Goal: Task Accomplishment & Management: Use online tool/utility

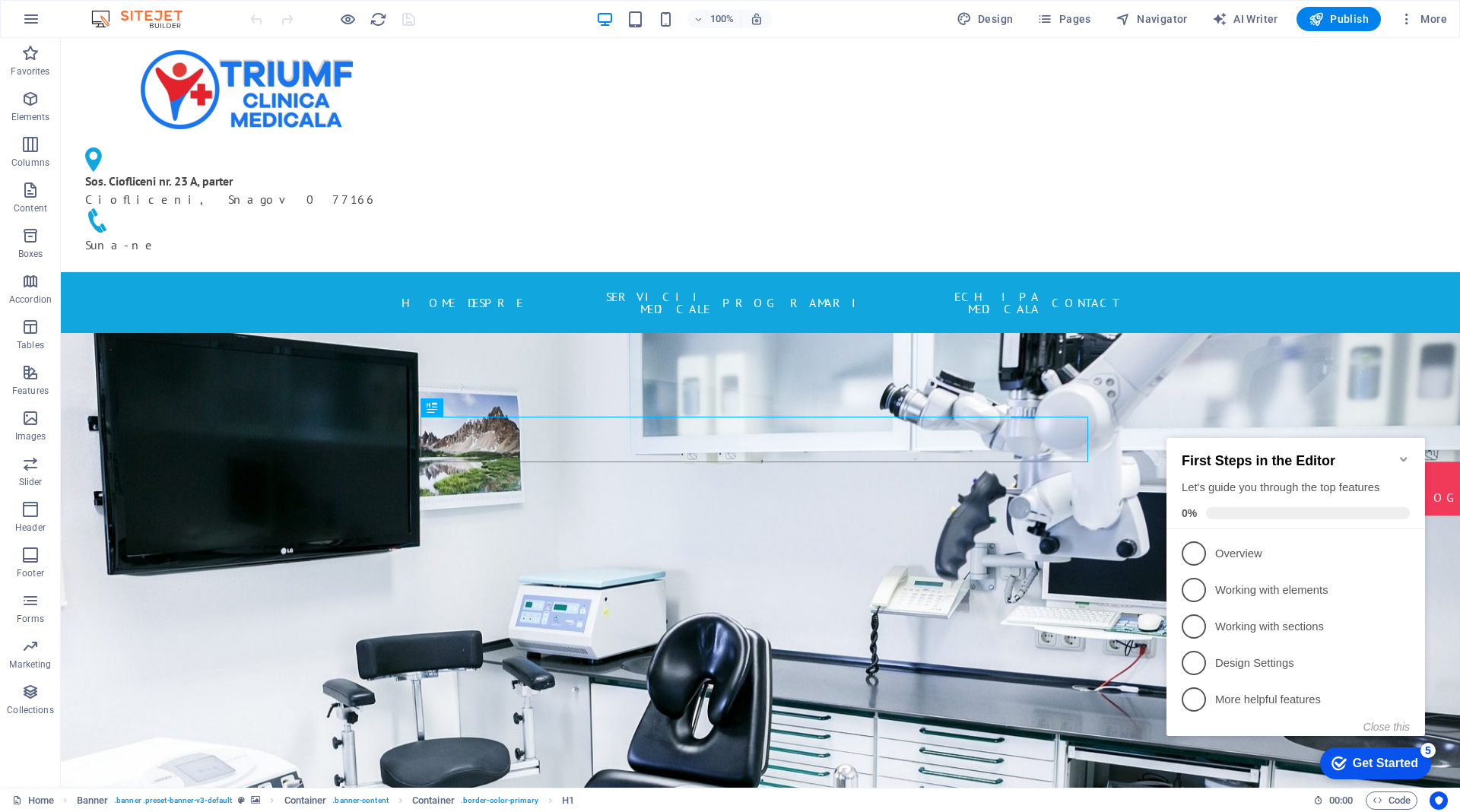
drag, startPoint x: 1401, startPoint y: 455, endPoint x: 2256, endPoint y: 926, distance: 976.1
click at [1401, 455] on icon "Minimize checklist" at bounding box center [1403, 459] width 12 height 12
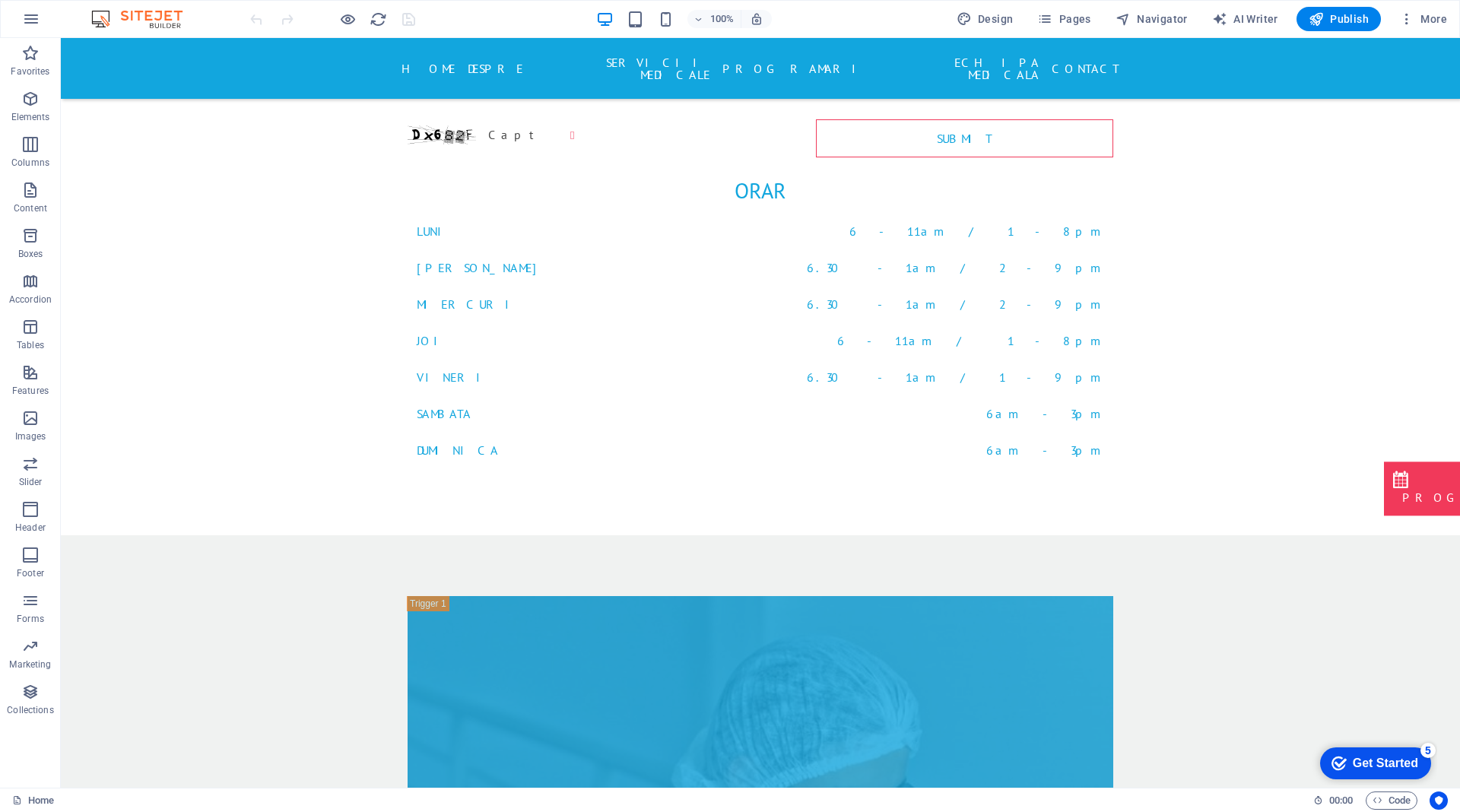
scroll to position [6537, 0]
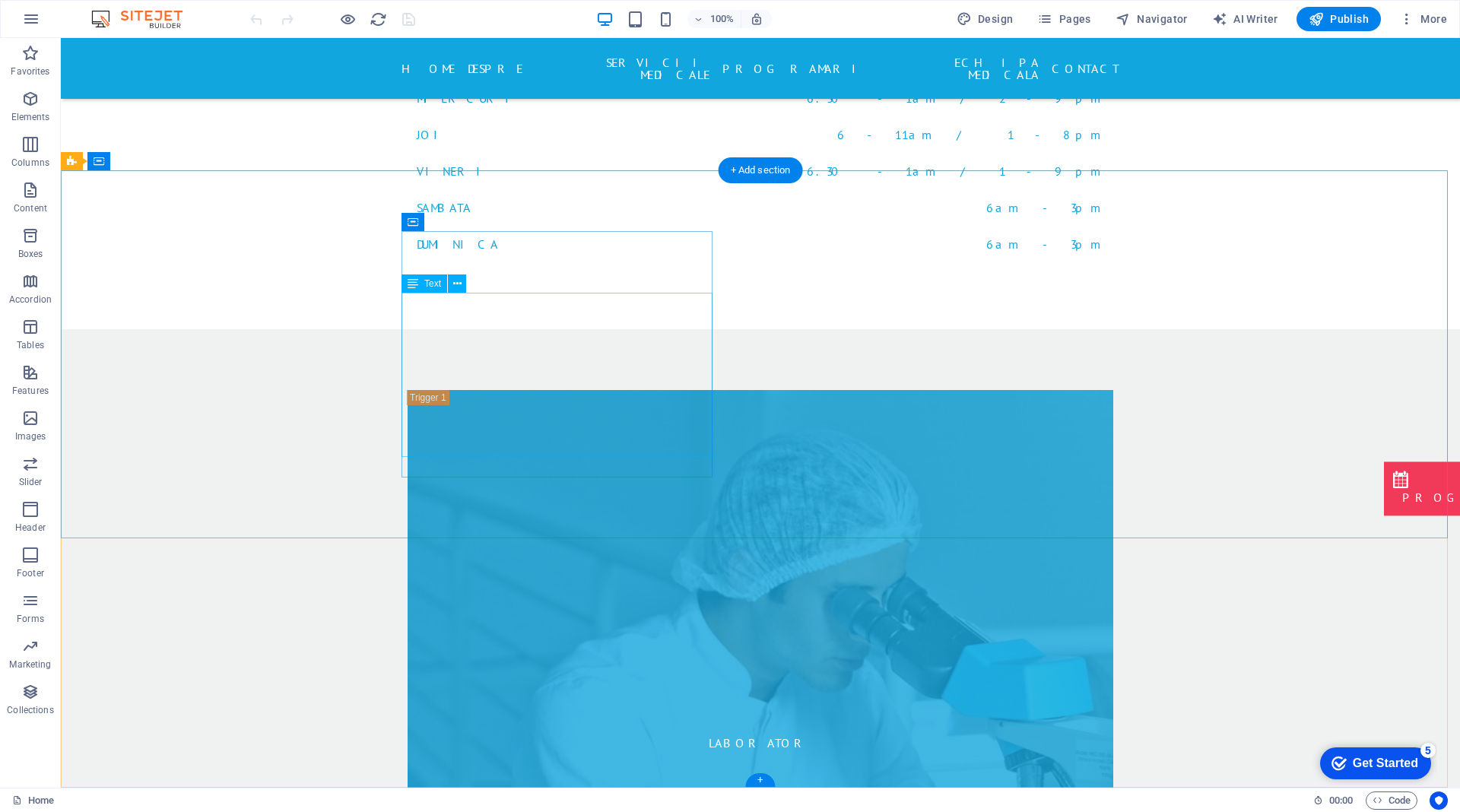
drag, startPoint x: 508, startPoint y: 446, endPoint x: 239, endPoint y: 446, distance: 269.0
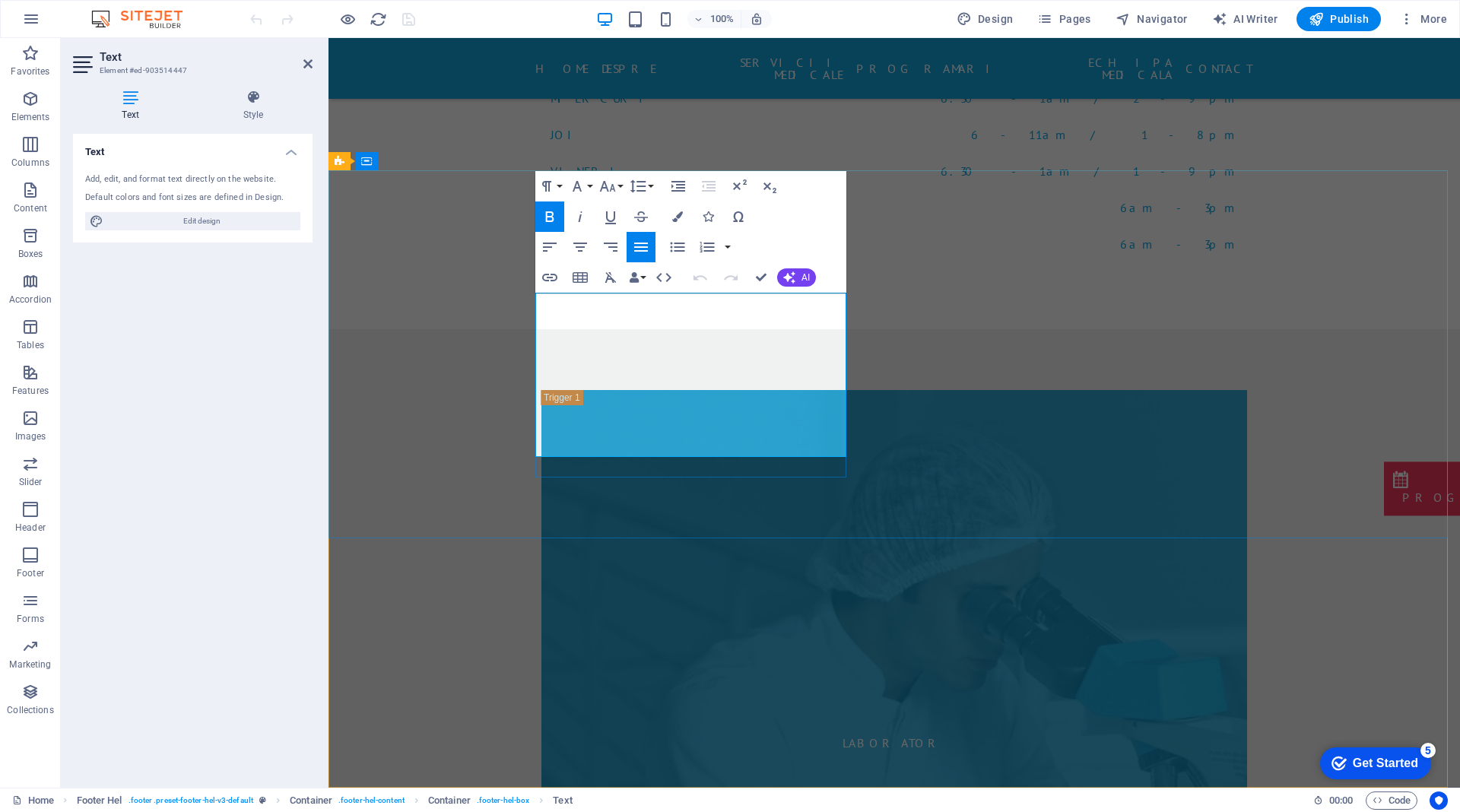
drag, startPoint x: 286, startPoint y: 410, endPoint x: 544, endPoint y: 278, distance: 289.8
click at [544, 278] on icon "button" at bounding box center [550, 277] width 15 height 8
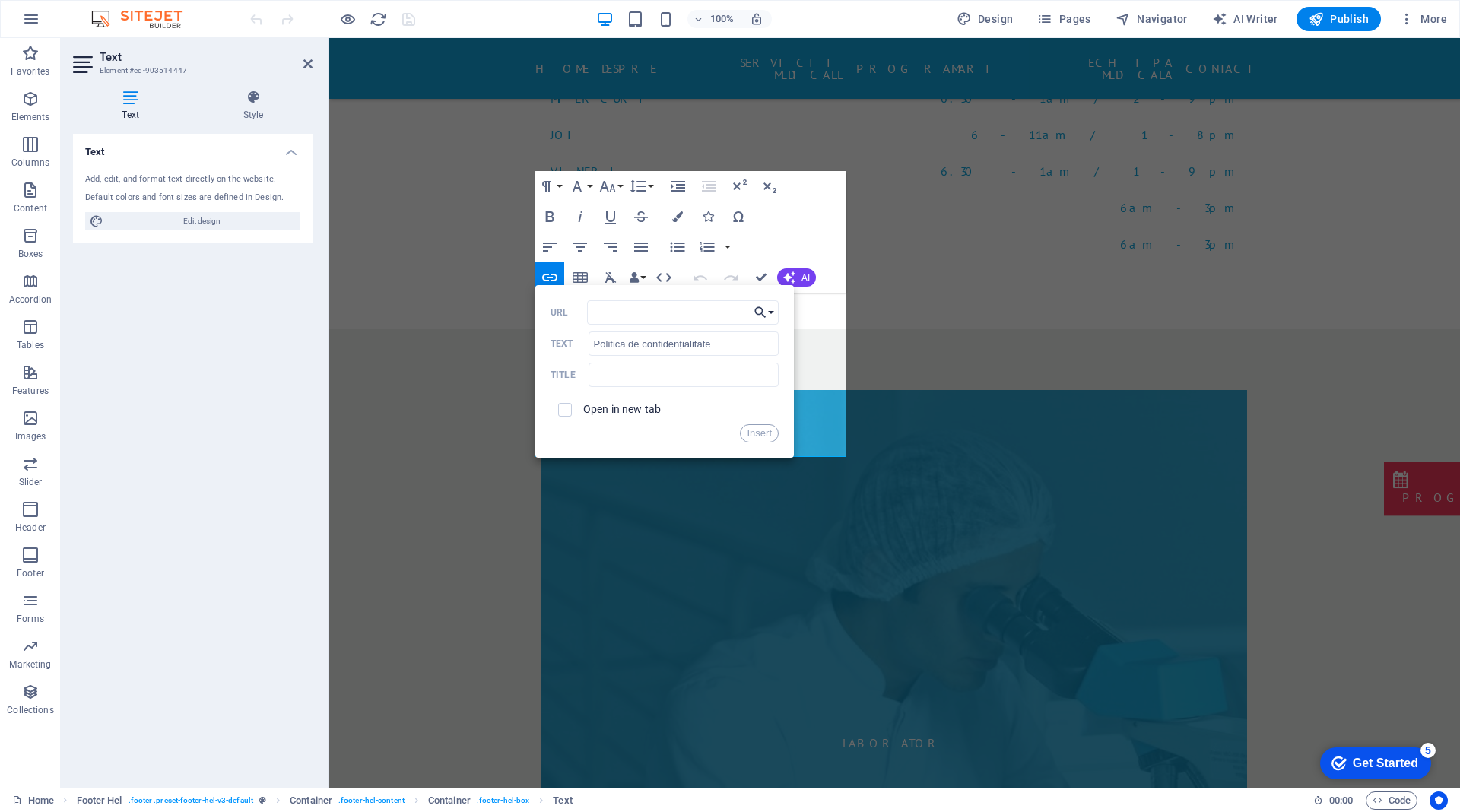
click at [765, 311] on icon "button" at bounding box center [761, 312] width 15 height 18
click at [713, 409] on p "Privacy" at bounding box center [702, 408] width 52 height 23
click at [750, 434] on button "Insert" at bounding box center [759, 433] width 39 height 18
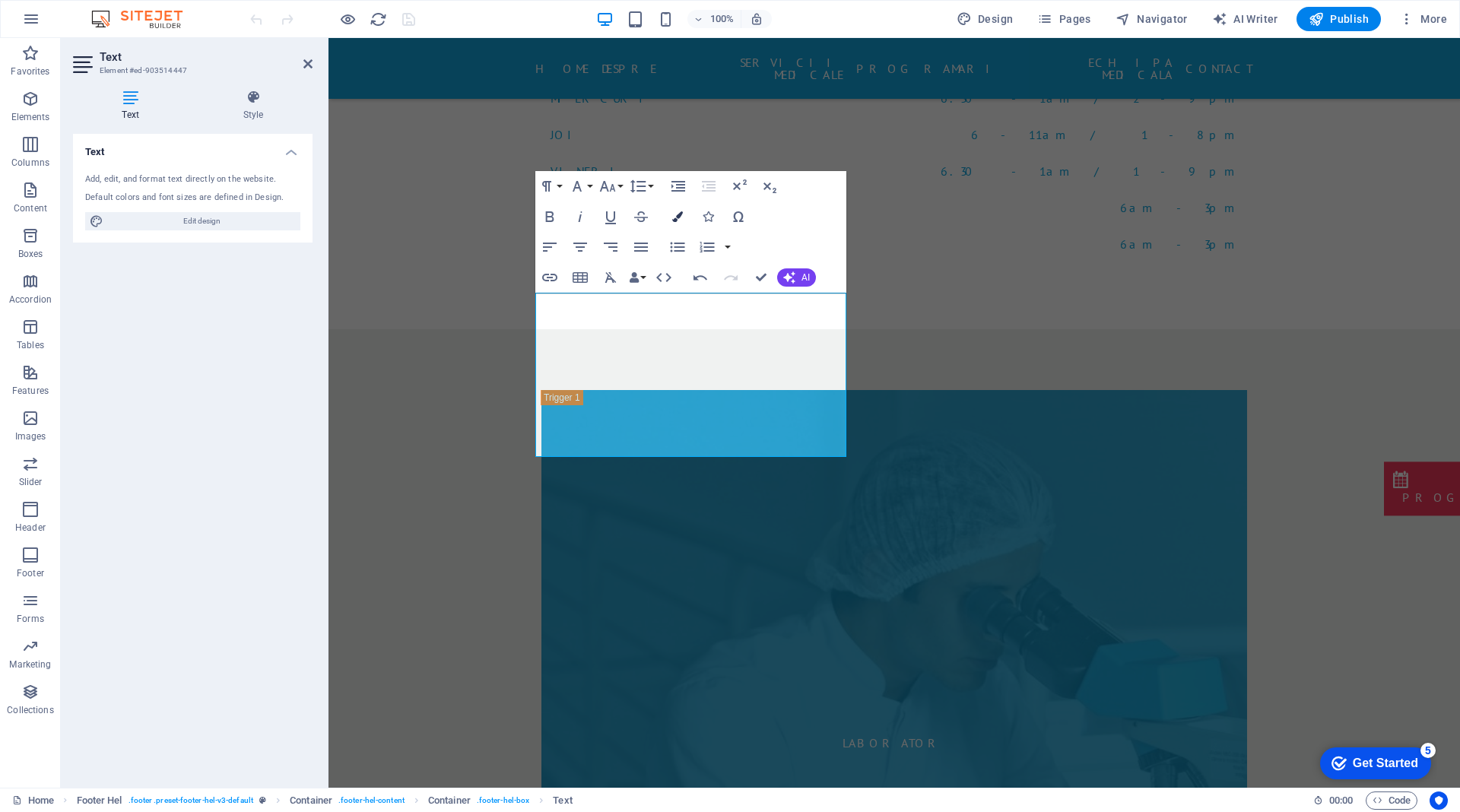
click at [681, 212] on icon "button" at bounding box center [677, 217] width 10 height 10
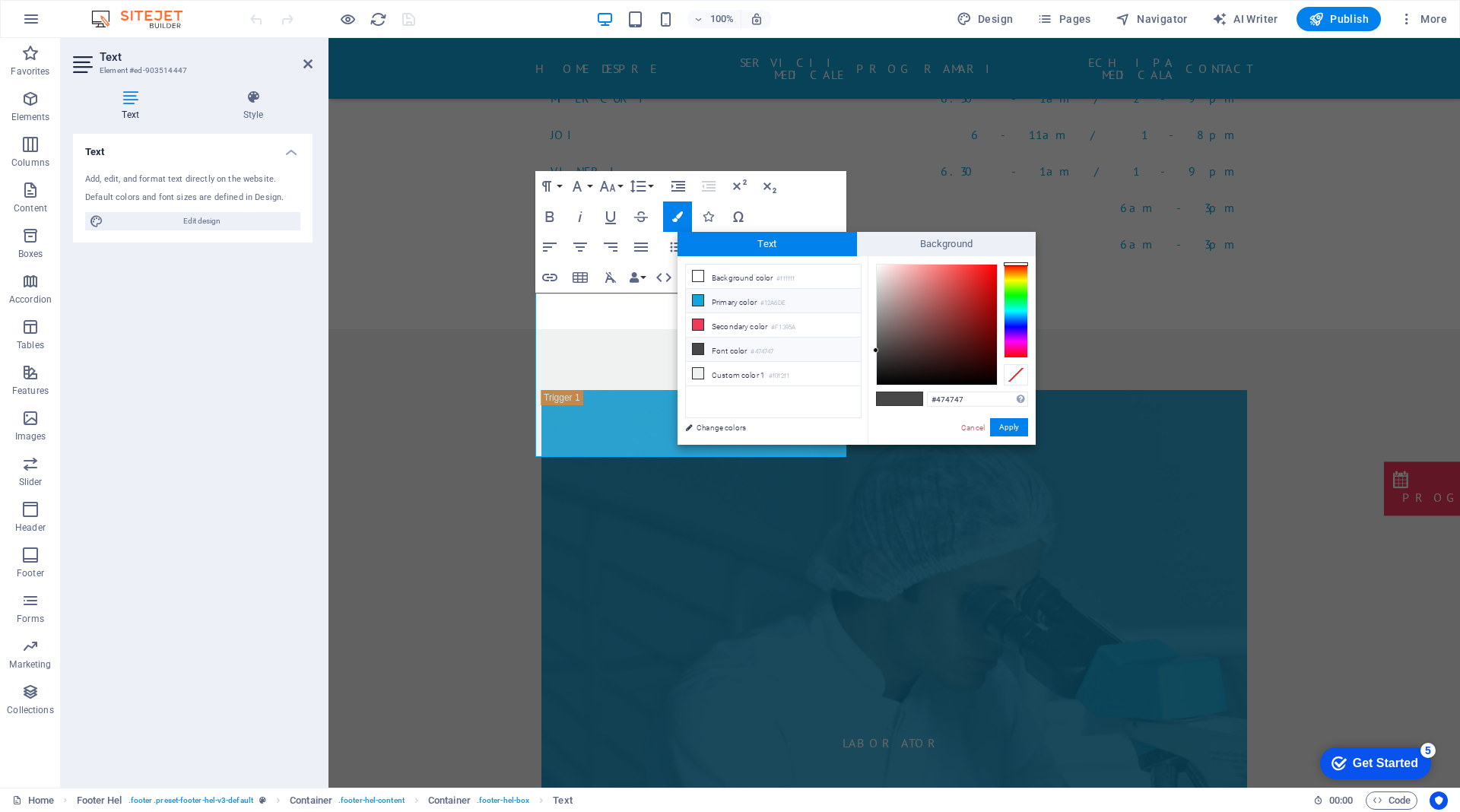
click at [736, 299] on li "Primary color #12A6DE" at bounding box center [773, 301] width 175 height 24
type input "#12a6de"
drag, startPoint x: 1013, startPoint y: 428, endPoint x: 619, endPoint y: 415, distance: 394.2
click at [1013, 428] on button "Apply" at bounding box center [1009, 427] width 38 height 18
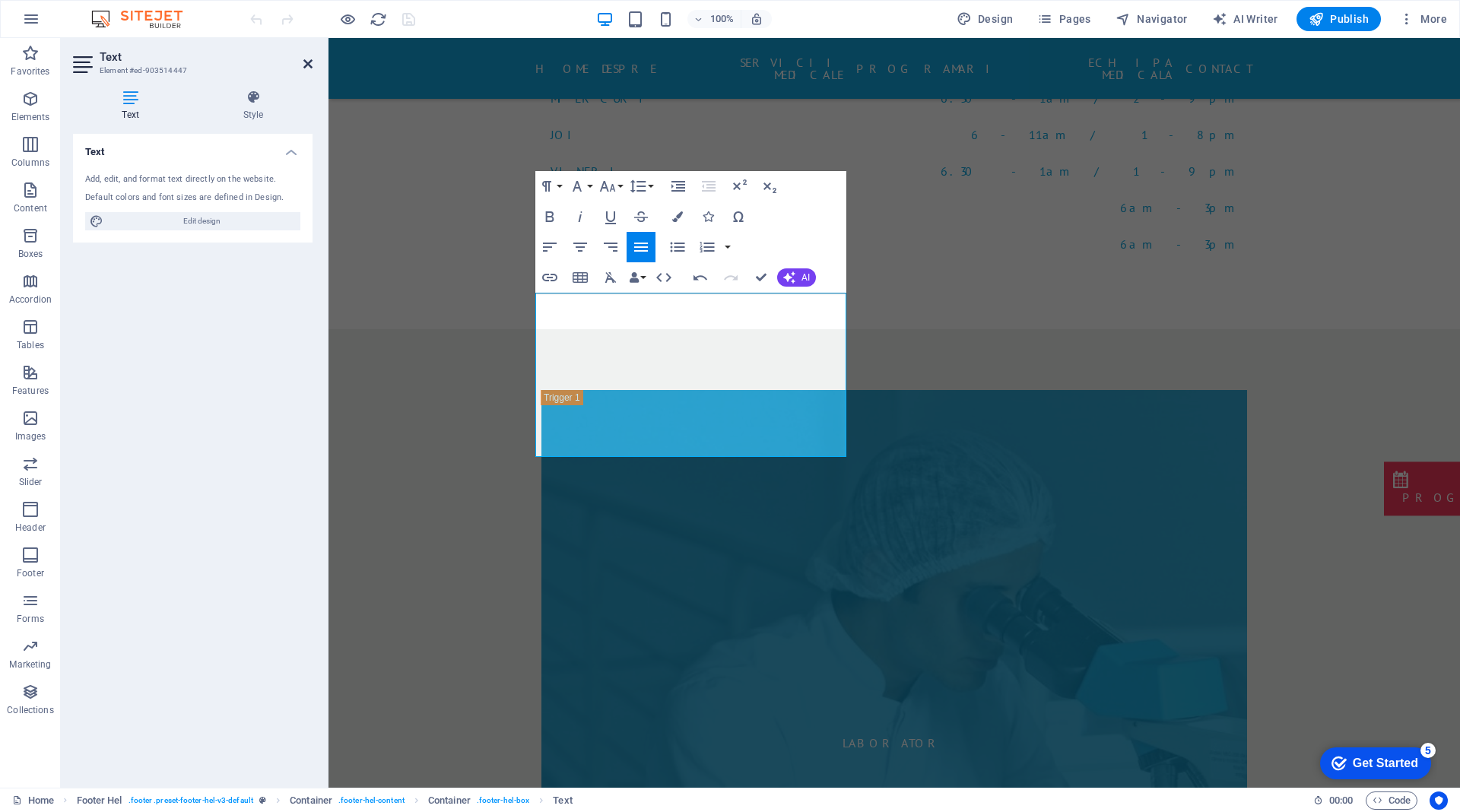
click at [304, 64] on icon at bounding box center [308, 64] width 9 height 12
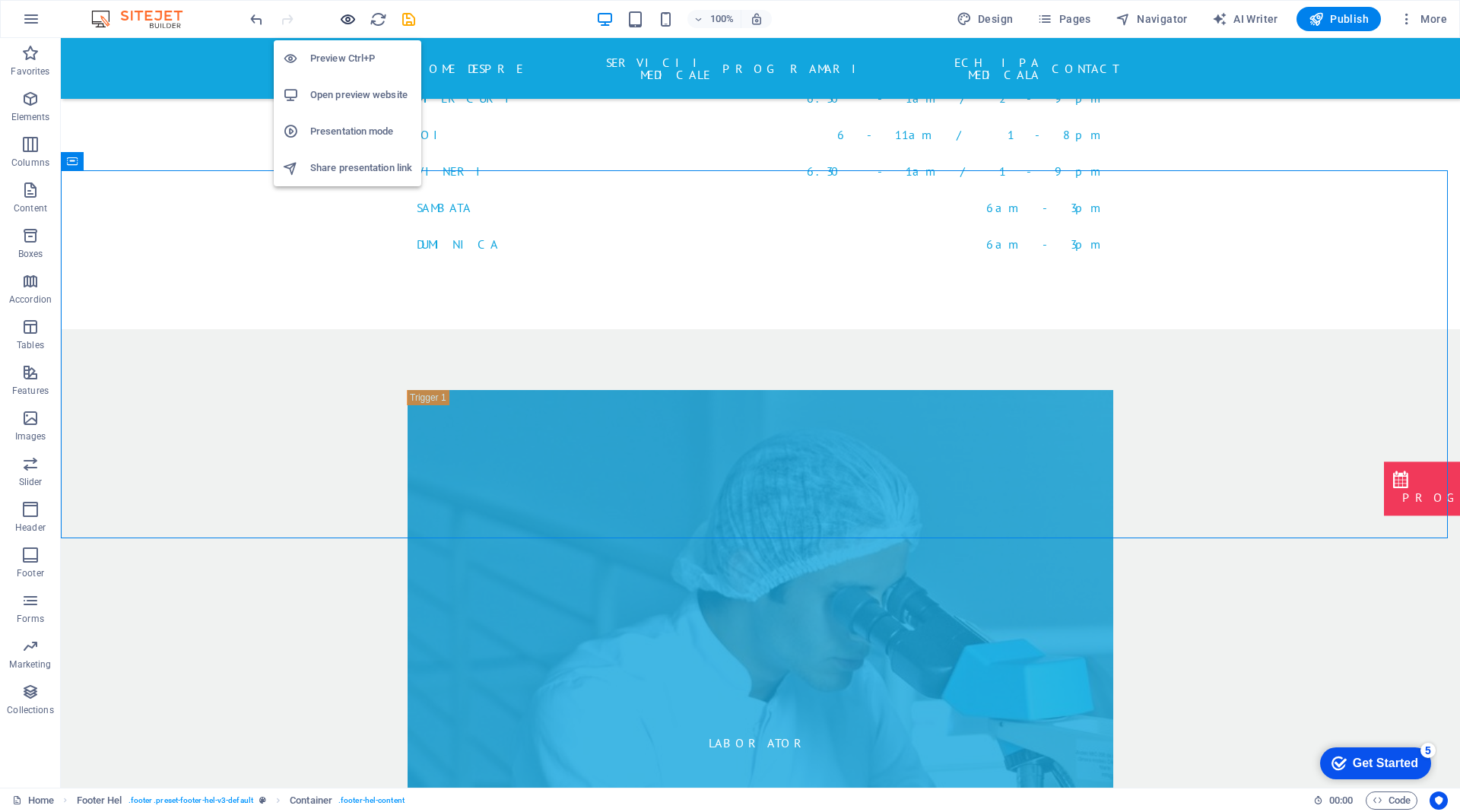
click at [350, 11] on icon "button" at bounding box center [348, 19] width 17 height 17
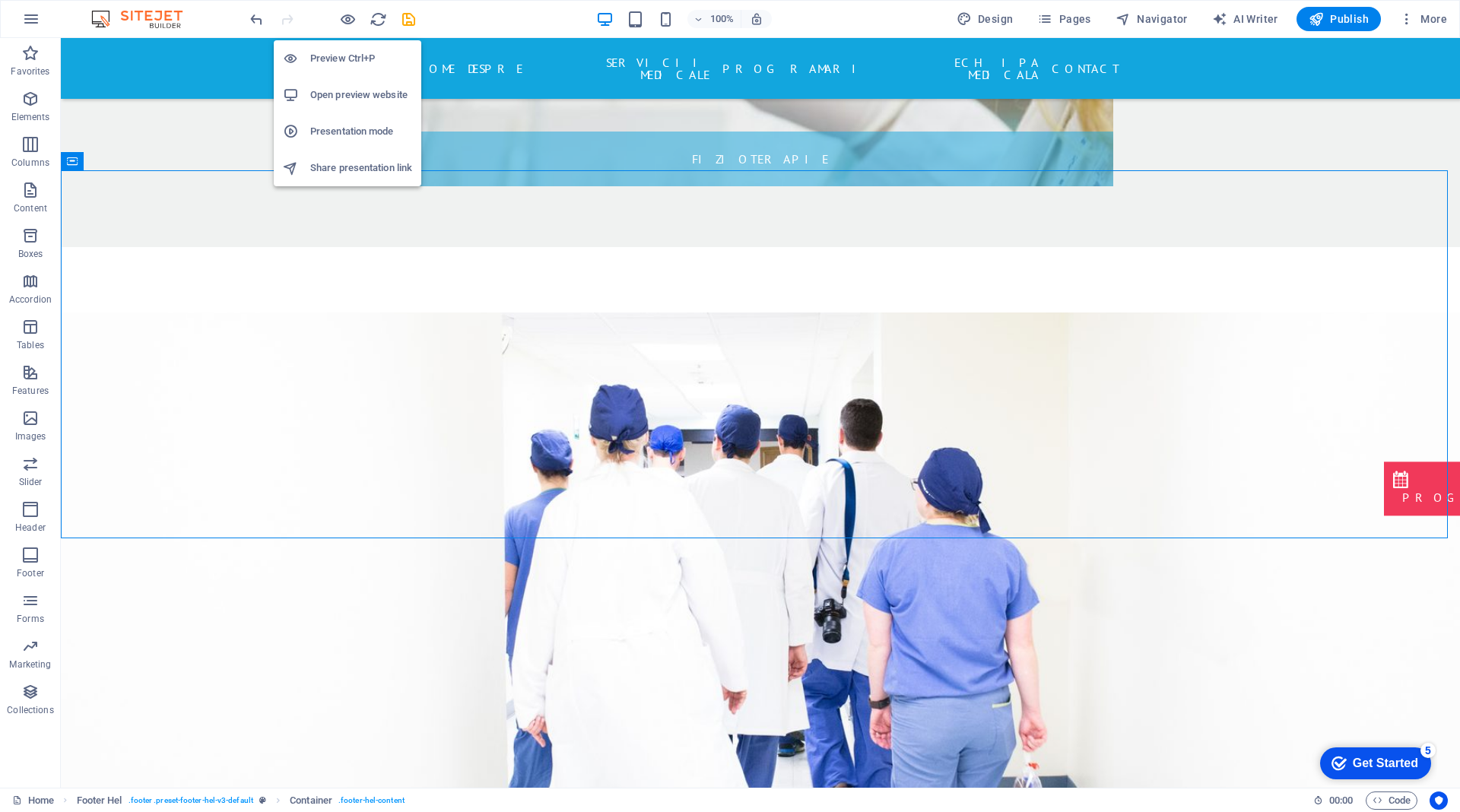
scroll to position [2563, 0]
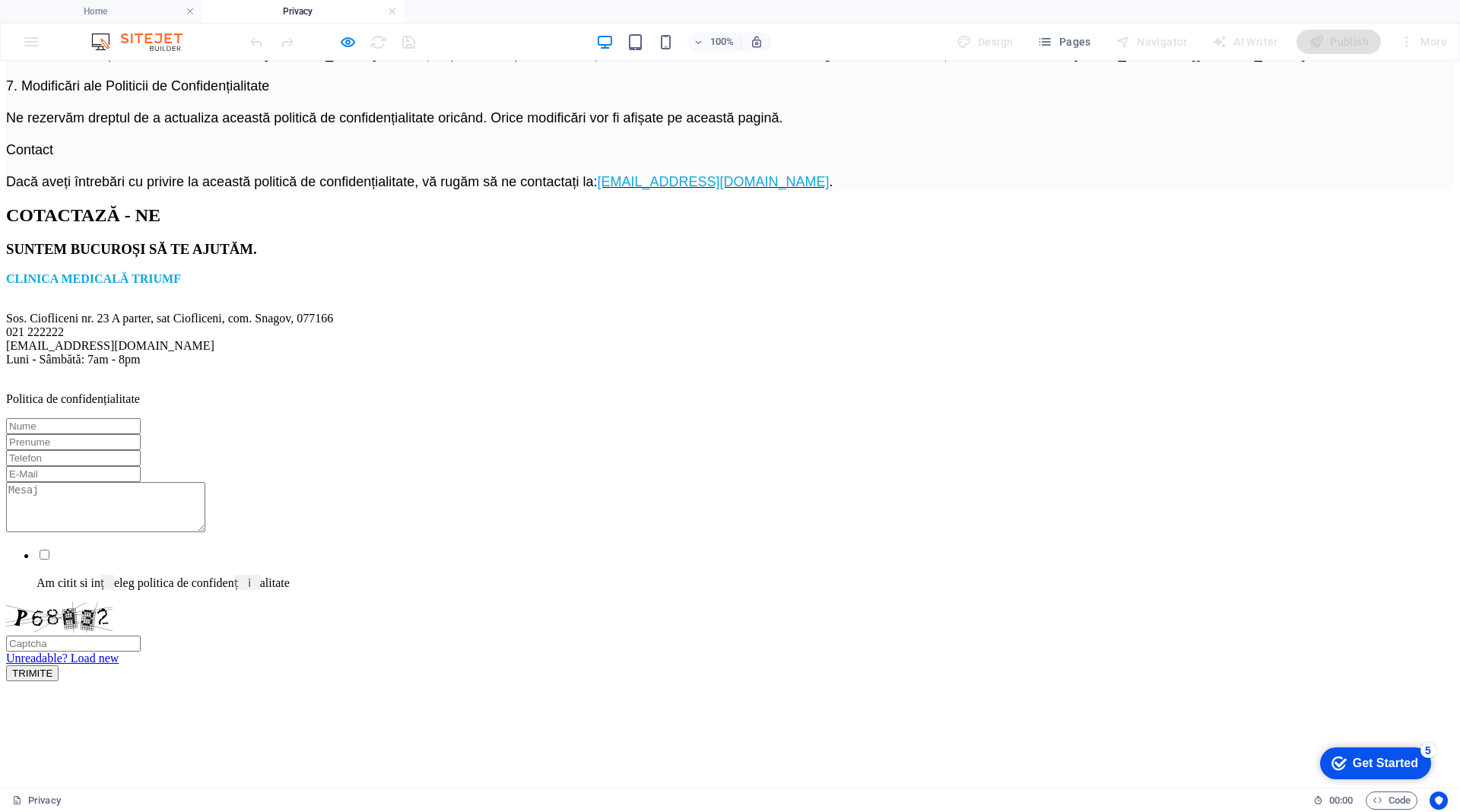
scroll to position [988, 0]
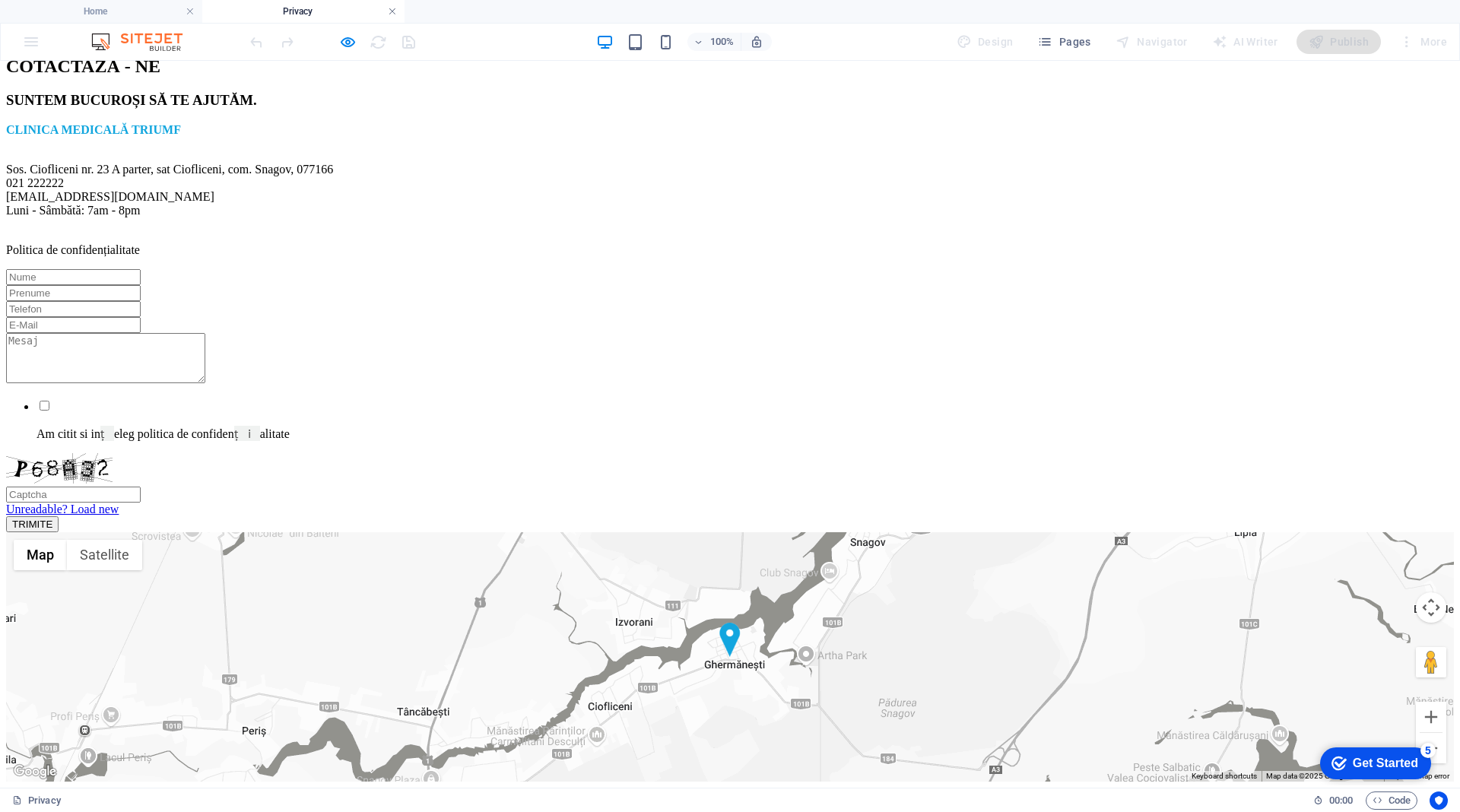
click at [392, 14] on link at bounding box center [392, 11] width 9 height 15
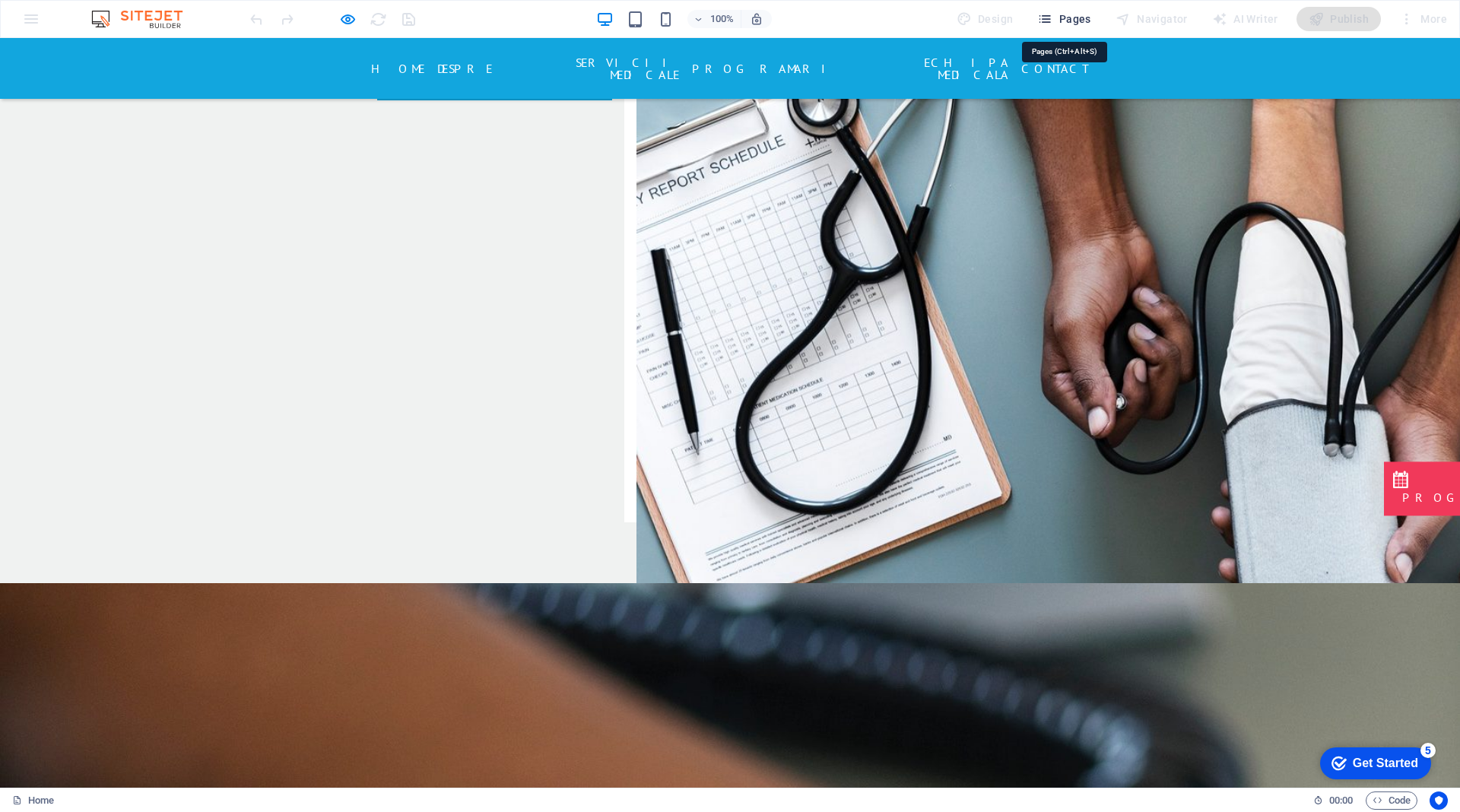
click at [1070, 22] on span "Pages" at bounding box center [1064, 19] width 53 height 15
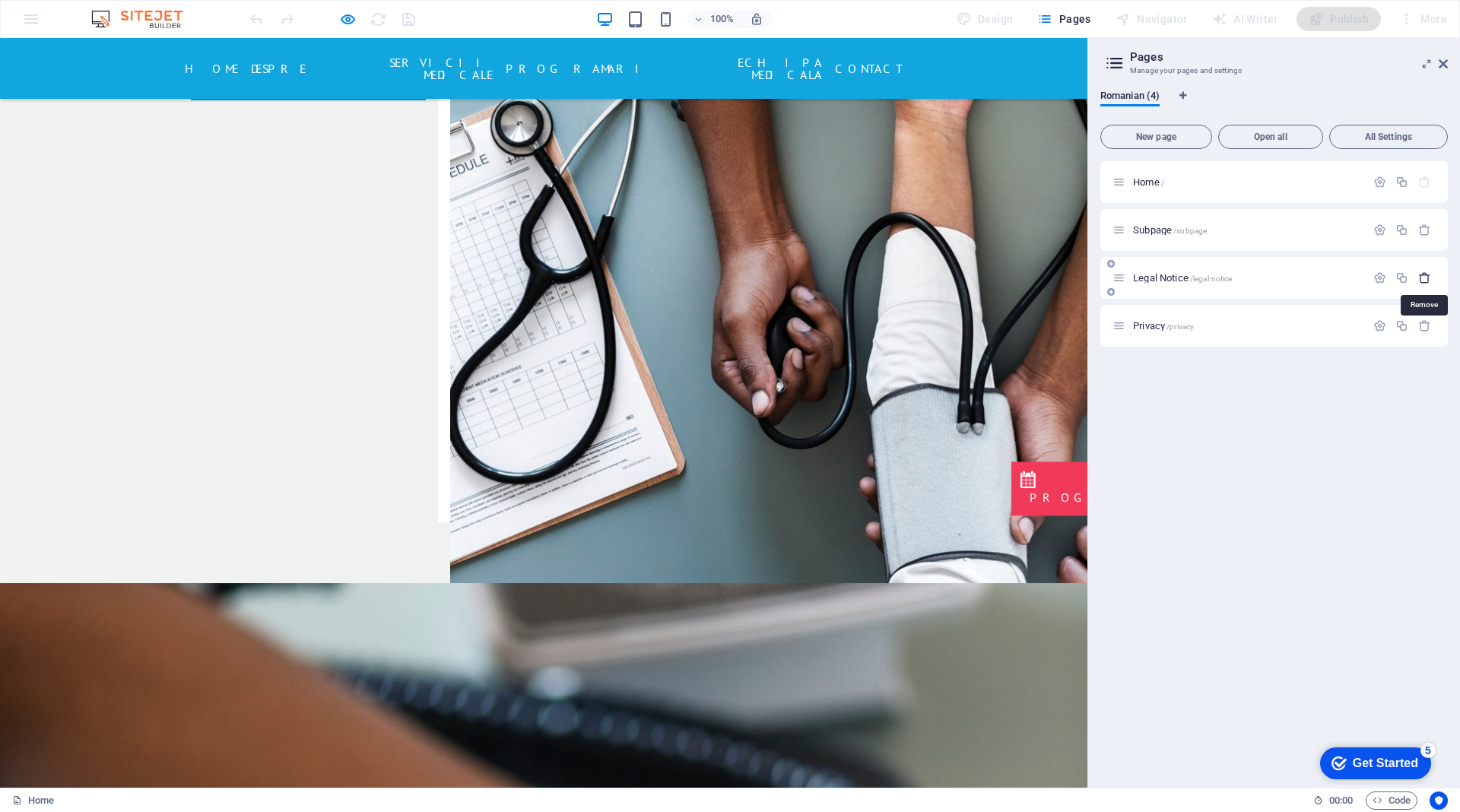
click at [1425, 274] on icon "button" at bounding box center [1424, 278] width 13 height 13
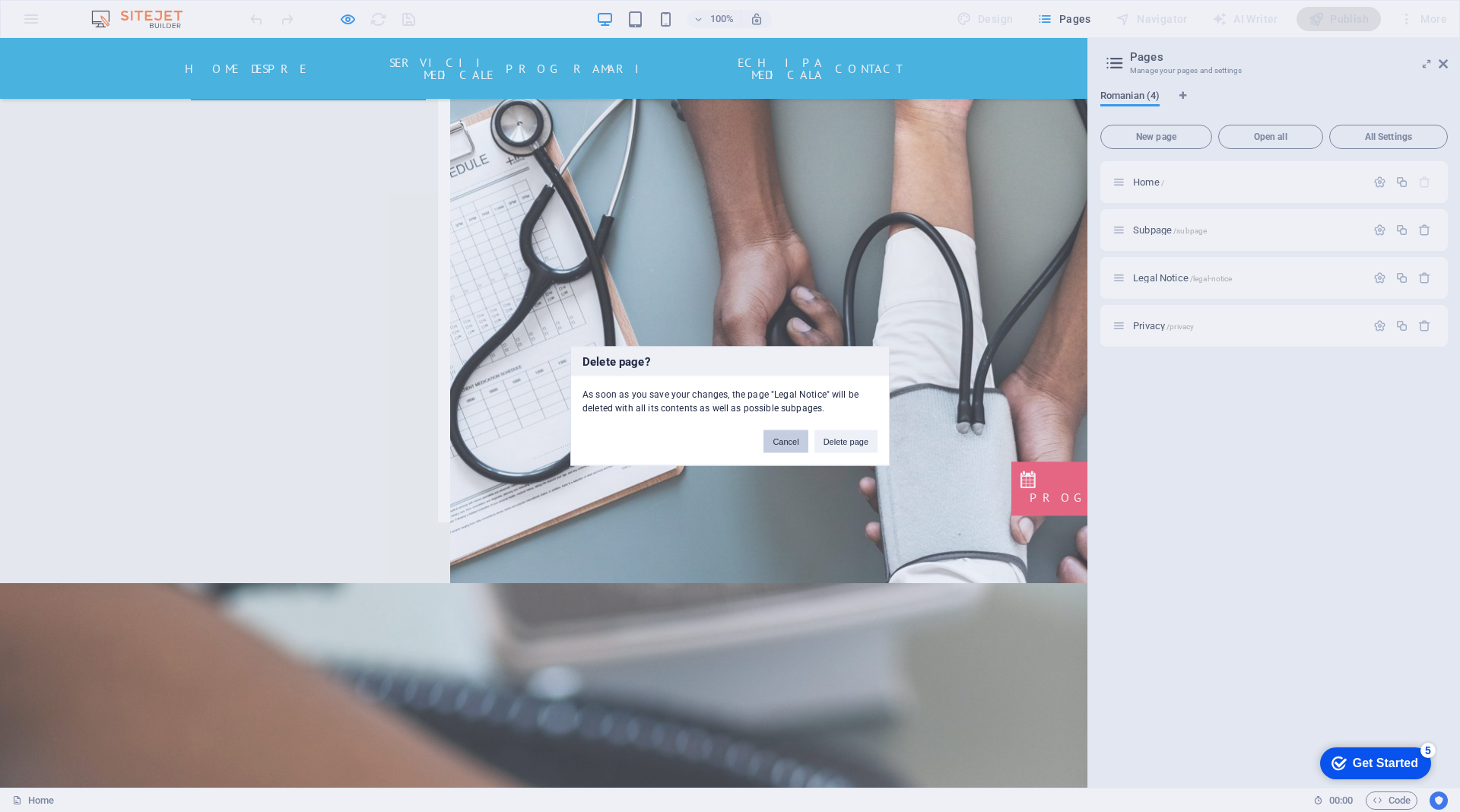
click at [786, 436] on button "Cancel" at bounding box center [785, 441] width 44 height 23
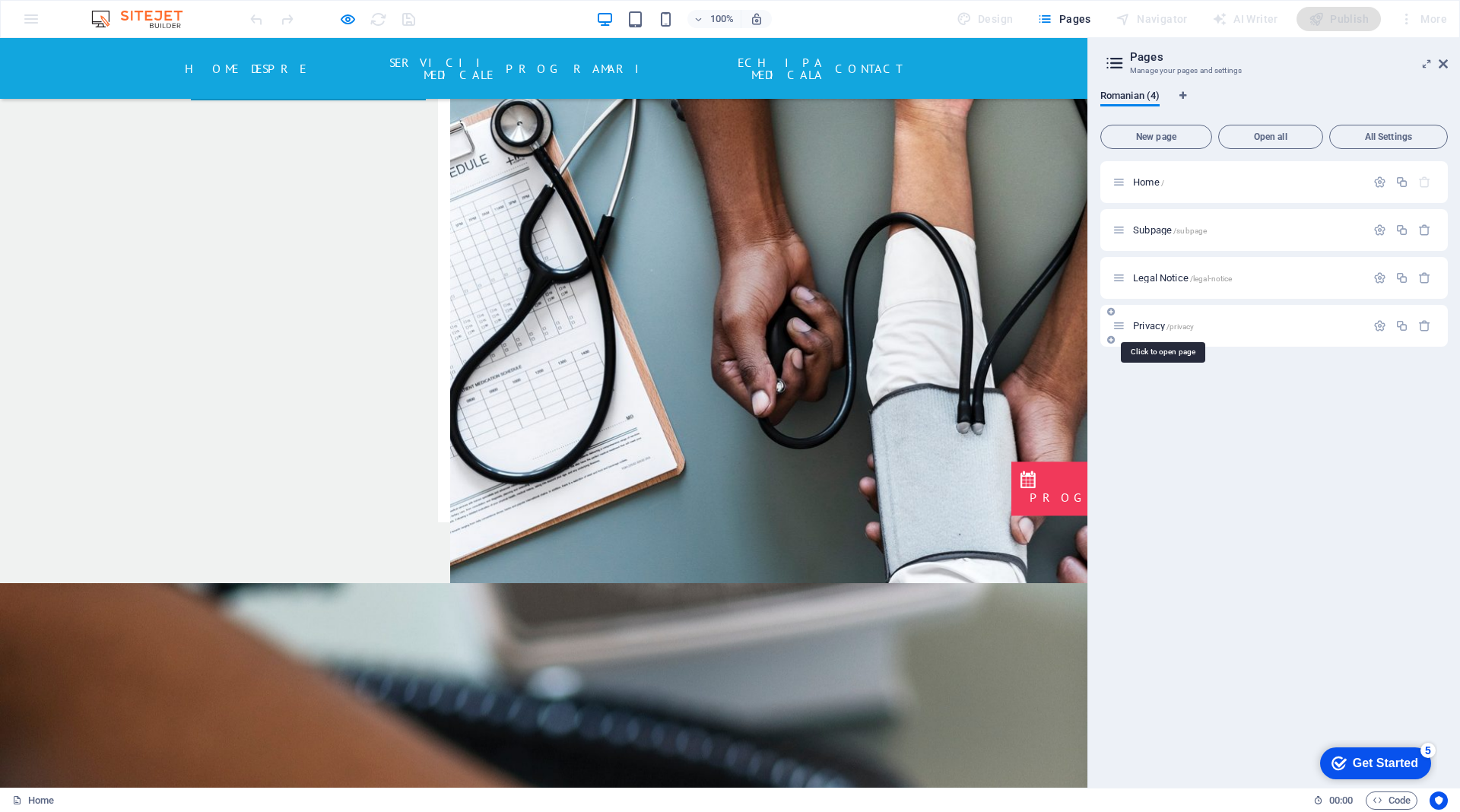
click at [1146, 325] on span "Privacy /privacy" at bounding box center [1163, 325] width 61 height 11
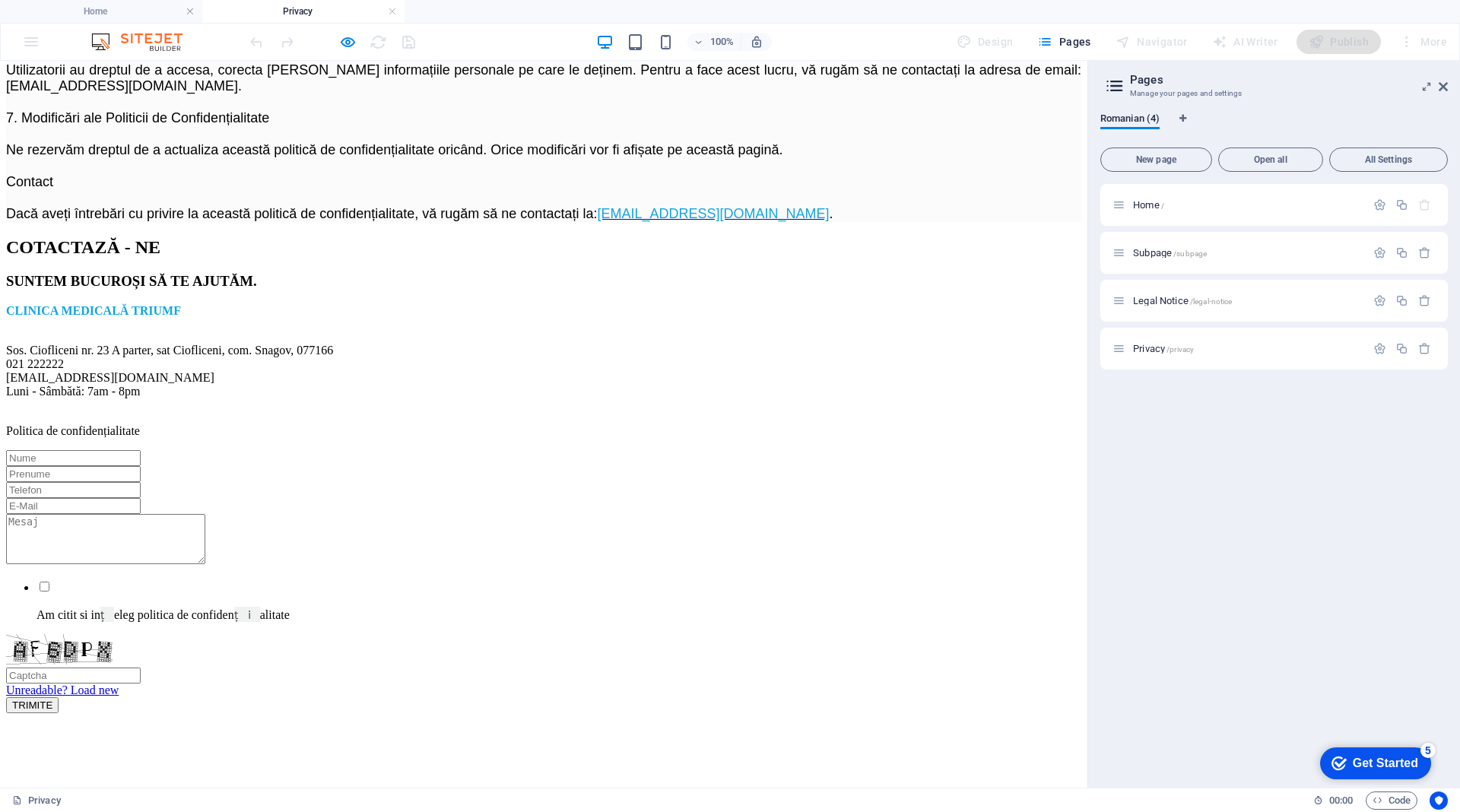
scroll to position [1117, 0]
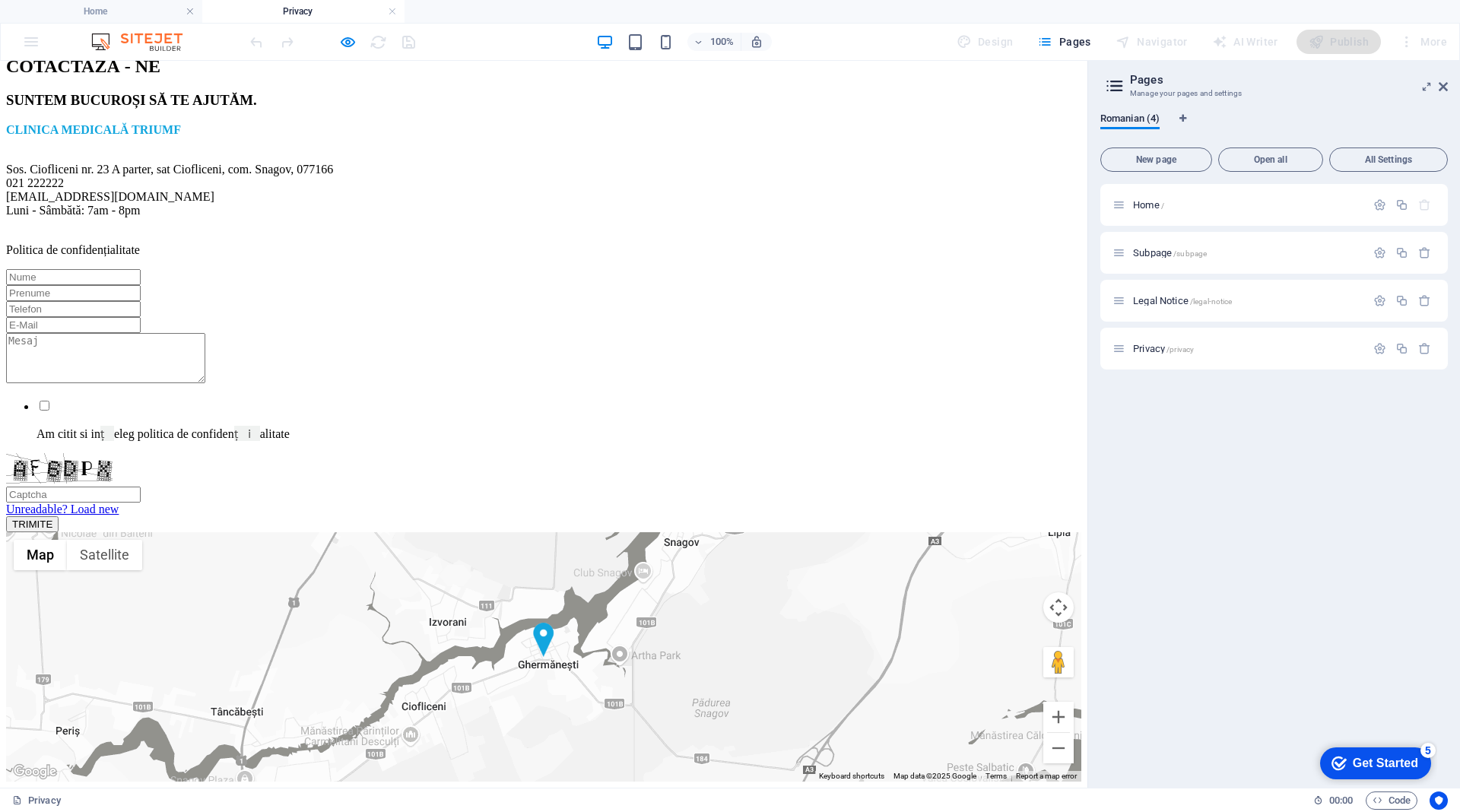
click at [256, 257] on div "CLINICA MEDICALĂ TRIUMF Sos. Ciofliceni nr. 23 A parter, sat Ciofliceni, com. S…" at bounding box center [544, 190] width 1075 height 134
click at [265, 257] on div "CLINICA MEDICALĂ TRIUMF Sos. Ciofliceni nr. 23 A parter, sat Ciofliceni, com. S…" at bounding box center [544, 190] width 1075 height 134
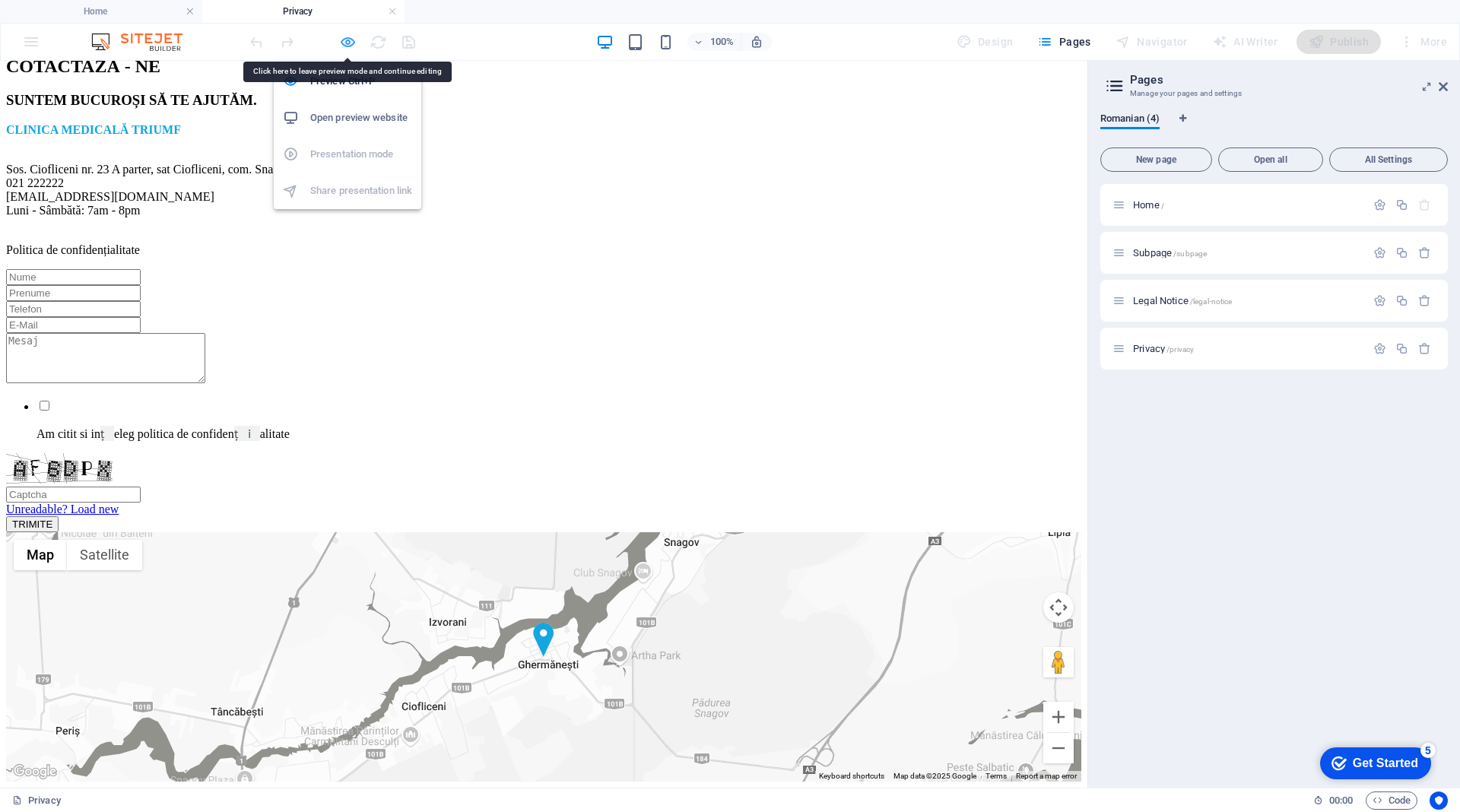
click at [349, 36] on icon "button" at bounding box center [348, 42] width 17 height 17
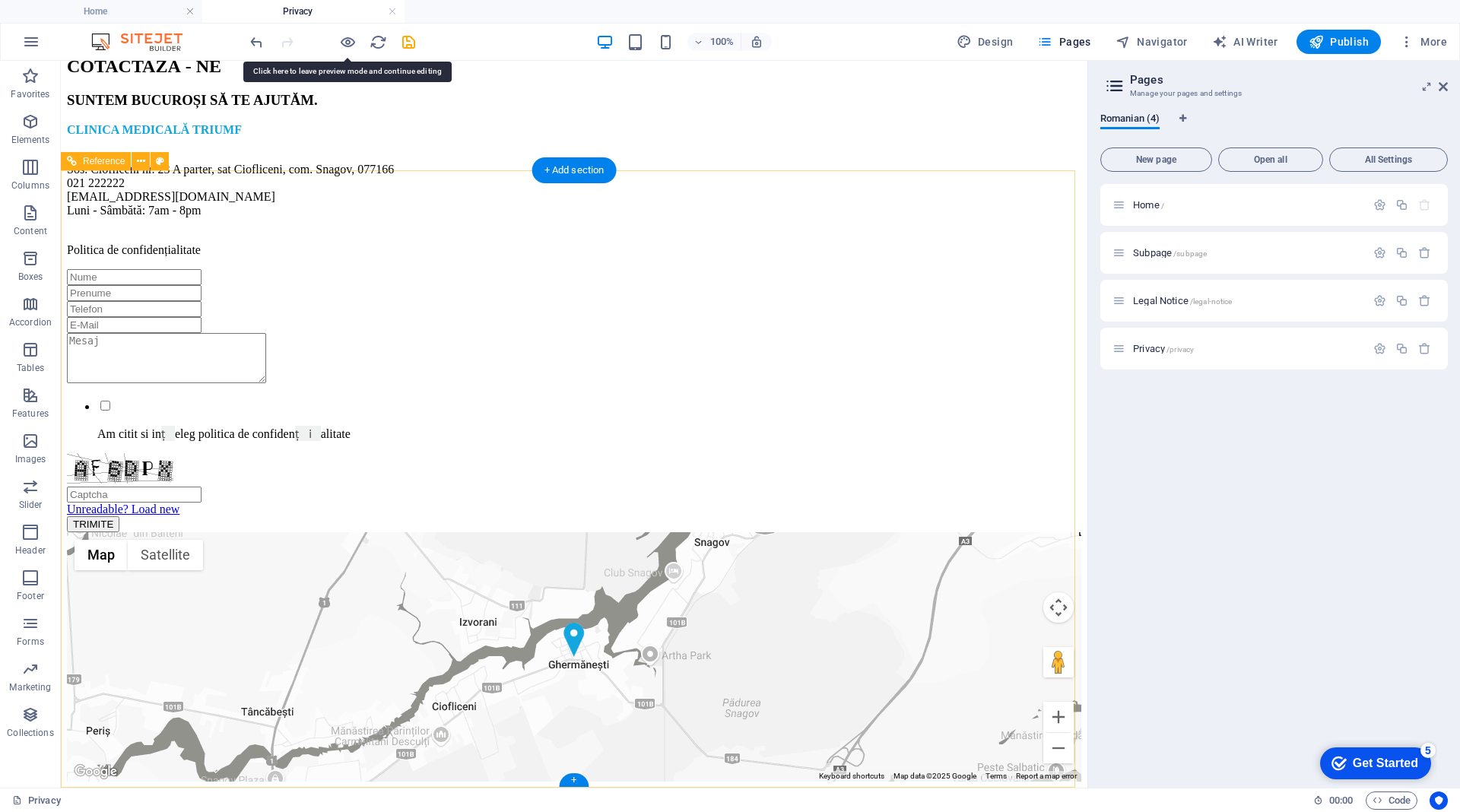
click at [293, 257] on div "CLINICA MEDICALĂ TRIUMF Sos. Ciofliceni nr. 23 A parter, sat Ciofliceni, com. S…" at bounding box center [574, 190] width 1014 height 134
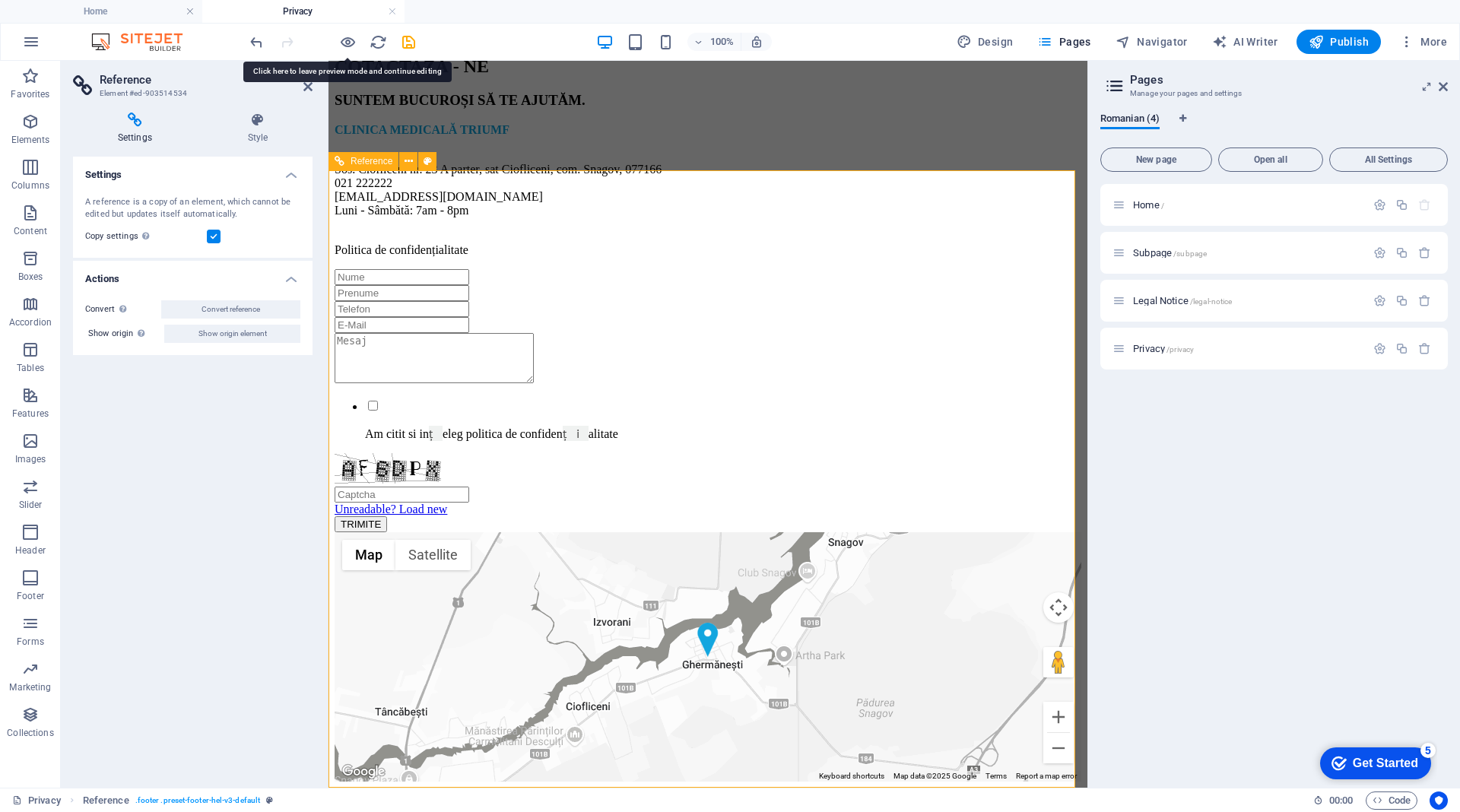
click at [399, 257] on div "CLINICA MEDICALĂ TRIUMF Sos. Ciofliceni nr. 23 A parter, sat Ciofliceni, com. S…" at bounding box center [708, 190] width 747 height 134
click at [213, 455] on div "Settings A reference is a copy of an element, which cannot be edited but update…" at bounding box center [193, 465] width 239 height 618
click at [304, 87] on icon at bounding box center [308, 87] width 9 height 12
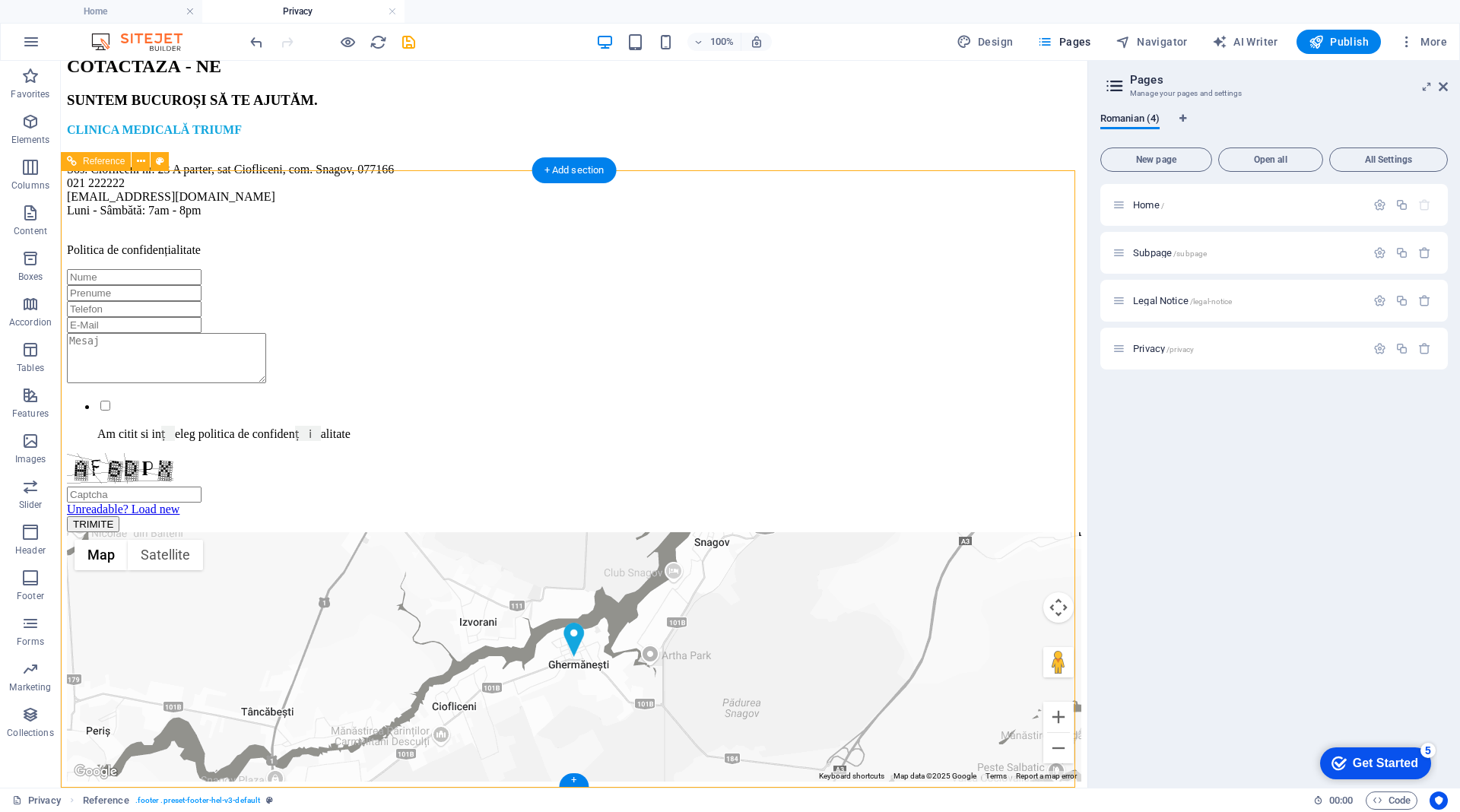
click at [275, 257] on div "CLINICA MEDICALĂ TRIUMF Sos. Ciofliceni nr. 23 A parter, sat Ciofliceni, com. S…" at bounding box center [574, 190] width 1014 height 134
click at [317, 108] on div "SUNTEM BUCUROȘI SĂ TE AJUTĂM." at bounding box center [574, 100] width 1014 height 16
click at [322, 108] on div "SUNTEM BUCUROȘI SĂ TE AJUTĂM." at bounding box center [574, 100] width 1014 height 16
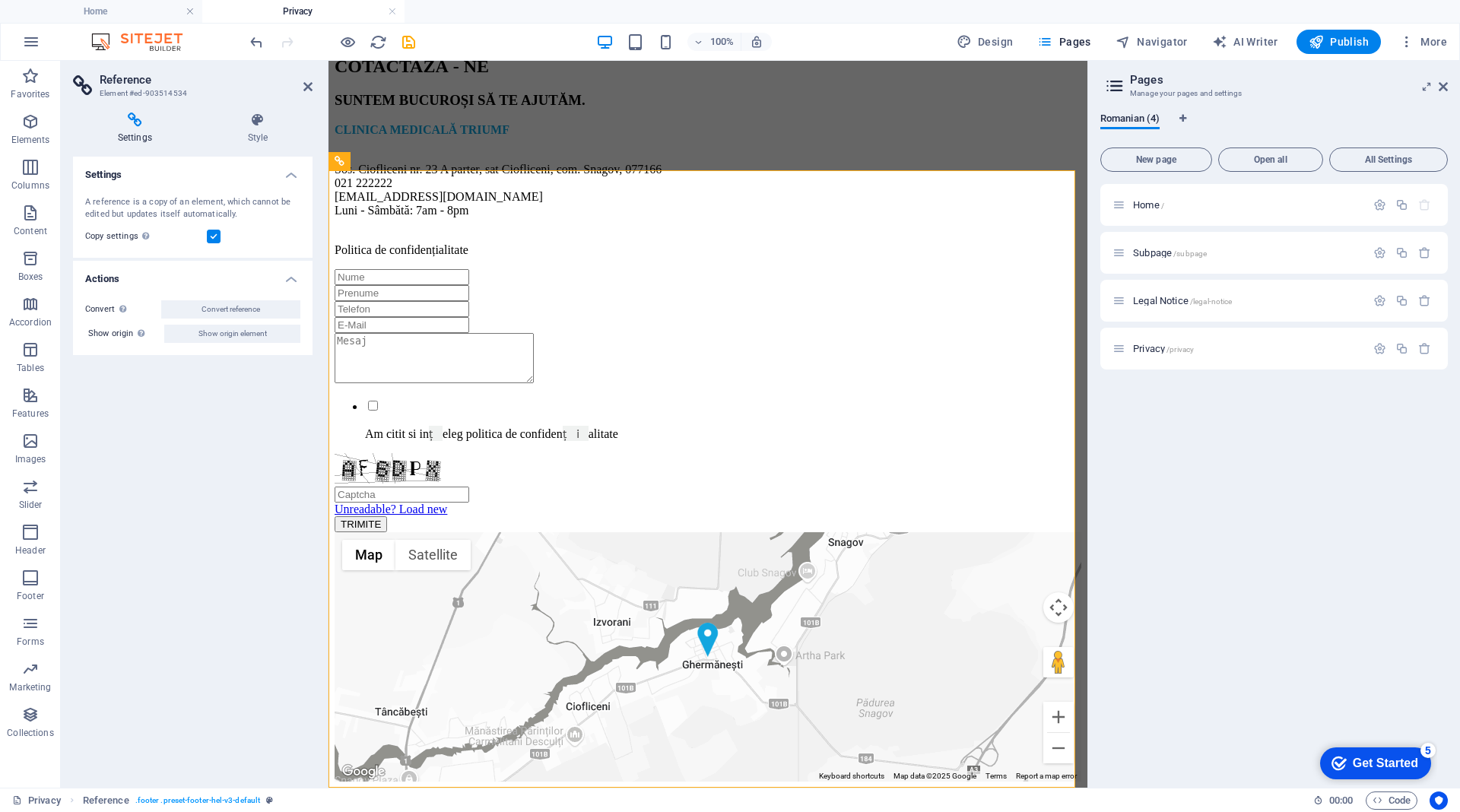
click at [322, 268] on div "Settings Style Settings A reference is a copy of an element, which cannot be ed…" at bounding box center [193, 444] width 264 height 687
click at [305, 88] on icon at bounding box center [308, 87] width 9 height 12
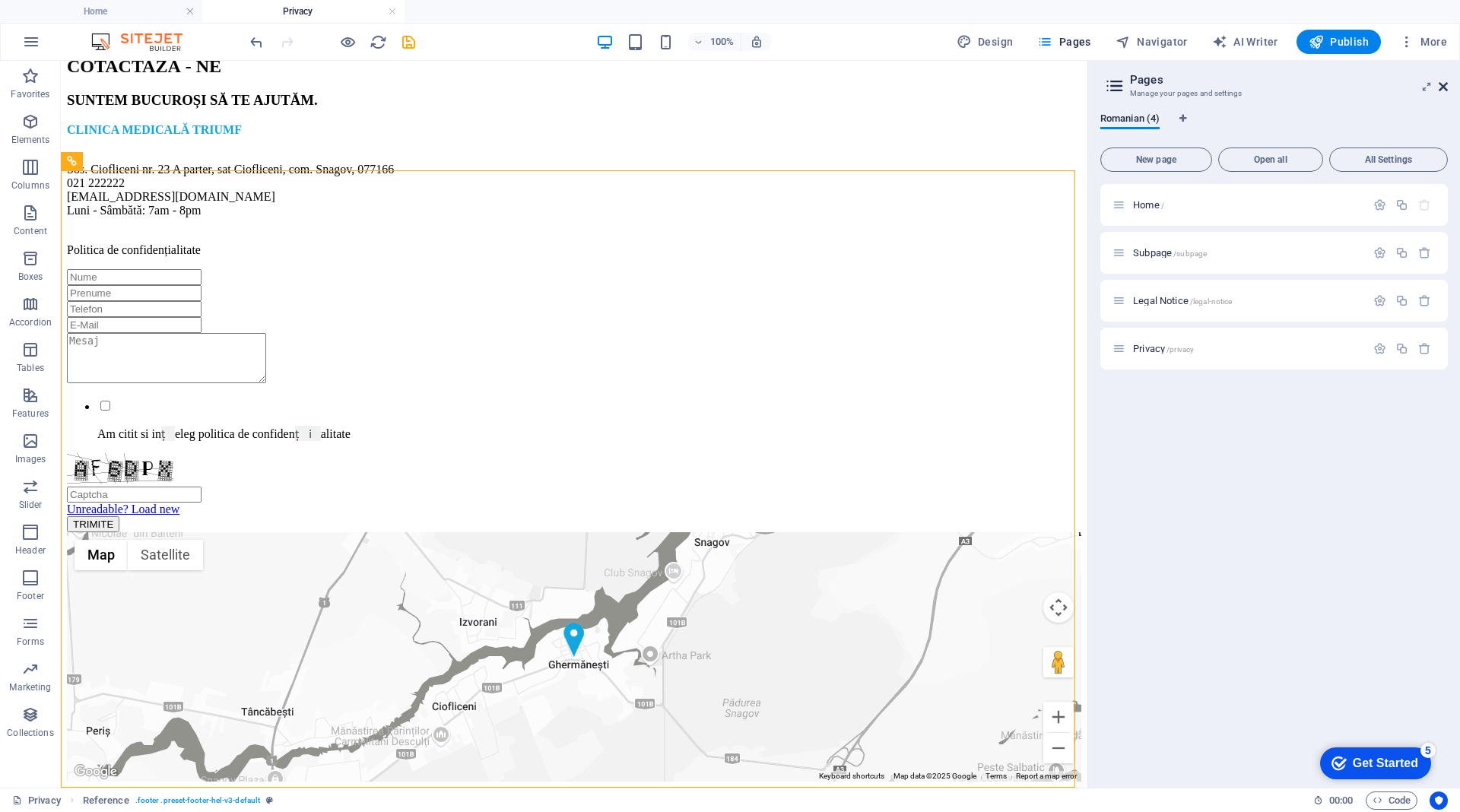
drag, startPoint x: 1441, startPoint y: 83, endPoint x: 1374, endPoint y: 23, distance: 89.9
click at [1441, 83] on icon at bounding box center [1443, 87] width 9 height 12
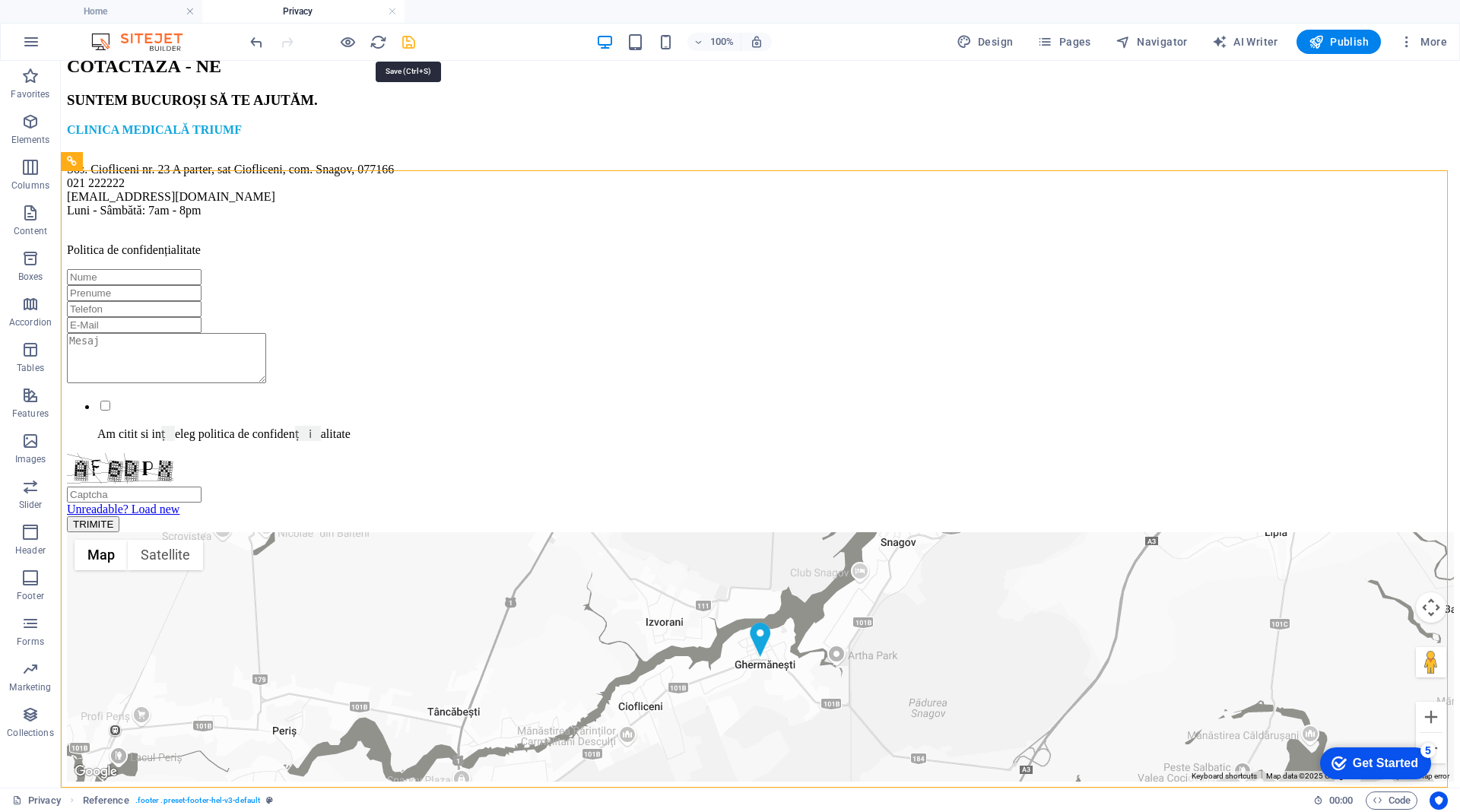
click at [405, 43] on icon "save" at bounding box center [409, 42] width 17 height 17
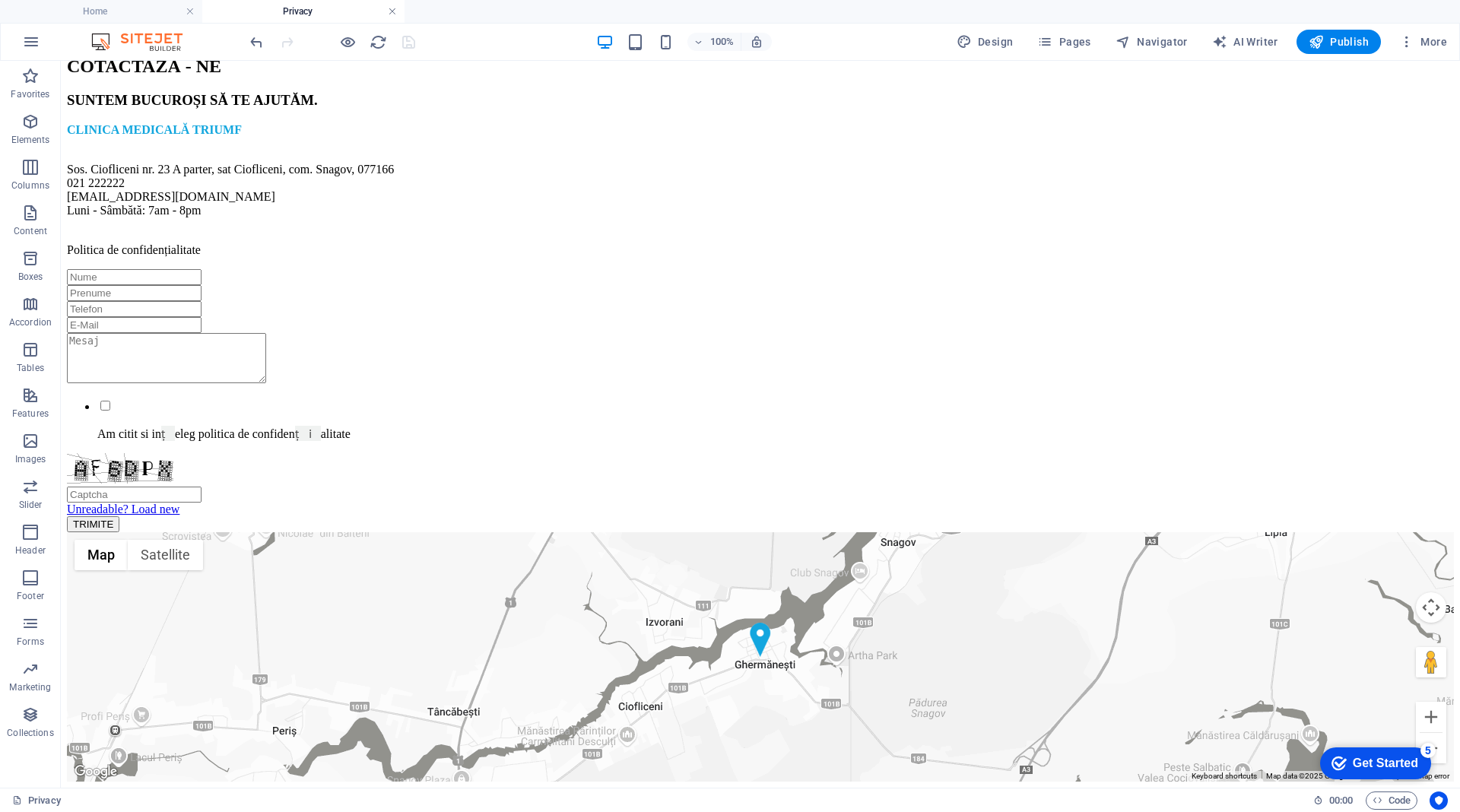
click at [391, 11] on link at bounding box center [392, 11] width 9 height 15
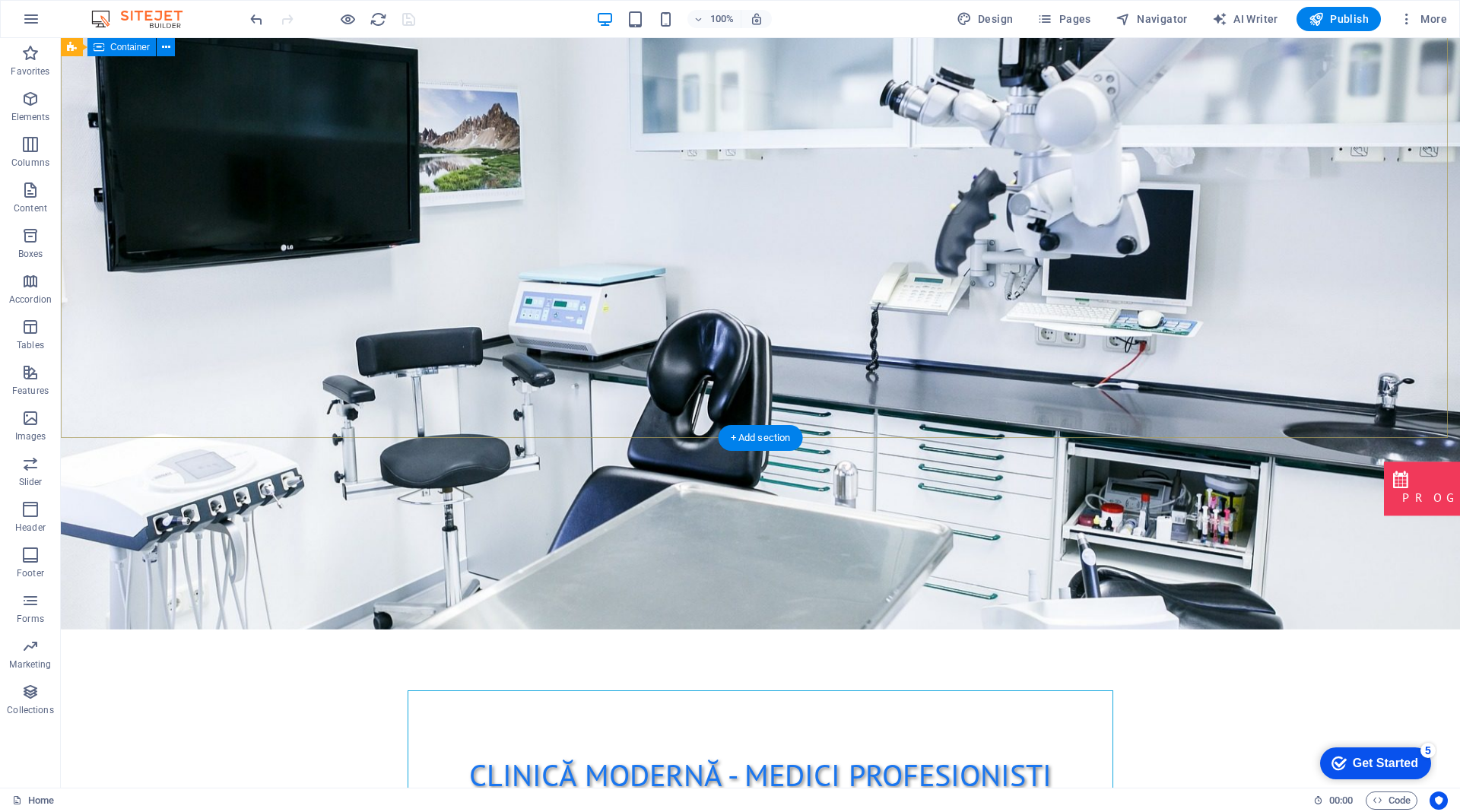
scroll to position [0, 0]
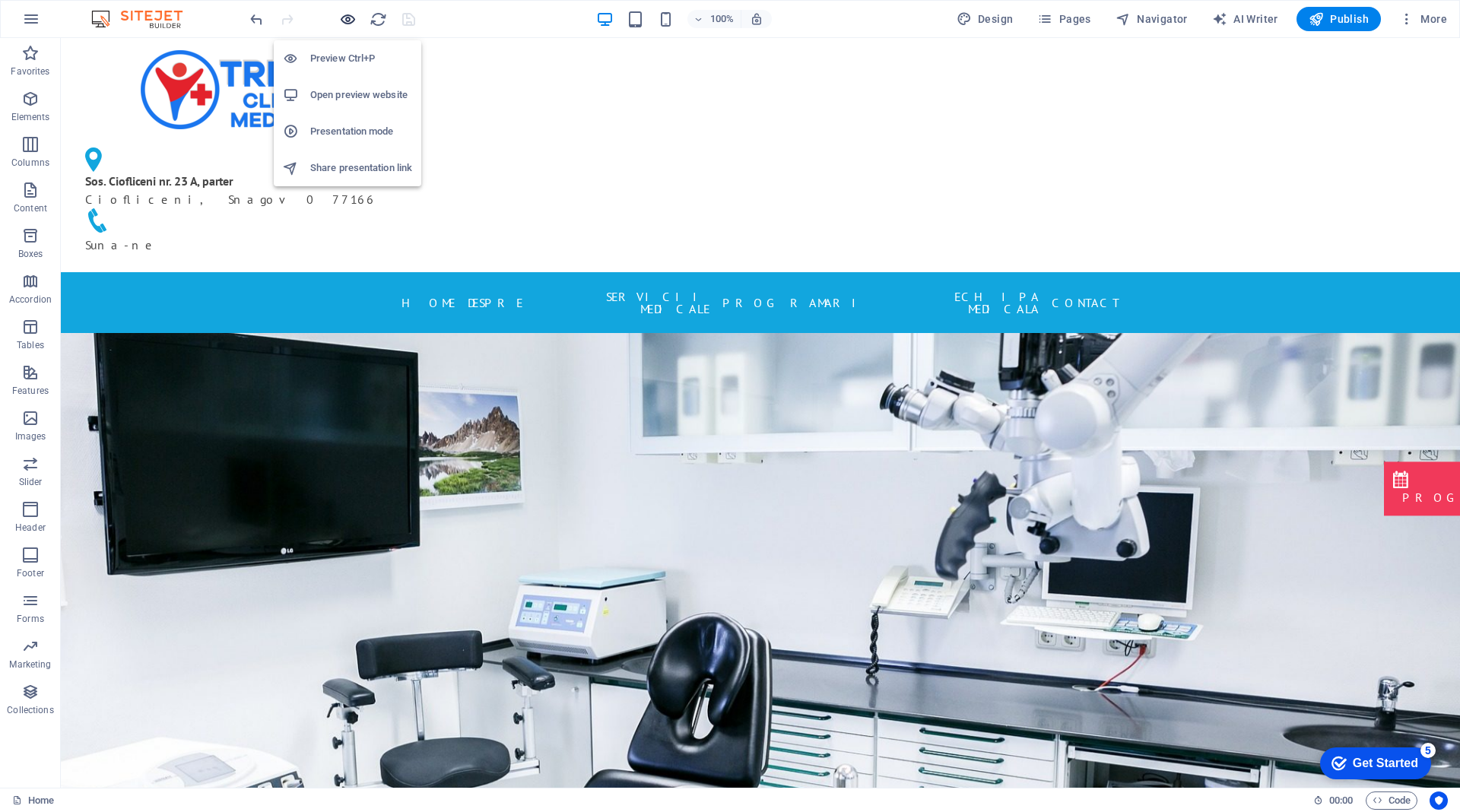
click at [349, 23] on icon "button" at bounding box center [348, 19] width 17 height 17
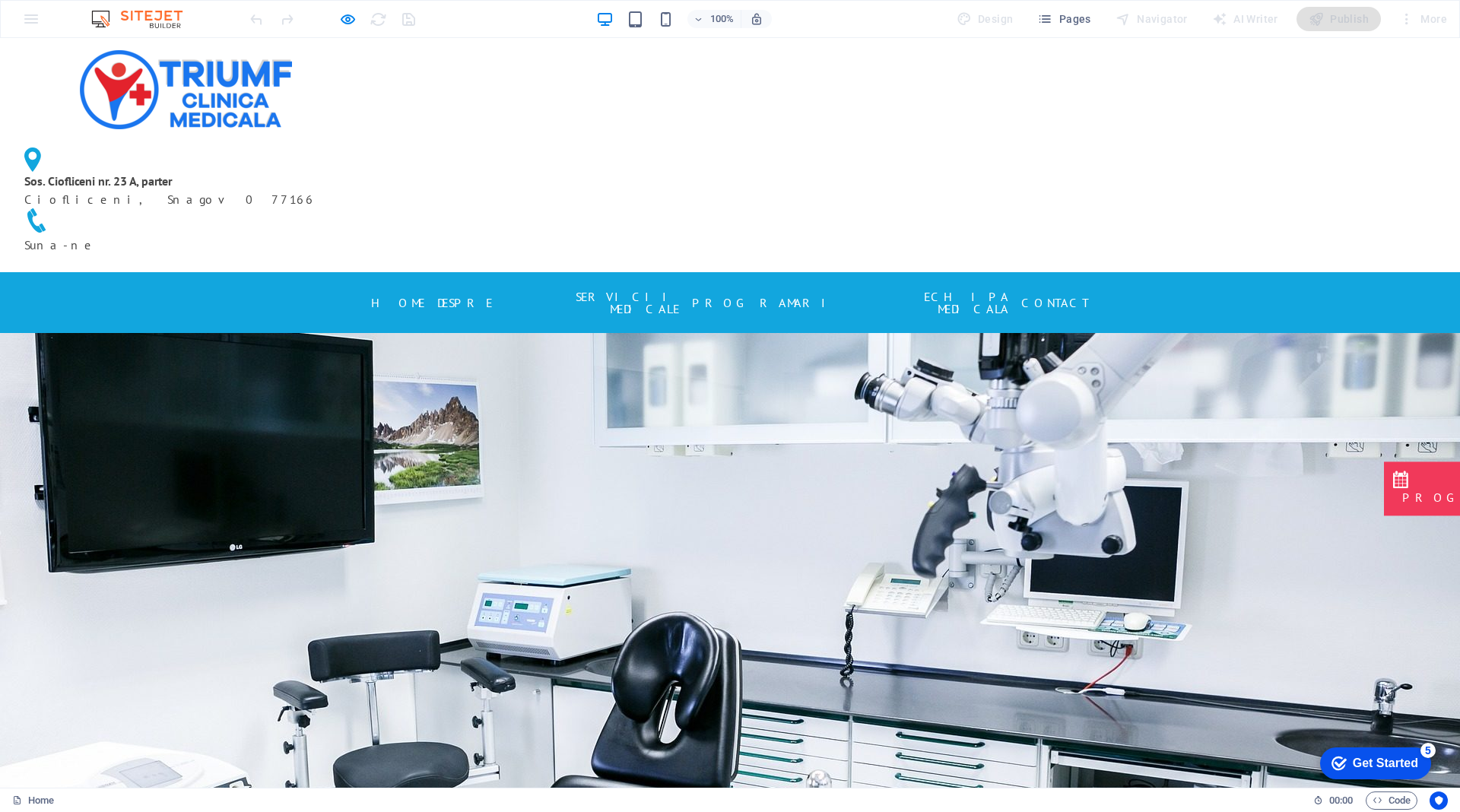
click at [655, 285] on link "SERVICII MEDICALE" at bounding box center [592, 303] width 175 height 36
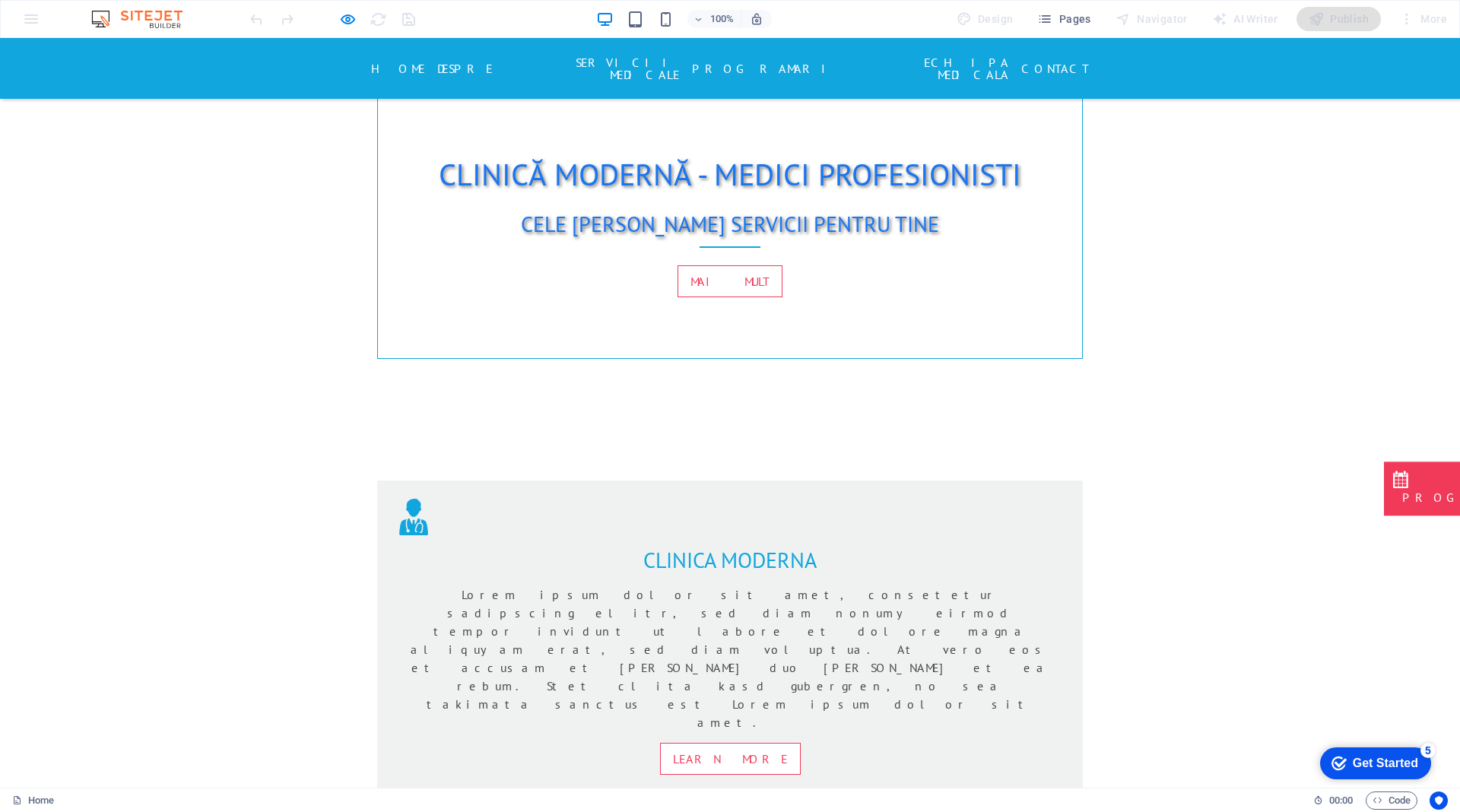
scroll to position [1106, 0]
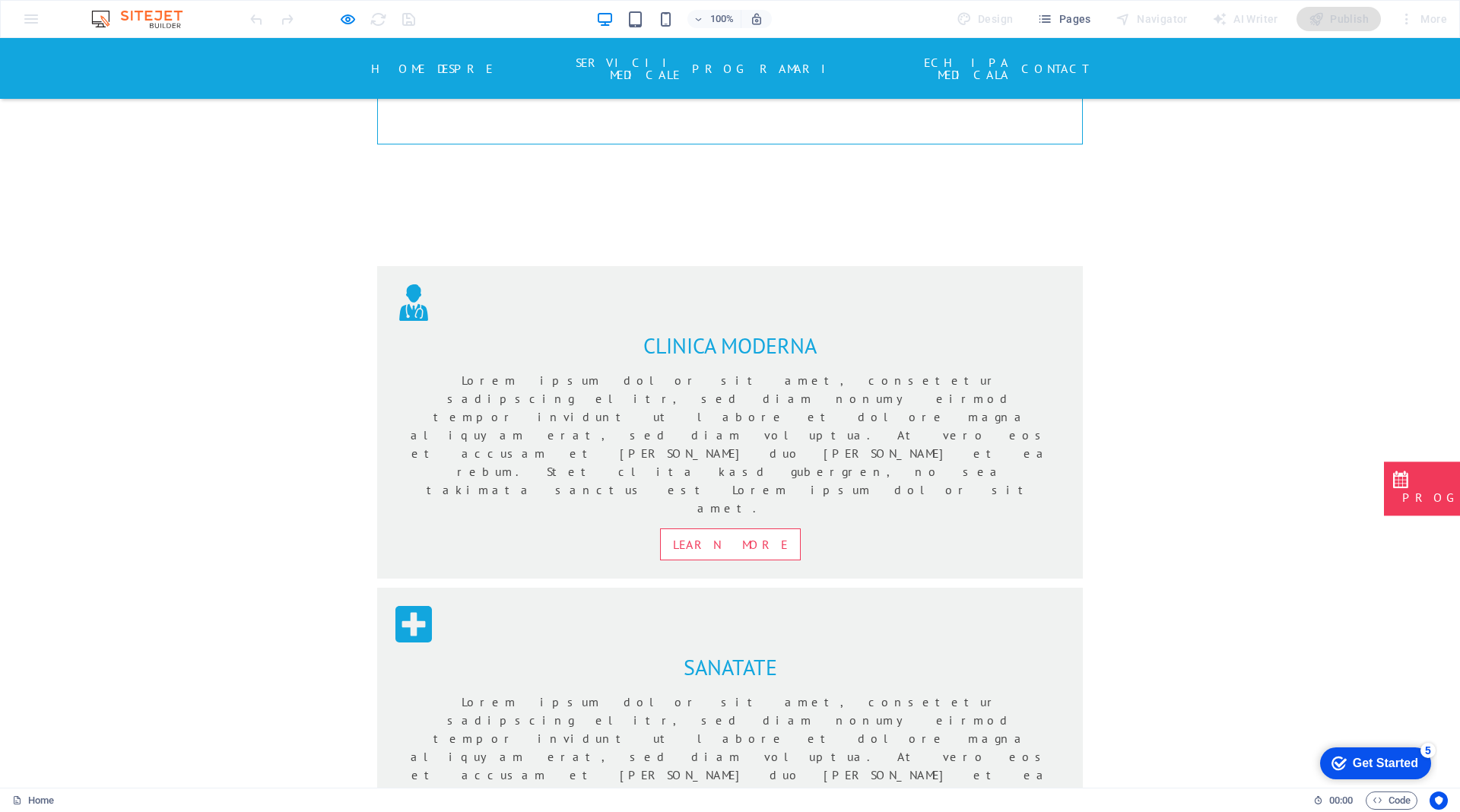
click at [775, 62] on link "PROGRAMARI" at bounding box center [765, 68] width 147 height 24
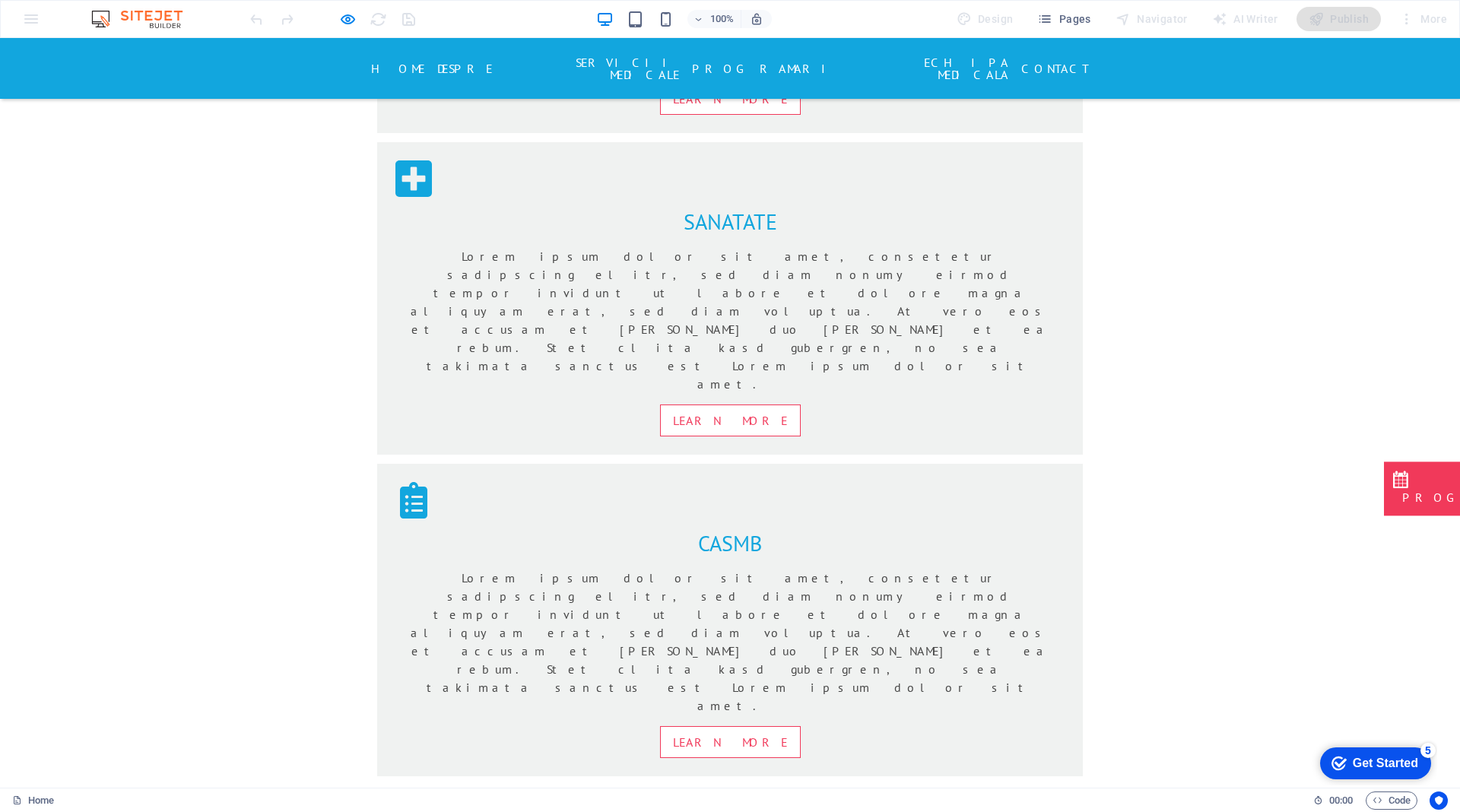
scroll to position [1583, 0]
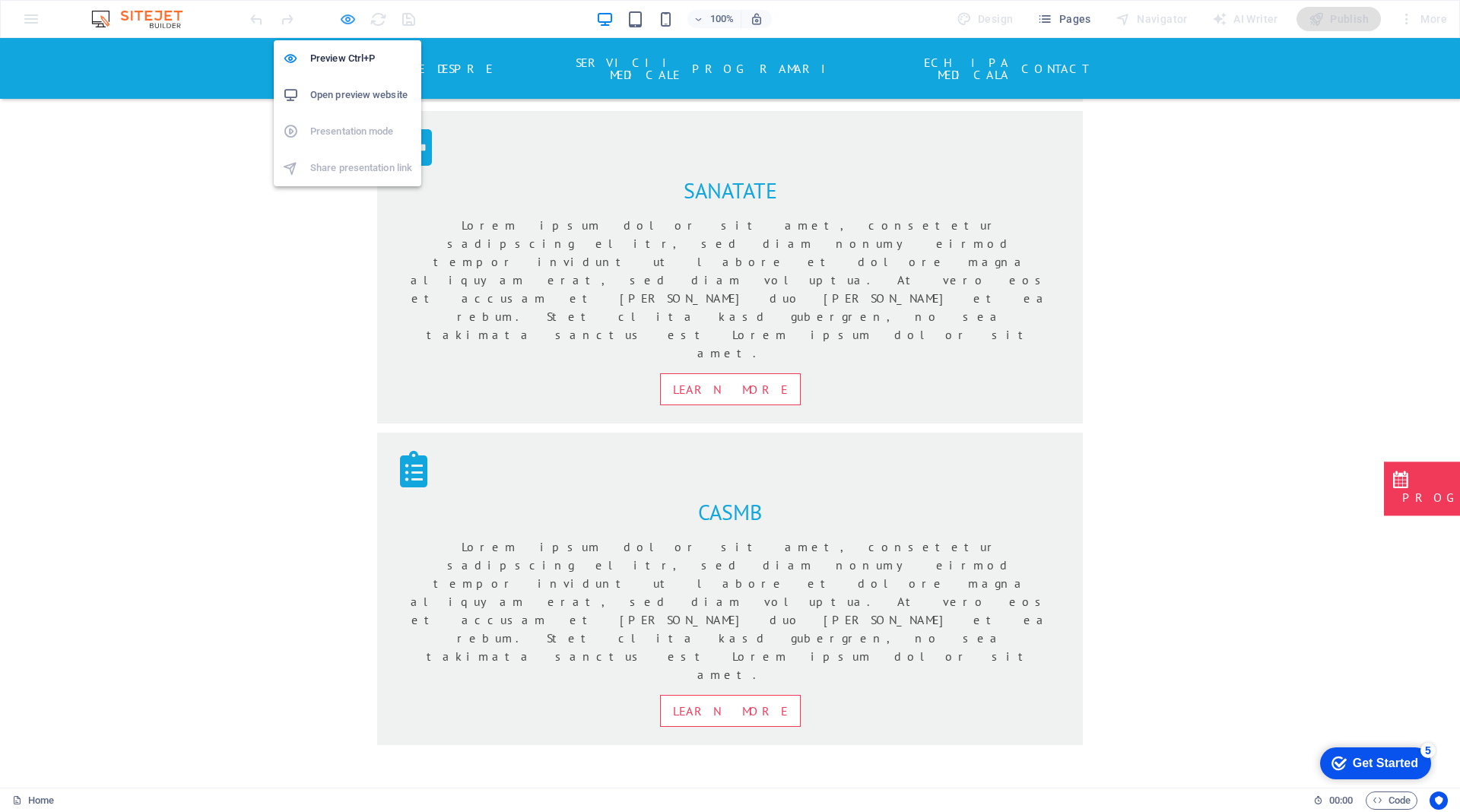
drag, startPoint x: 343, startPoint y: 22, endPoint x: 409, endPoint y: 239, distance: 226.8
click at [343, 22] on icon "button" at bounding box center [348, 19] width 17 height 17
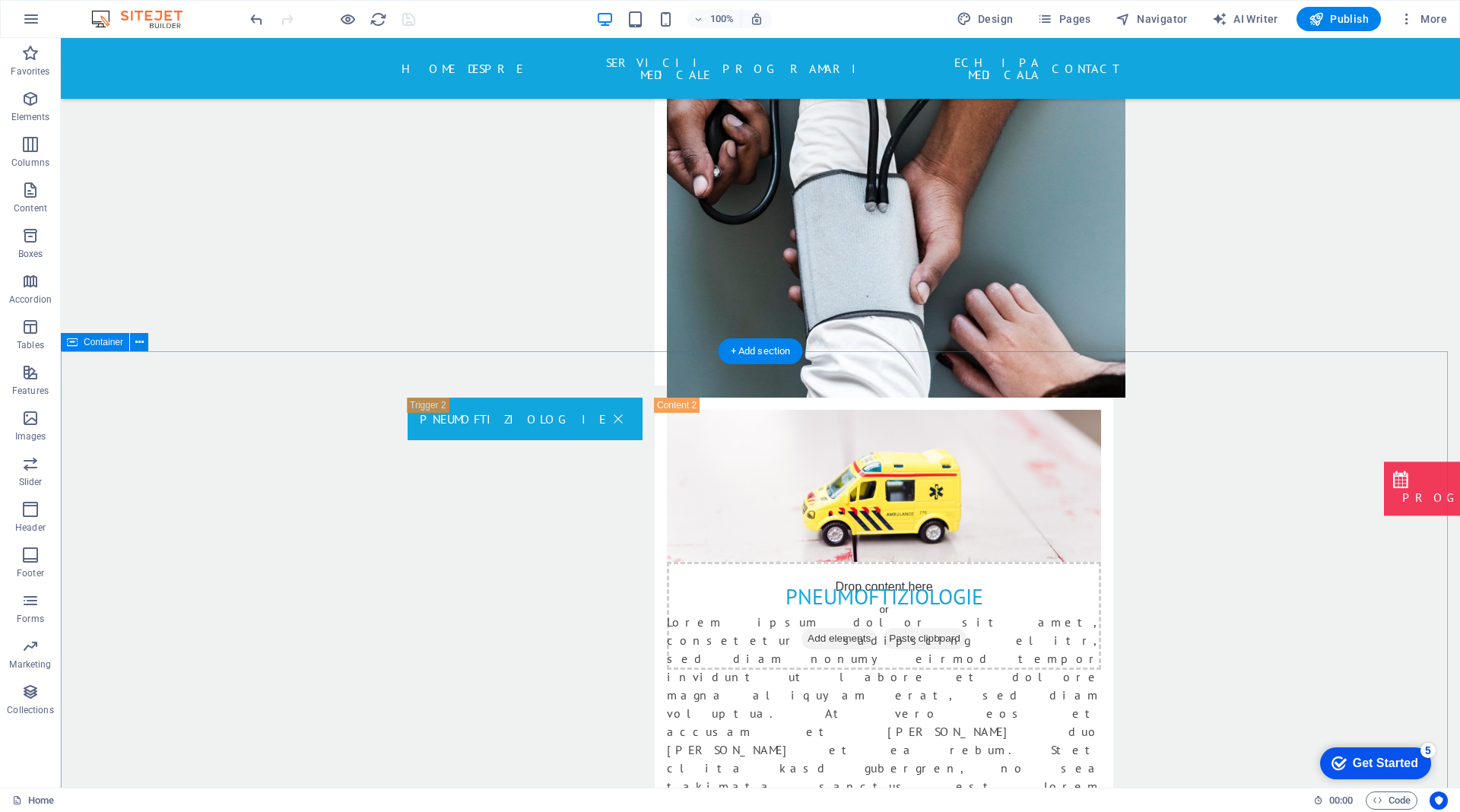
scroll to position [2957, 0]
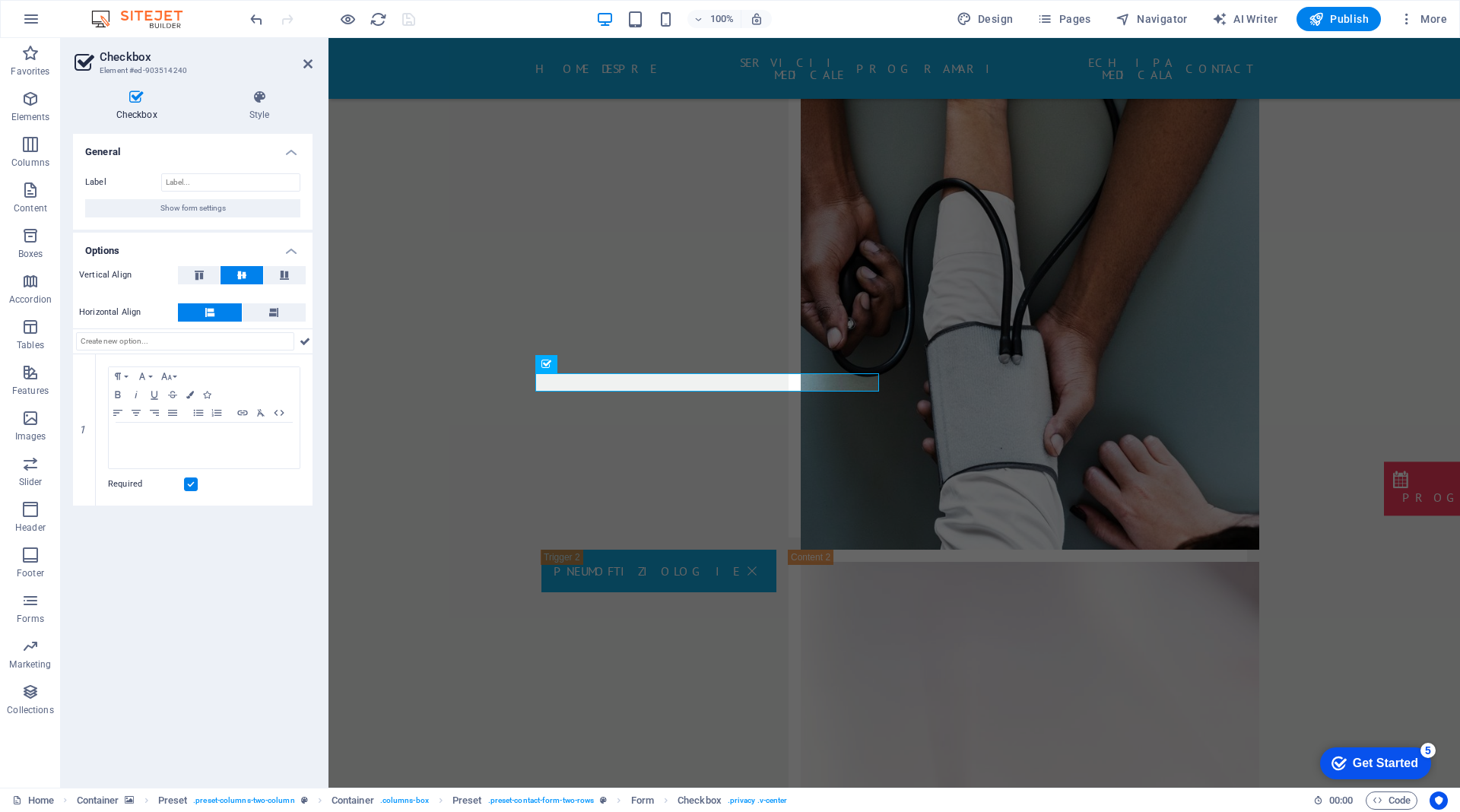
click at [223, 554] on div "General Label Show form settings Options Vertical Align Horizontal Align 1 Para…" at bounding box center [193, 455] width 239 height 642
drag, startPoint x: 245, startPoint y: 544, endPoint x: 298, endPoint y: 530, distance: 54.8
click at [247, 541] on div "General Label Show form settings Options Vertical Align Horizontal Align 1 Para…" at bounding box center [193, 455] width 239 height 642
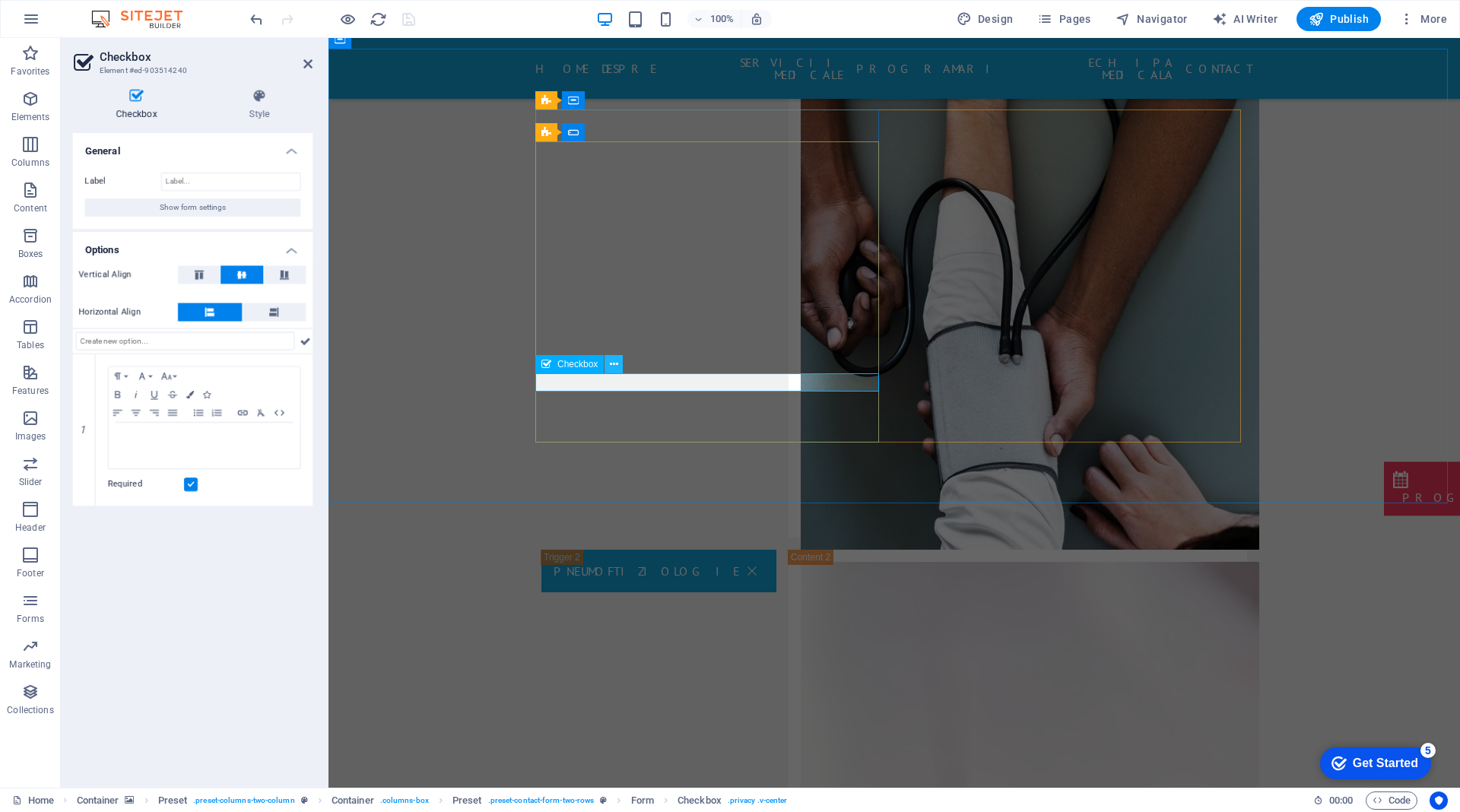
click at [612, 360] on icon at bounding box center [614, 365] width 9 height 16
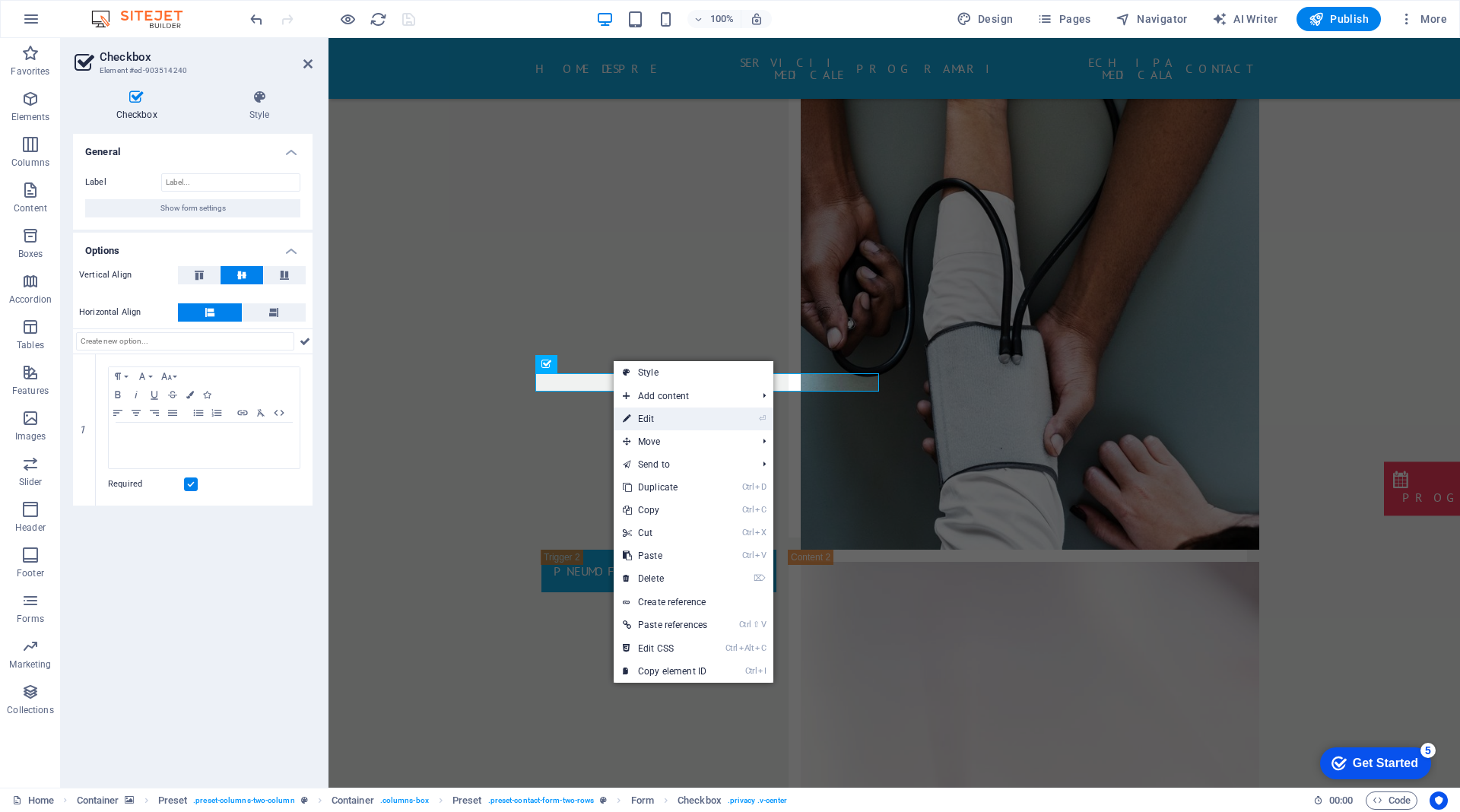
click at [657, 416] on link "⏎ Edit" at bounding box center [664, 419] width 102 height 23
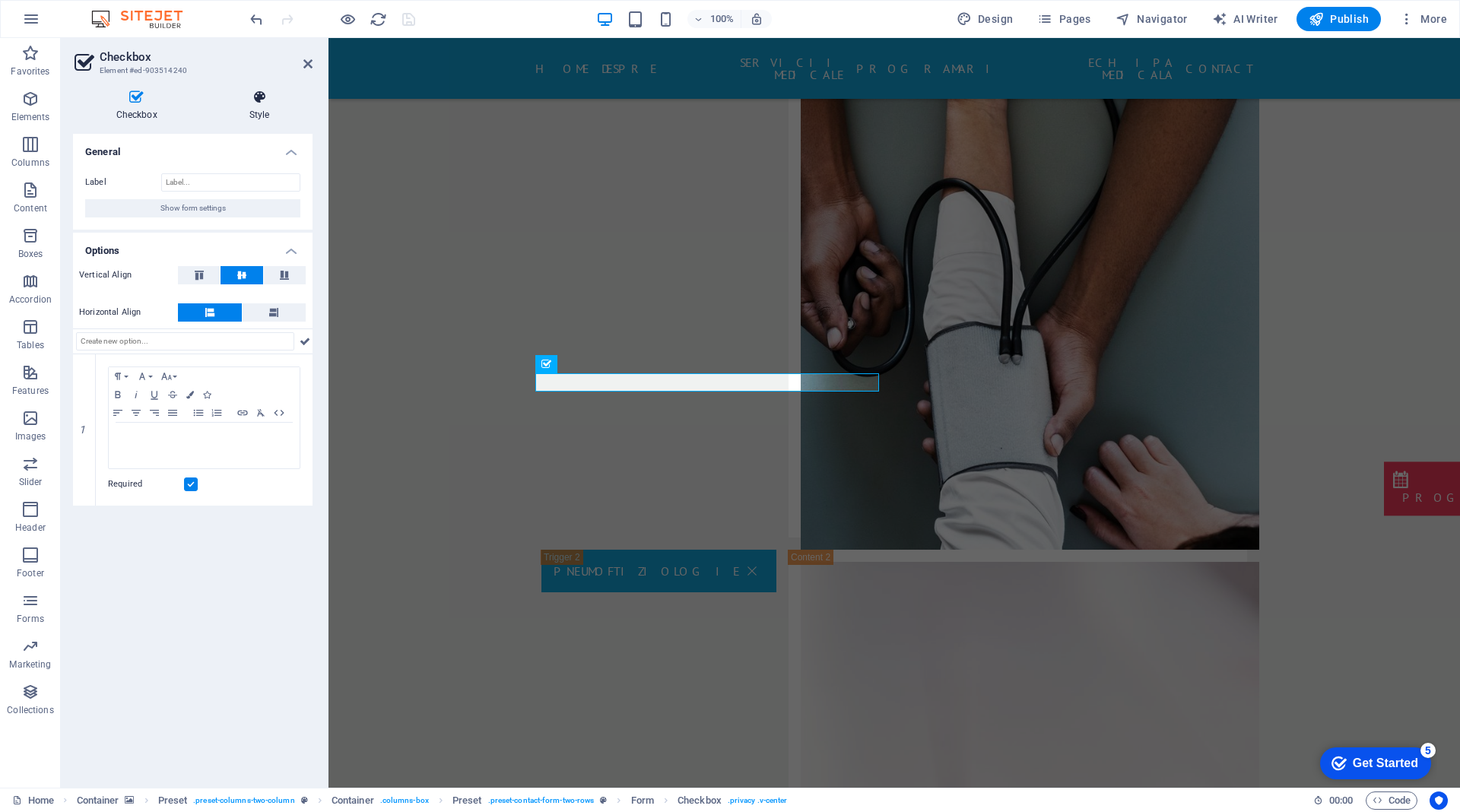
click at [254, 109] on h4 "Style" at bounding box center [260, 105] width 107 height 32
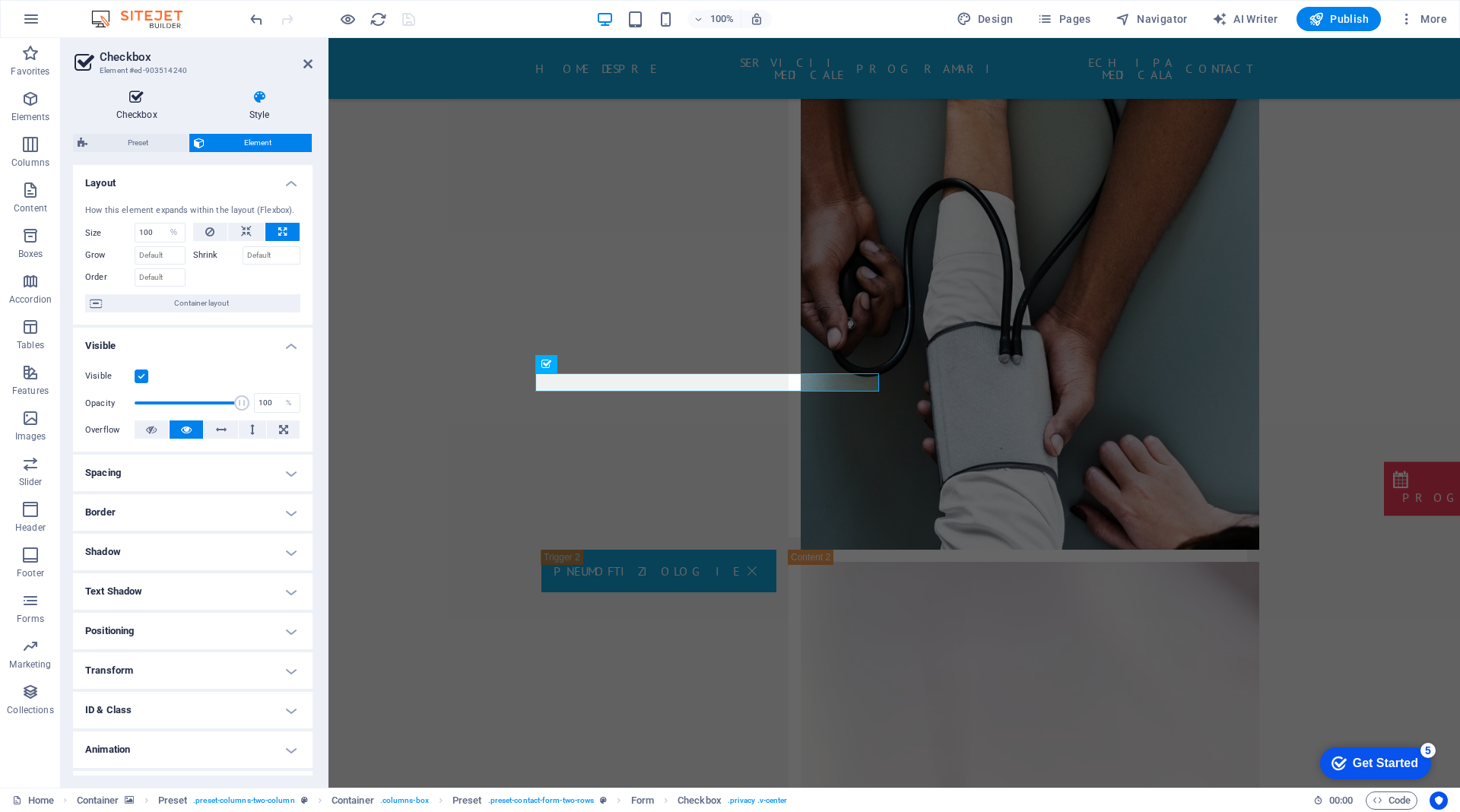
click at [117, 103] on icon at bounding box center [137, 97] width 127 height 15
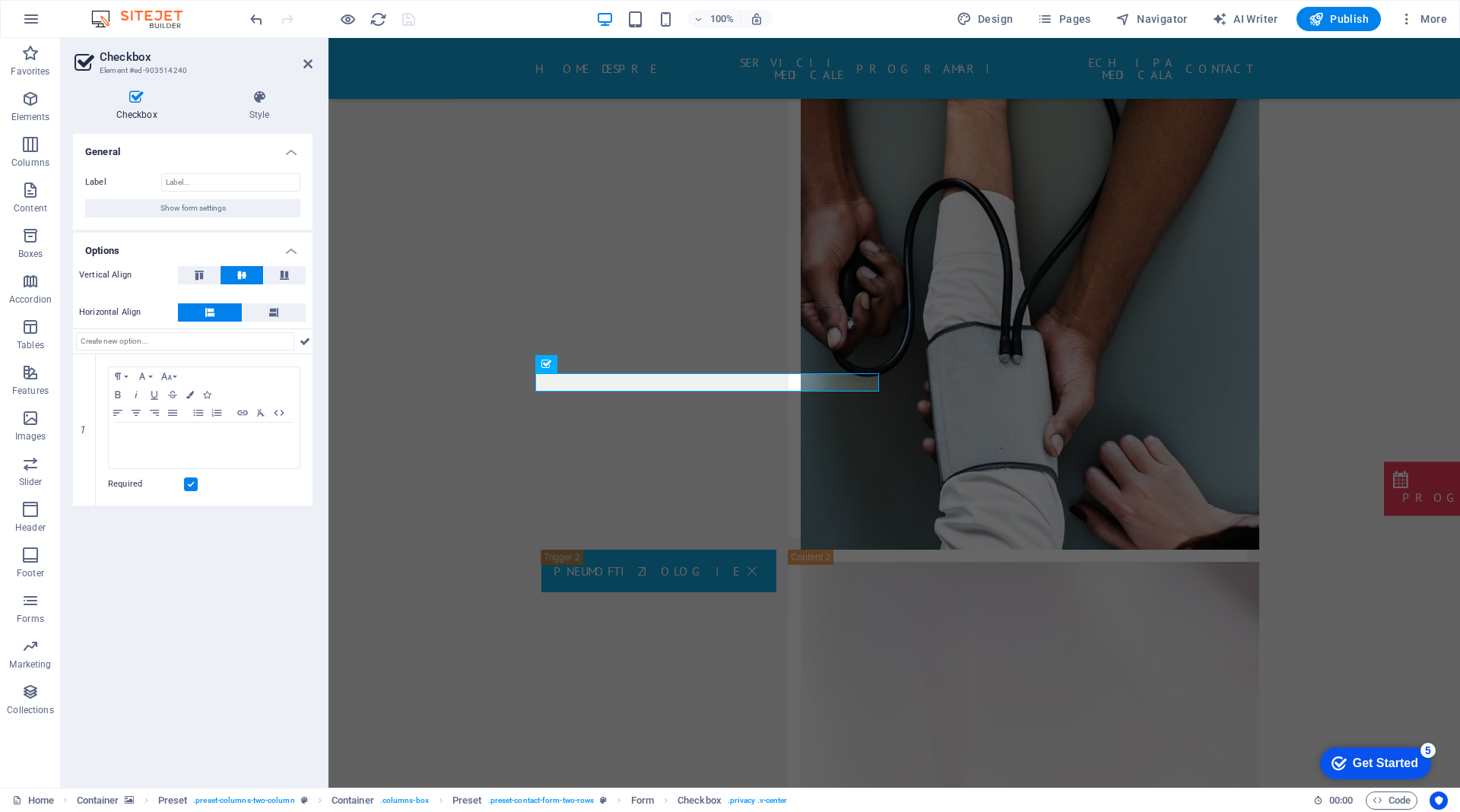
click at [231, 209] on button "Show form settings" at bounding box center [193, 208] width 215 height 18
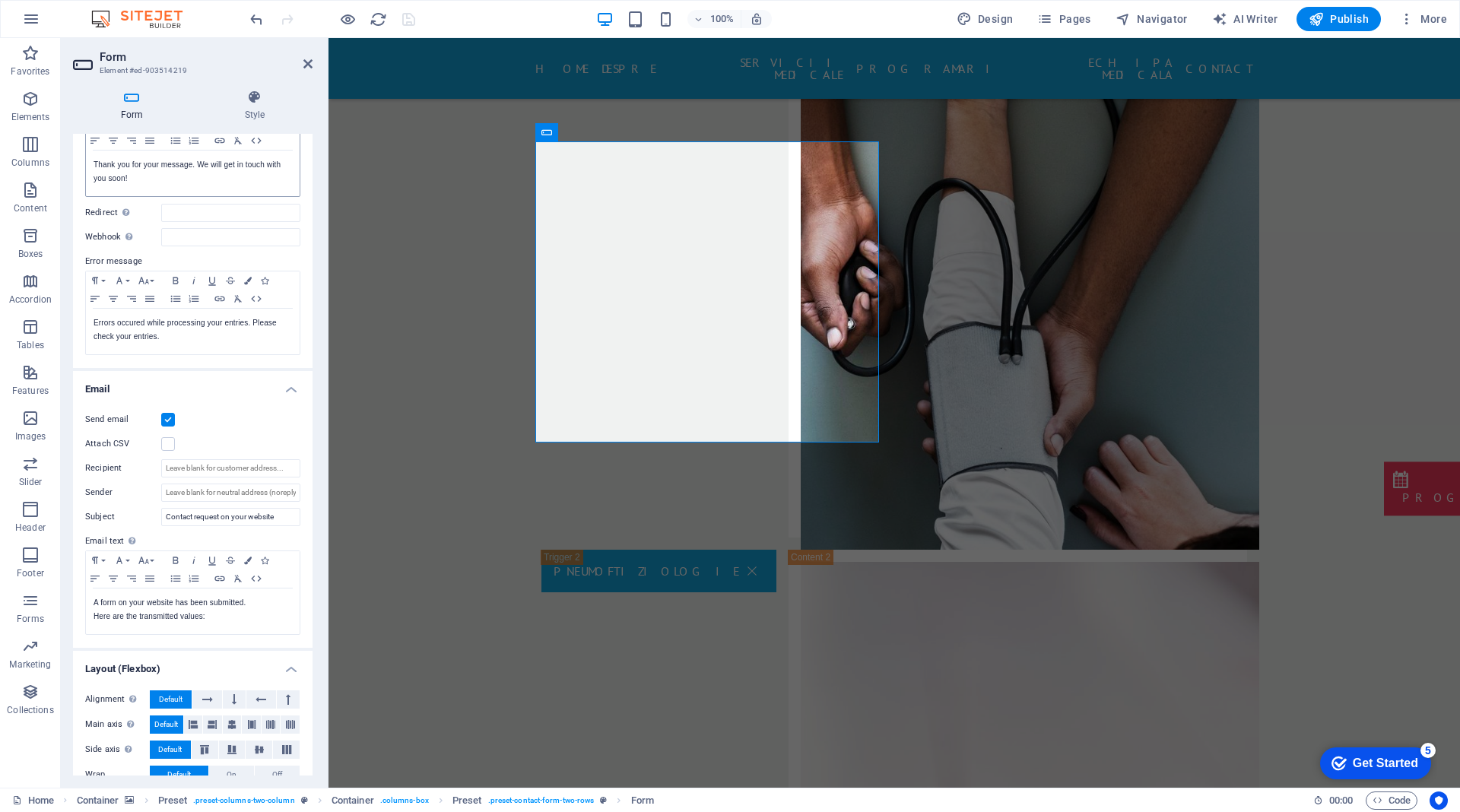
scroll to position [199, 0]
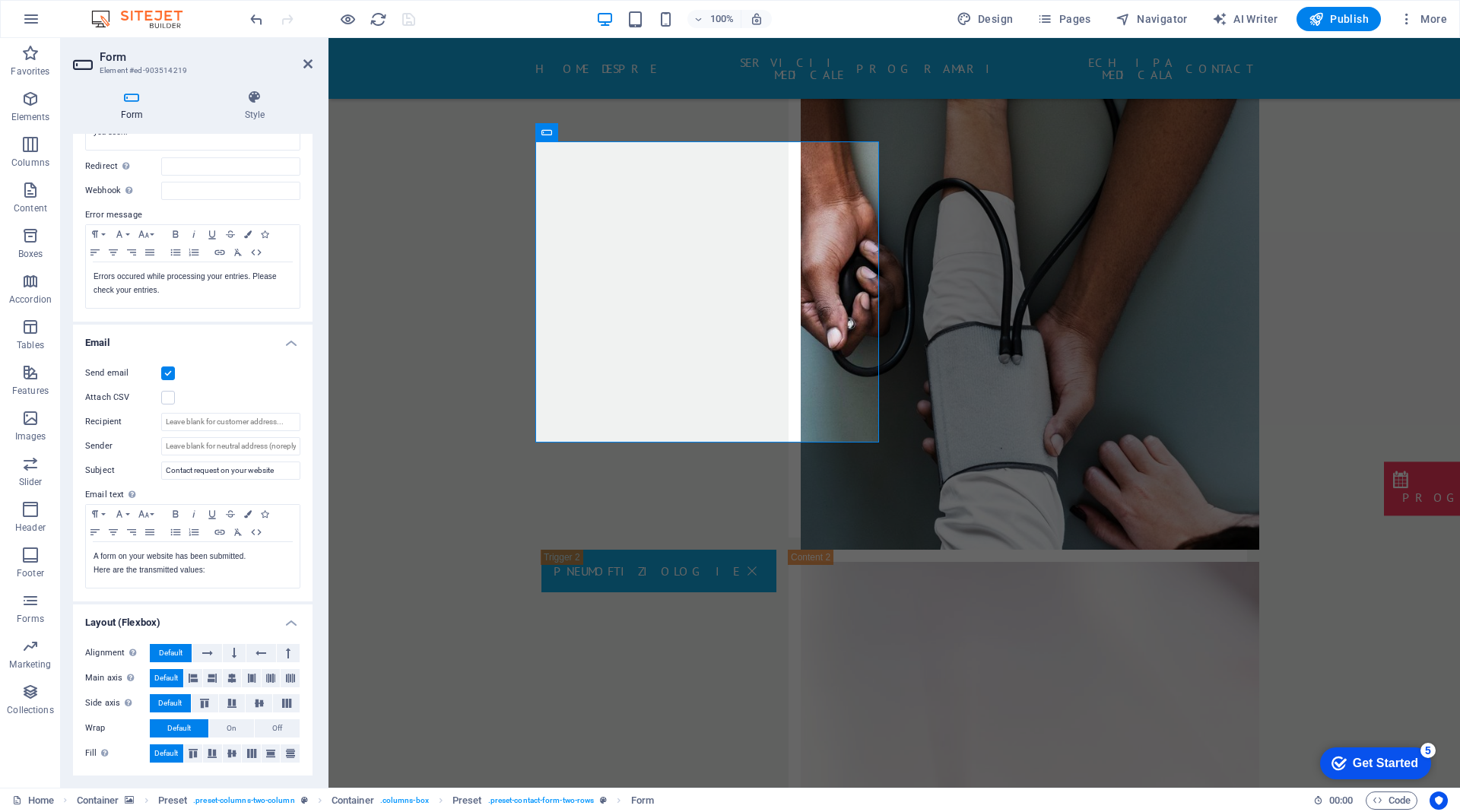
click at [305, 71] on header "Form Element #ed-903514219" at bounding box center [193, 58] width 239 height 40
drag, startPoint x: 305, startPoint y: 65, endPoint x: 252, endPoint y: 58, distance: 53.5
click at [305, 65] on icon at bounding box center [308, 64] width 9 height 12
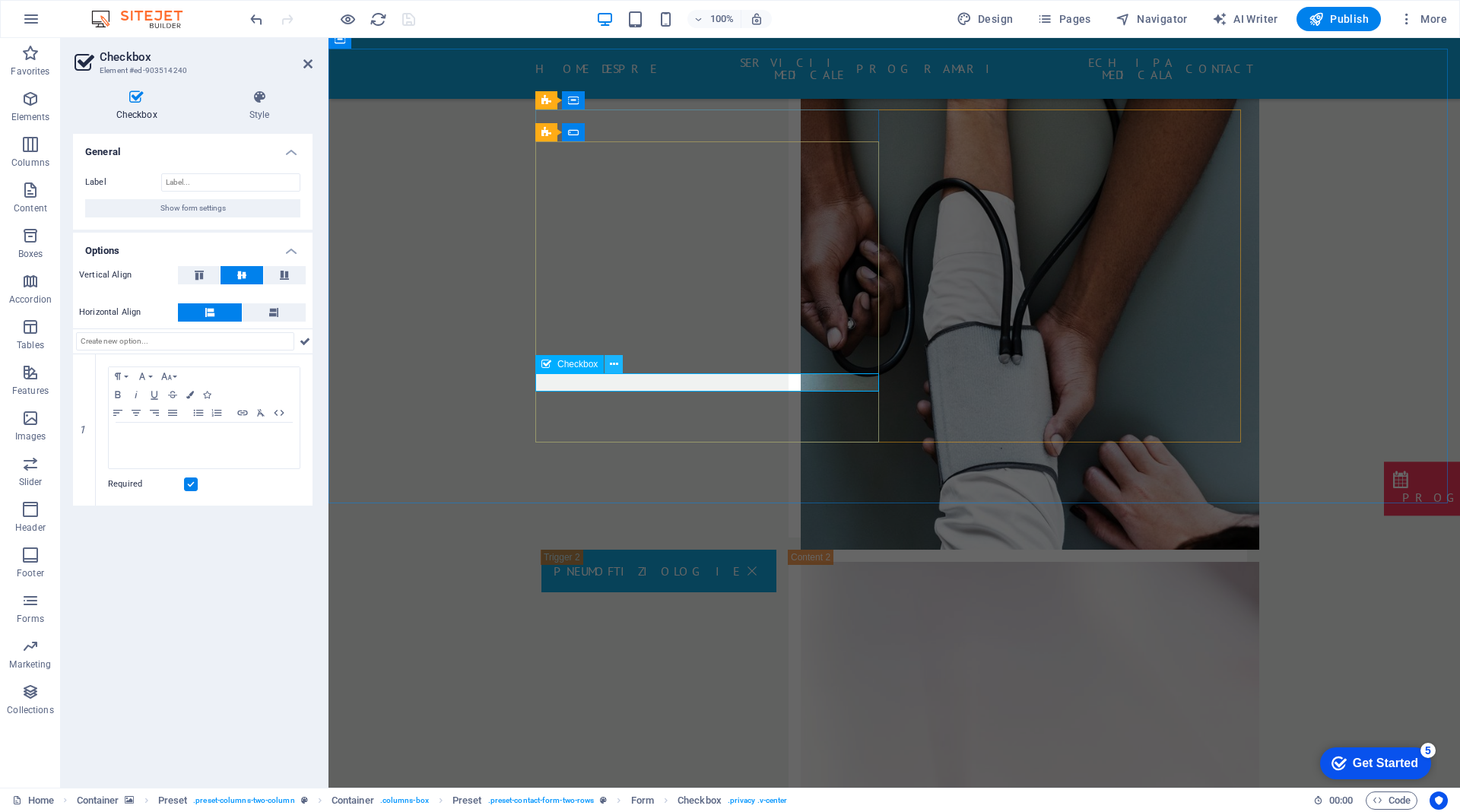
click at [615, 363] on icon at bounding box center [614, 365] width 9 height 16
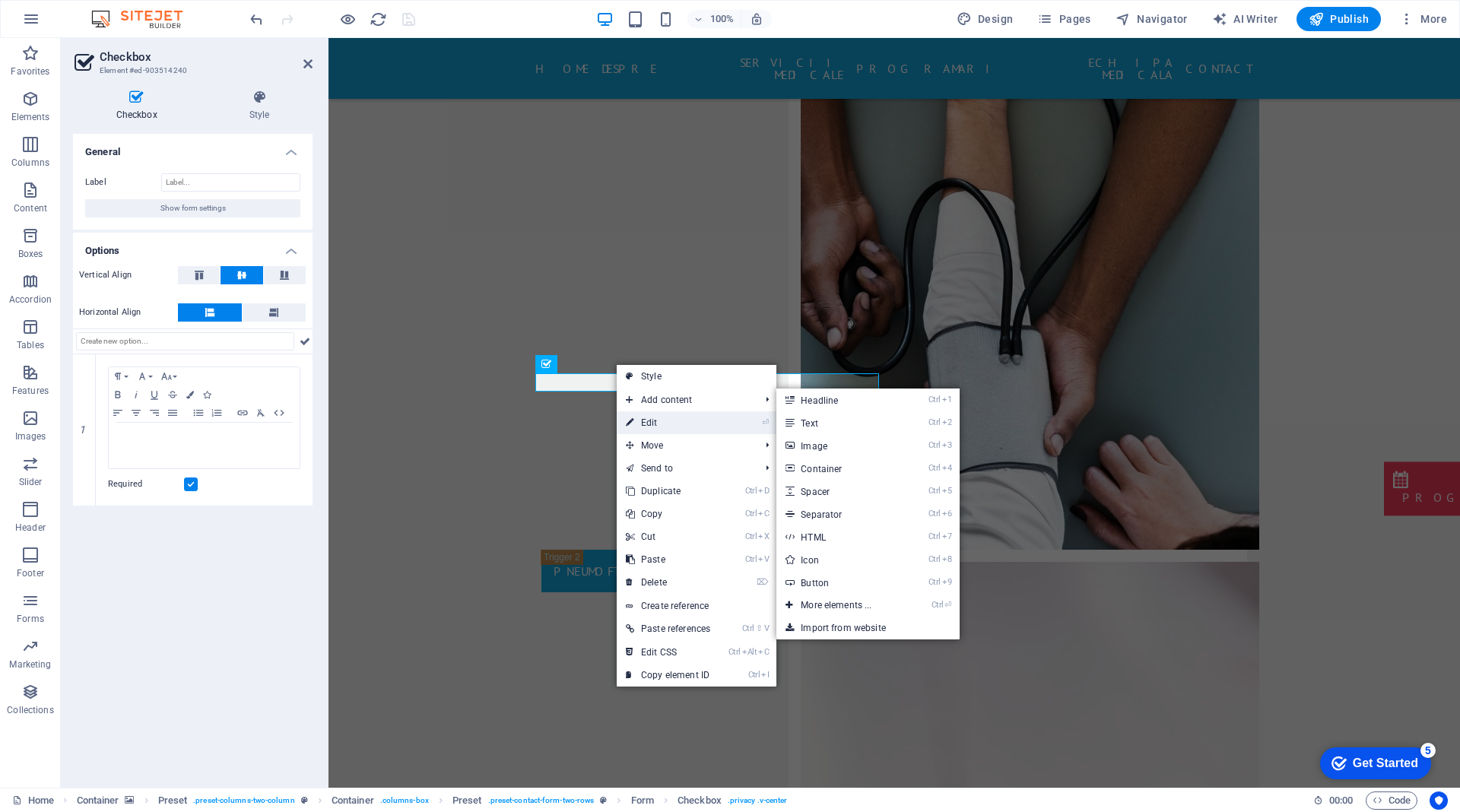
click at [641, 418] on link "⏎ Edit" at bounding box center [668, 422] width 102 height 23
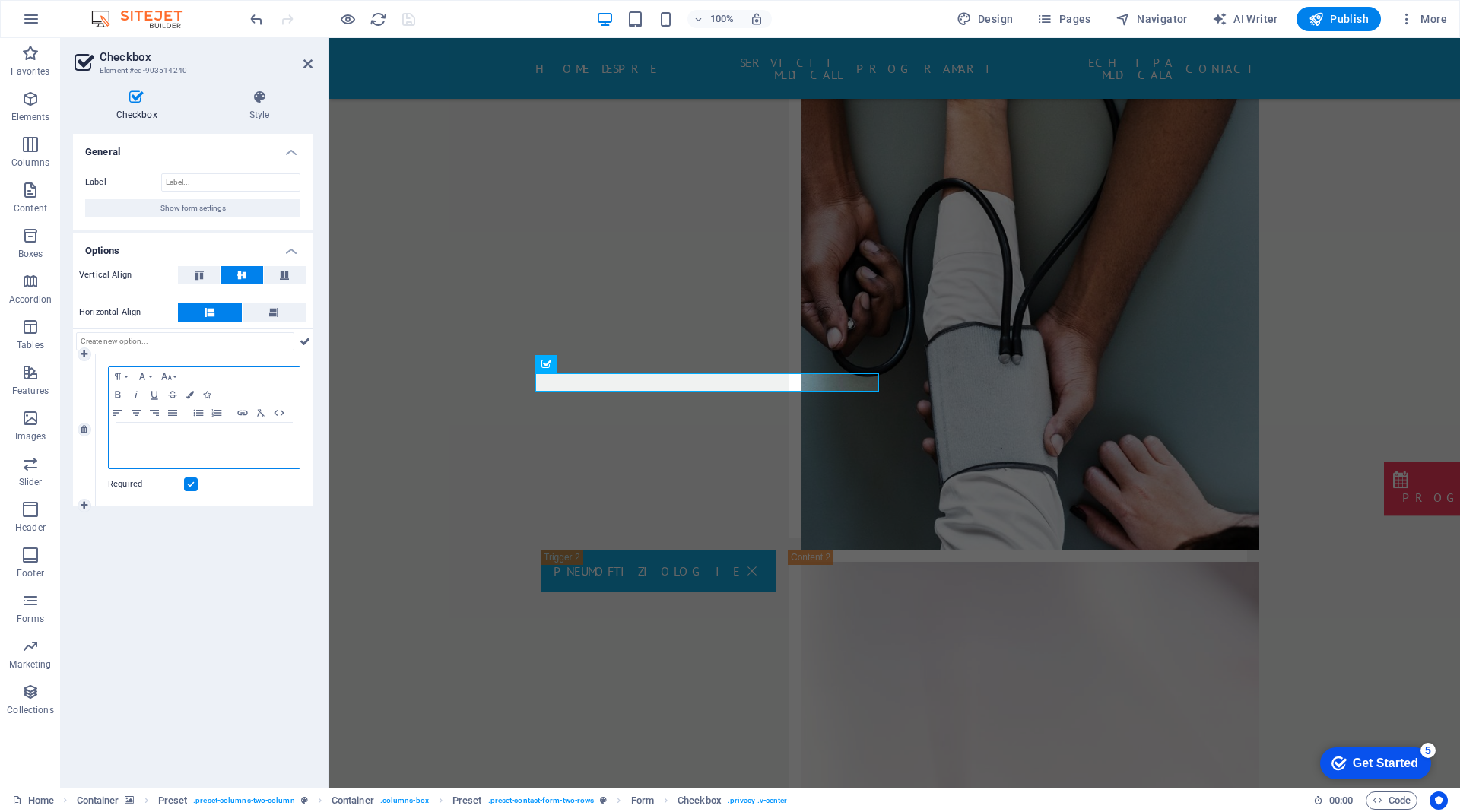
click at [246, 441] on link "I have read and understand the privacy policy." at bounding box center [196, 437] width 160 height 9
click at [150, 653] on div "General Label Show form settings Options Vertical Align Horizontal Align 1 Para…" at bounding box center [193, 455] width 239 height 642
drag, startPoint x: 285, startPoint y: 458, endPoint x: 132, endPoint y: 448, distance: 153.3
click at [80, 415] on div "1 Paragraph Format Normal Heading 1 Heading 2 Heading 3 Heading 4 Heading 5 Hea…" at bounding box center [193, 430] width 239 height 151
click at [230, 612] on div "General Label Show form settings Options Vertical Align Horizontal Align 1 Para…" at bounding box center [193, 455] width 239 height 642
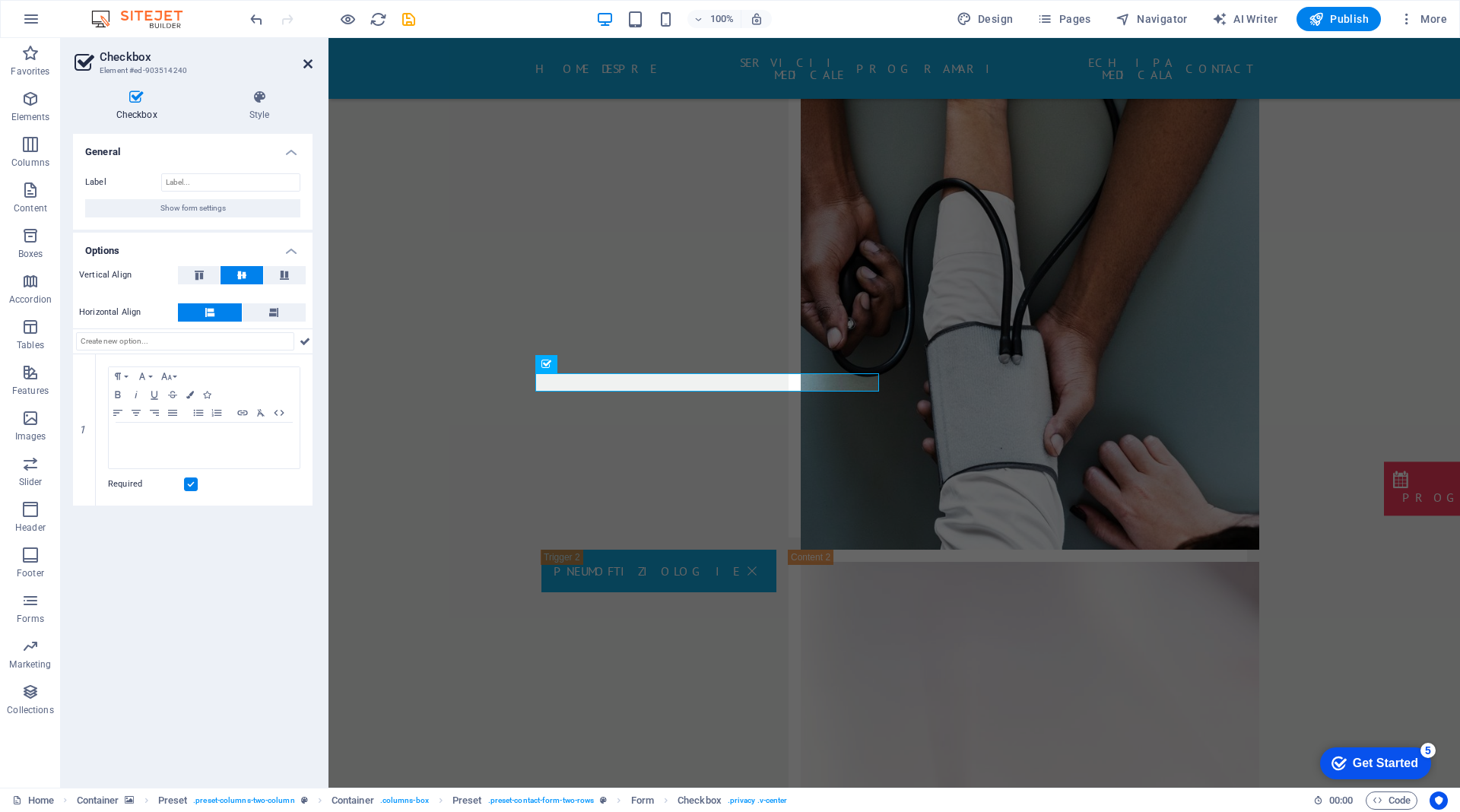
click at [304, 67] on icon at bounding box center [308, 64] width 9 height 12
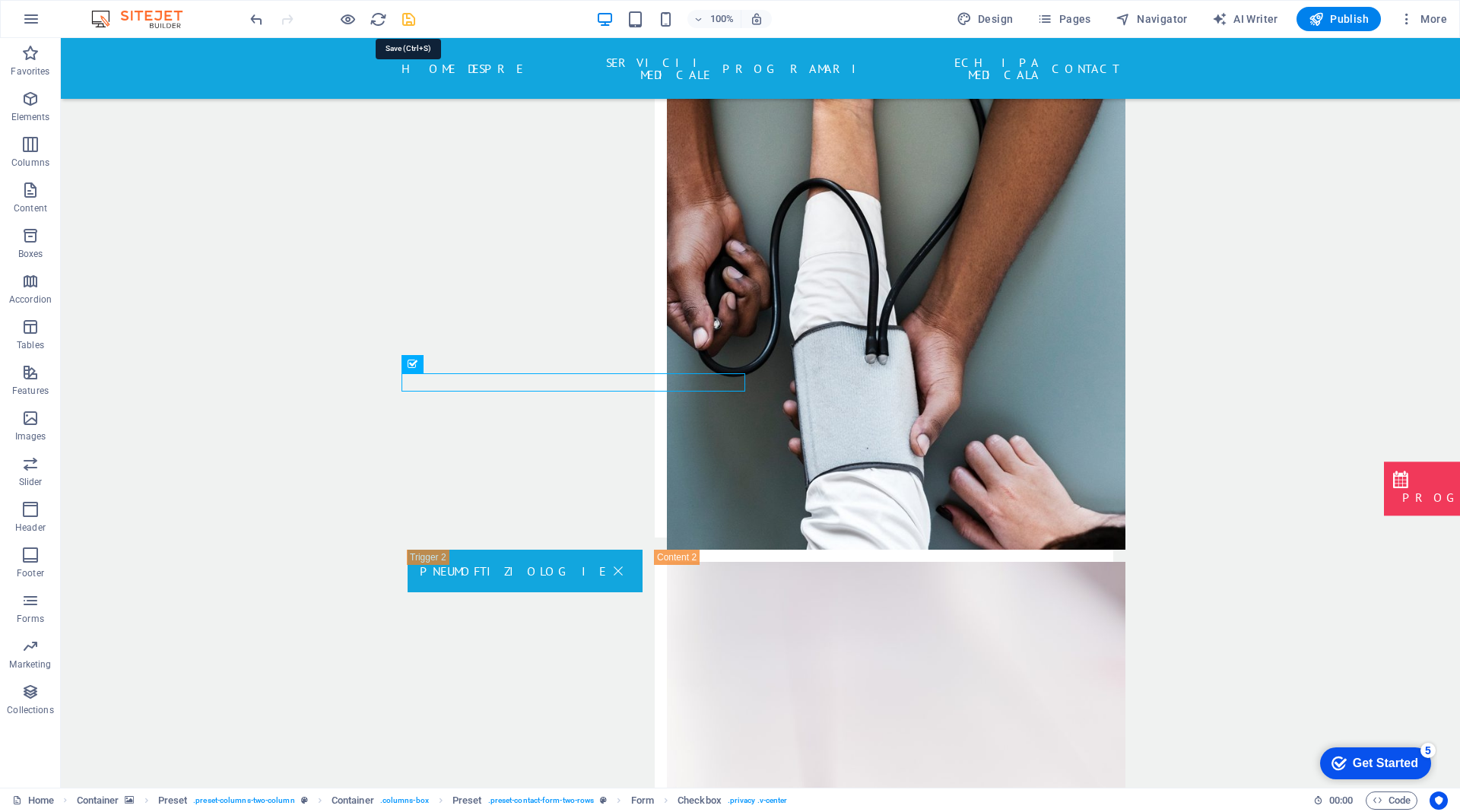
click at [412, 19] on icon "save" at bounding box center [409, 19] width 17 height 17
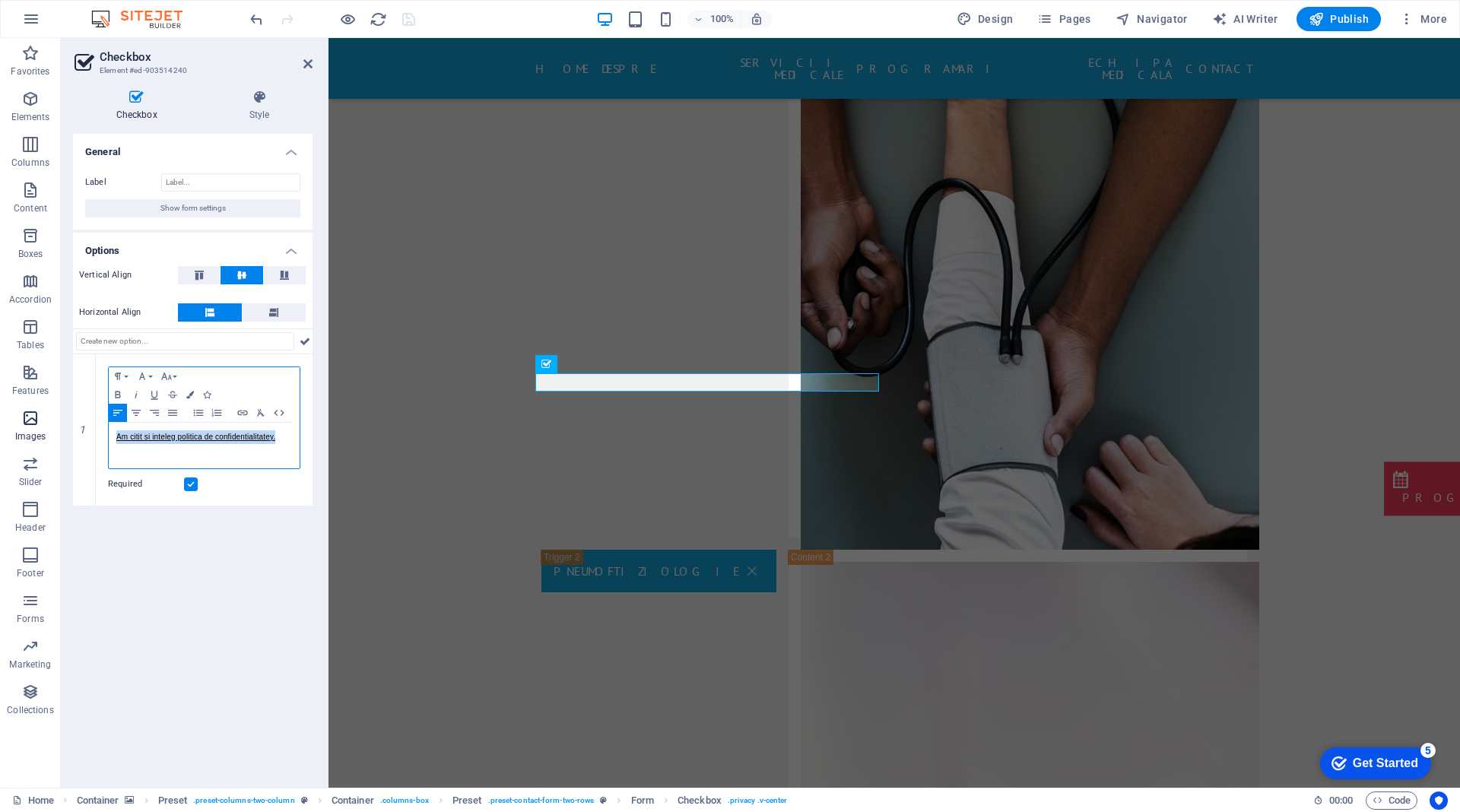
drag, startPoint x: 292, startPoint y: 459, endPoint x: 18, endPoint y: 414, distance: 277.7
click at [18, 414] on section "Favorites Elements Columns Content Boxes Accordion Tables Features Images Slide…" at bounding box center [730, 412] width 1460 height 749
click at [293, 438] on div "Am citit si inteleg politica de confidentialitatey." at bounding box center [204, 445] width 191 height 46
click at [242, 536] on div "General Label Show form settings Options Vertical Align Horizontal Align 1 Para…" at bounding box center [193, 455] width 239 height 642
click at [305, 65] on icon at bounding box center [308, 64] width 9 height 12
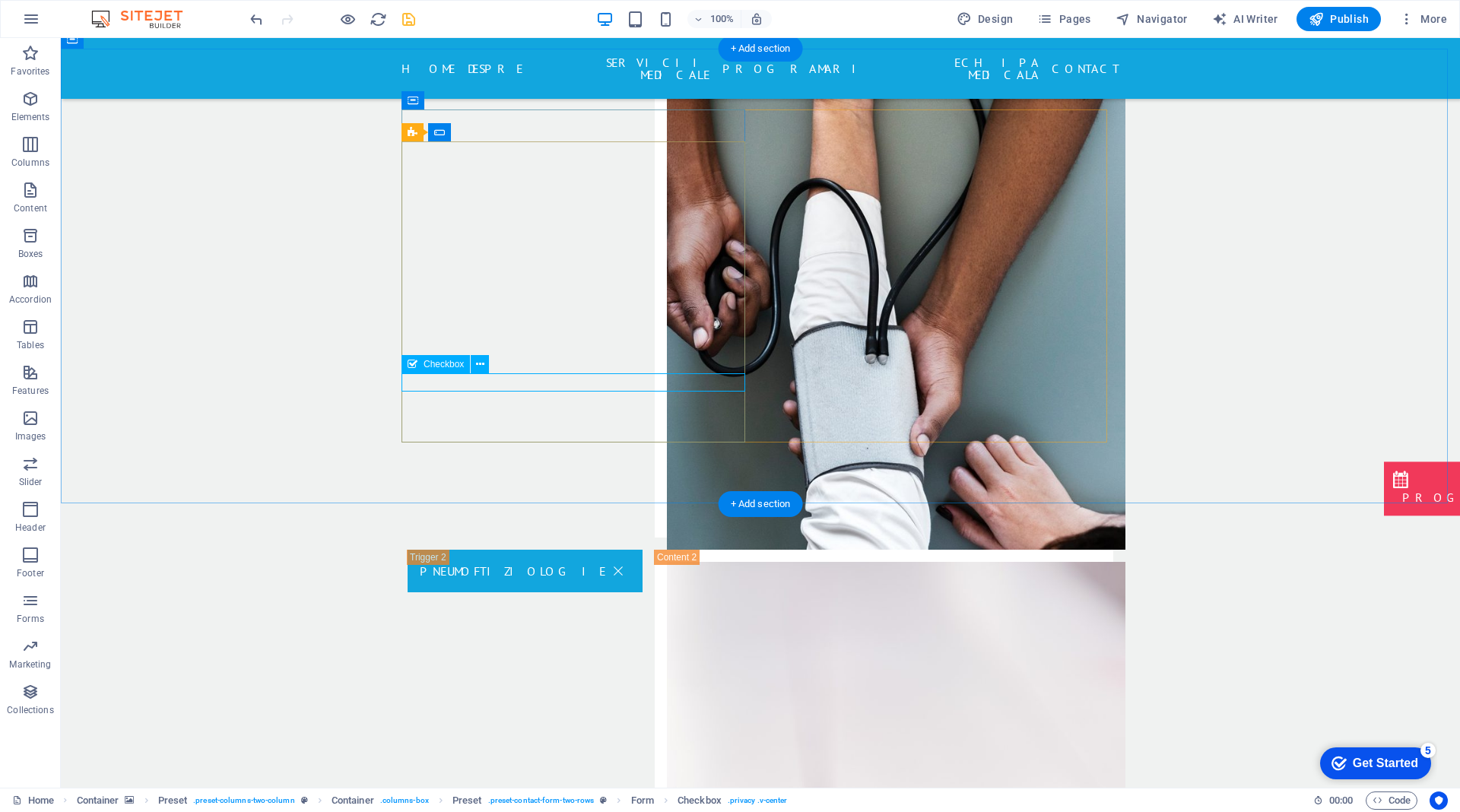
drag, startPoint x: 693, startPoint y: 382, endPoint x: 425, endPoint y: 383, distance: 268.0
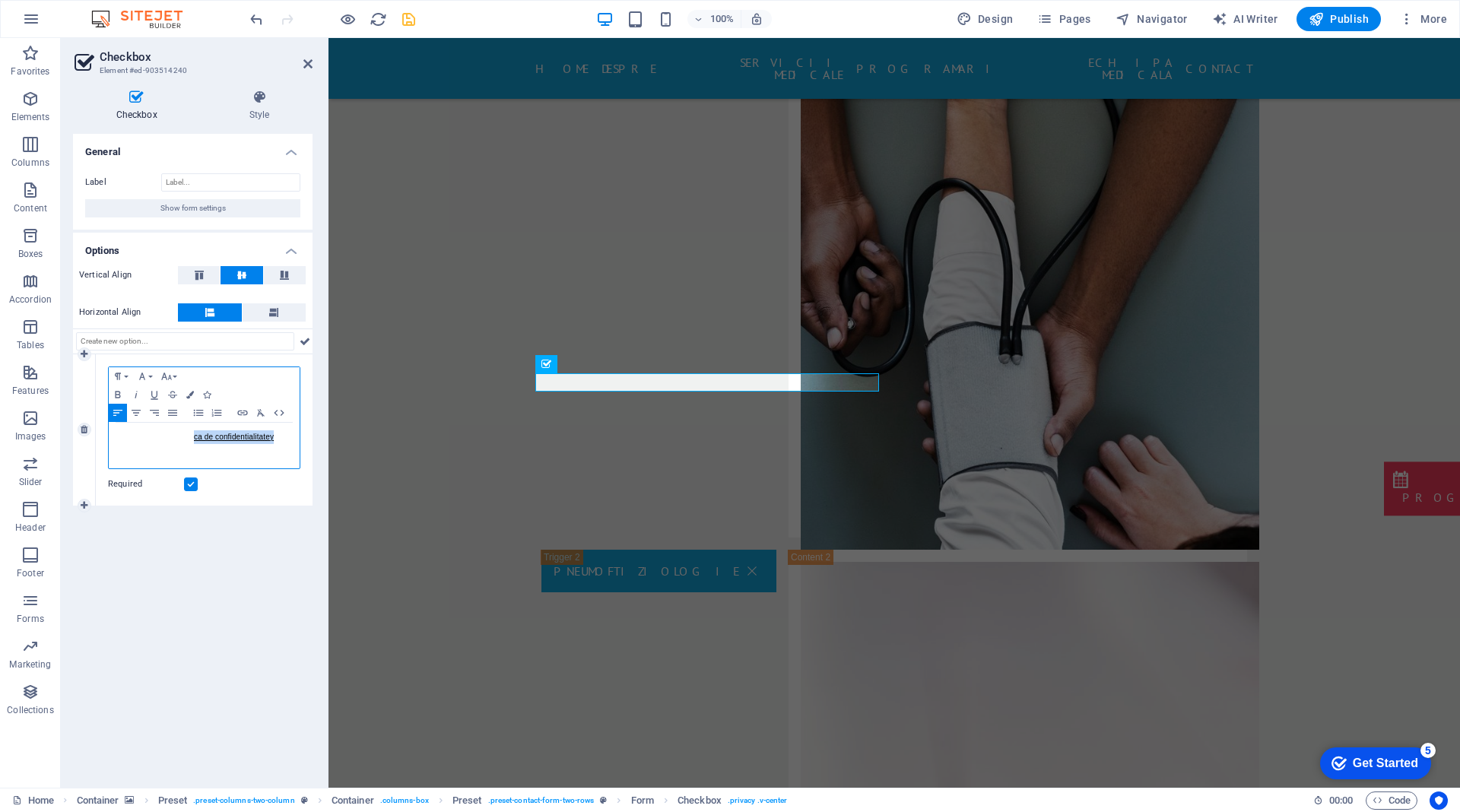
drag, startPoint x: 298, startPoint y: 442, endPoint x: 202, endPoint y: 436, distance: 96.2
click at [202, 436] on div "Am citit si inteleg politica de confidentialitatey" at bounding box center [204, 445] width 191 height 46
click at [274, 435] on link "Am citit si inteleg politica de confidentialitatey" at bounding box center [194, 437] width 157 height 9
drag, startPoint x: 283, startPoint y: 435, endPoint x: 318, endPoint y: 435, distance: 35.0
click at [318, 435] on div "Checkbox Style General Label Show form settings Options Vertical Align Horizont…" at bounding box center [193, 432] width 264 height 710
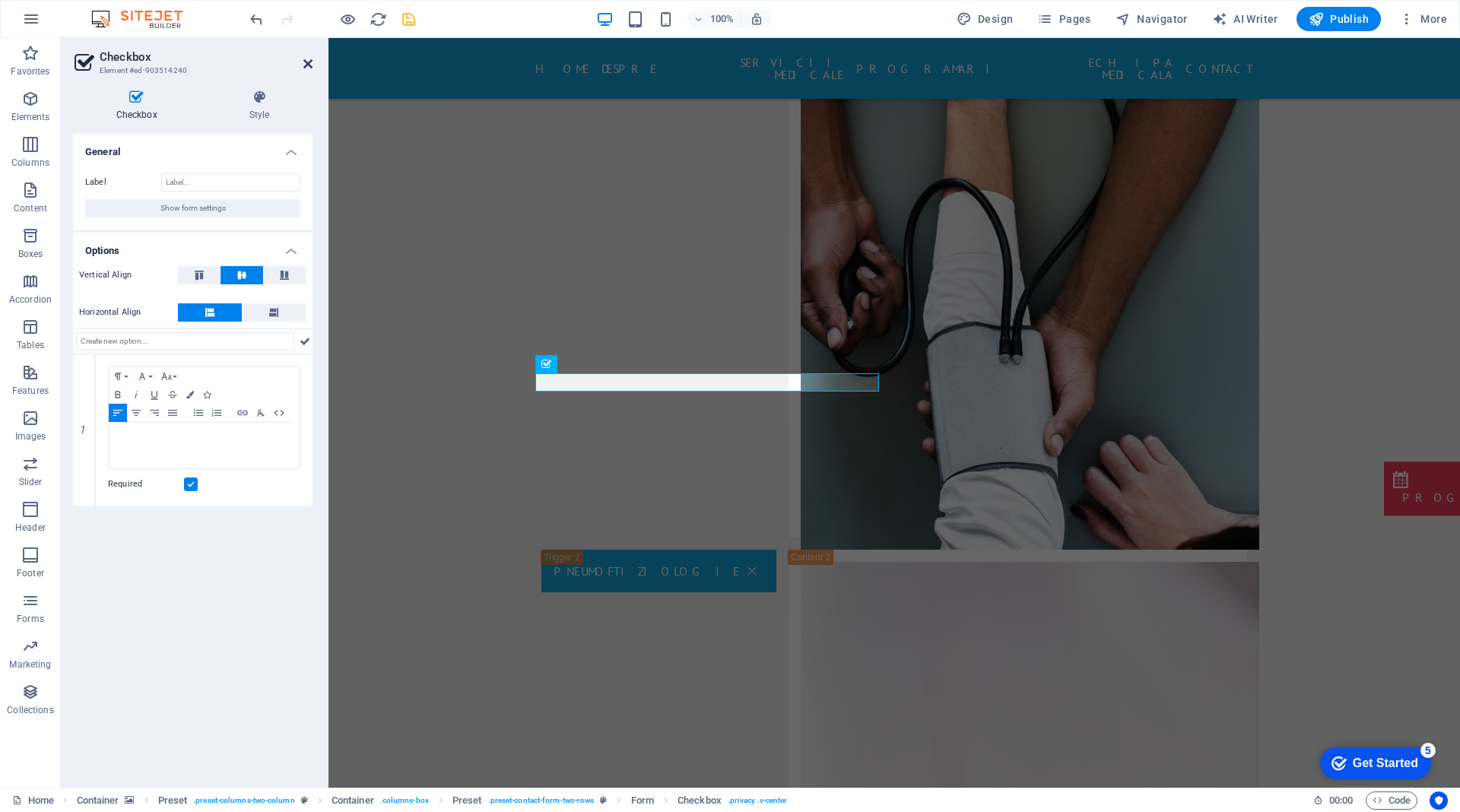
click at [308, 60] on icon at bounding box center [308, 64] width 9 height 12
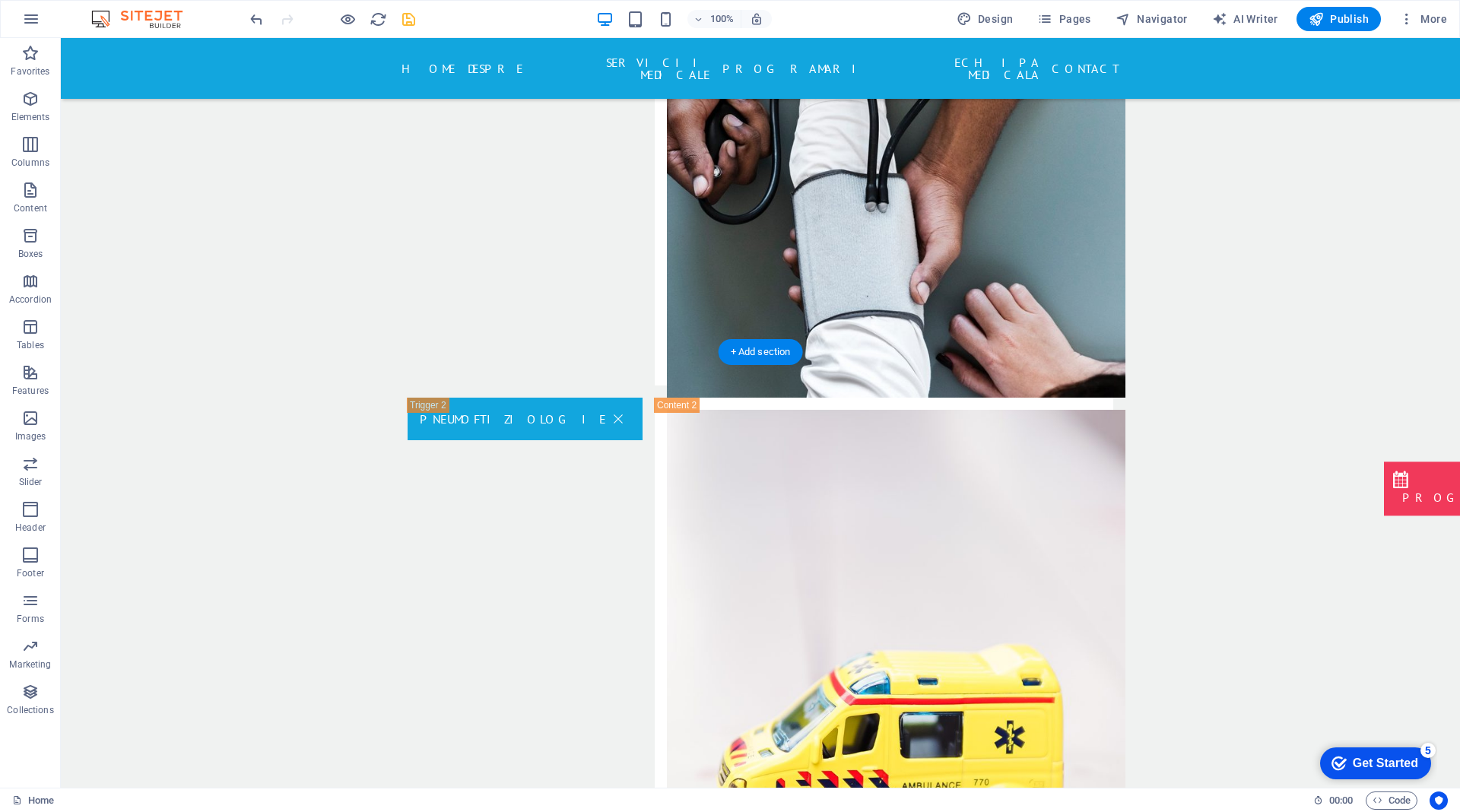
scroll to position [2805, 0]
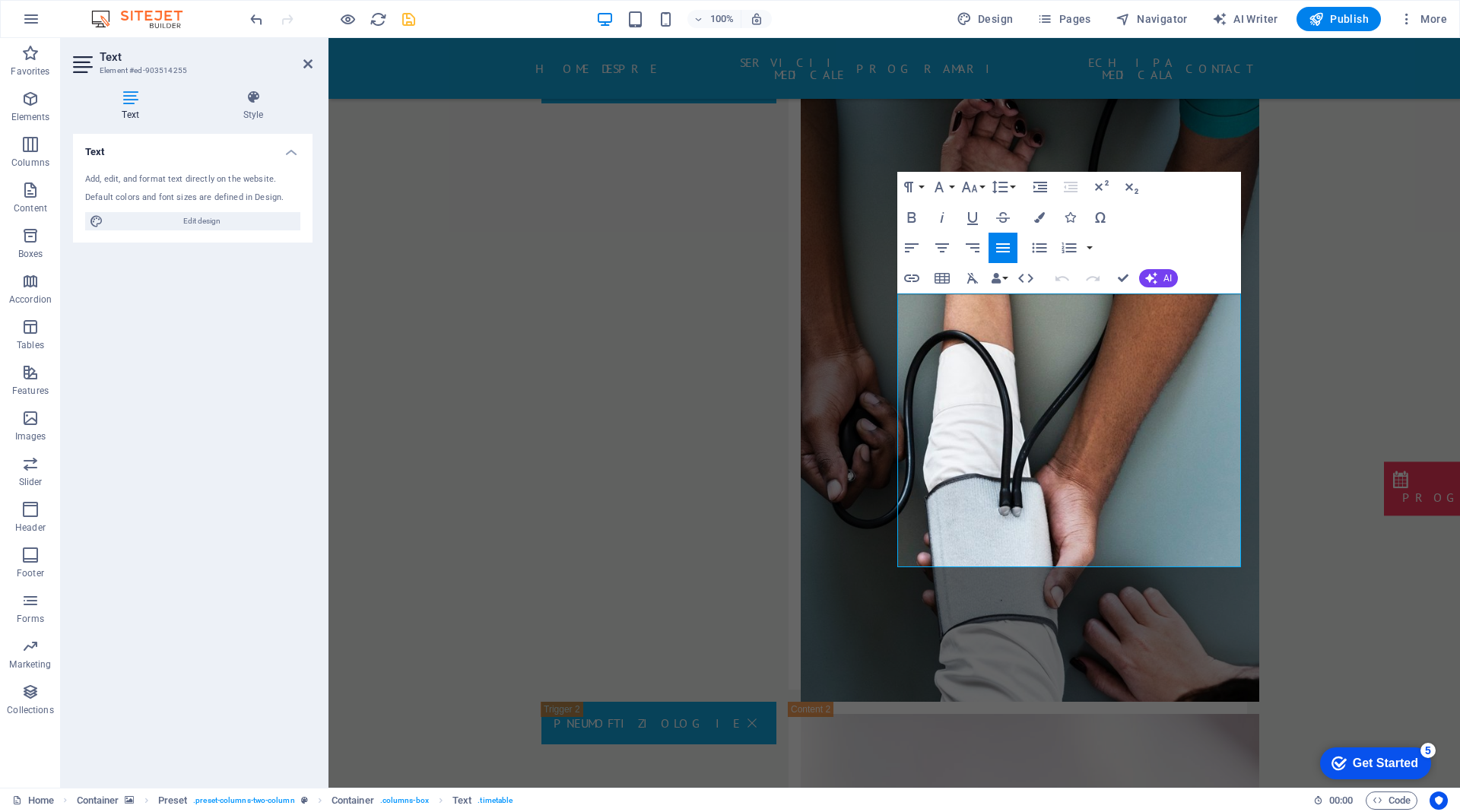
click at [209, 365] on div "Text Add, edit, and format text directly on the website. Default colors and fon…" at bounding box center [193, 455] width 239 height 642
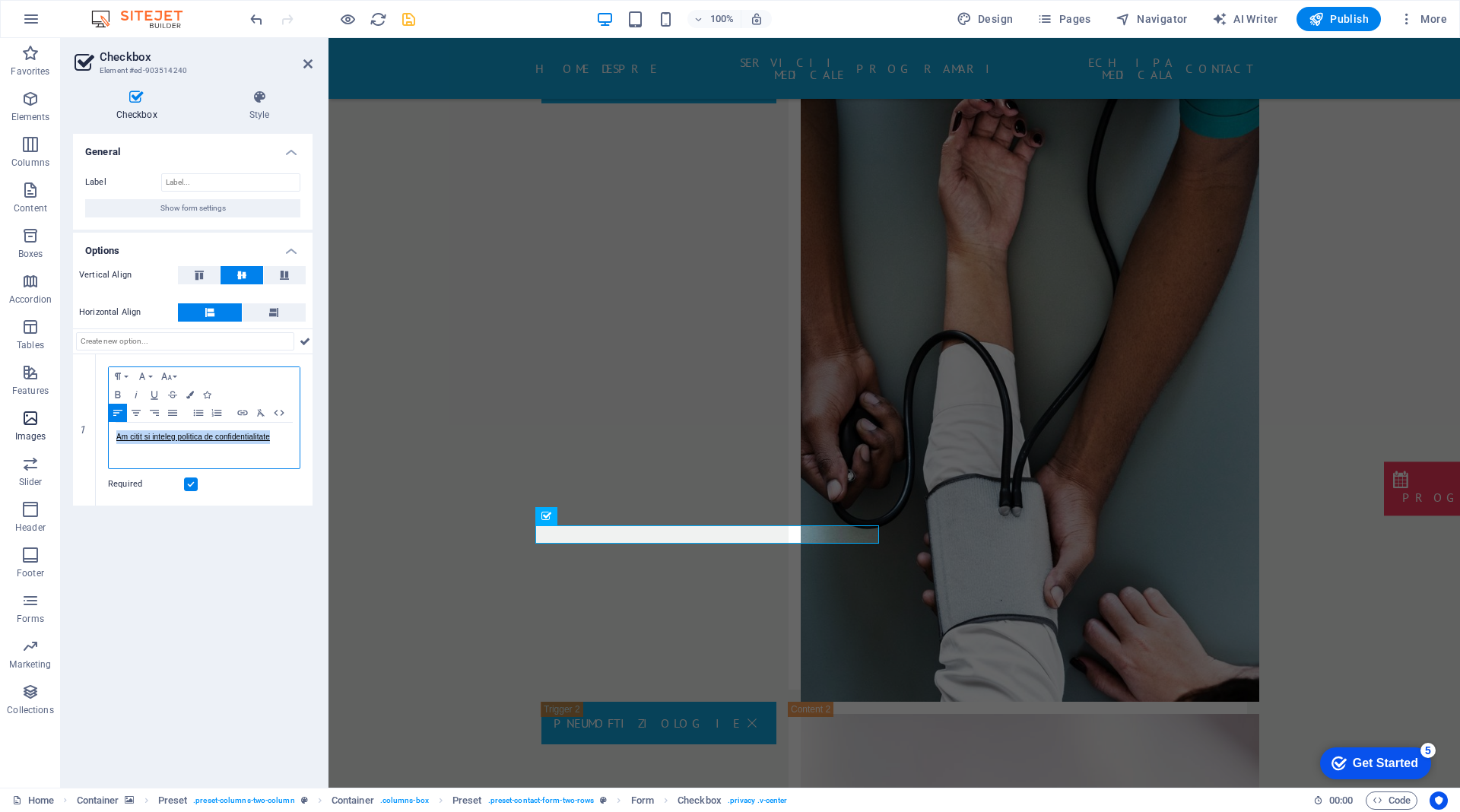
drag, startPoint x: 294, startPoint y: 439, endPoint x: 0, endPoint y: 431, distance: 294.1
click at [0, 431] on section "Favorites Elements Columns Content Boxes Accordion Tables Features Images Slide…" at bounding box center [730, 412] width 1460 height 749
click at [163, 437] on link "Am citit si inteleg politica de confidentialitate" at bounding box center [193, 437] width 154 height 9
click at [247, 545] on div "General Label Show form settings Options Vertical Align Horizontal Align 1 Para…" at bounding box center [193, 455] width 239 height 642
click at [310, 63] on icon at bounding box center [308, 64] width 9 height 12
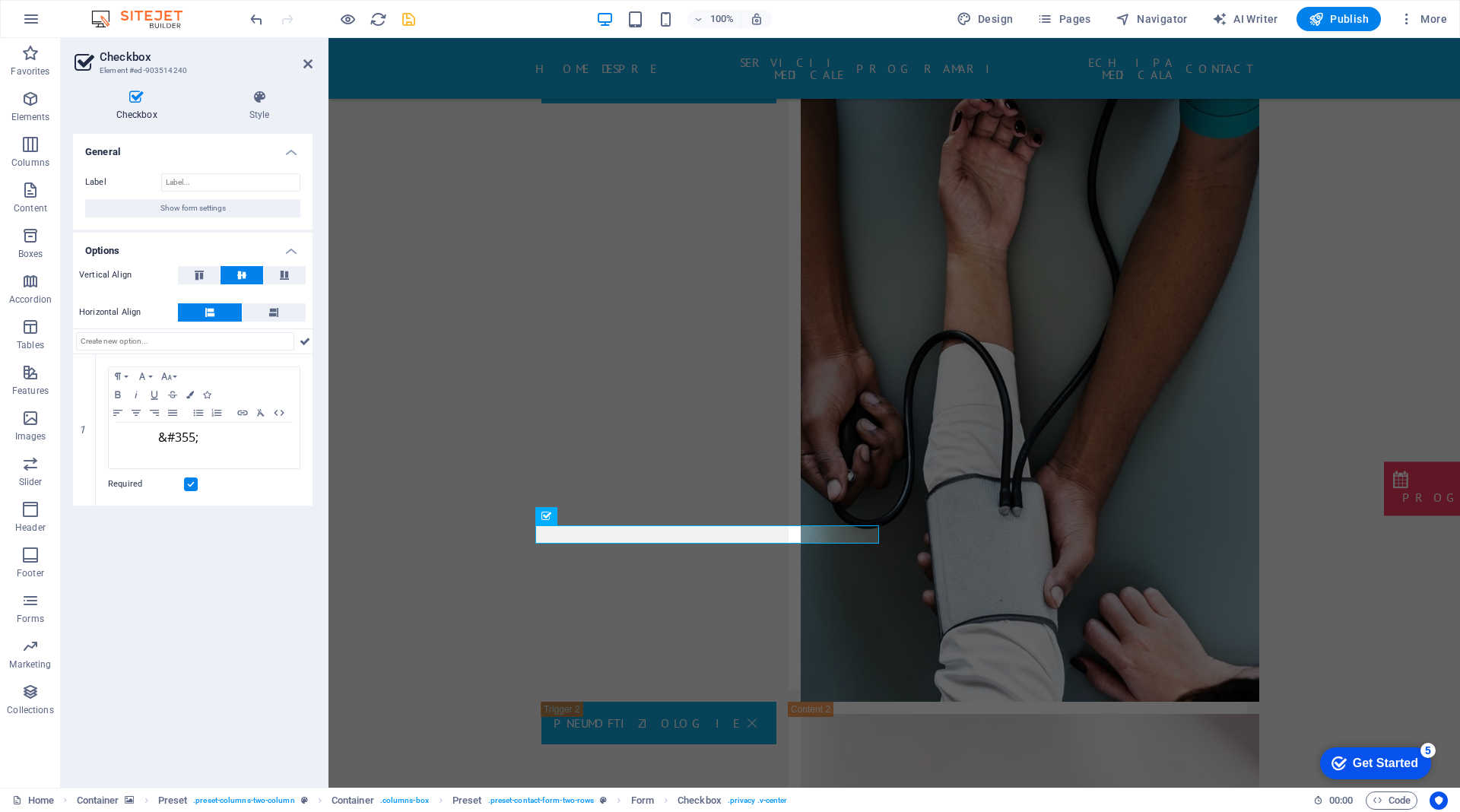
click at [221, 547] on div "General Label Show form settings Options Vertical Align Horizontal Align 1 Para…" at bounding box center [193, 455] width 239 height 642
drag, startPoint x: 265, startPoint y: 438, endPoint x: 0, endPoint y: 439, distance: 265.0
click at [0, 439] on section "Favorites Elements Columns Content Boxes Accordion Tables Features Images Slide…" at bounding box center [730, 412] width 1460 height 749
click at [220, 686] on div "General Label Show form settings Options Vertical Align Horizontal Align 1 Para…" at bounding box center [193, 455] width 239 height 642
click at [230, 563] on div "General Label Show form settings Options Vertical Align Horizontal Align 1 Para…" at bounding box center [193, 455] width 239 height 642
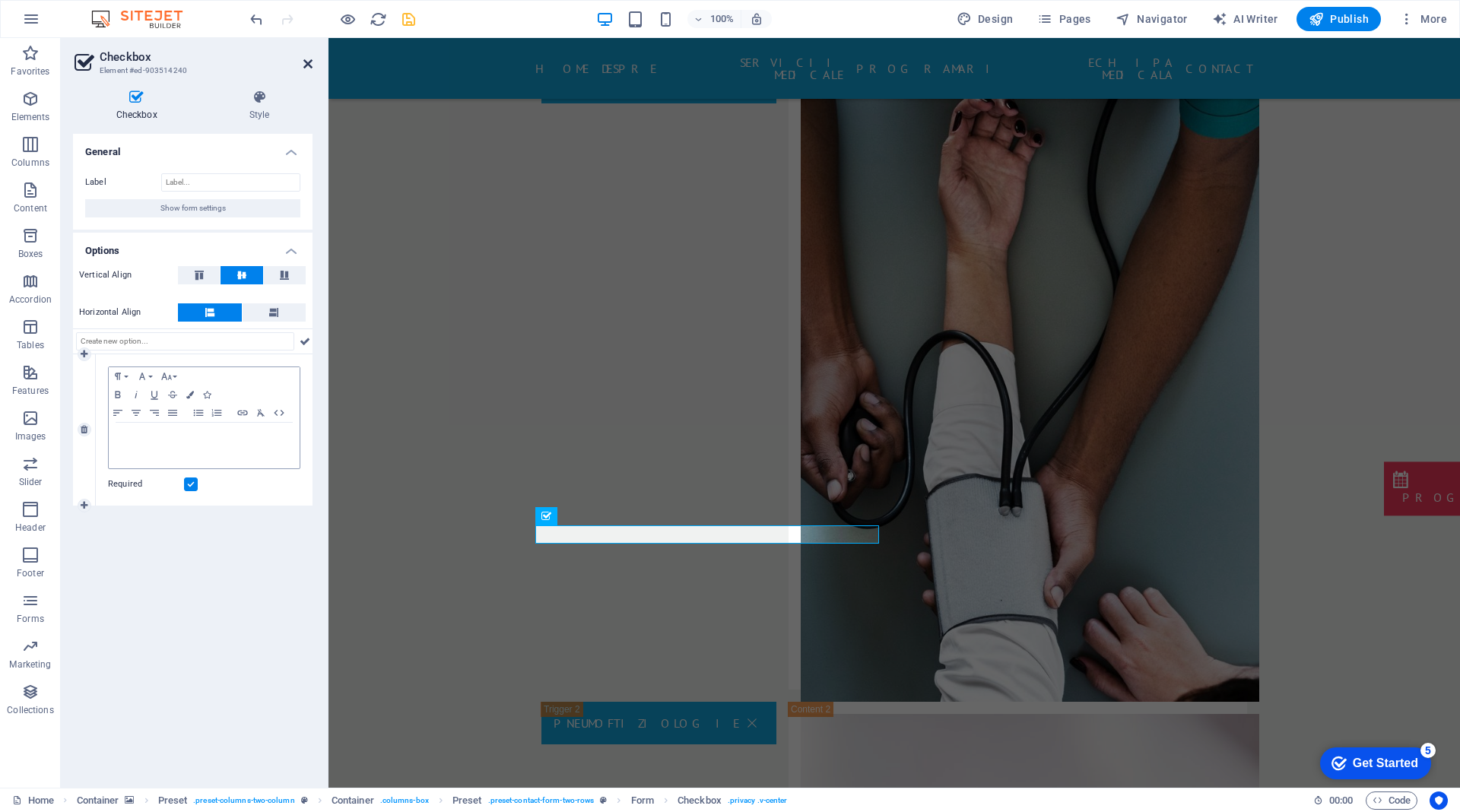
drag, startPoint x: 303, startPoint y: 58, endPoint x: 241, endPoint y: 23, distance: 71.2
click at [304, 58] on icon at bounding box center [308, 64] width 9 height 12
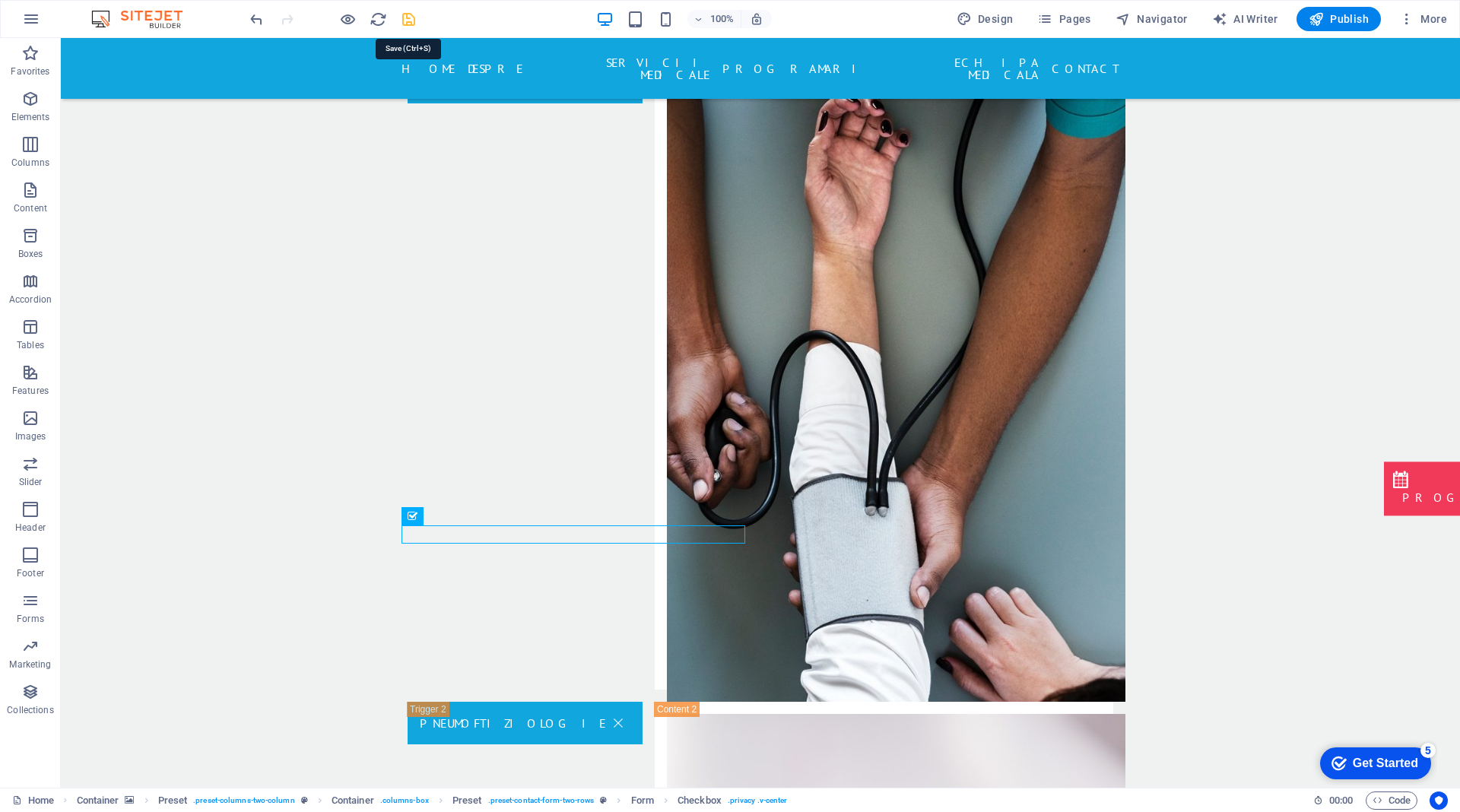
drag, startPoint x: 408, startPoint y: 17, endPoint x: 356, endPoint y: 36, distance: 55.4
click at [408, 17] on icon "save" at bounding box center [409, 19] width 17 height 17
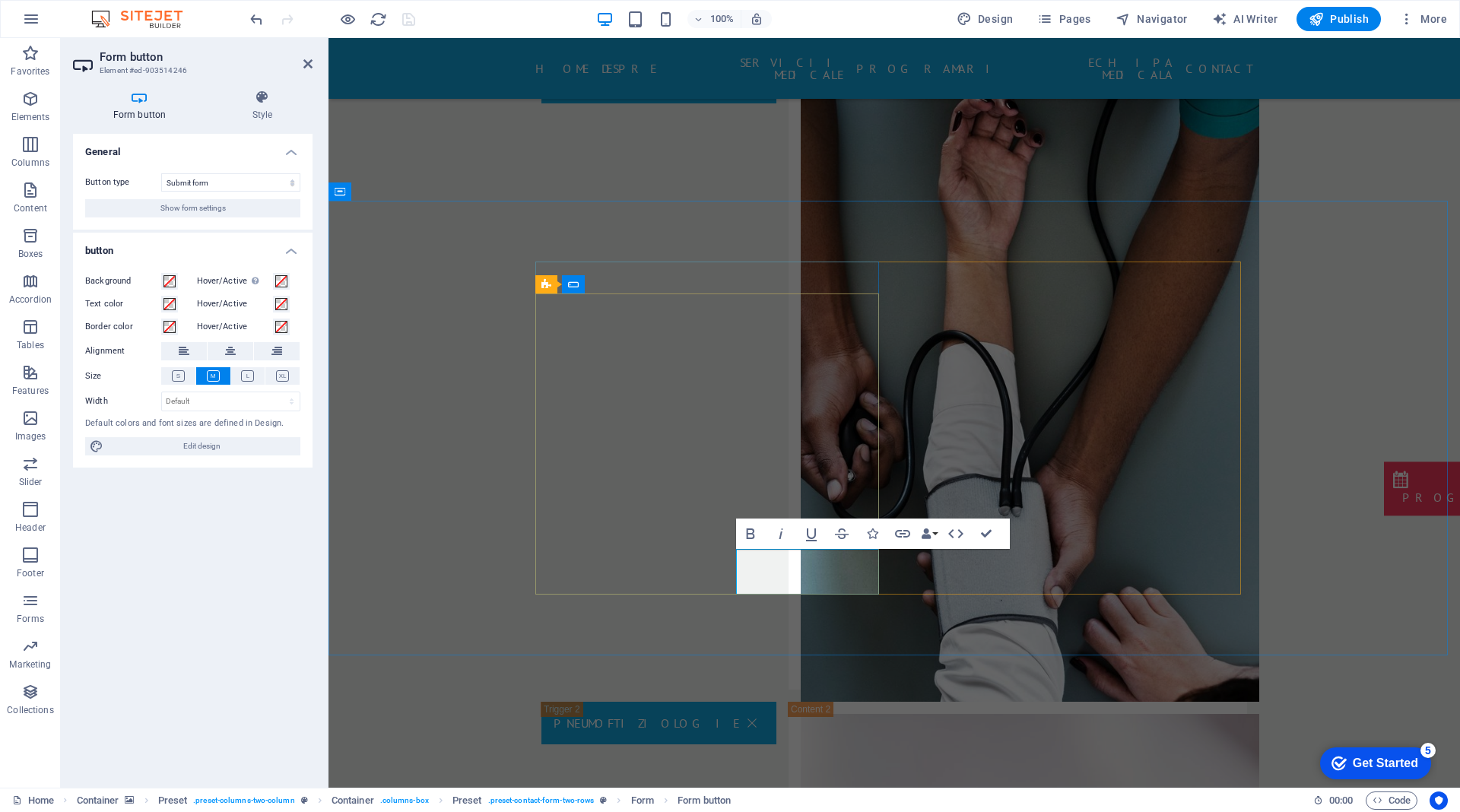
type button "Submit"
click at [305, 65] on icon at bounding box center [308, 64] width 9 height 12
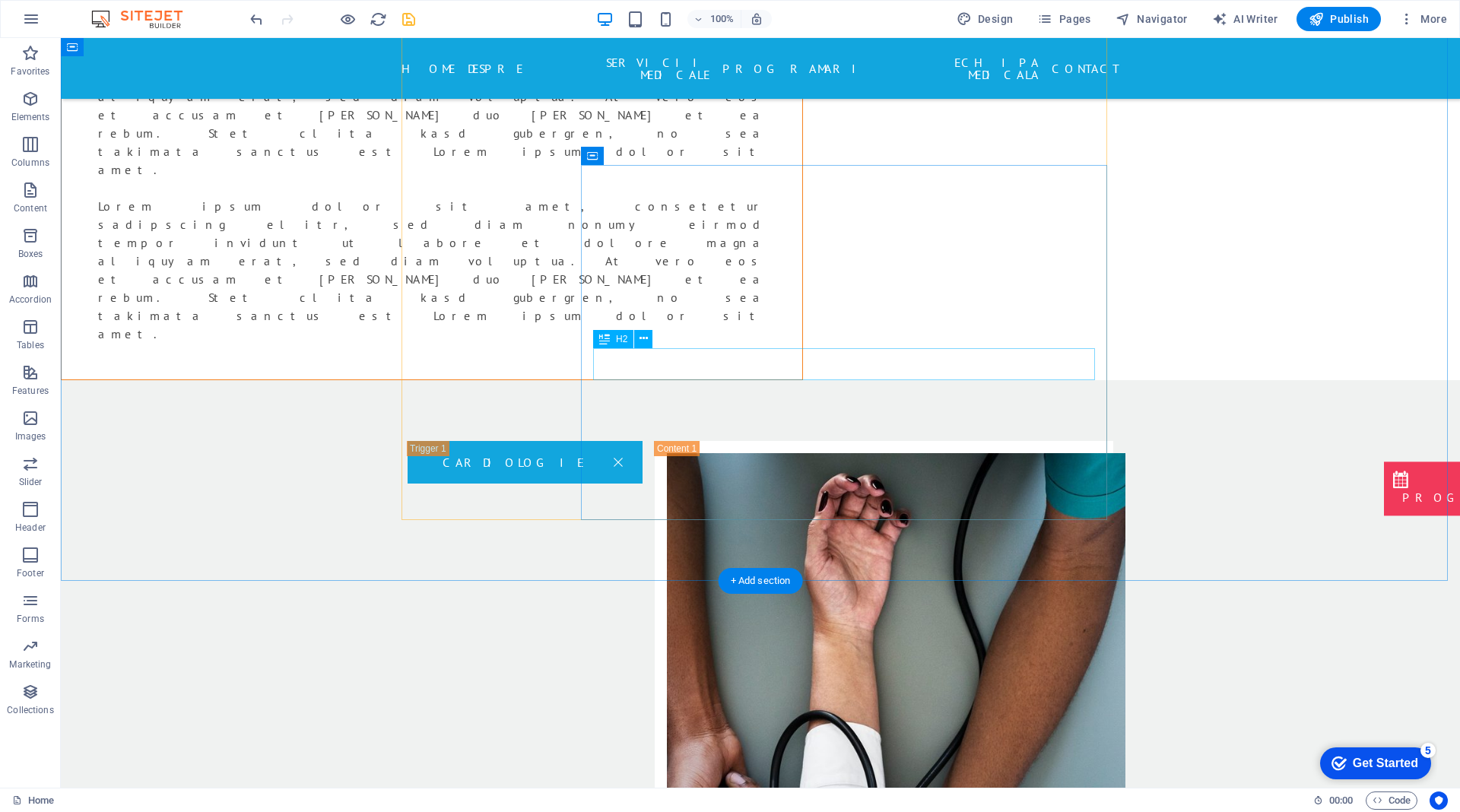
scroll to position [2729, 0]
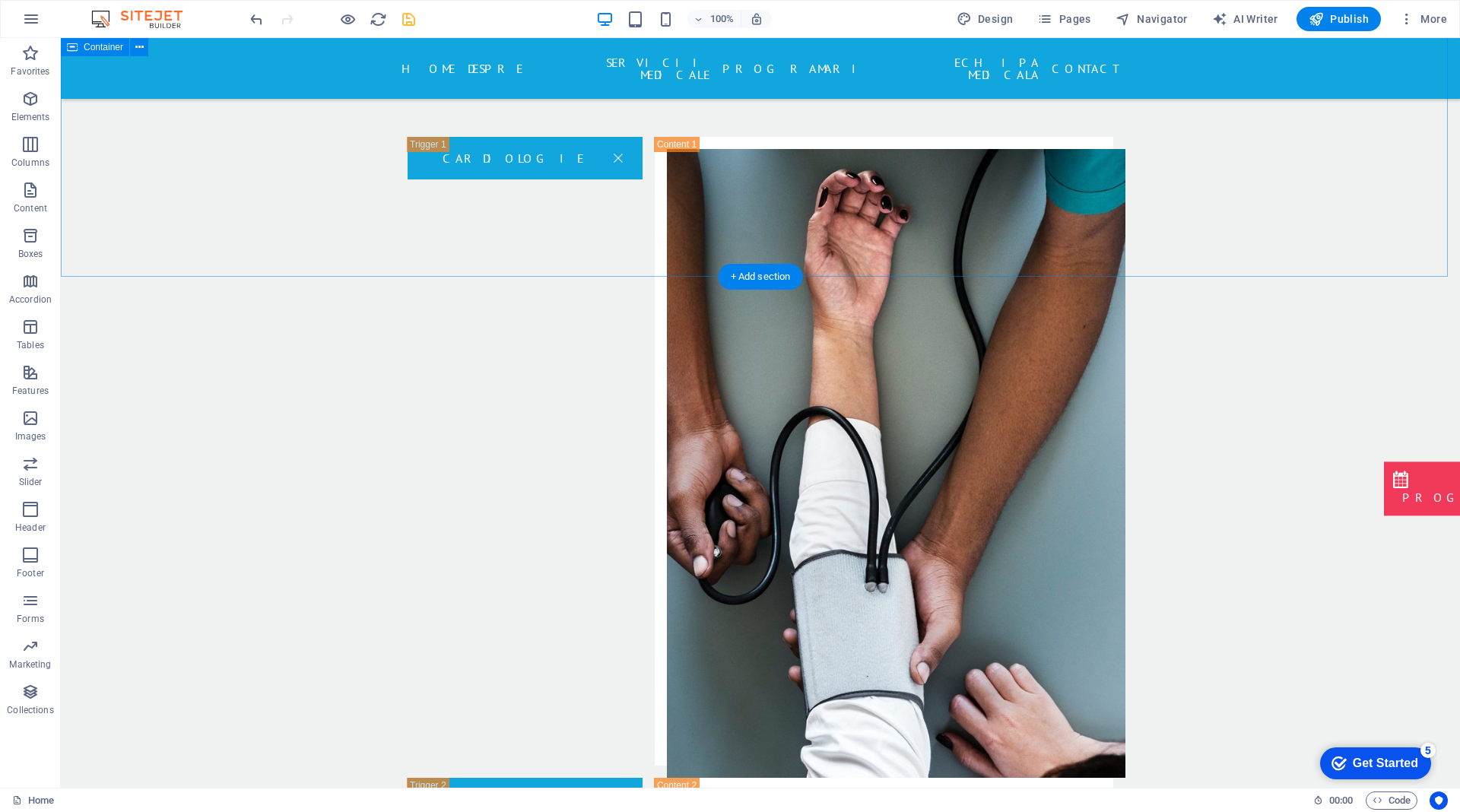
click at [404, 19] on icon "save" at bounding box center [409, 19] width 17 height 17
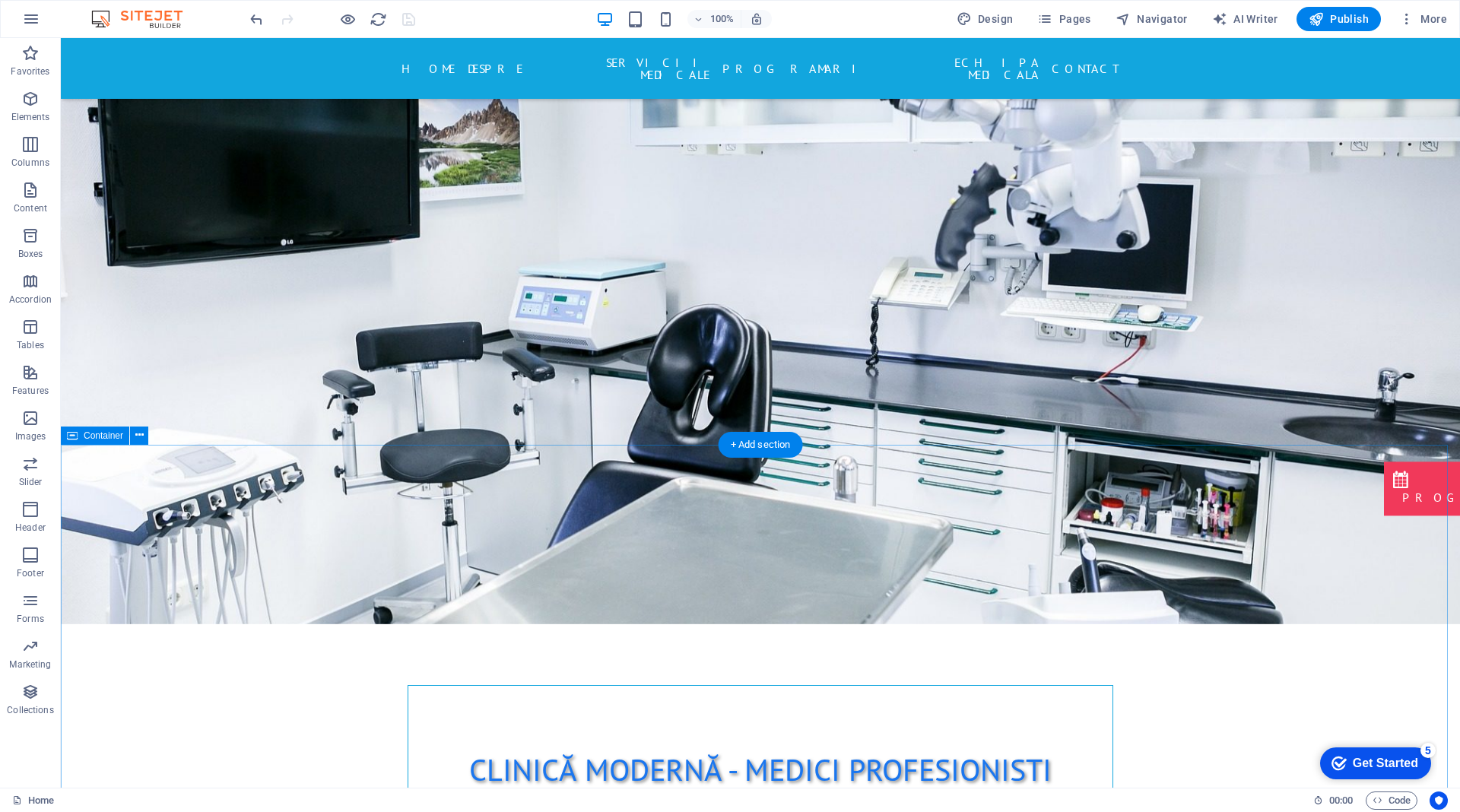
scroll to position [0, 0]
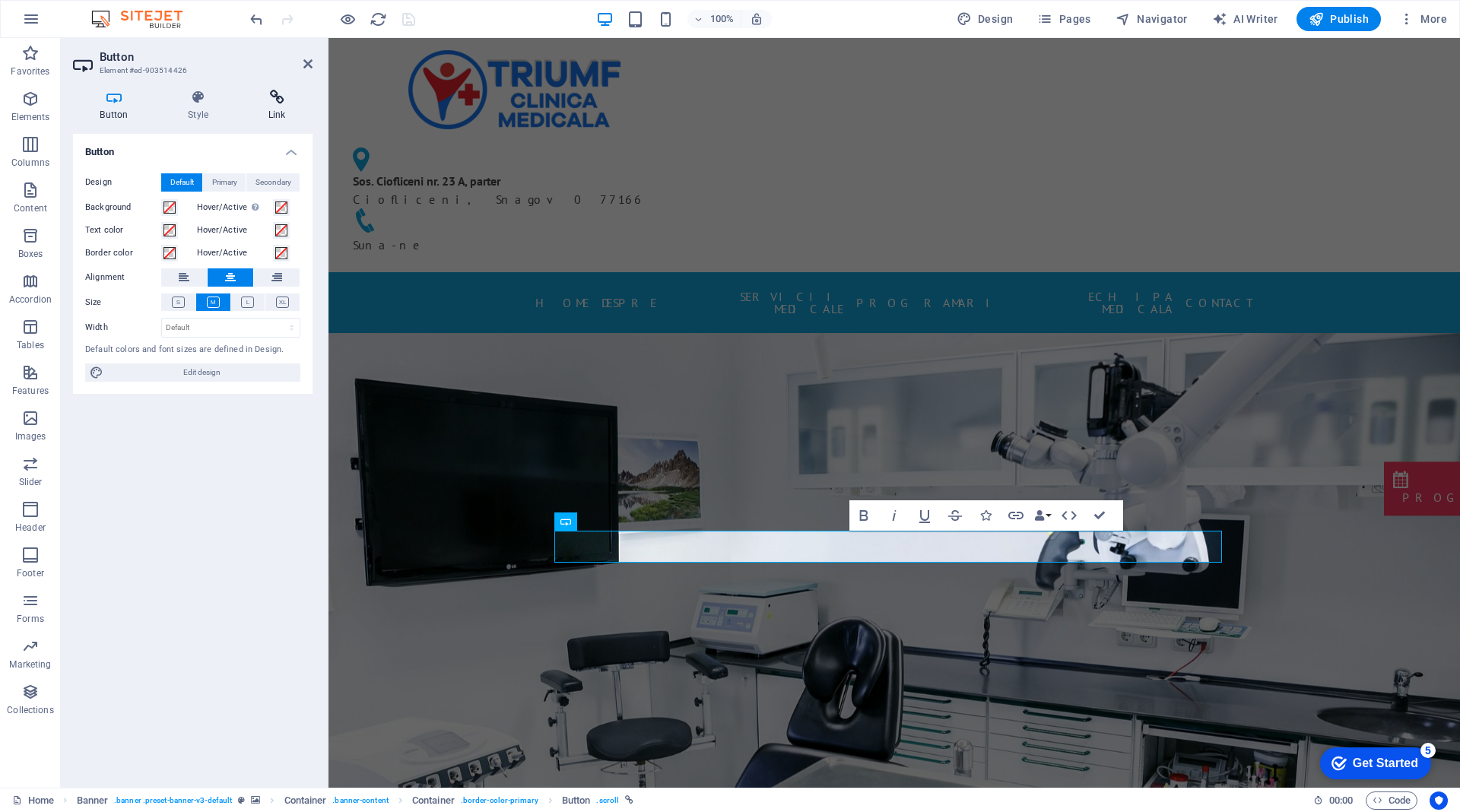
click at [267, 98] on icon at bounding box center [276, 97] width 71 height 15
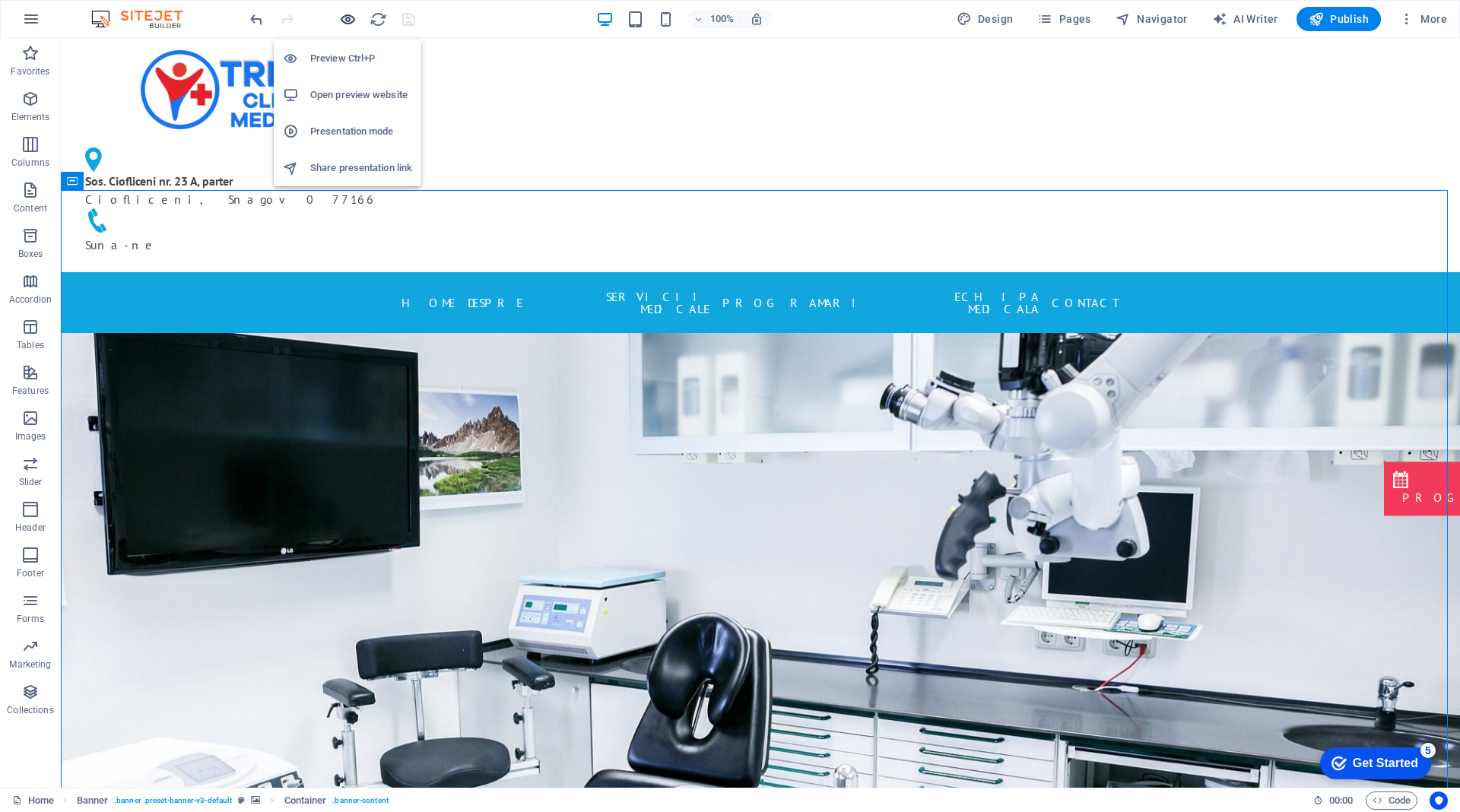
click at [354, 20] on icon "button" at bounding box center [348, 19] width 17 height 17
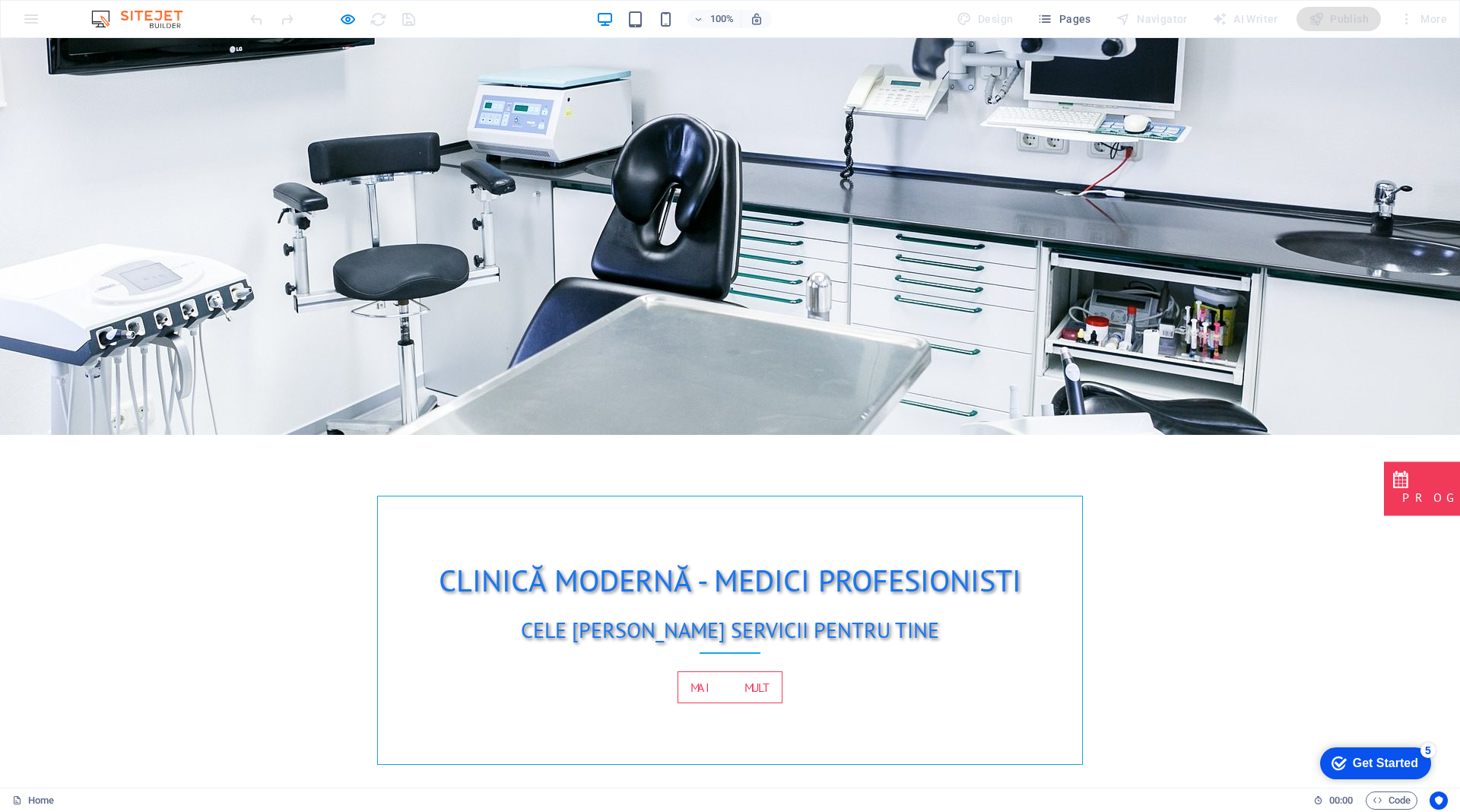
scroll to position [42, 0]
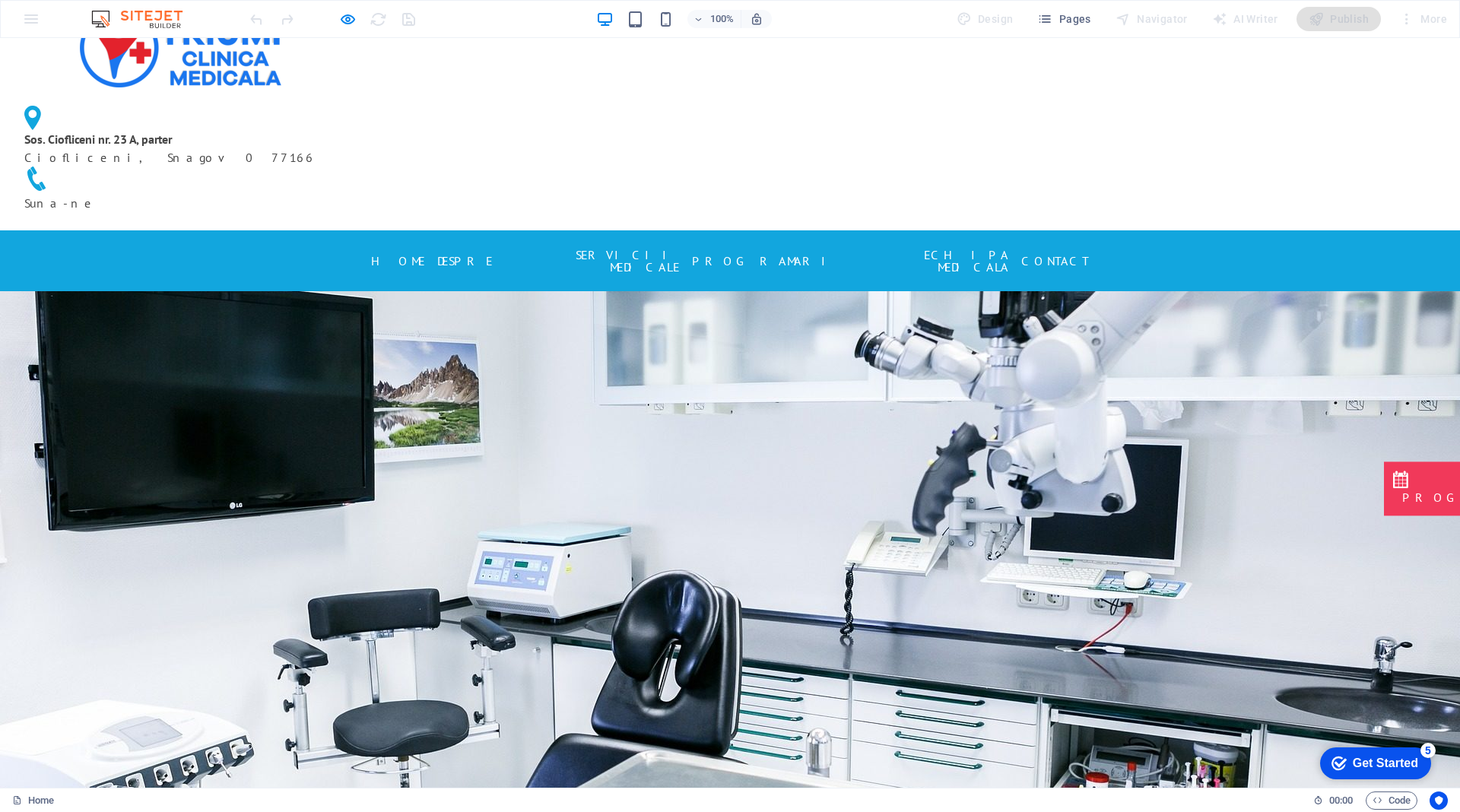
click at [599, 243] on link "SERVICII MEDICALE" at bounding box center [592, 261] width 175 height 36
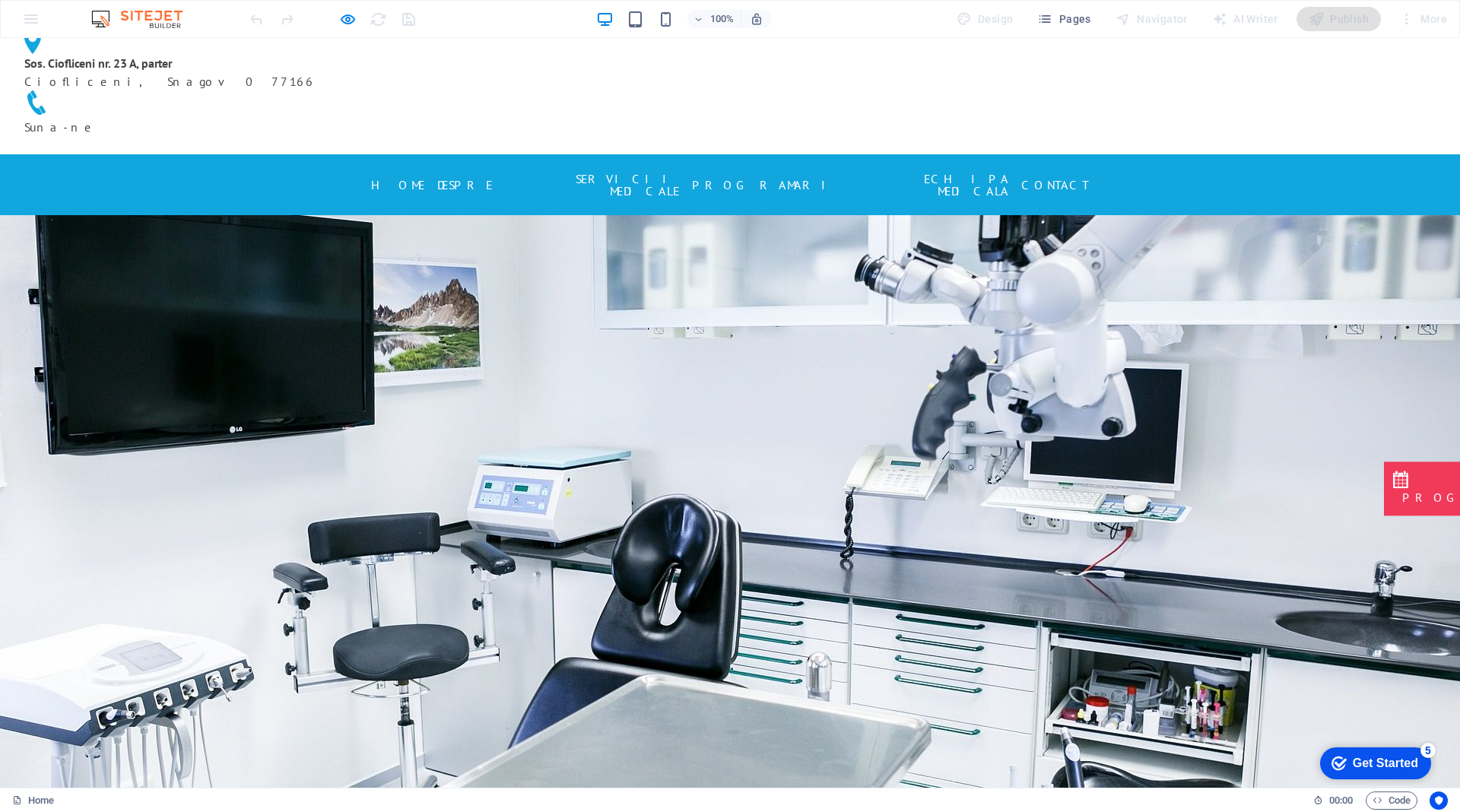
scroll to position [0, 0]
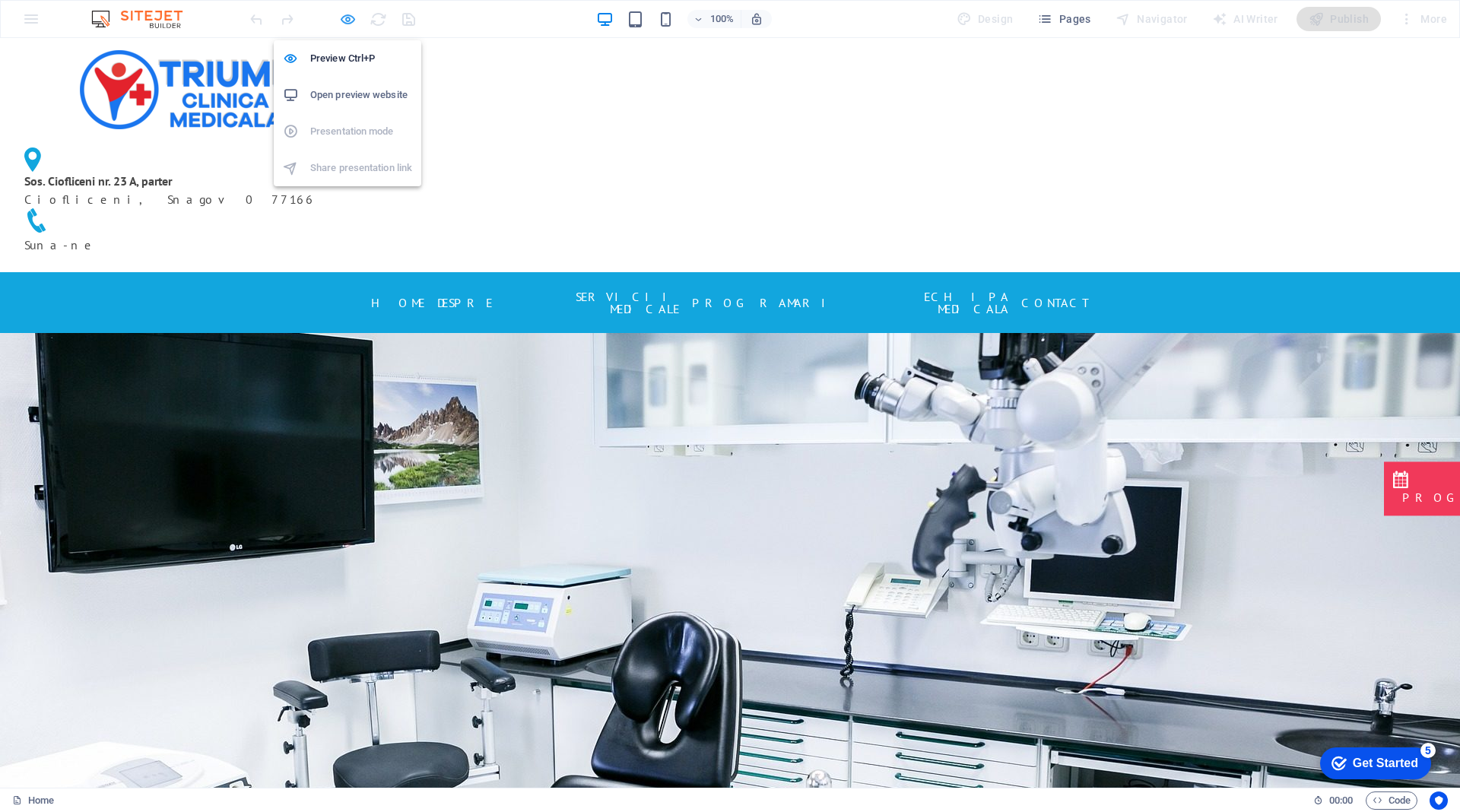
click at [348, 15] on icon "button" at bounding box center [348, 19] width 17 height 17
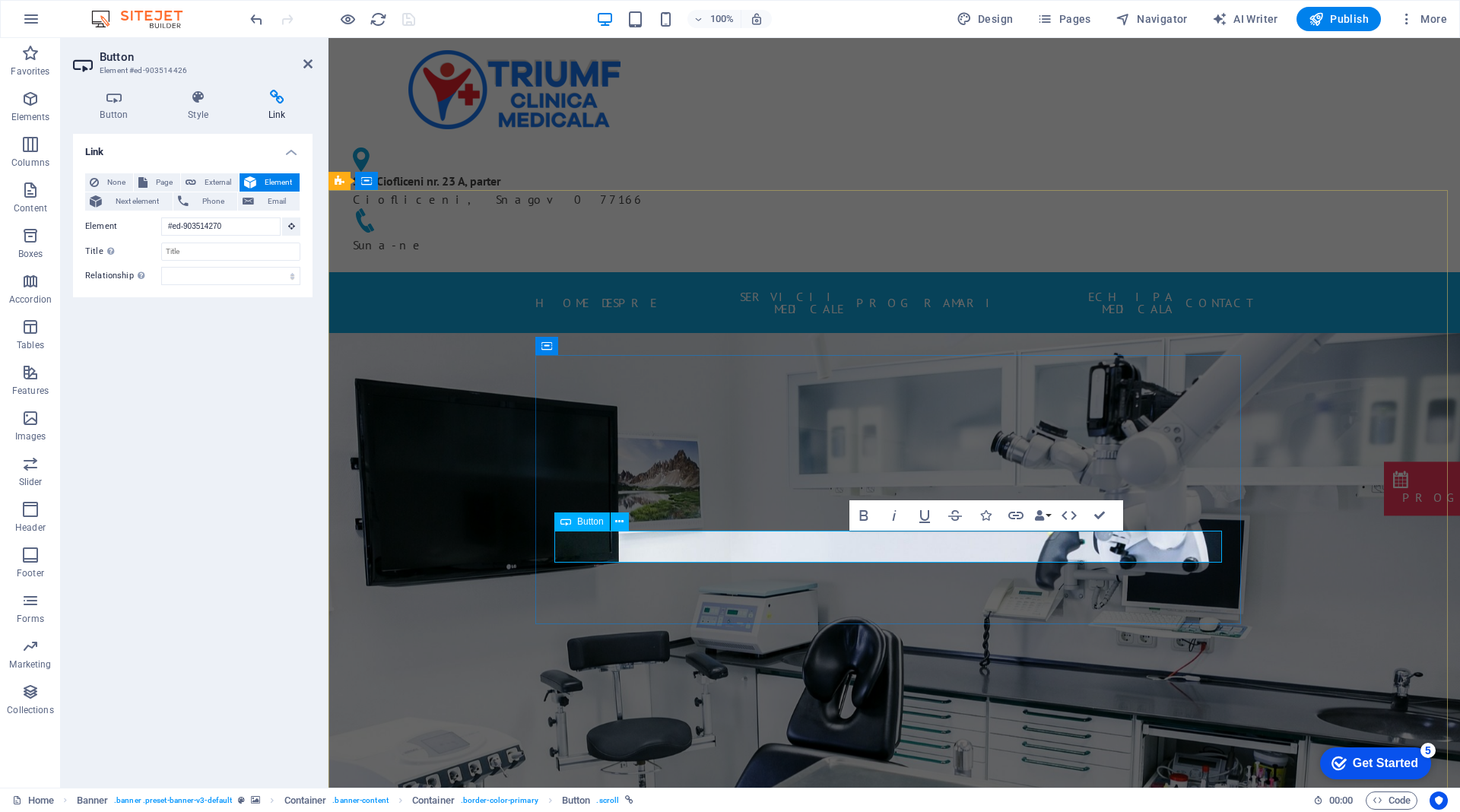
drag, startPoint x: 180, startPoint y: 507, endPoint x: 1, endPoint y: 163, distance: 387.8
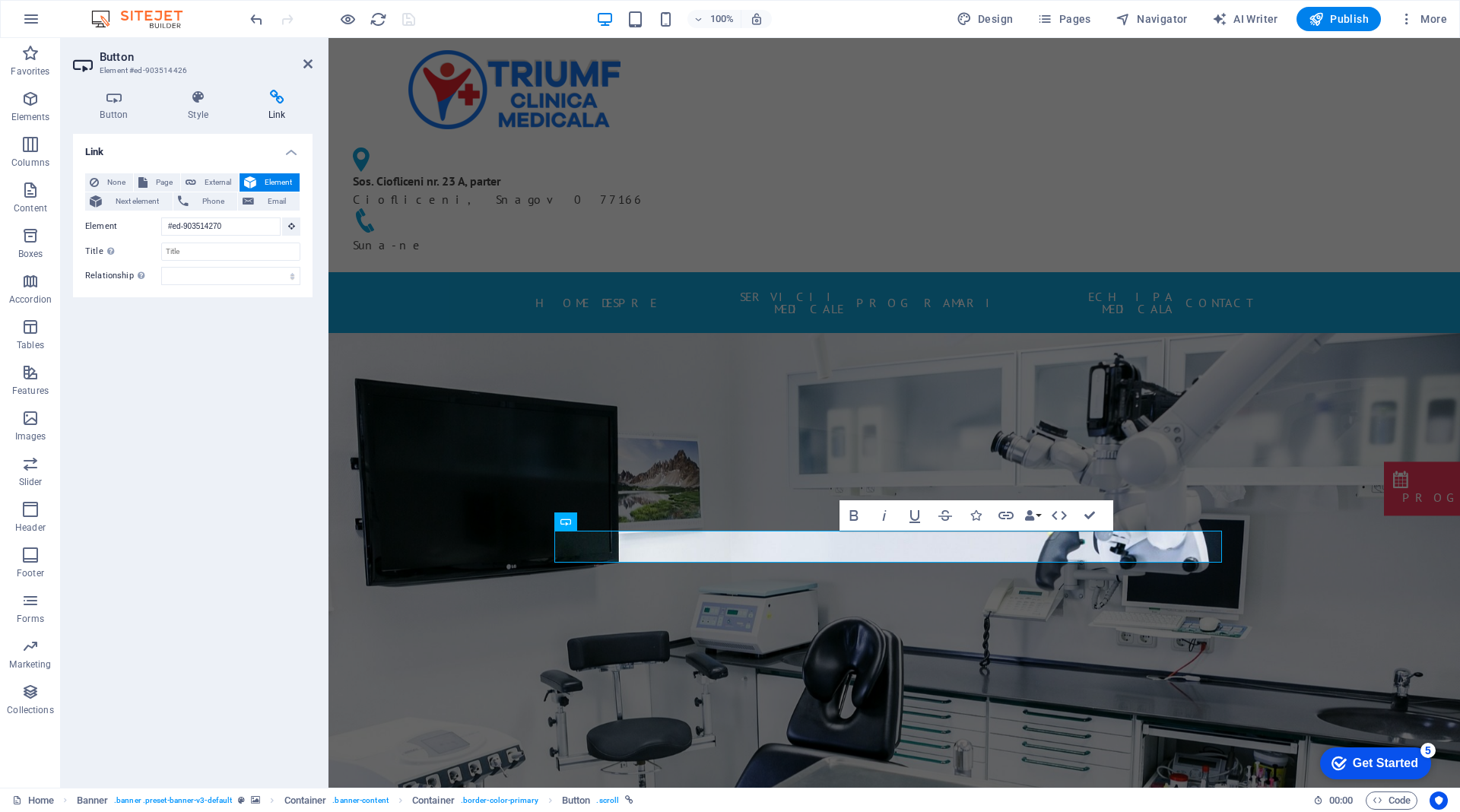
click at [180, 507] on div "Link None Page External Element Next element Phone Email Page Home Subpage Lega…" at bounding box center [193, 455] width 239 height 642
click at [306, 60] on icon at bounding box center [308, 64] width 9 height 12
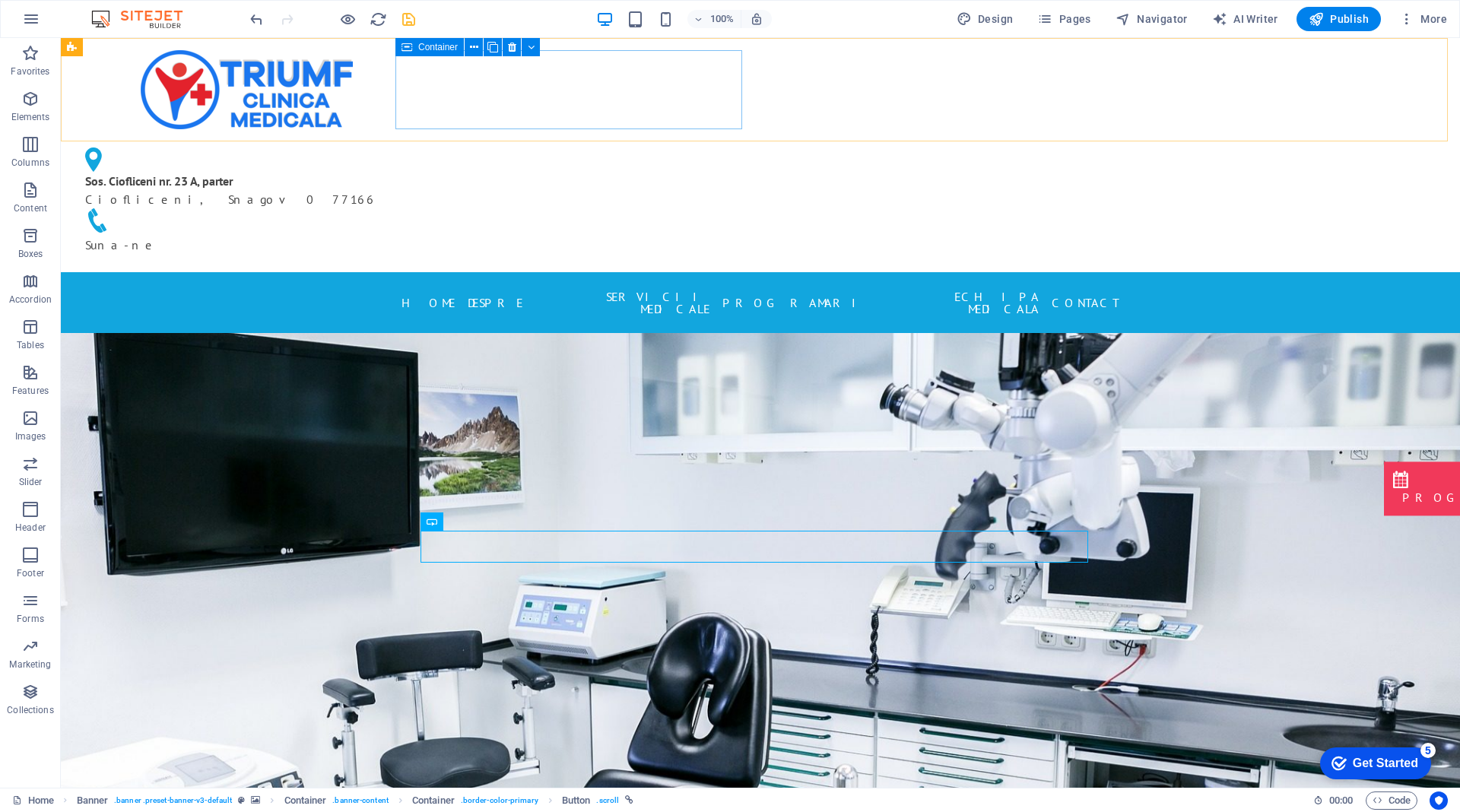
click at [404, 15] on icon "save" at bounding box center [409, 19] width 17 height 17
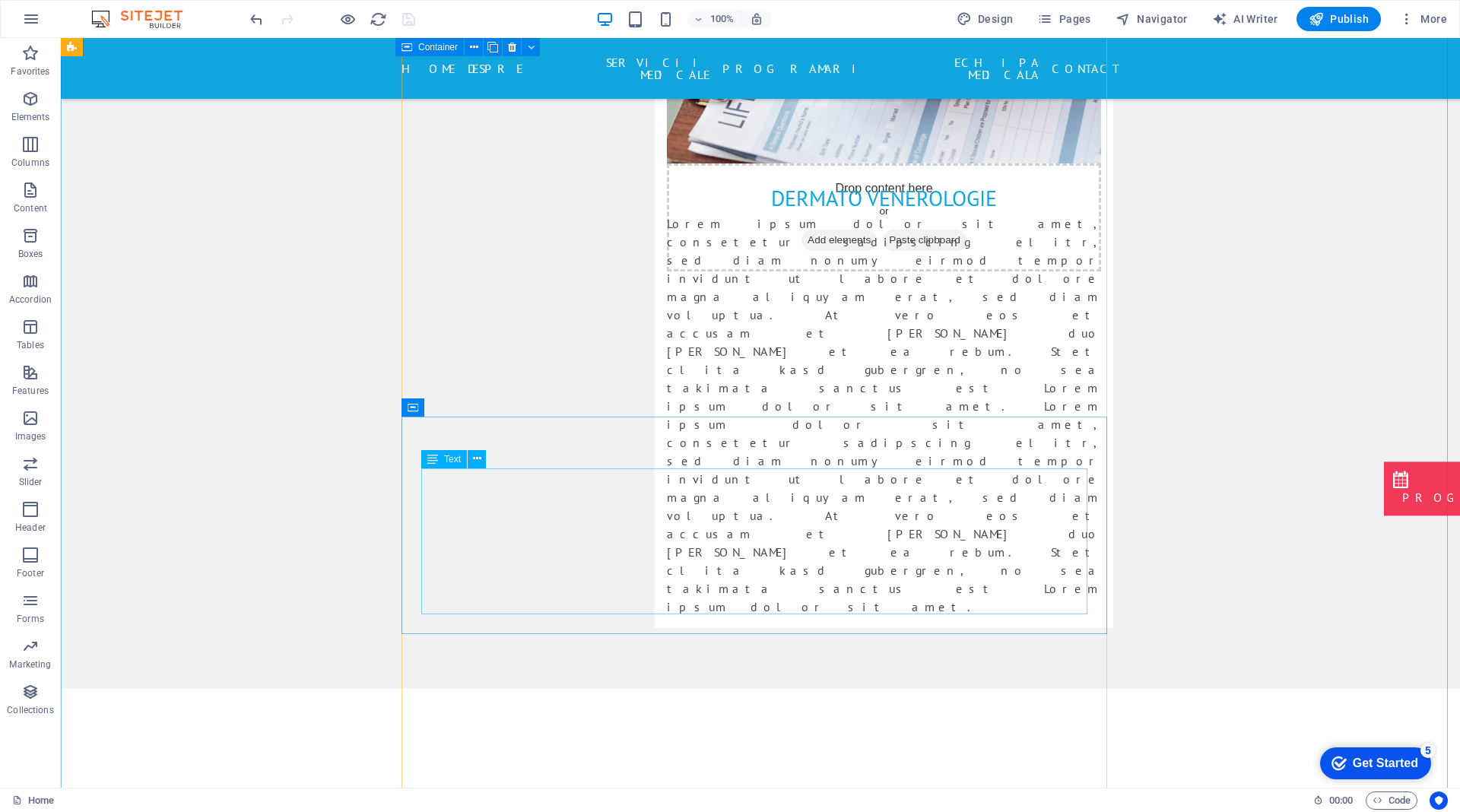
scroll to position [5322, 0]
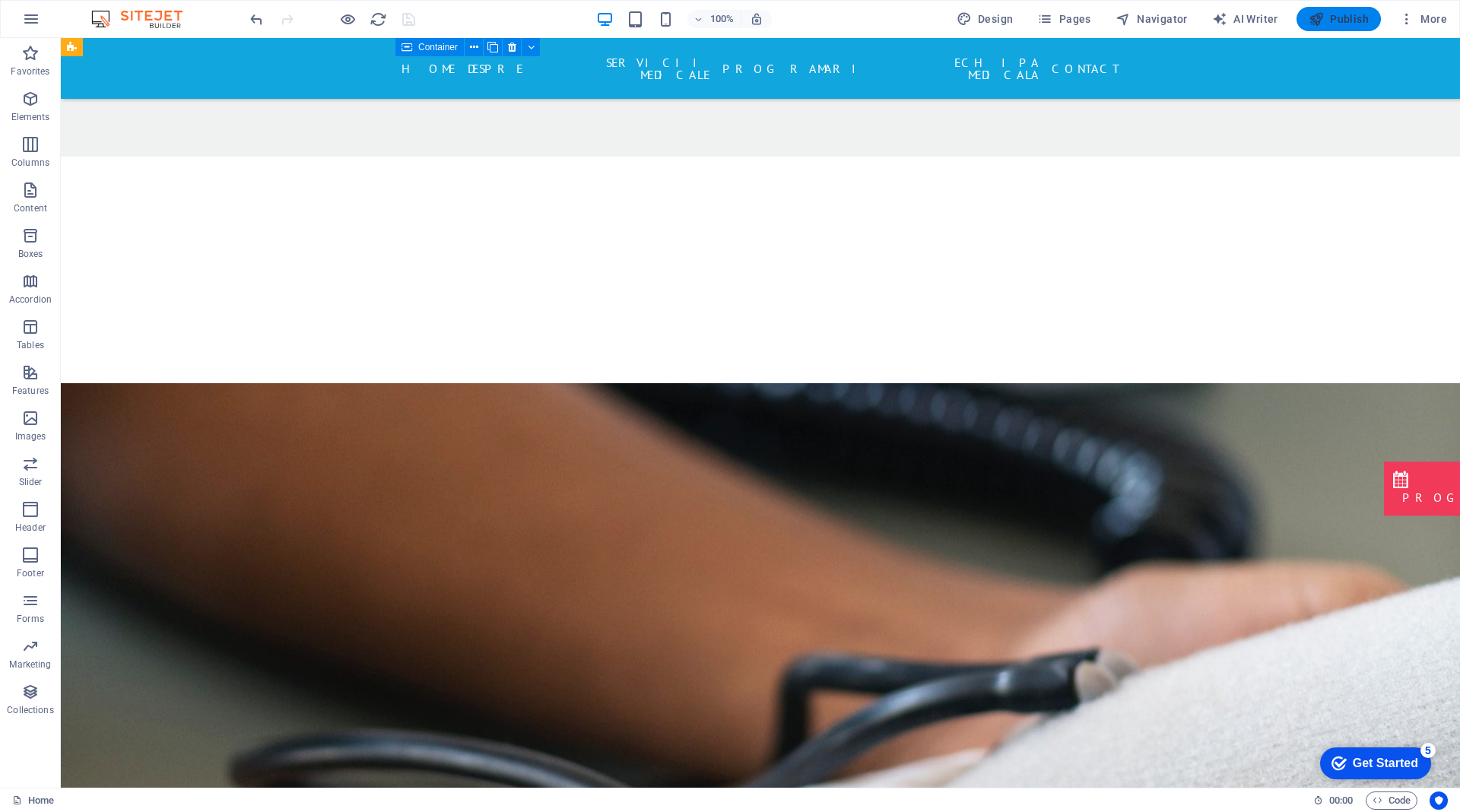
click at [1328, 17] on span "Publish" at bounding box center [1339, 19] width 60 height 15
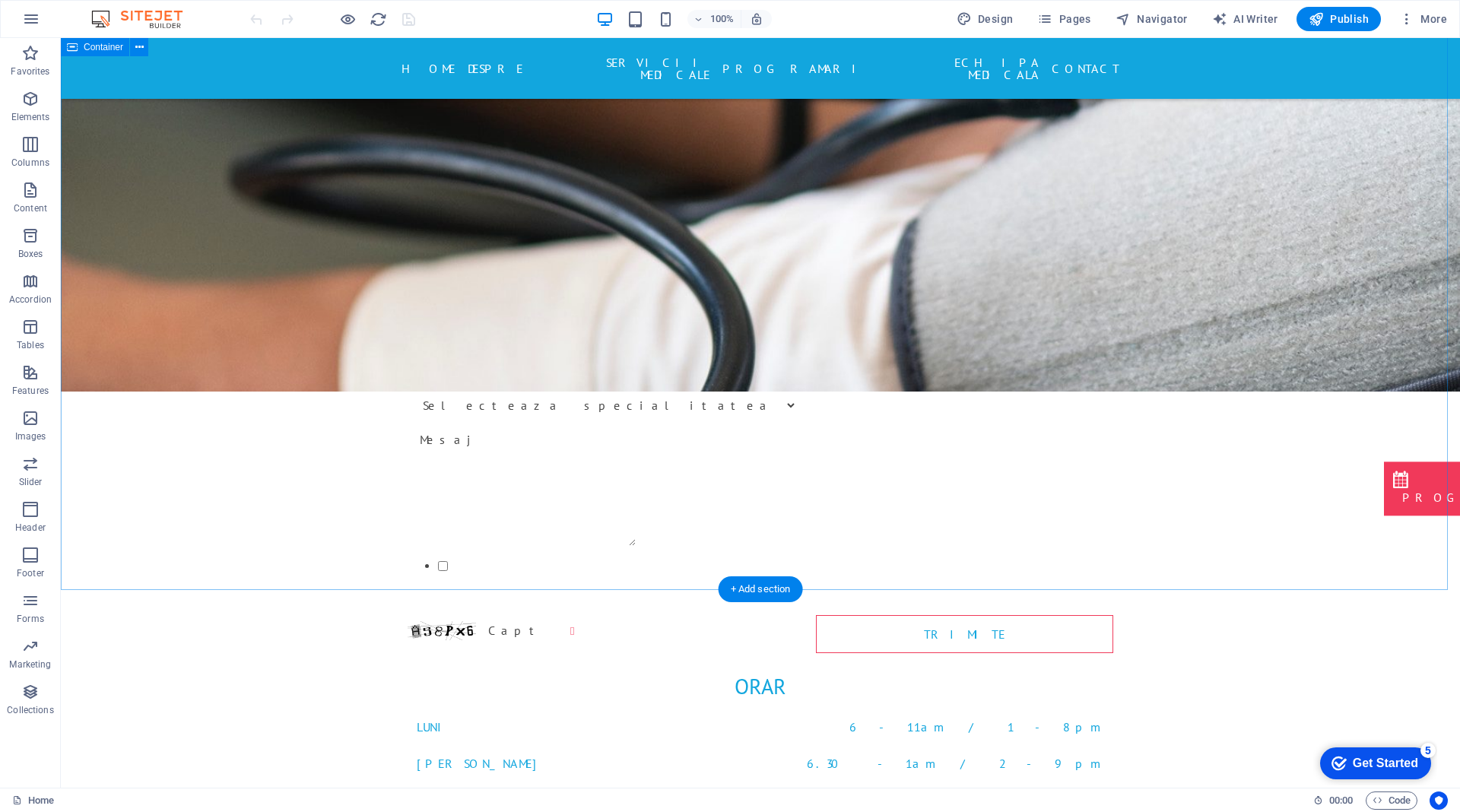
scroll to position [6462, 0]
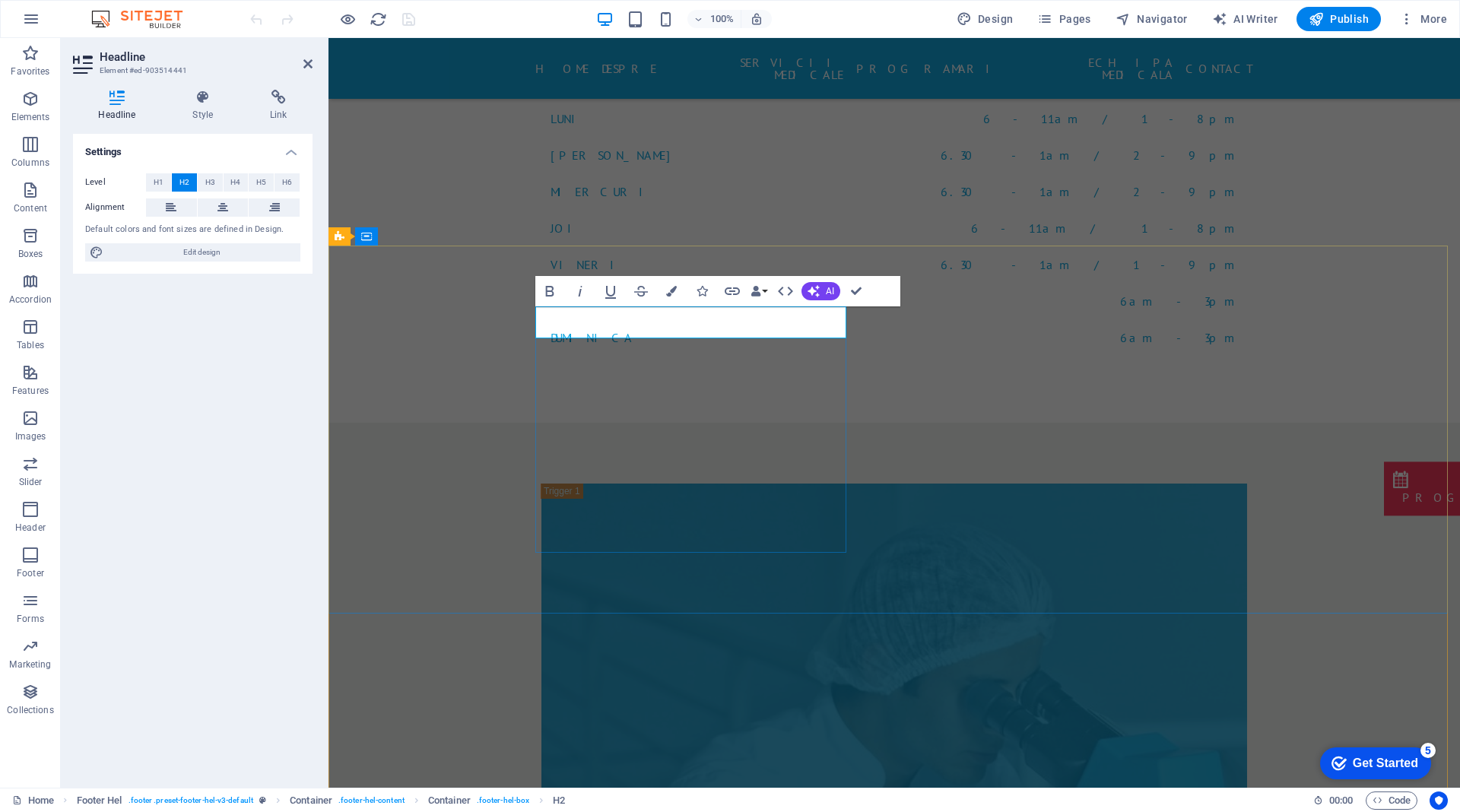
click at [312, 66] on aside "Headline Element #ed-903514441 Headline Style Link Settings Level H1 H2 H3 H4 H…" at bounding box center [194, 412] width 268 height 749
click at [301, 53] on h2 "Headline" at bounding box center [206, 57] width 213 height 14
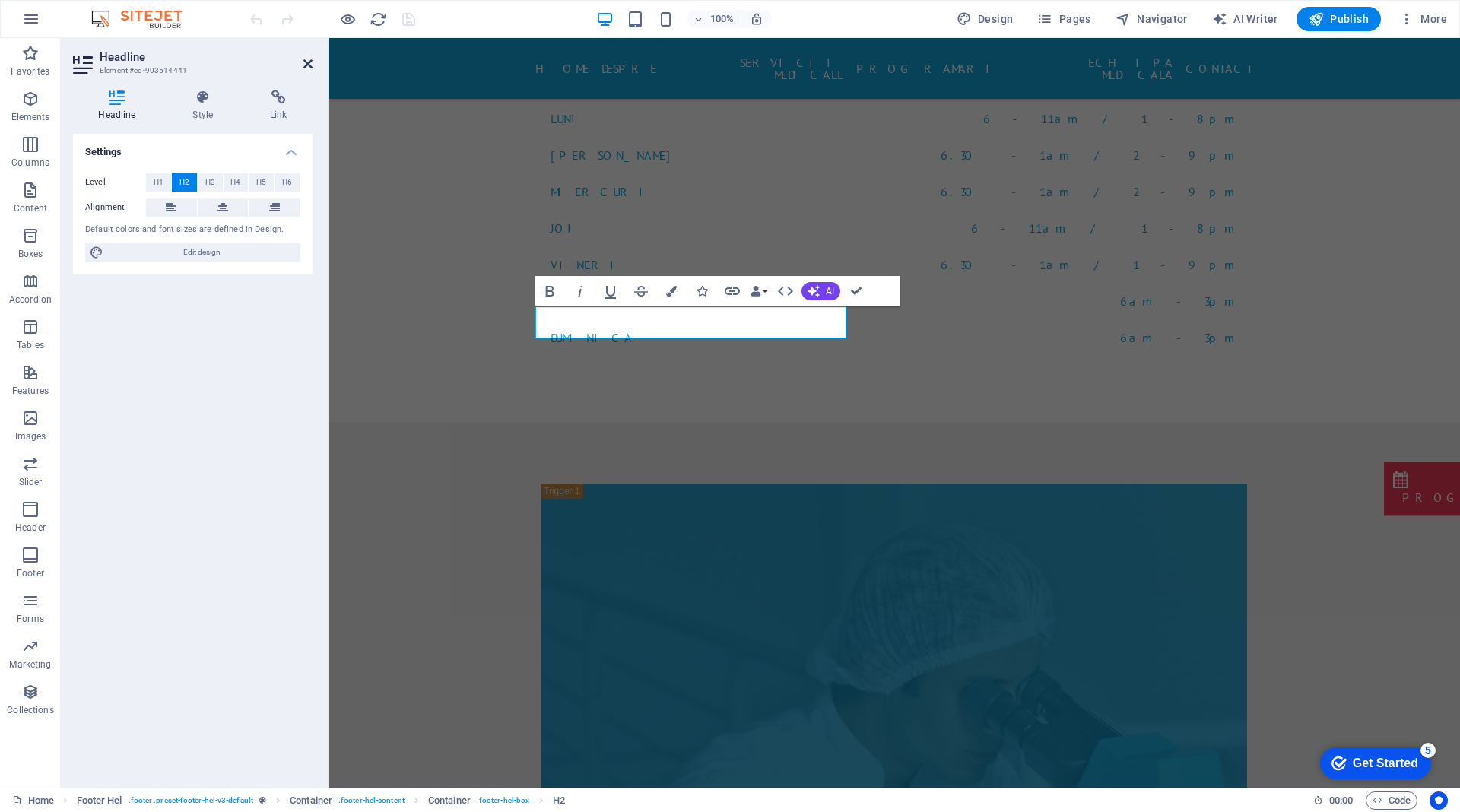
click at [306, 61] on icon at bounding box center [308, 64] width 9 height 12
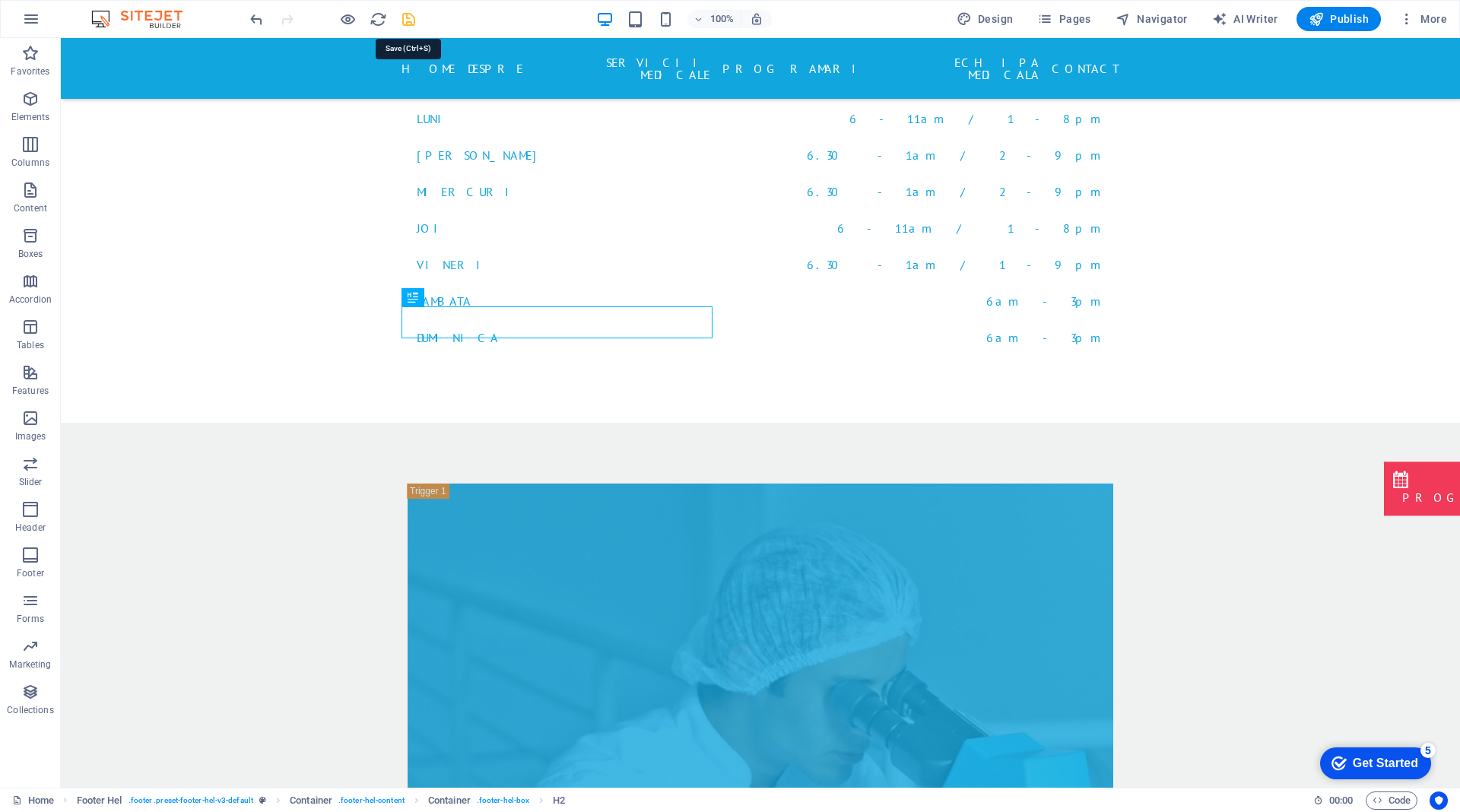
click at [405, 18] on icon "save" at bounding box center [409, 19] width 17 height 17
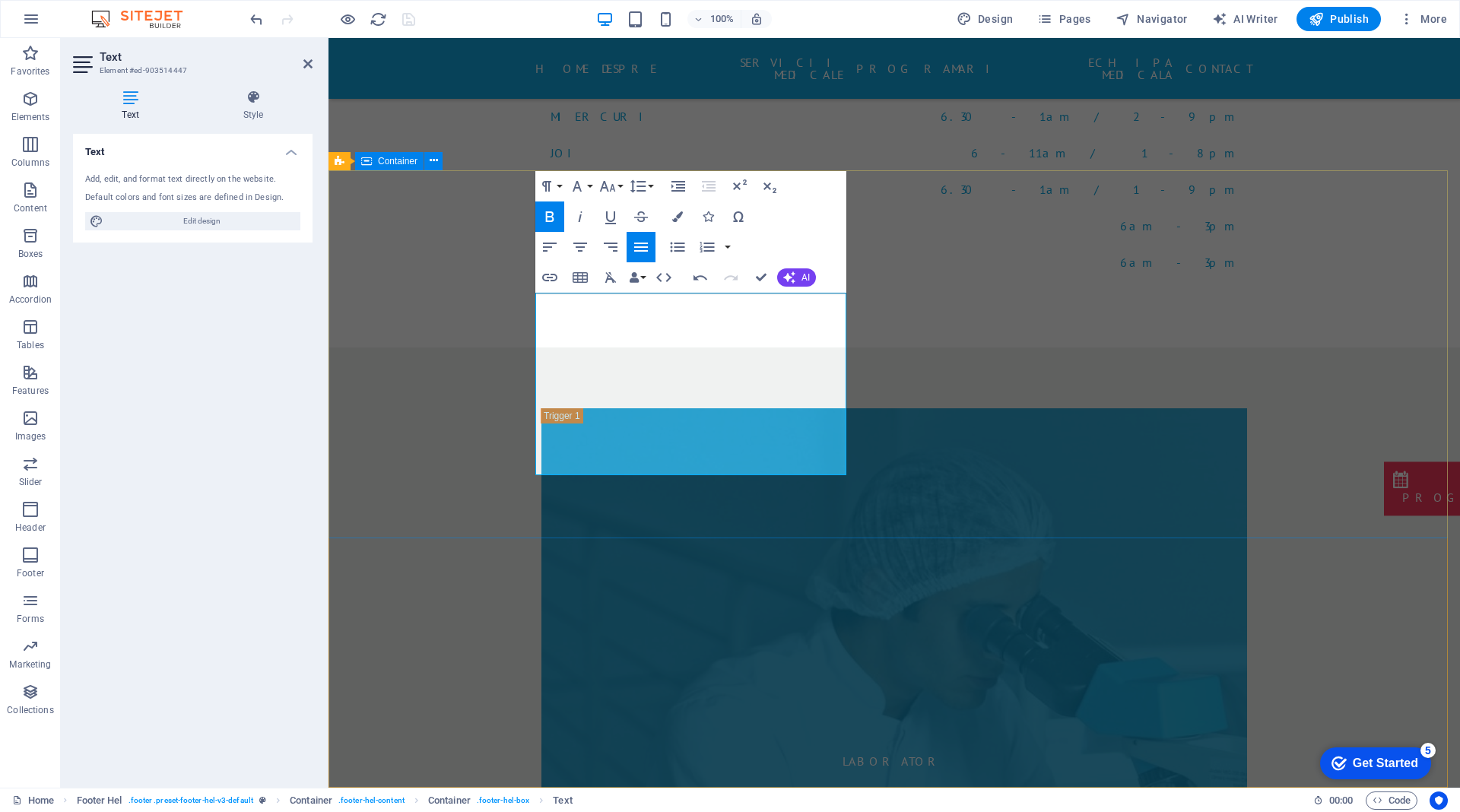
scroll to position [6309, 0]
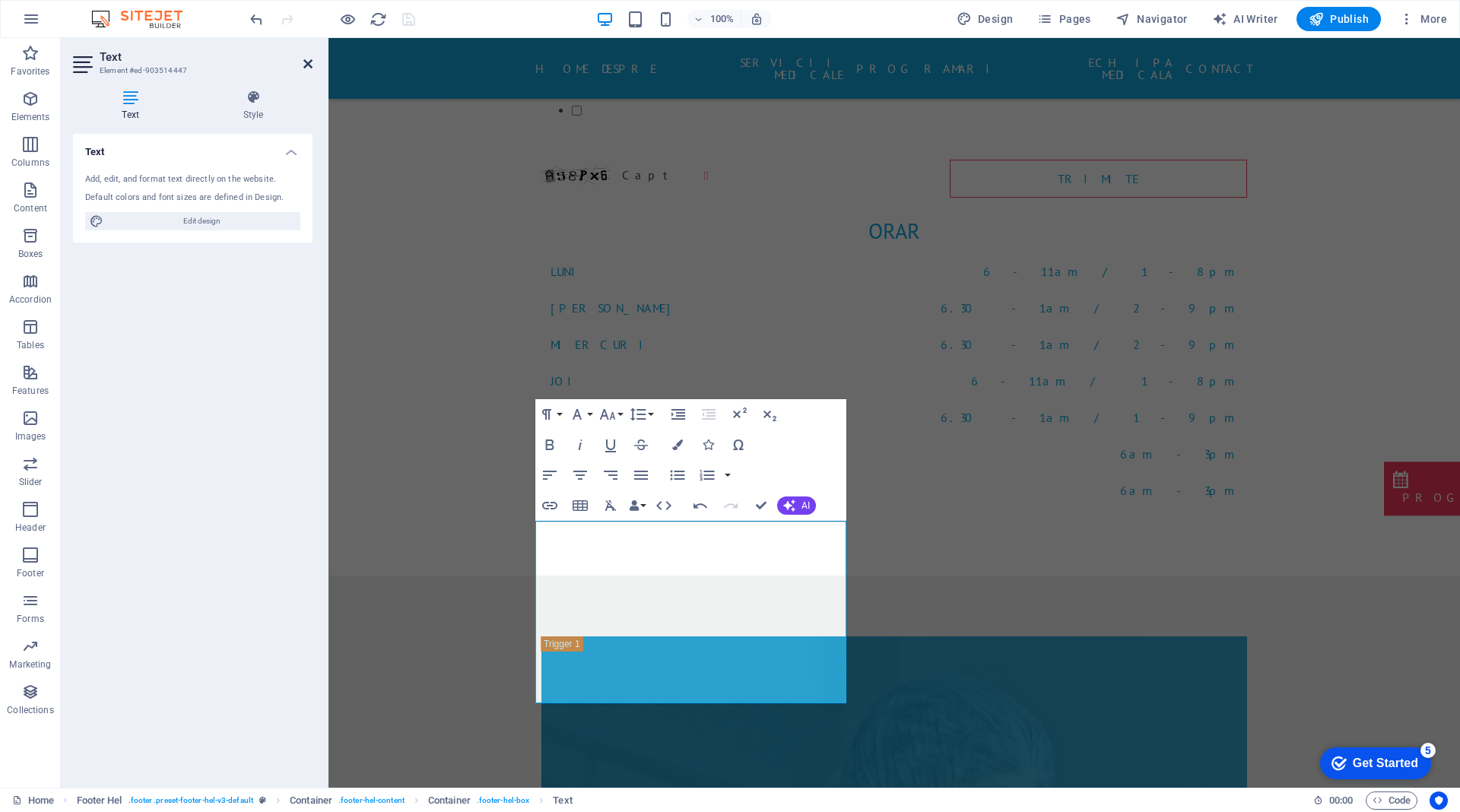
drag, startPoint x: 306, startPoint y: 65, endPoint x: 265, endPoint y: 15, distance: 64.7
click at [306, 65] on icon at bounding box center [308, 64] width 9 height 12
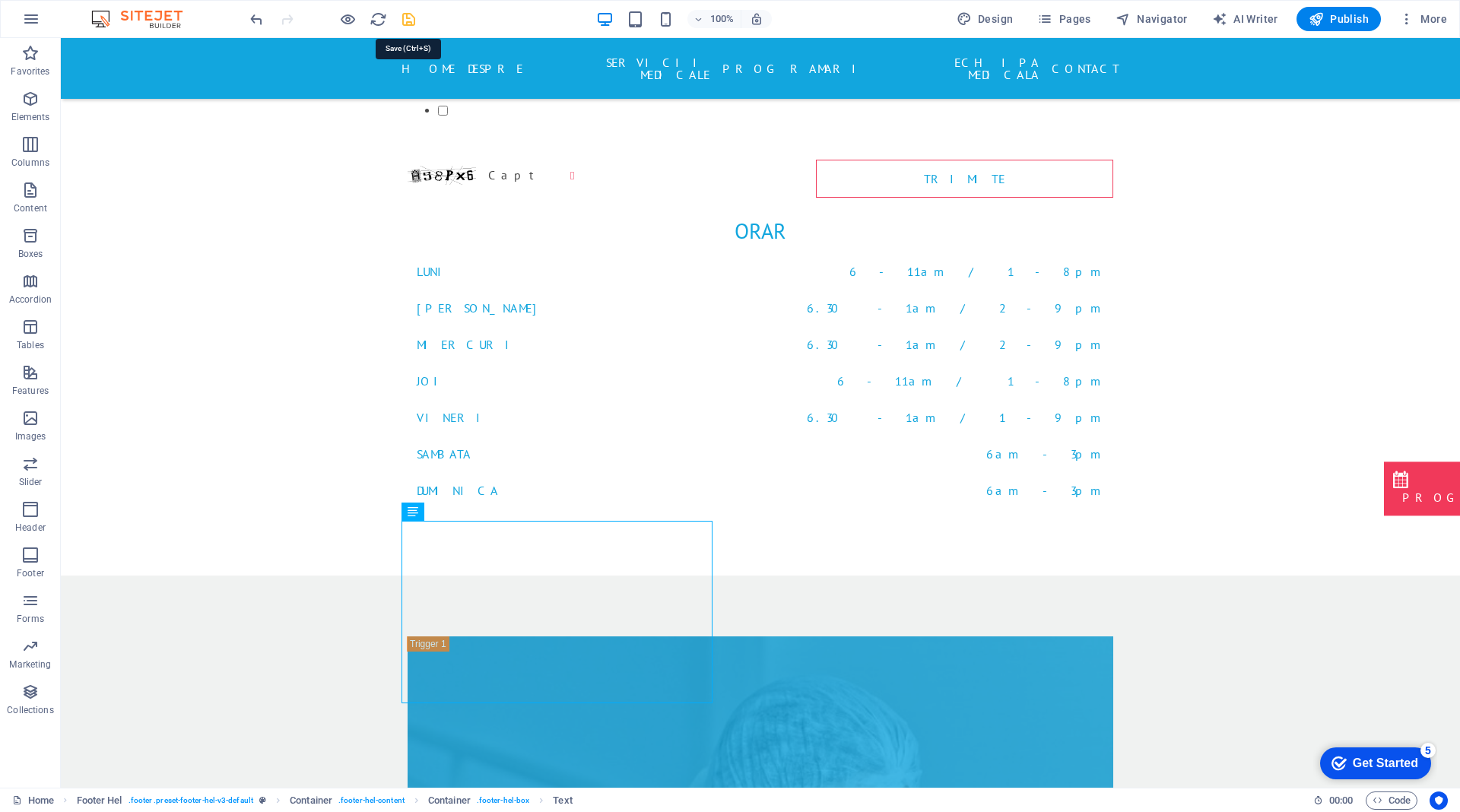
click at [409, 16] on icon "save" at bounding box center [409, 19] width 17 height 17
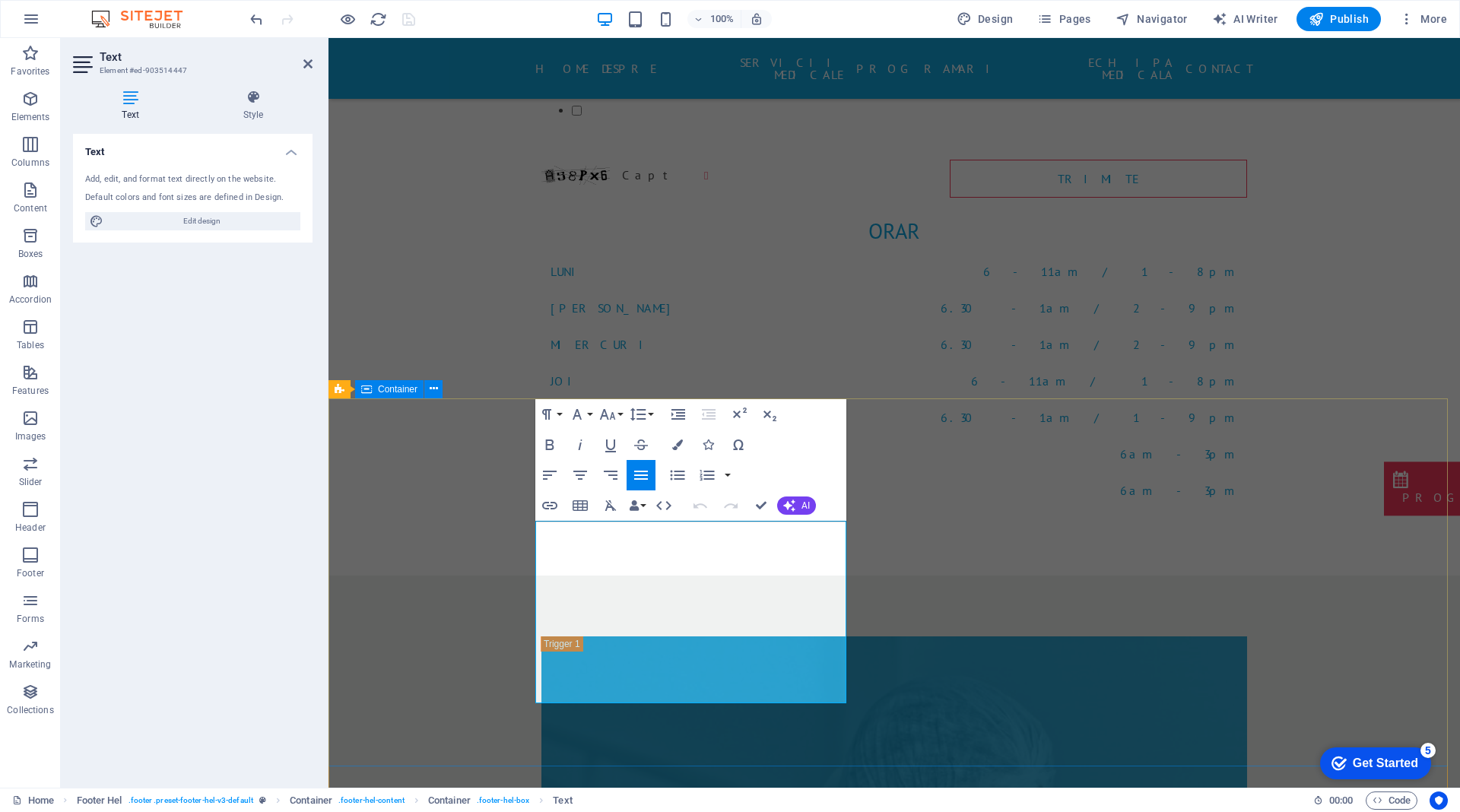
drag, startPoint x: 673, startPoint y: 546, endPoint x: 508, endPoint y: 537, distance: 165.2
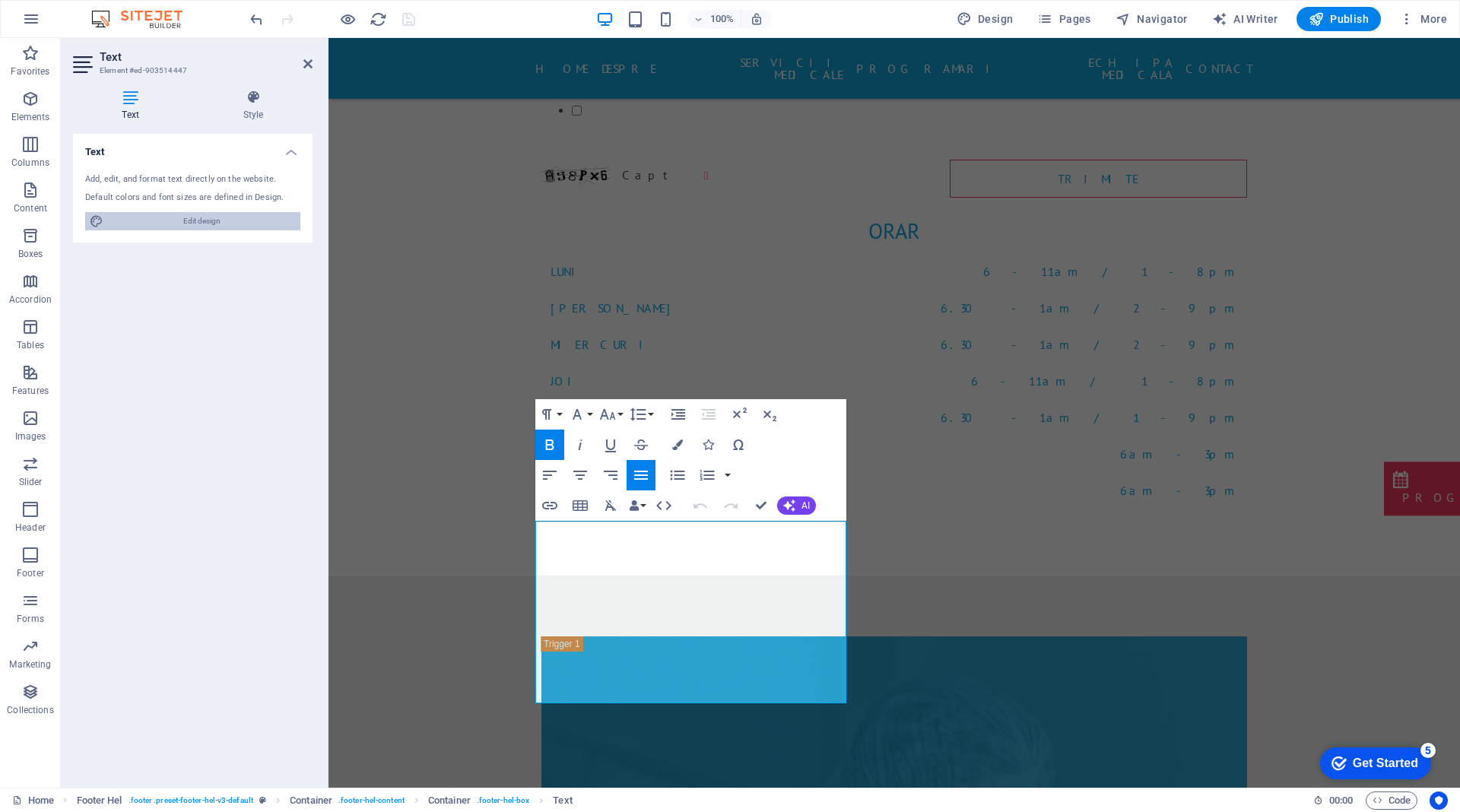
click at [195, 219] on span "Edit design" at bounding box center [202, 221] width 188 height 18
select select "px"
select select "400"
select select "px"
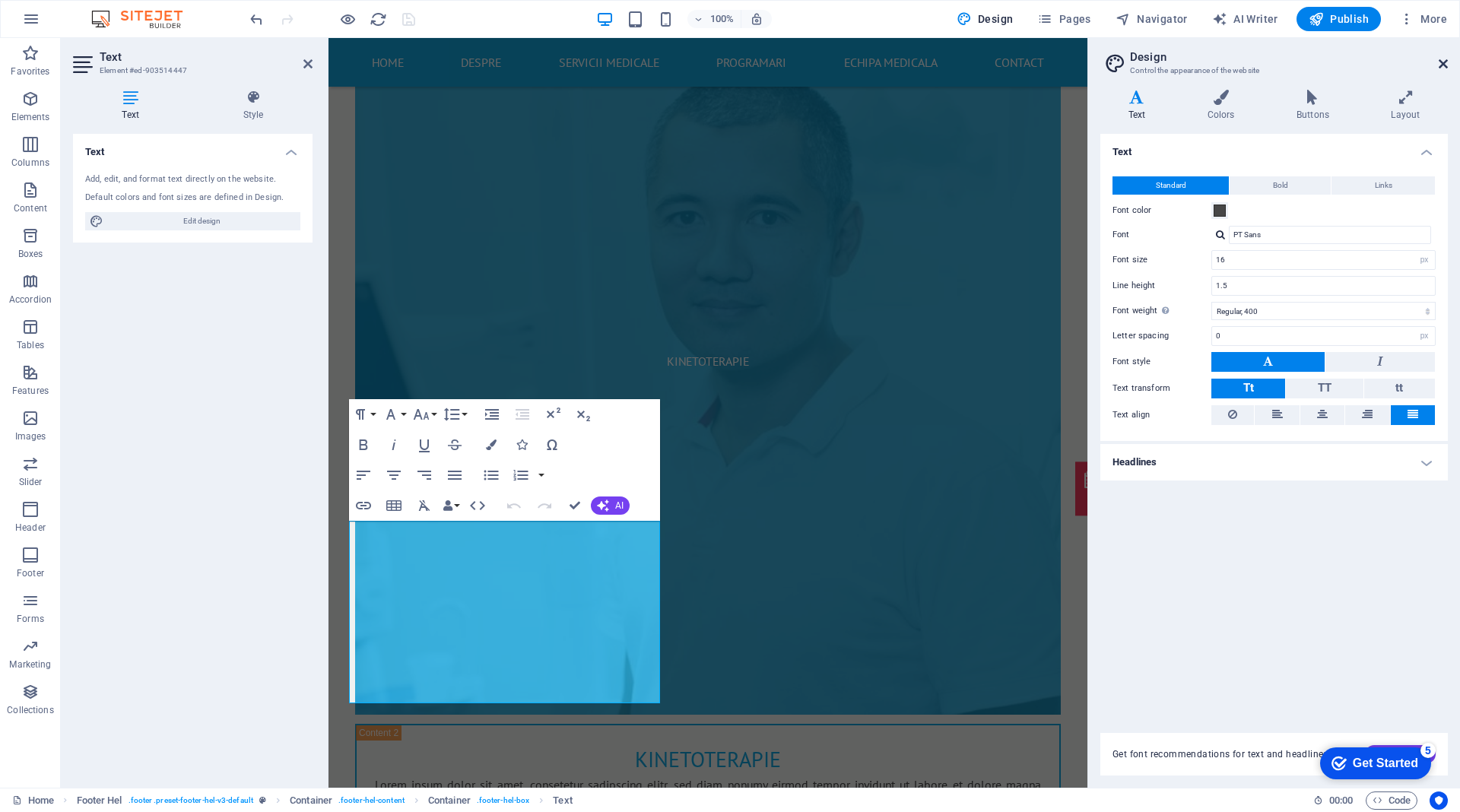
click at [1441, 65] on icon at bounding box center [1443, 64] width 9 height 12
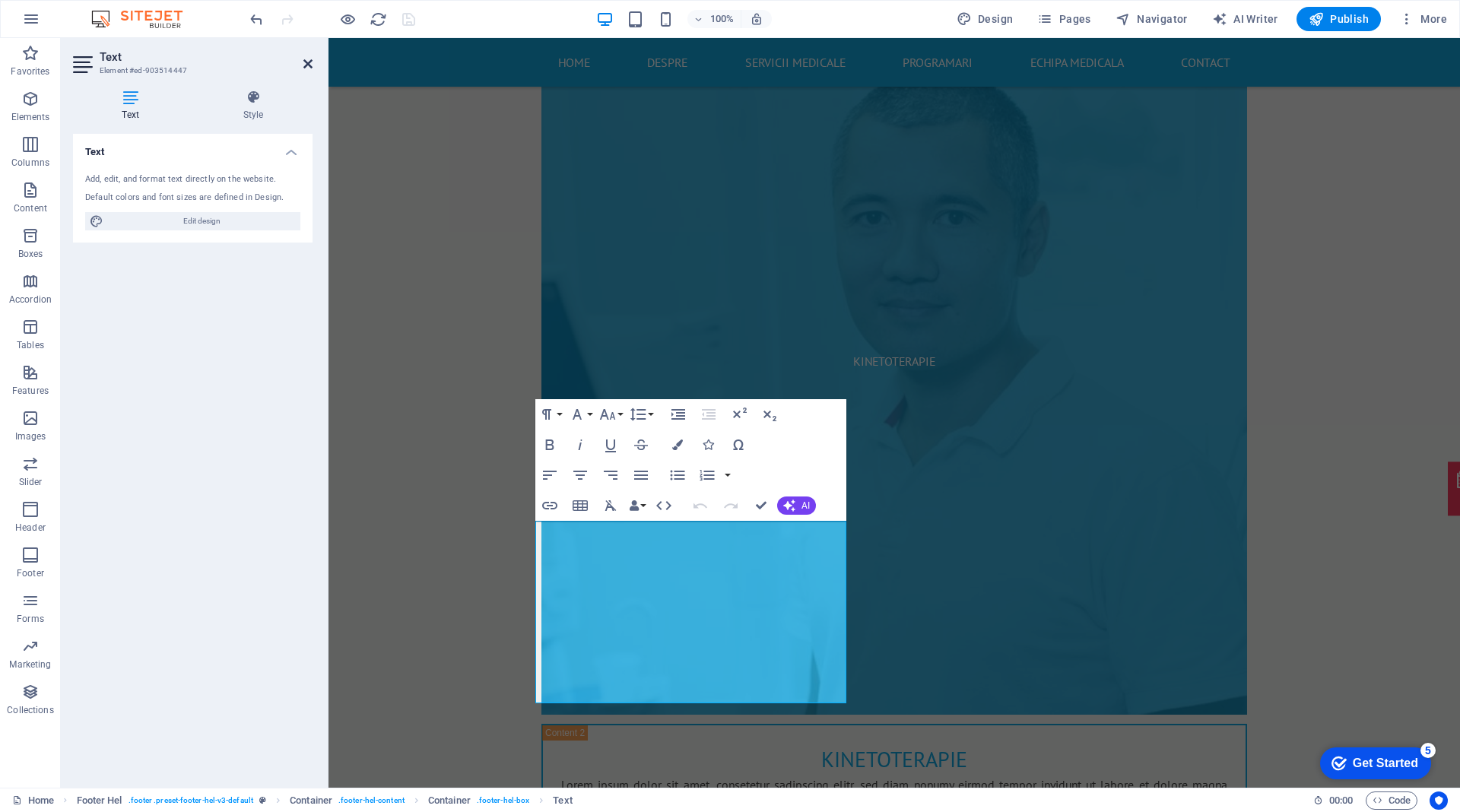
drag, startPoint x: 305, startPoint y: 64, endPoint x: 274, endPoint y: 261, distance: 199.4
click at [305, 64] on icon at bounding box center [308, 64] width 9 height 12
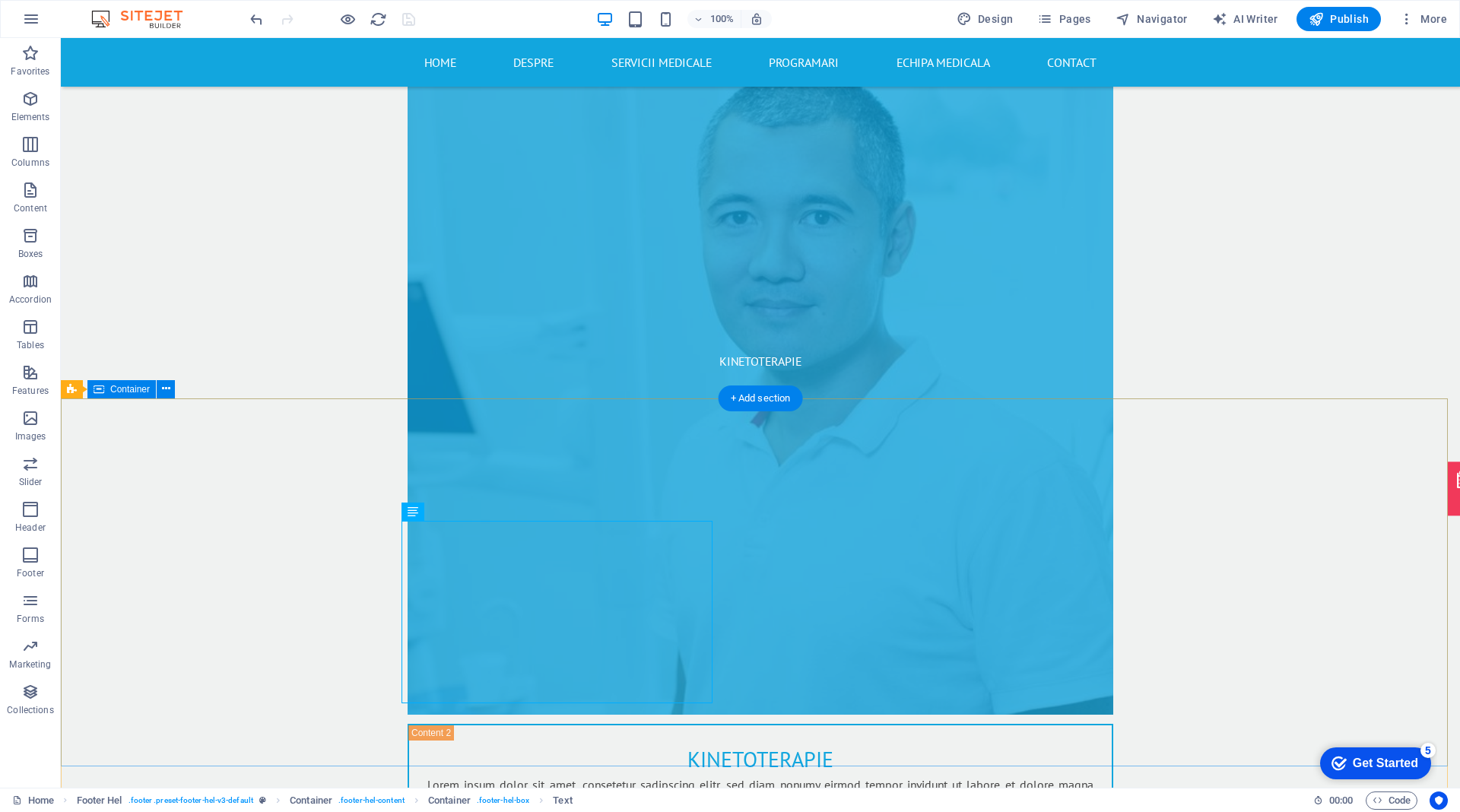
click at [1332, 15] on span "Publish" at bounding box center [1339, 19] width 60 height 15
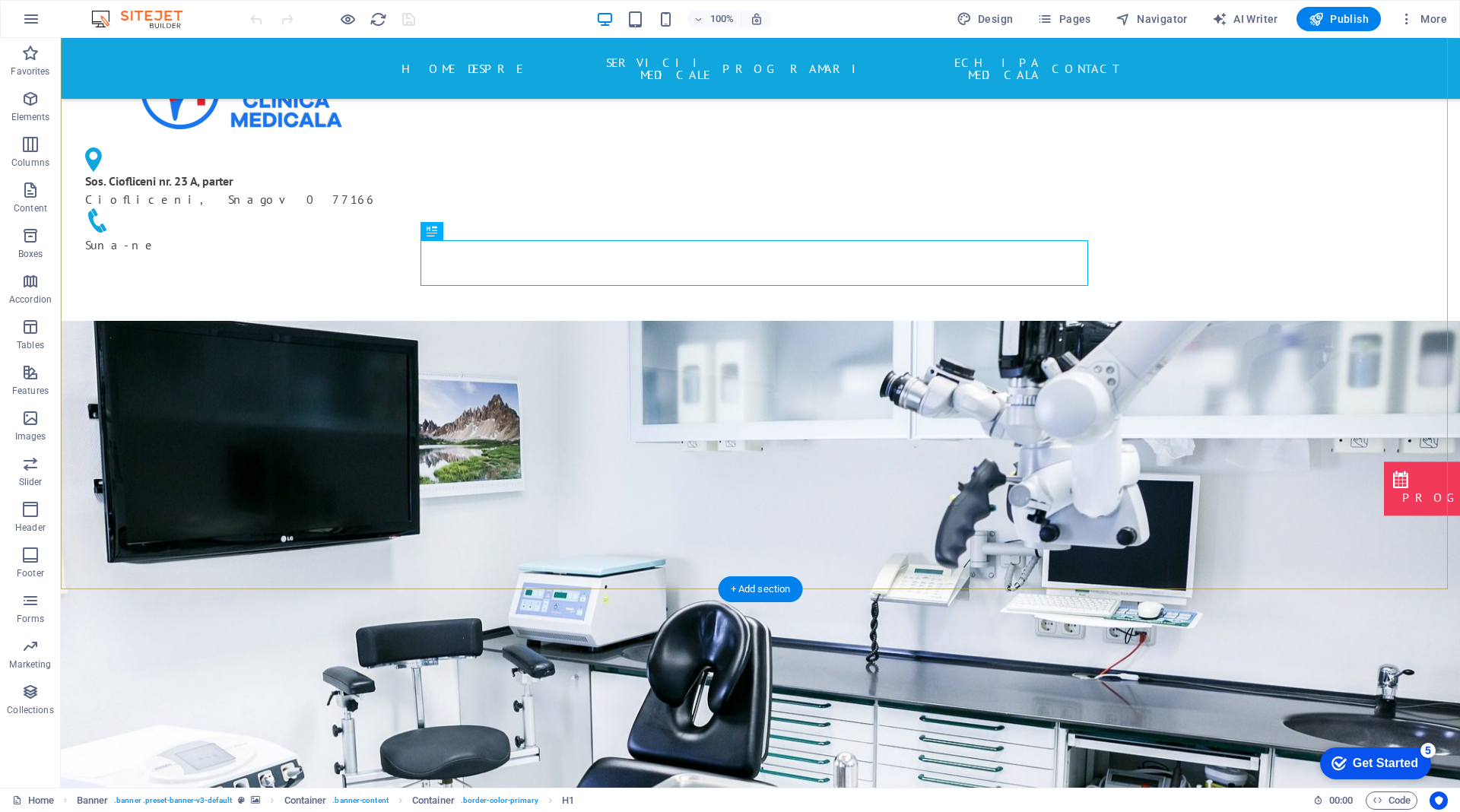
scroll to position [152, 0]
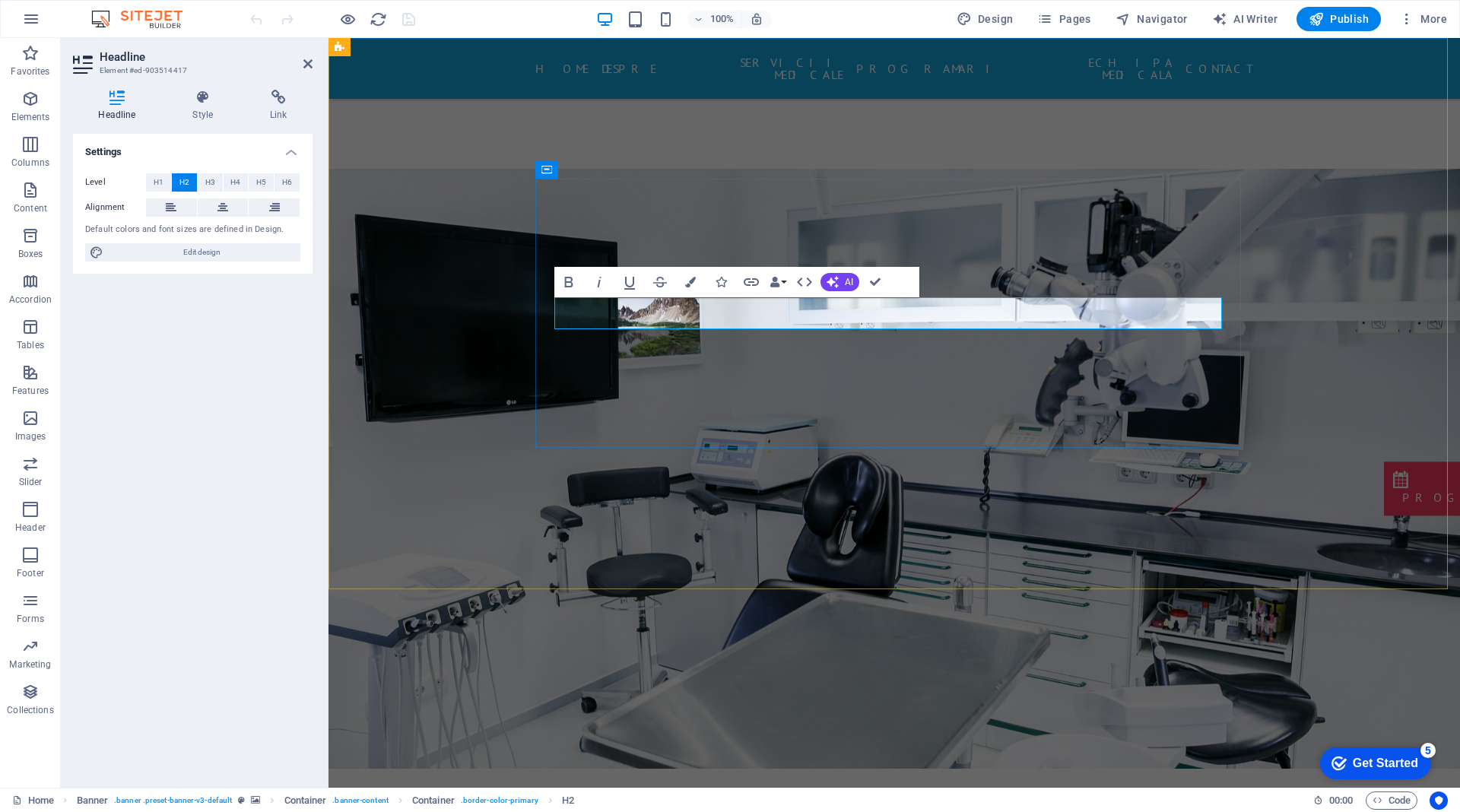
drag, startPoint x: 853, startPoint y: 311, endPoint x: 805, endPoint y: 309, distance: 48.0
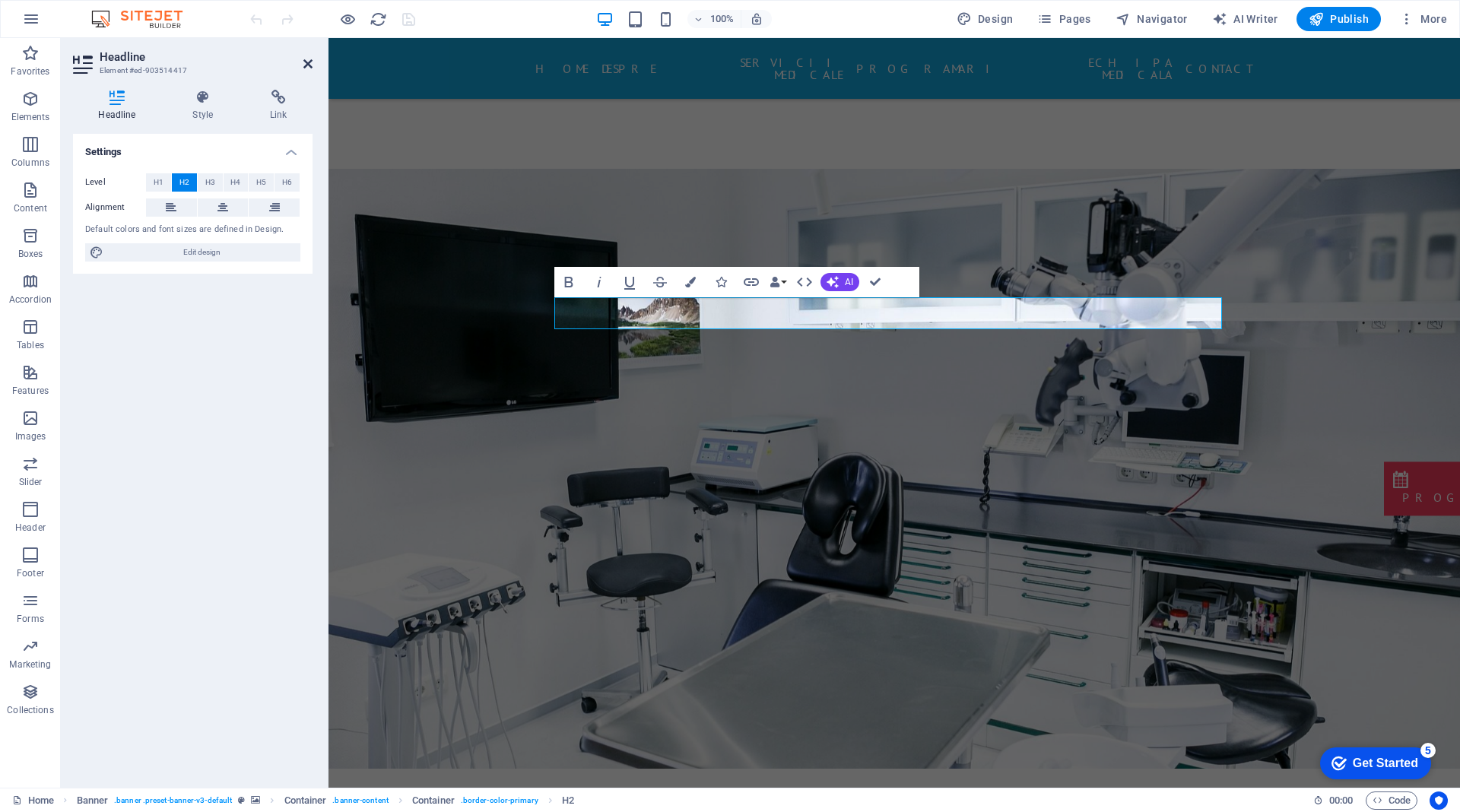
click at [304, 63] on icon at bounding box center [308, 64] width 9 height 12
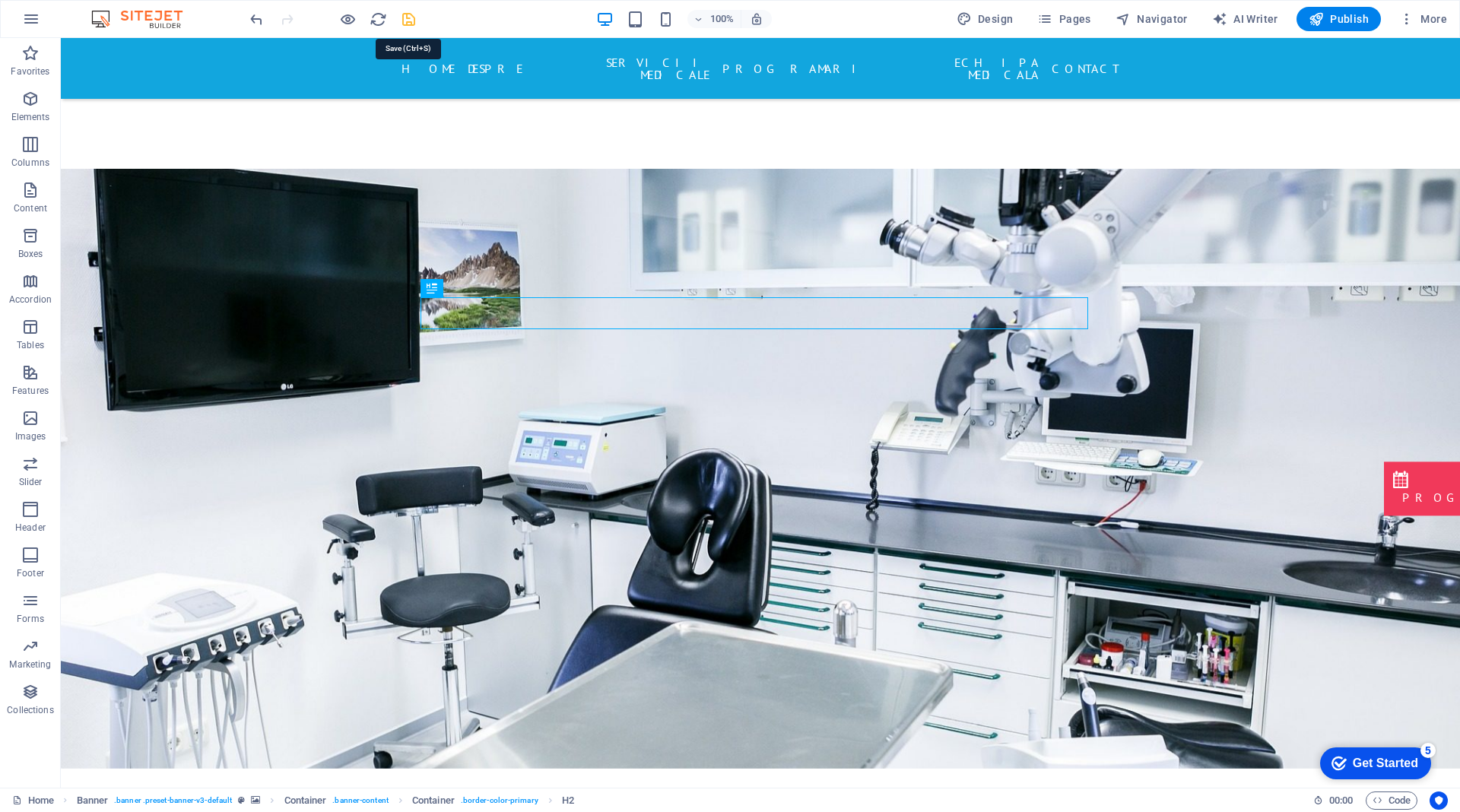
click at [409, 17] on icon "save" at bounding box center [409, 19] width 17 height 17
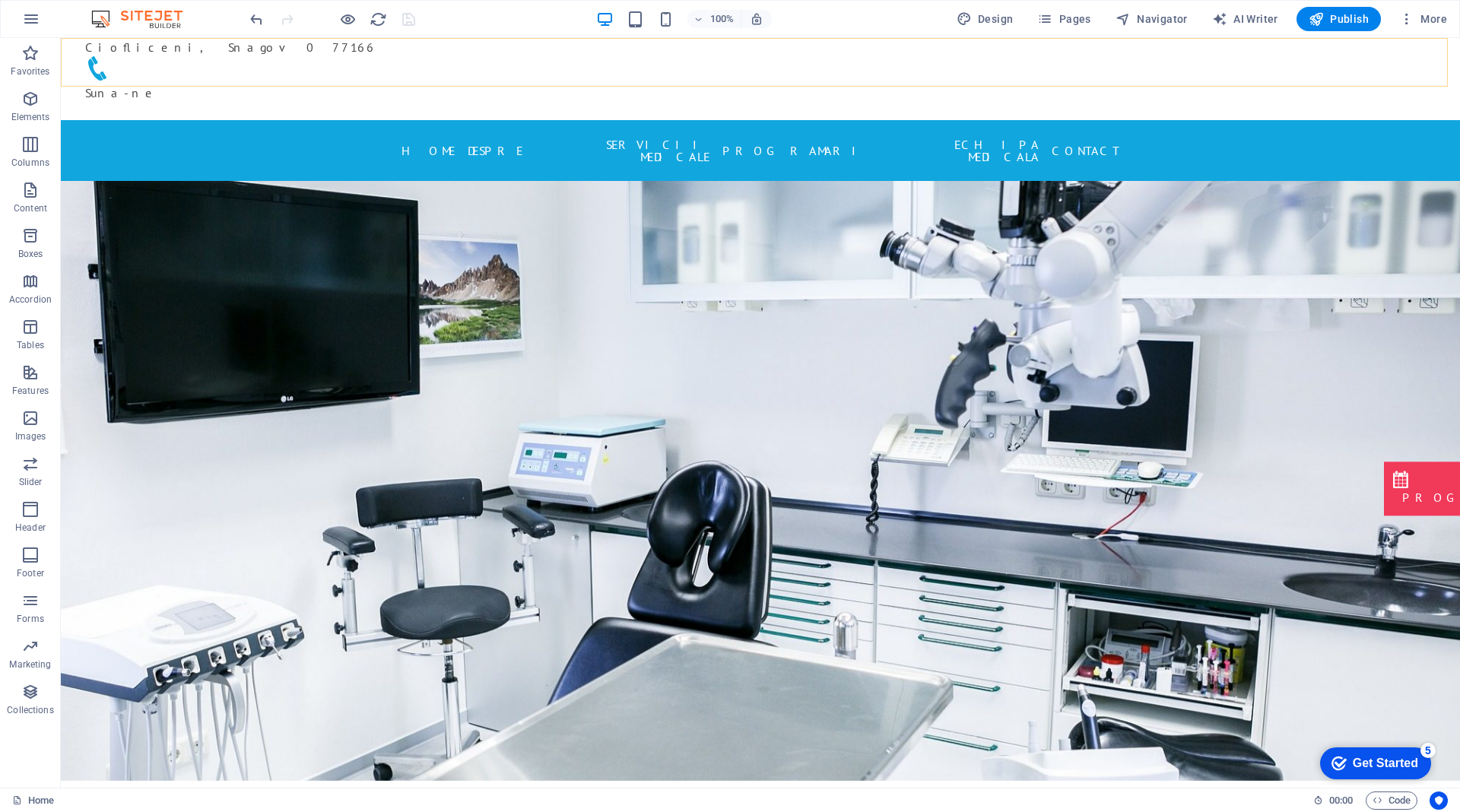
scroll to position [0, 0]
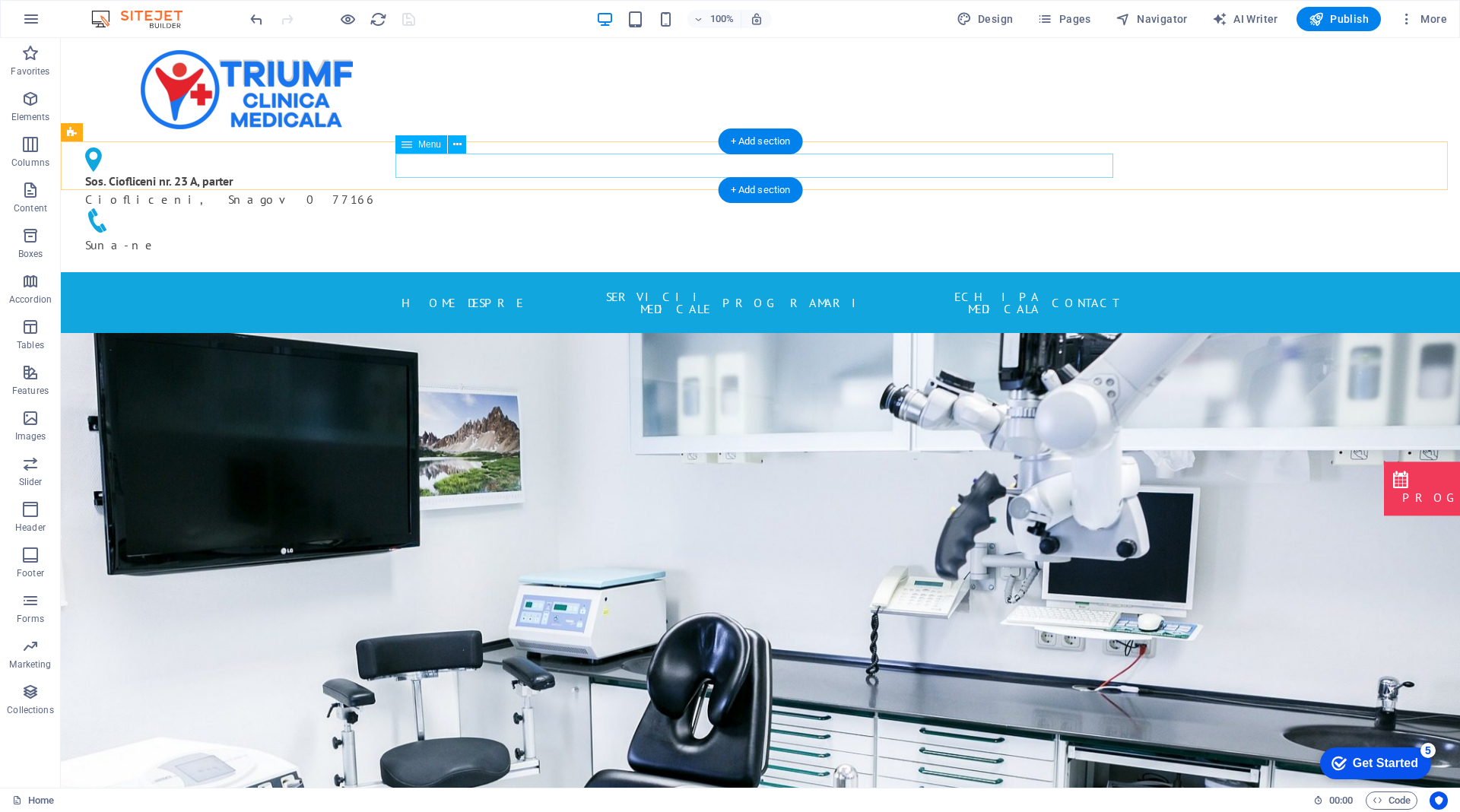
click at [648, 285] on nav "Home DESPRE SERVICII MEDICALE PROGRAMARI ECHIPA MEDICALA Contact" at bounding box center [761, 303] width 718 height 36
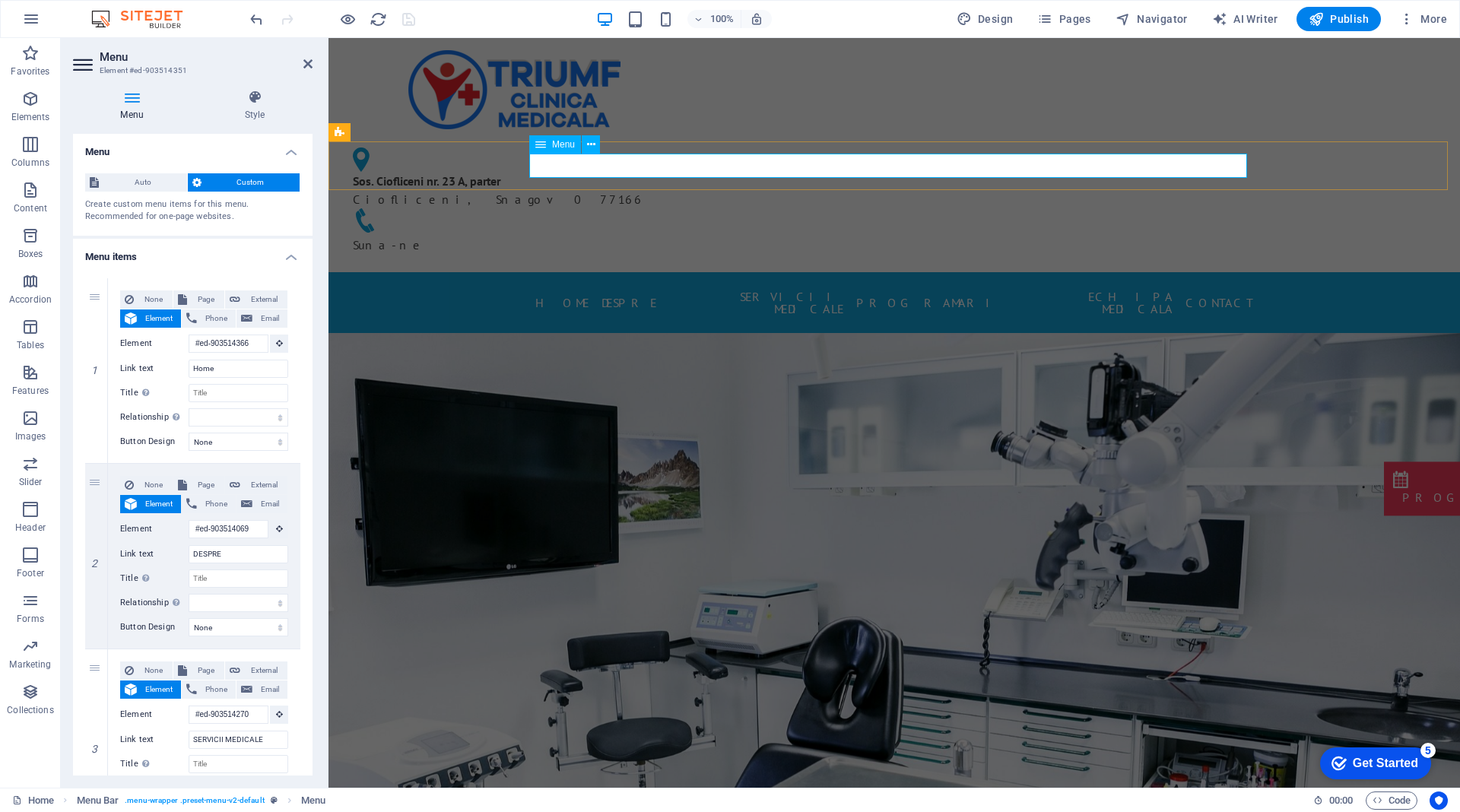
click at [773, 285] on nav "Home DESPRE SERVICII MEDICALE PROGRAMARI ECHIPA MEDICALA Contact" at bounding box center [894, 303] width 718 height 36
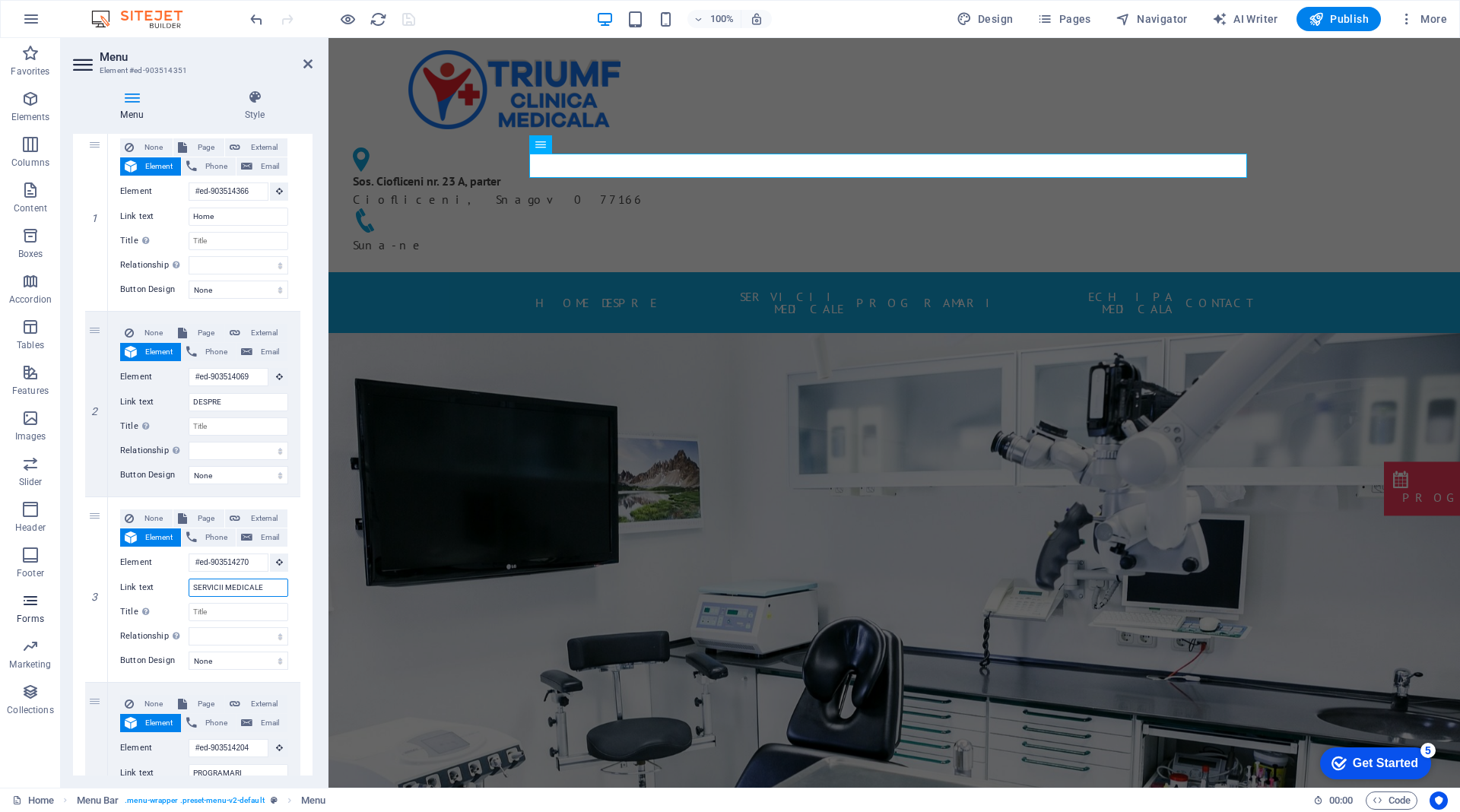
drag, startPoint x: 265, startPoint y: 587, endPoint x: 0, endPoint y: 594, distance: 265.1
click at [0, 594] on section "Favorites Elements Columns Content Boxes Accordion Tables Features Images Slide…" at bounding box center [730, 412] width 1460 height 749
type input "SPECIALIZARI"
select select
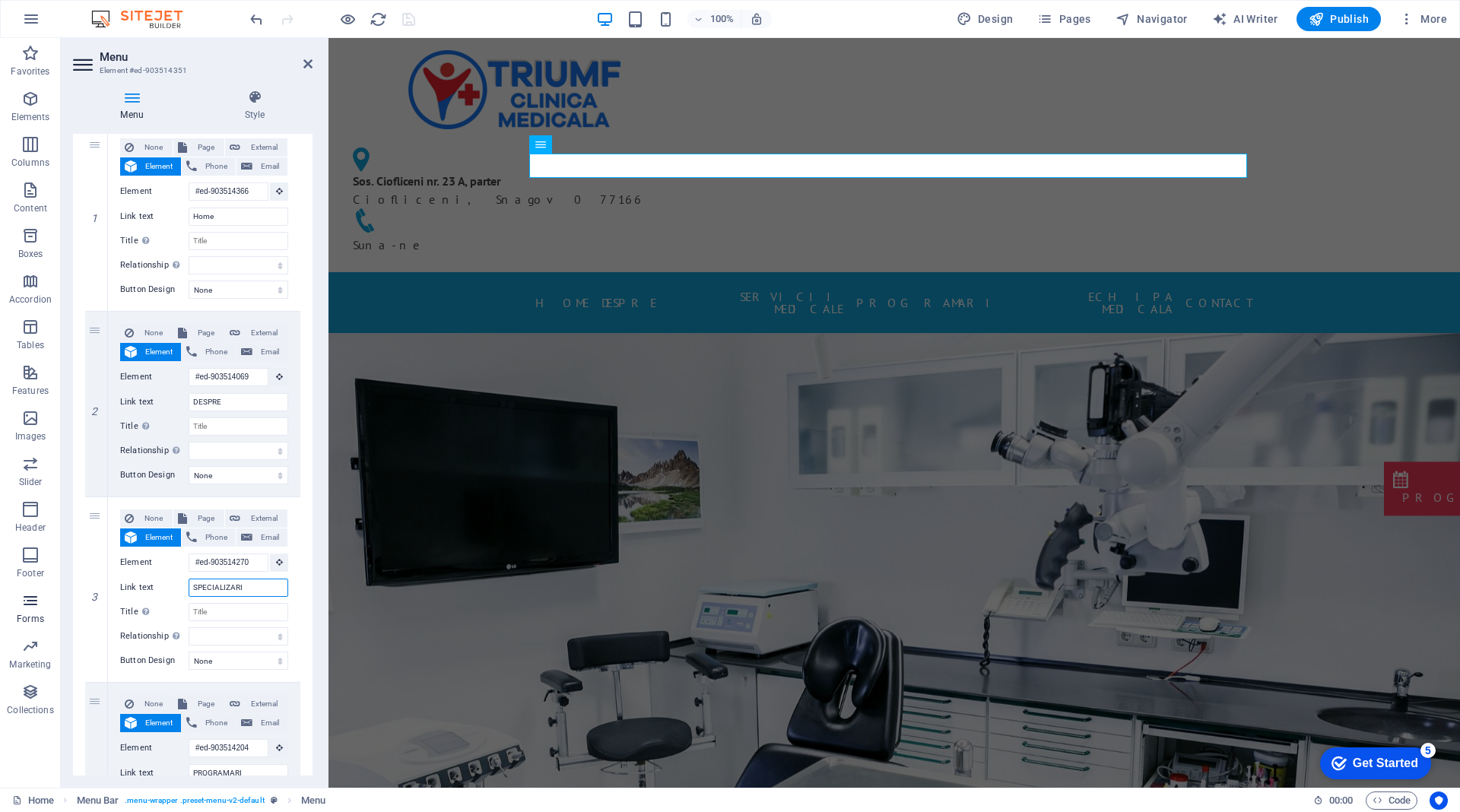
select select
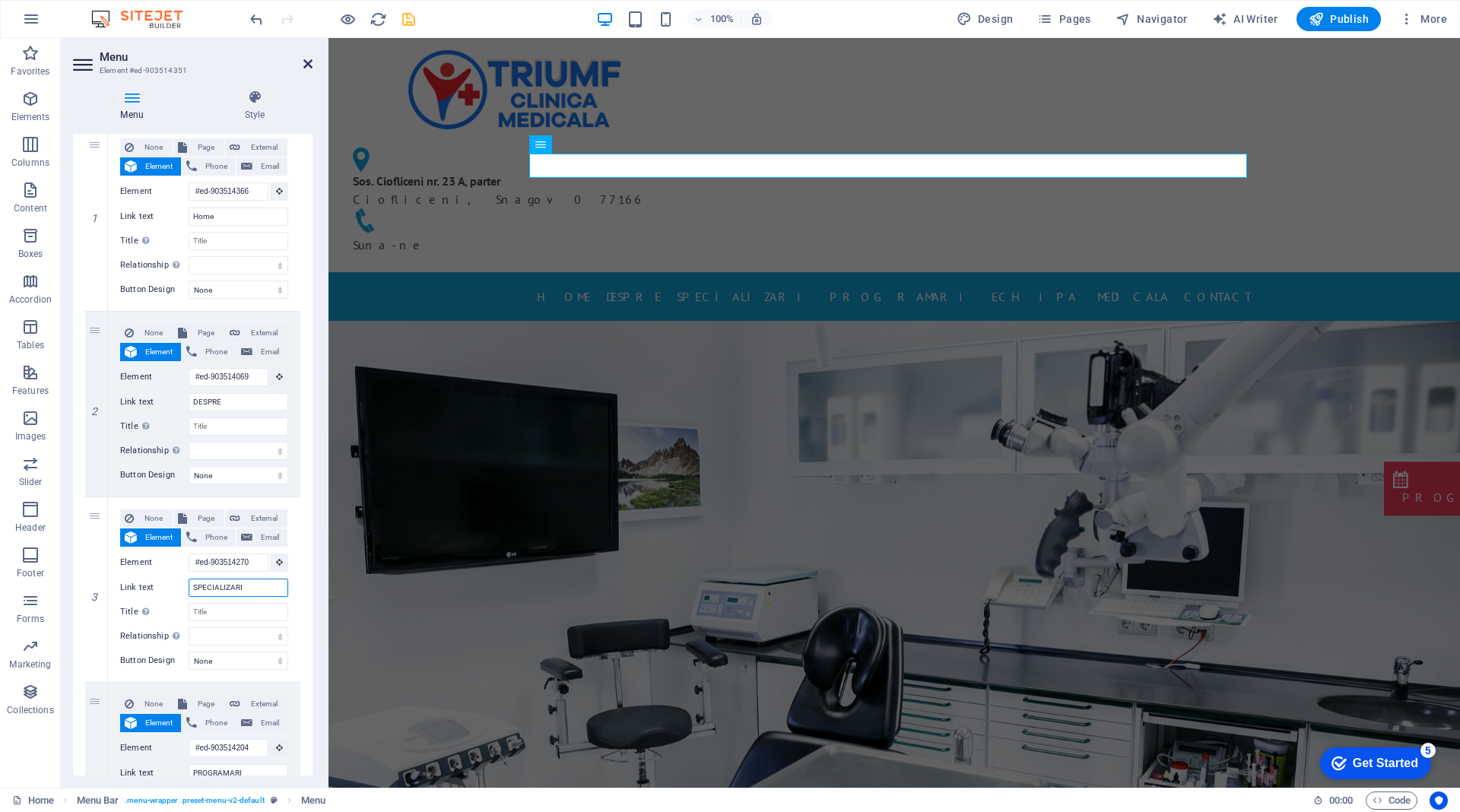
type input "SPECIALIZARI"
click at [305, 62] on icon at bounding box center [308, 64] width 9 height 12
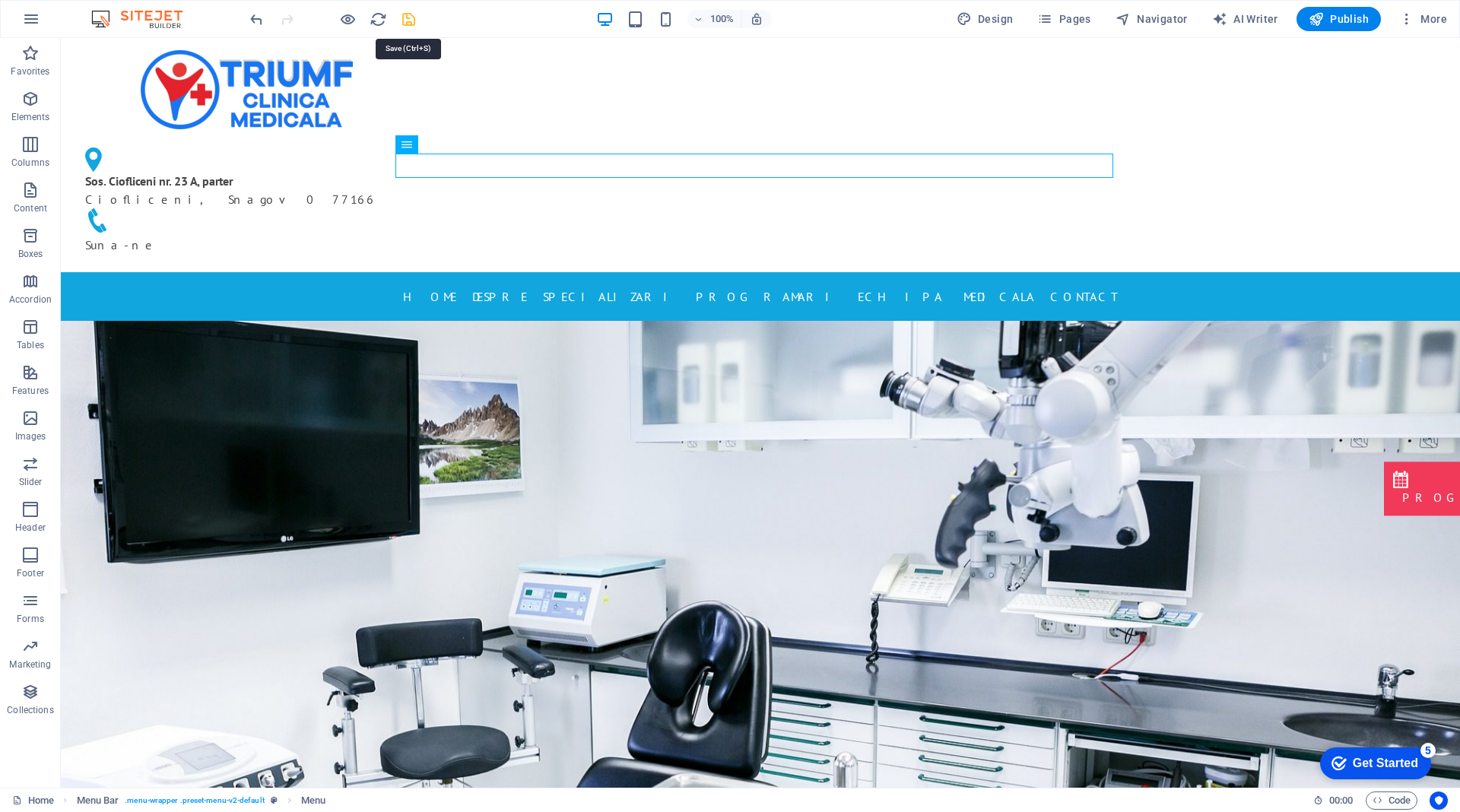
click at [410, 18] on icon "save" at bounding box center [409, 19] width 17 height 17
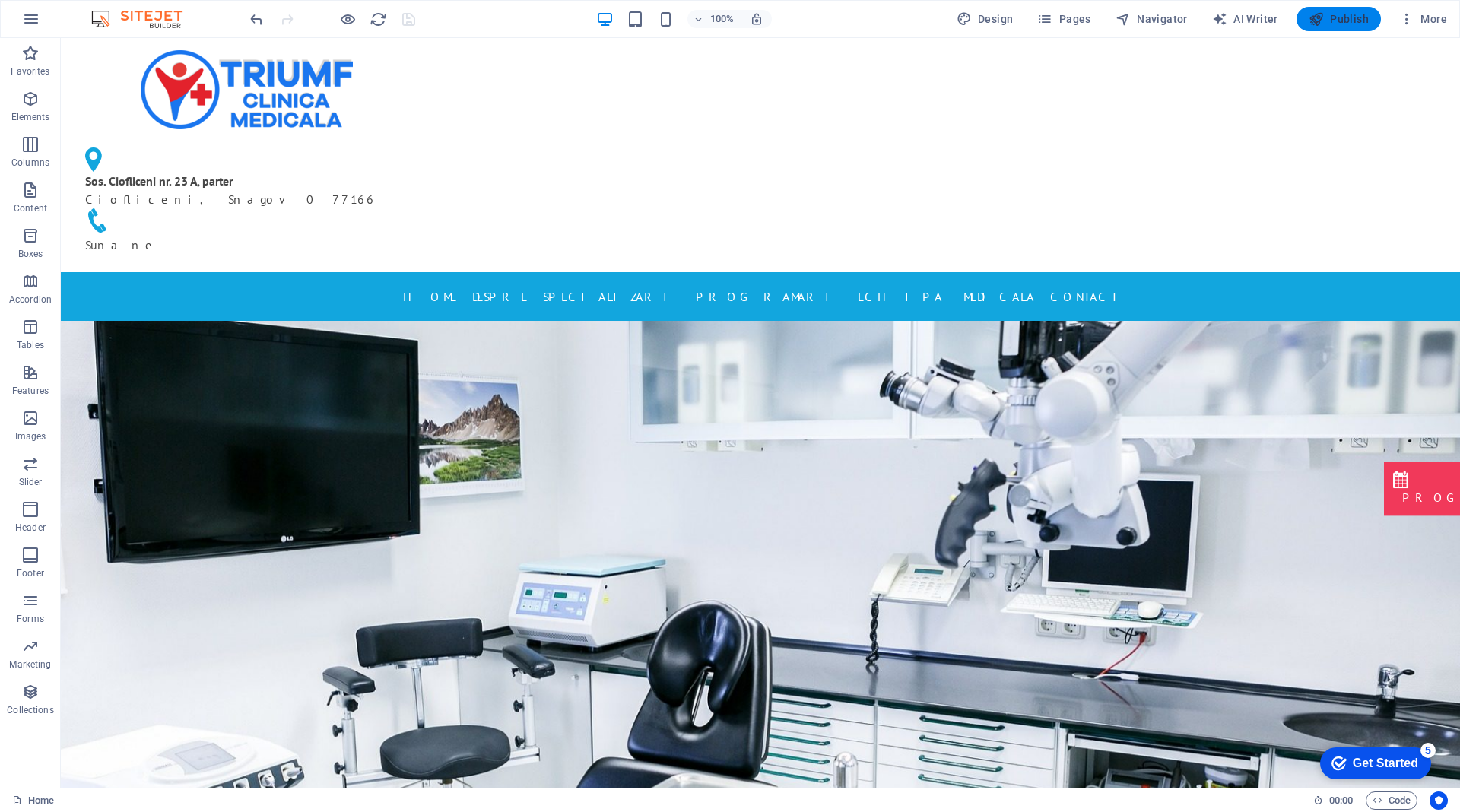
click at [1350, 22] on span "Publish" at bounding box center [1339, 19] width 60 height 15
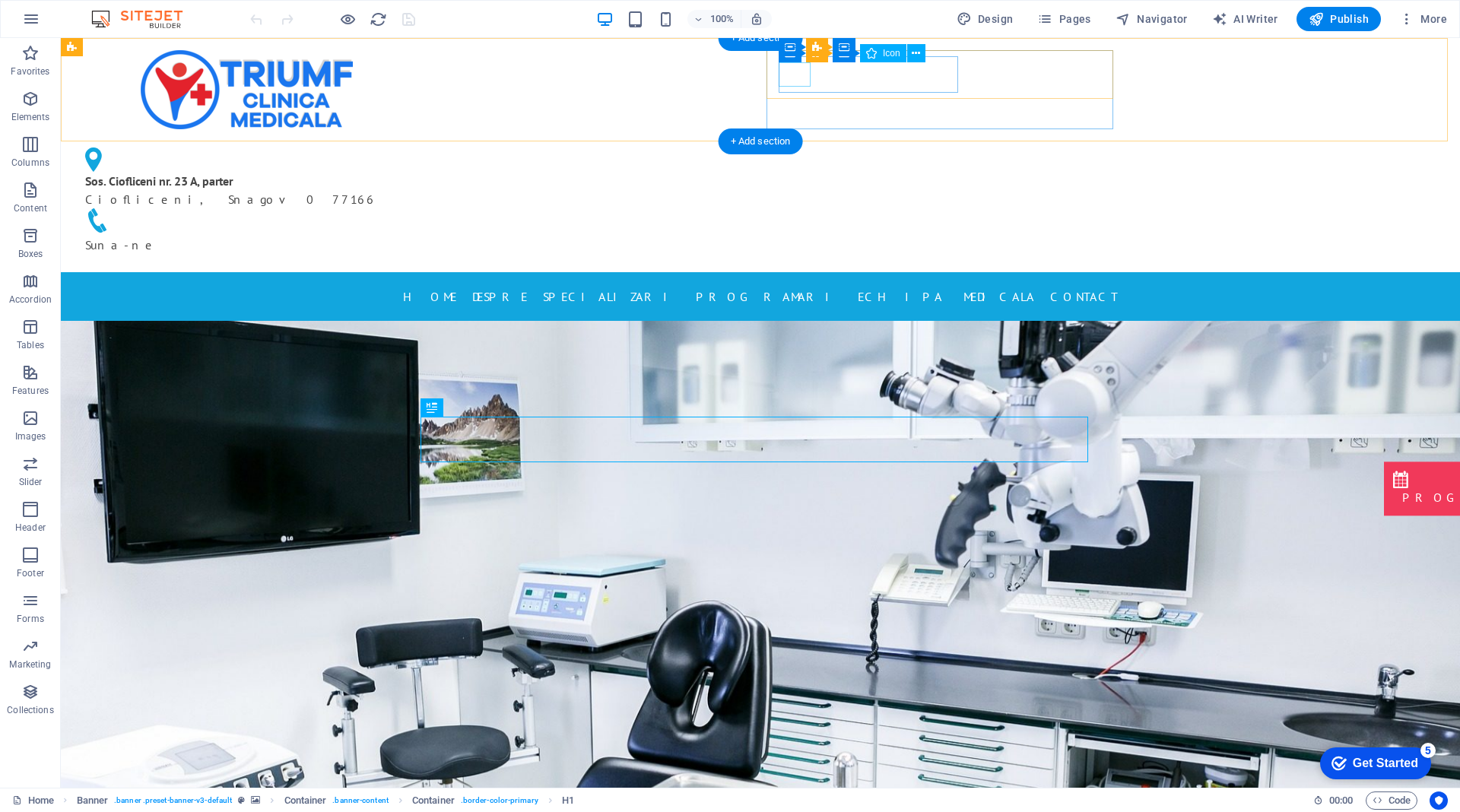
click at [396, 147] on figure at bounding box center [240, 159] width 311 height 24
select select "xMinYMid"
select select "px"
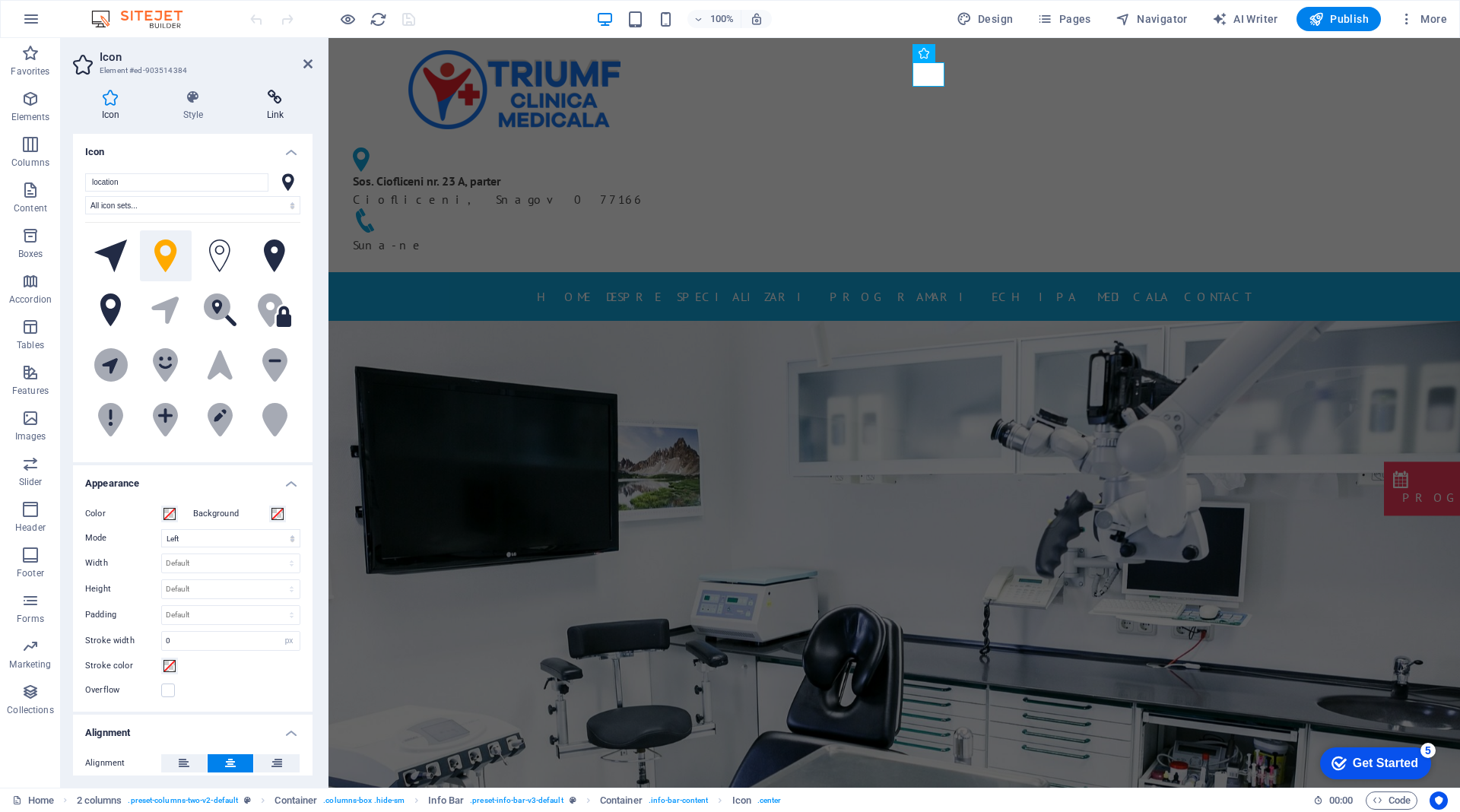
click at [275, 92] on icon at bounding box center [275, 97] width 75 height 15
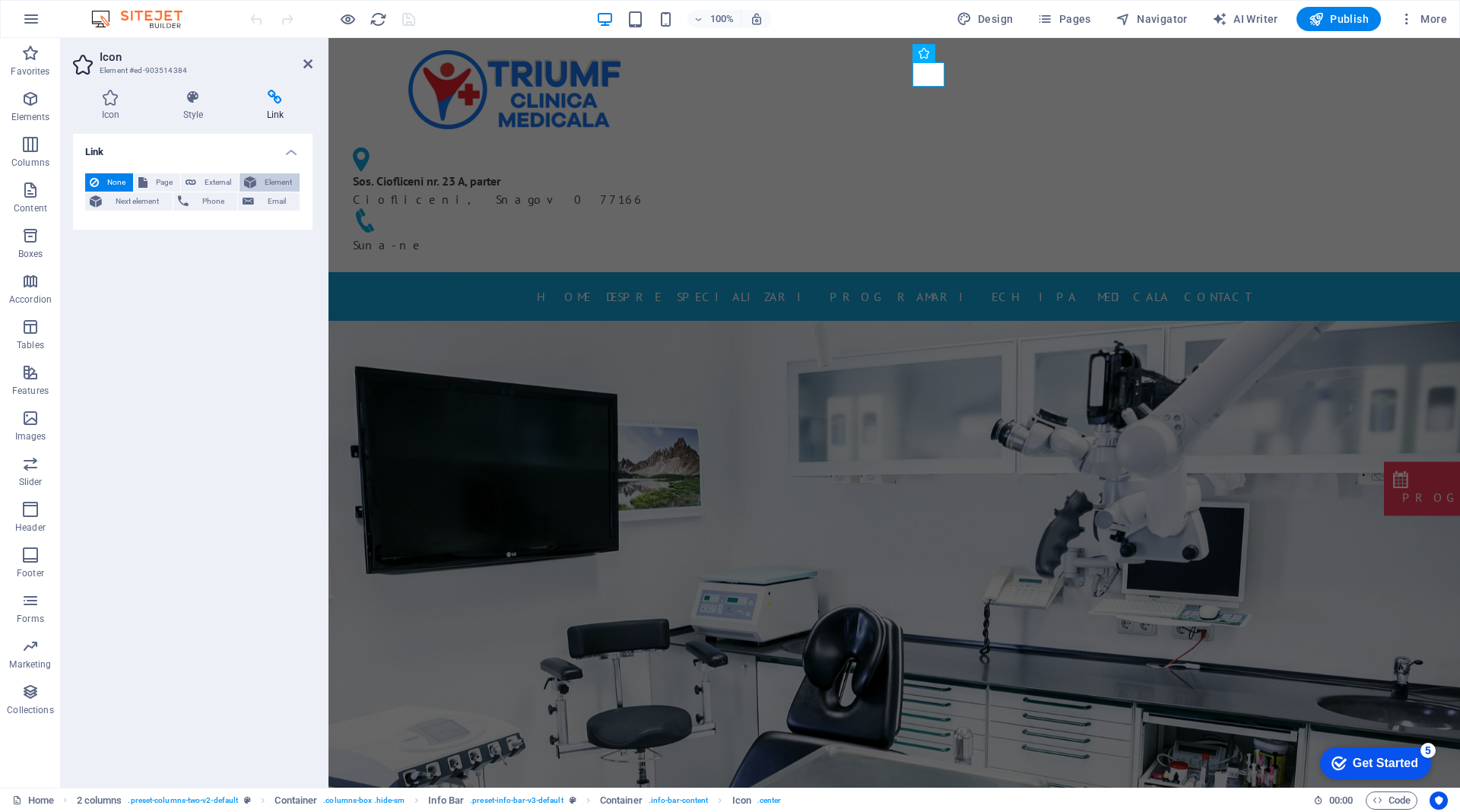
click at [262, 175] on span "Element" at bounding box center [278, 182] width 34 height 18
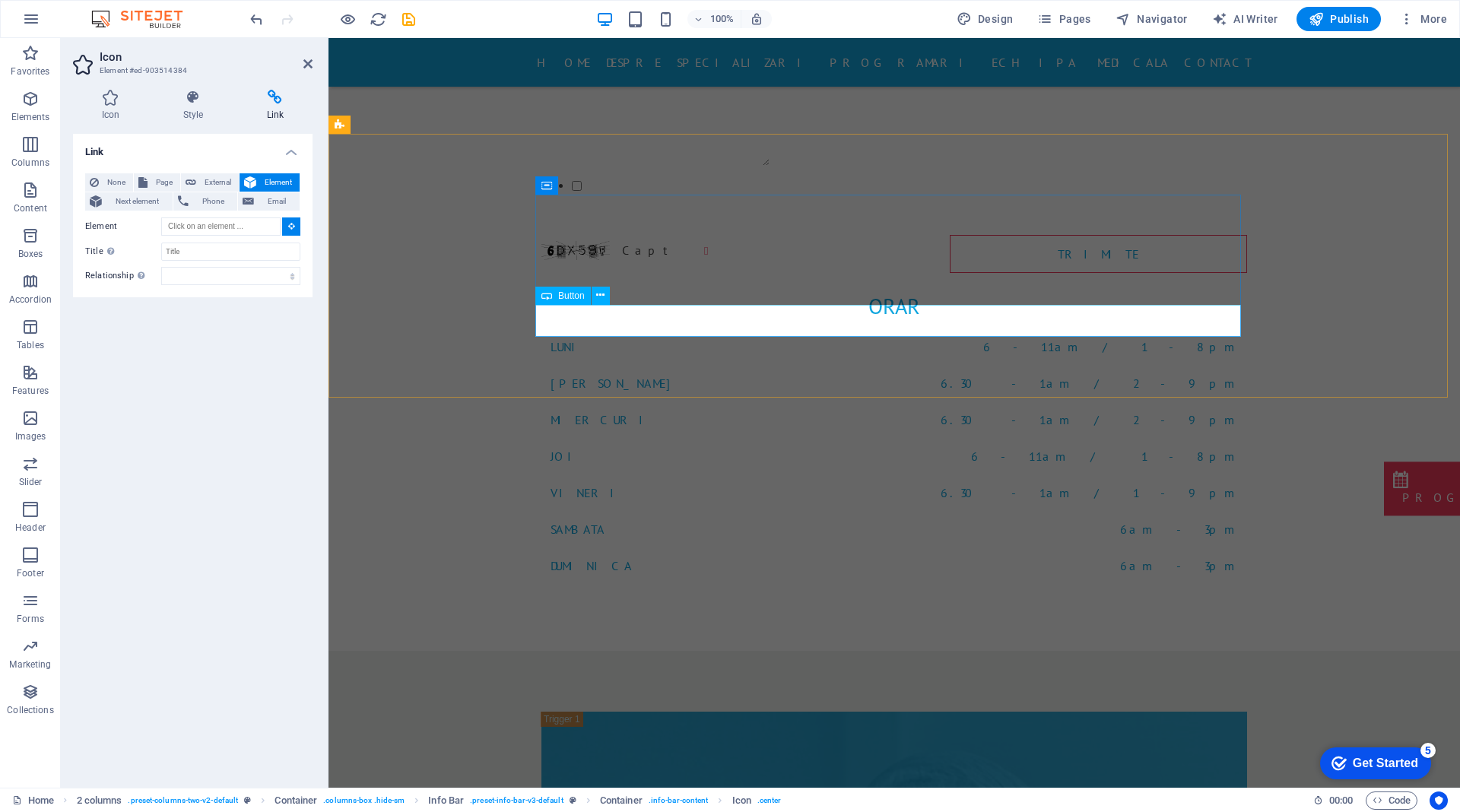
scroll to position [6537, 0]
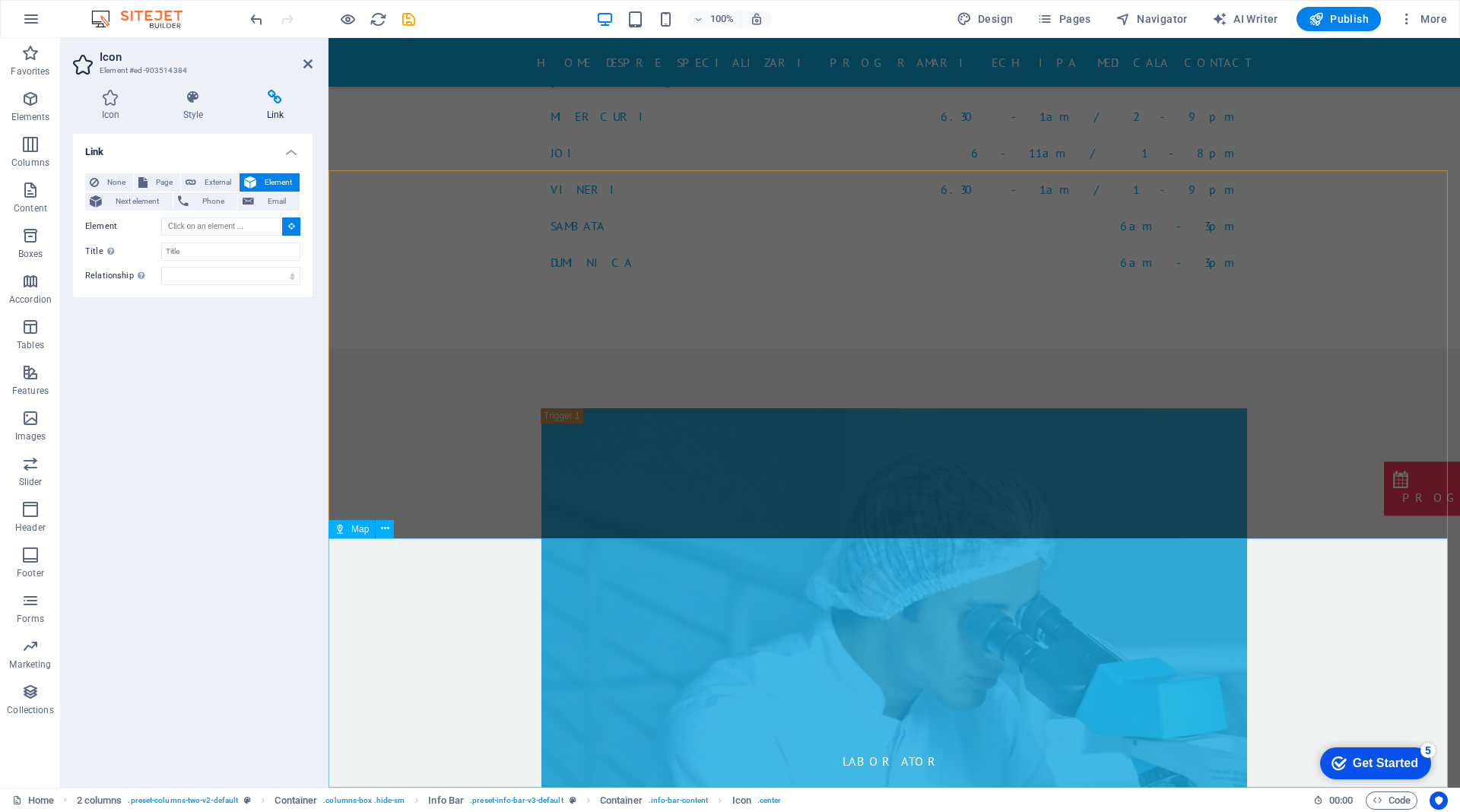
type input "#ed-903514477"
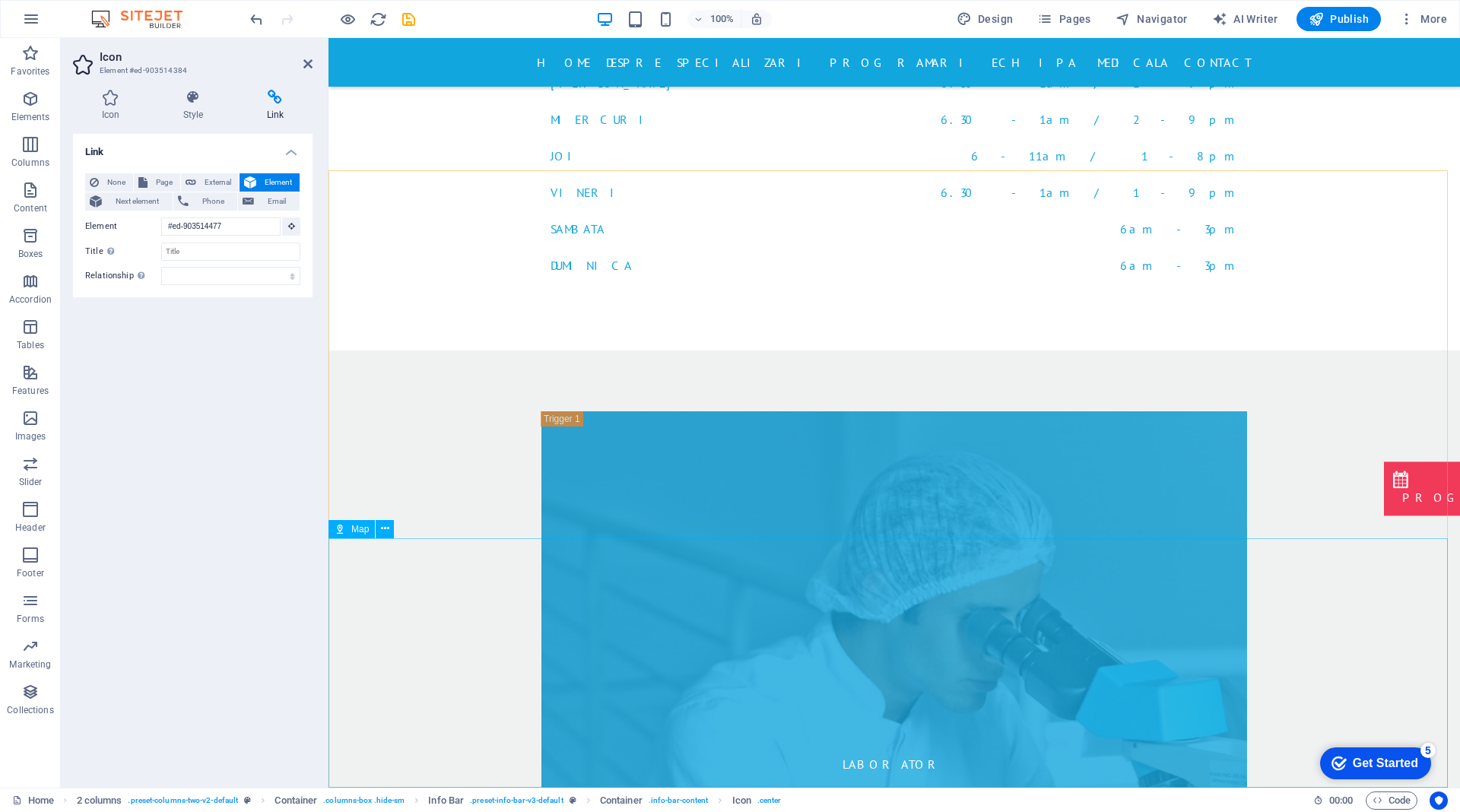
scroll to position [0, 0]
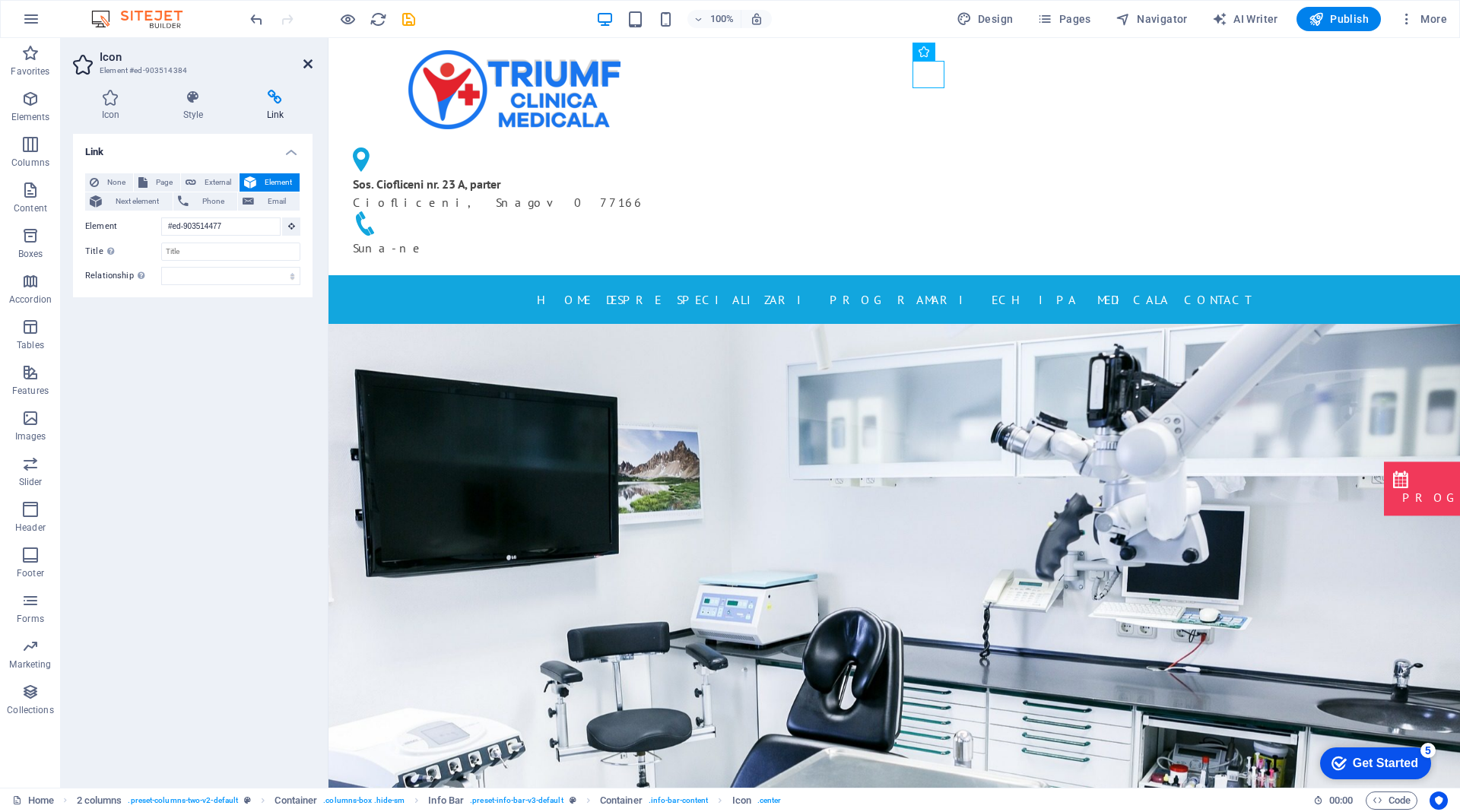
click at [305, 65] on icon at bounding box center [308, 64] width 9 height 12
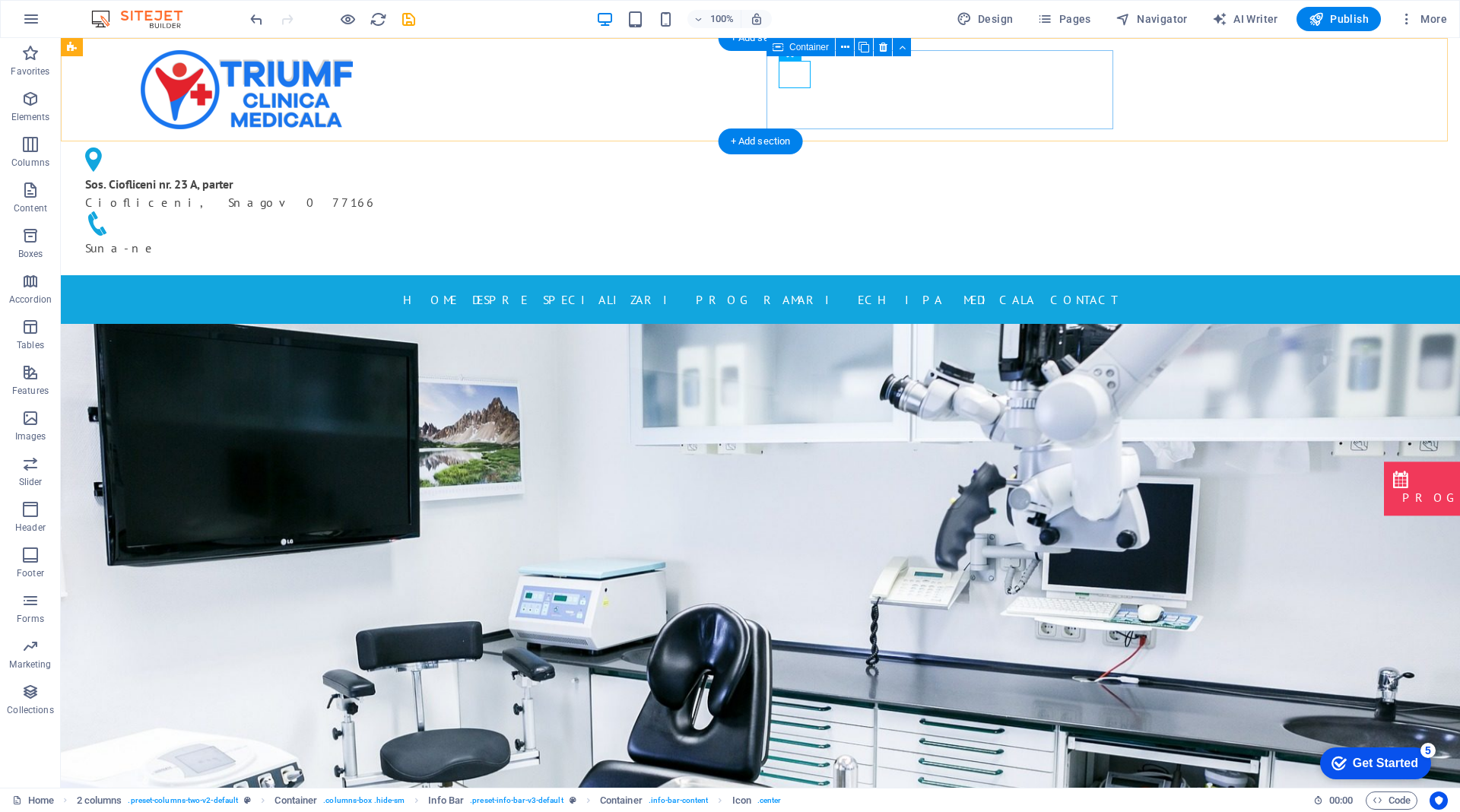
click at [420, 141] on div "Sos. Ciofliceni nr. 23 A, parter Ciofliceni, Snagov 077166 Suna-ne" at bounding box center [246, 201] width 347 height 121
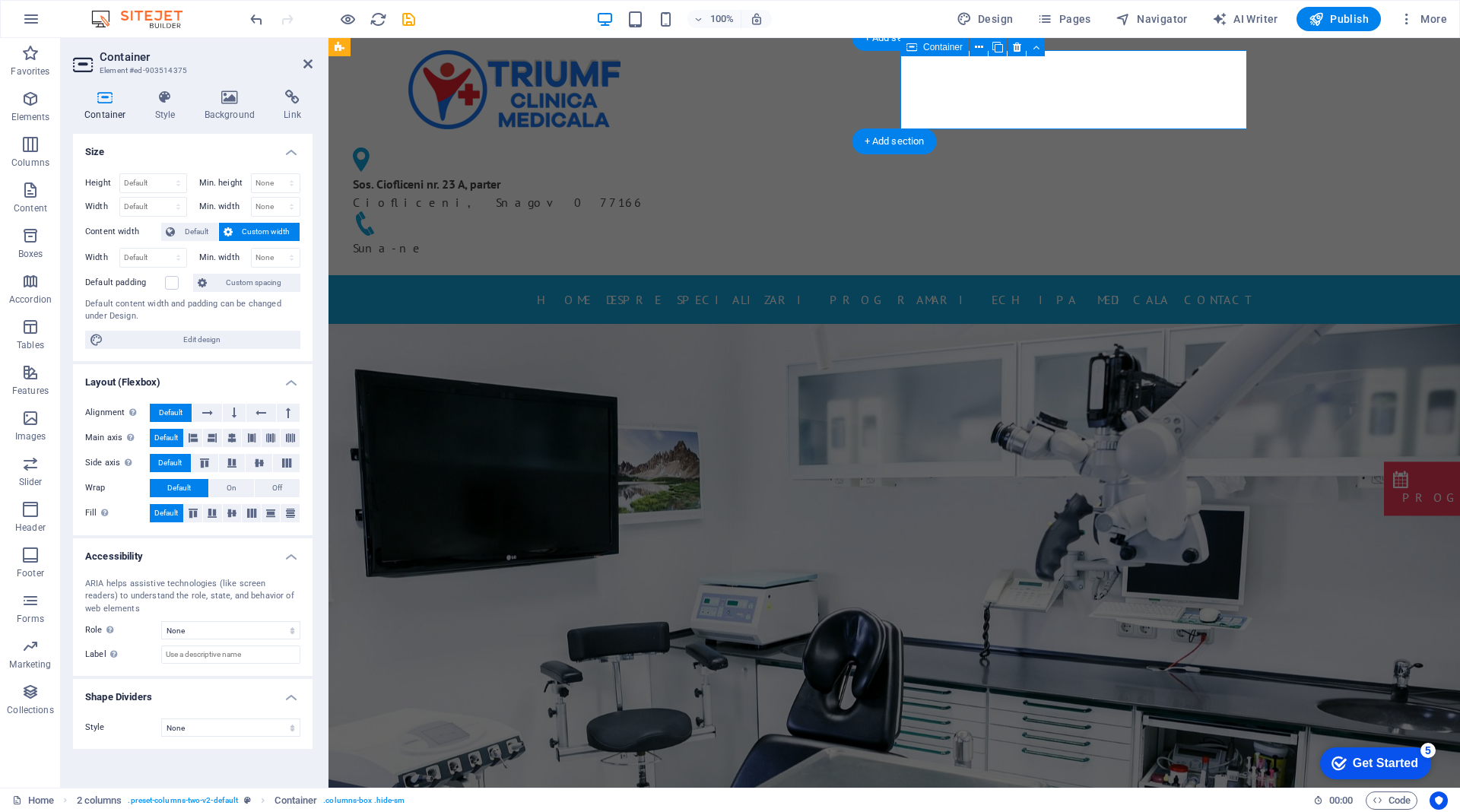
click at [687, 141] on div "Sos. Ciofliceni nr. 23 A, parter Ciofliceni, Snagov 077166 Suna-ne" at bounding box center [514, 201] width 347 height 121
click at [305, 63] on icon at bounding box center [308, 64] width 9 height 12
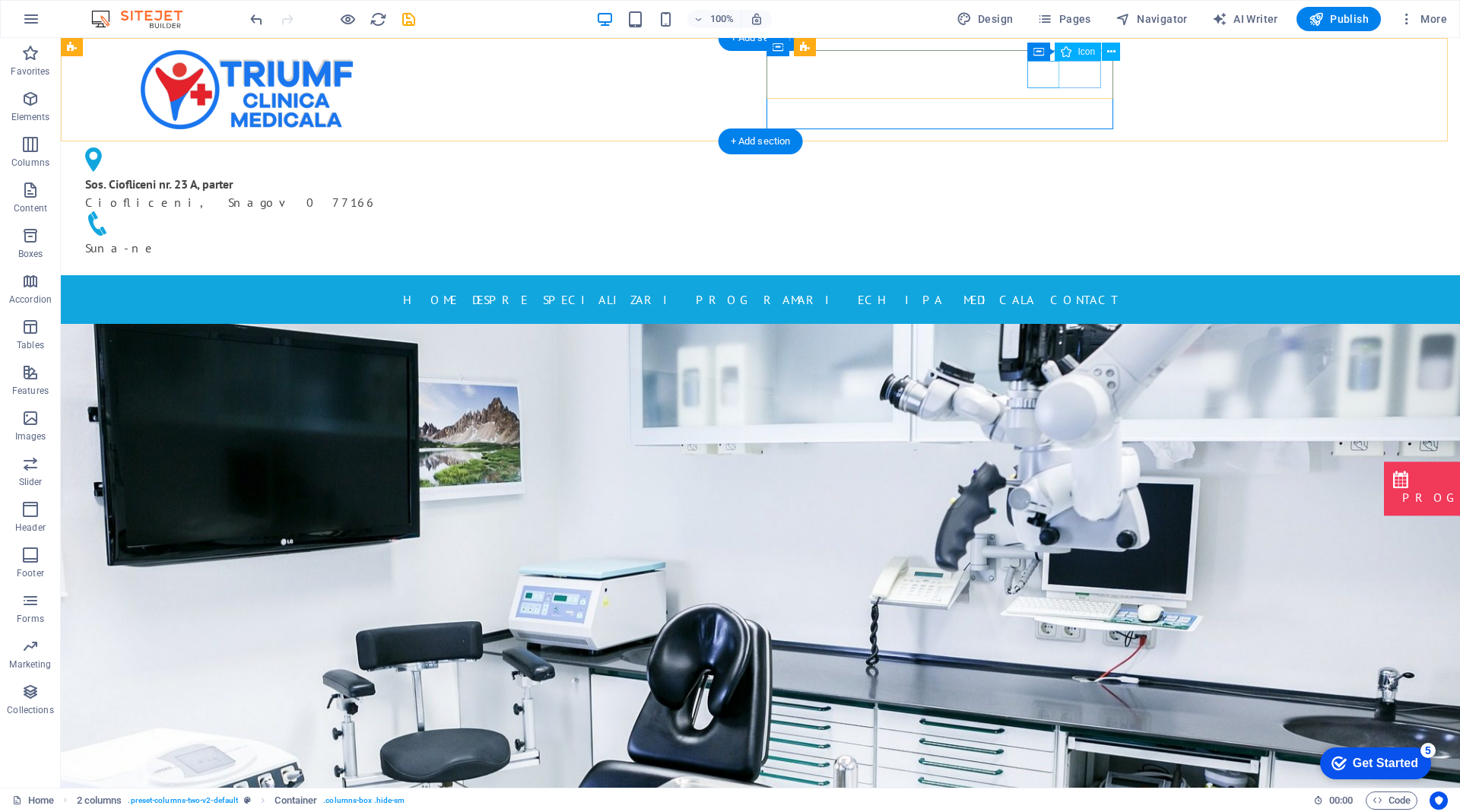
click at [408, 212] on figure at bounding box center [246, 225] width 323 height 28
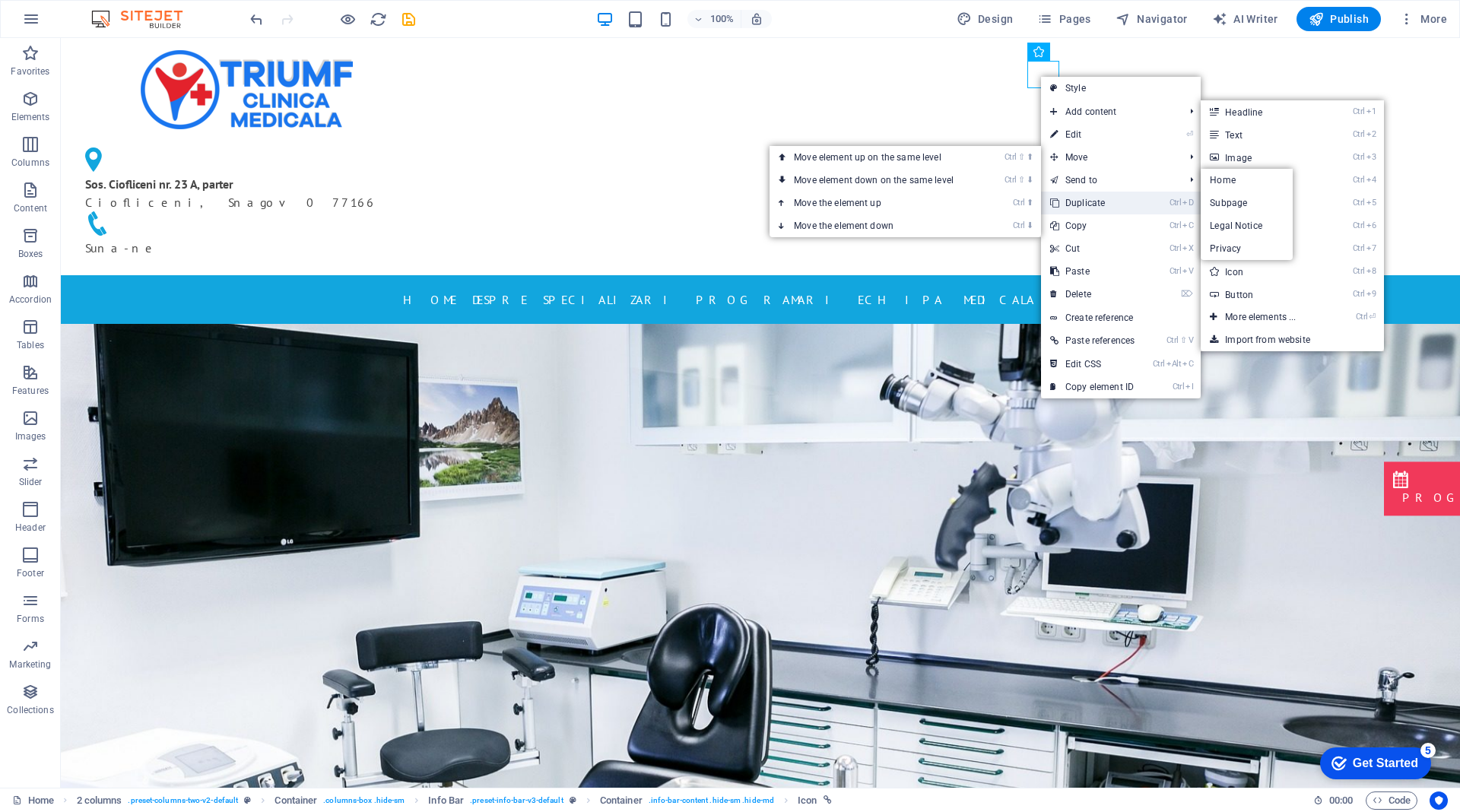
click at [1095, 205] on link "Ctrl D Duplicate" at bounding box center [1092, 203] width 102 height 23
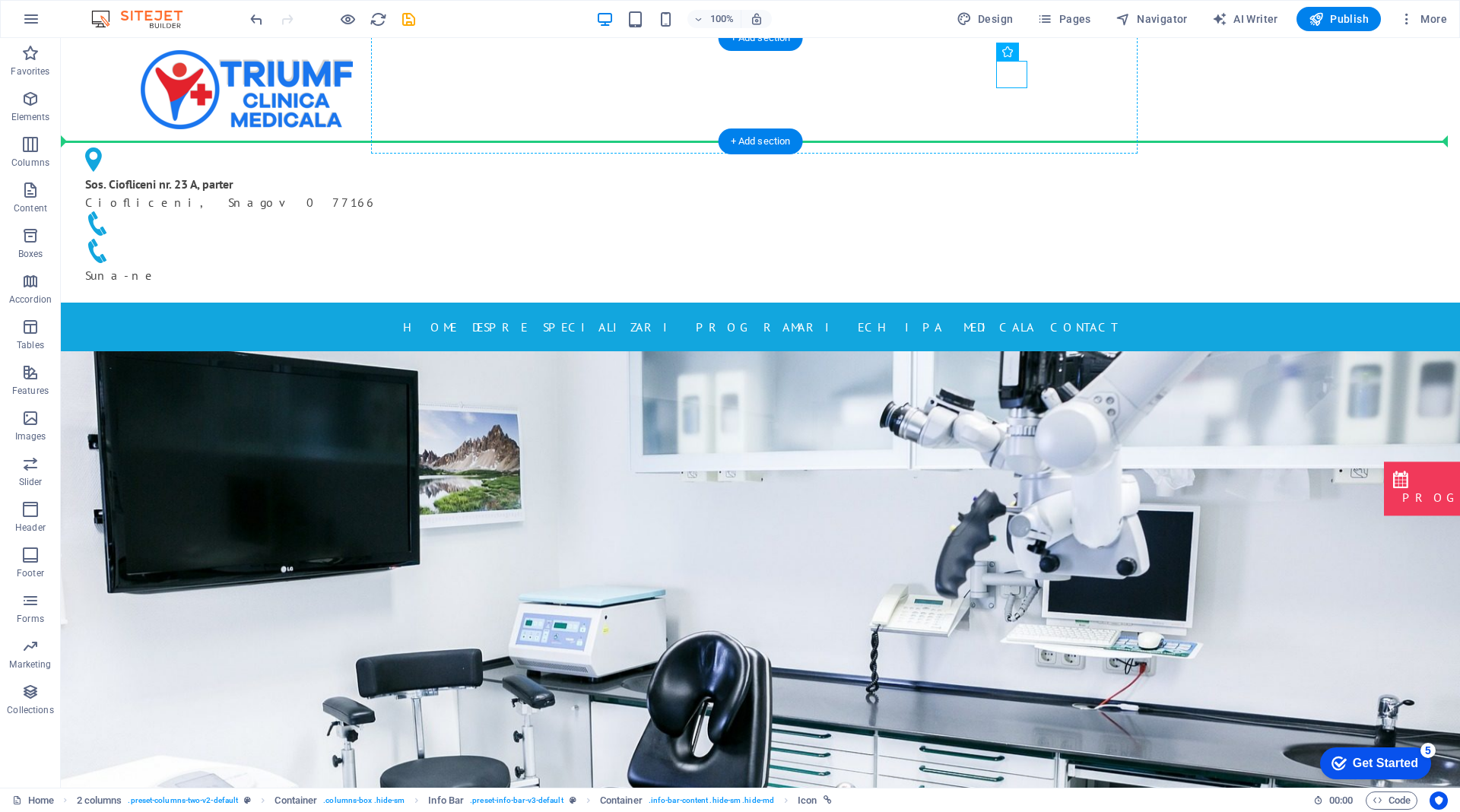
drag, startPoint x: 1001, startPoint y: 74, endPoint x: 1058, endPoint y: 107, distance: 65.9
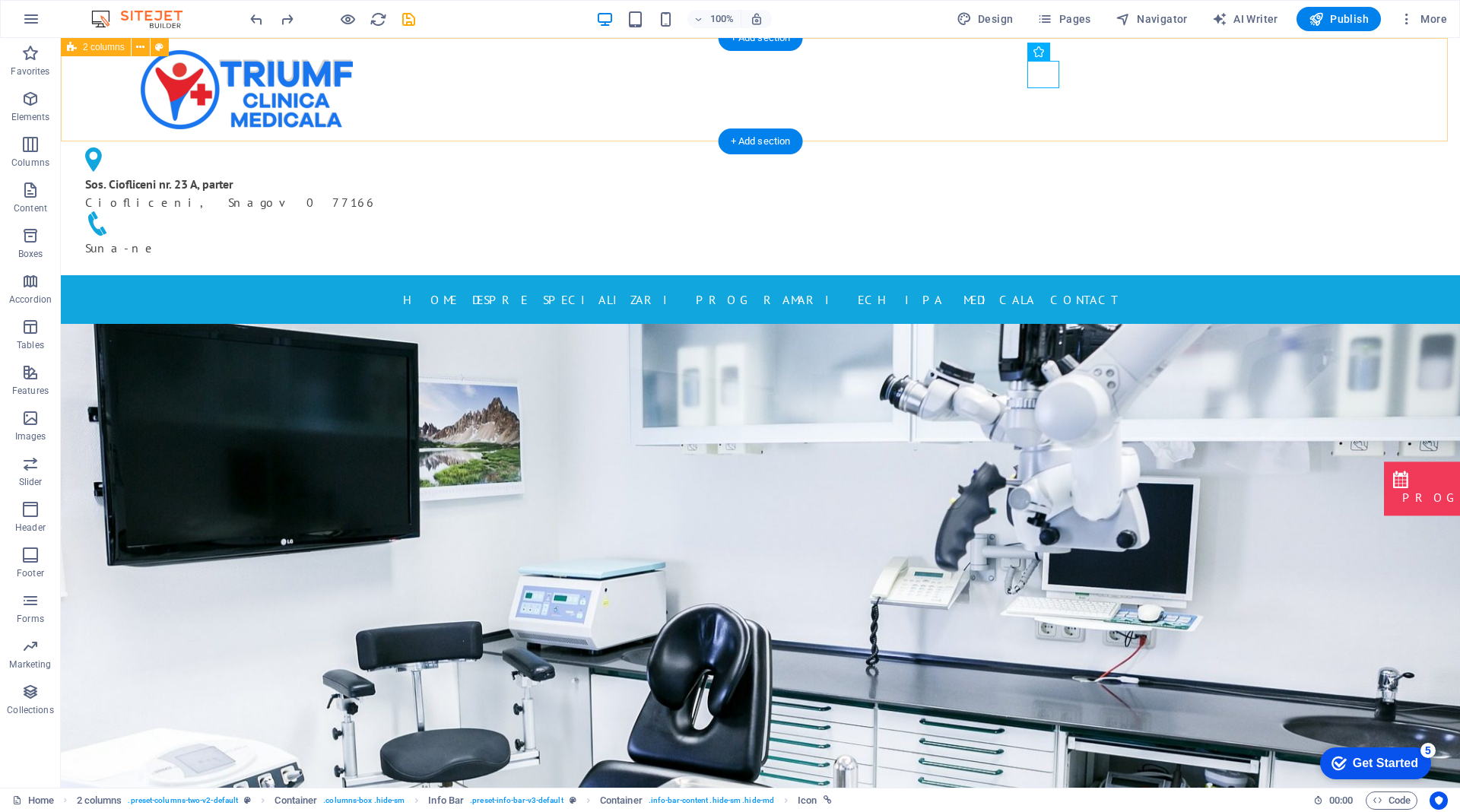
click at [1149, 100] on div "Sos. Ciofliceni nr. 23 A, parter Ciofliceni, Snagov 077166 Suna-ne" at bounding box center [761, 157] width 1399 height 237
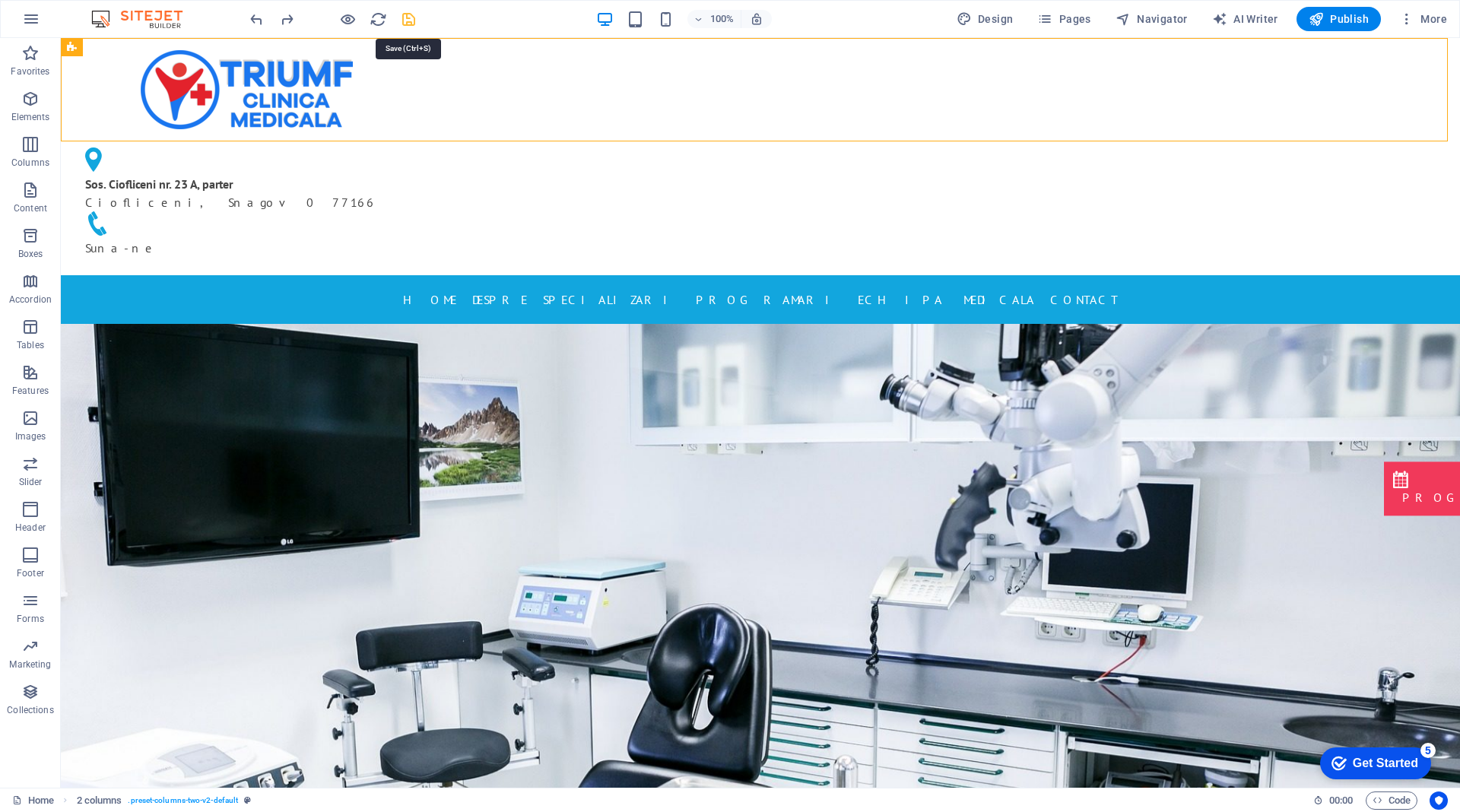
click at [416, 14] on icon "save" at bounding box center [409, 19] width 17 height 17
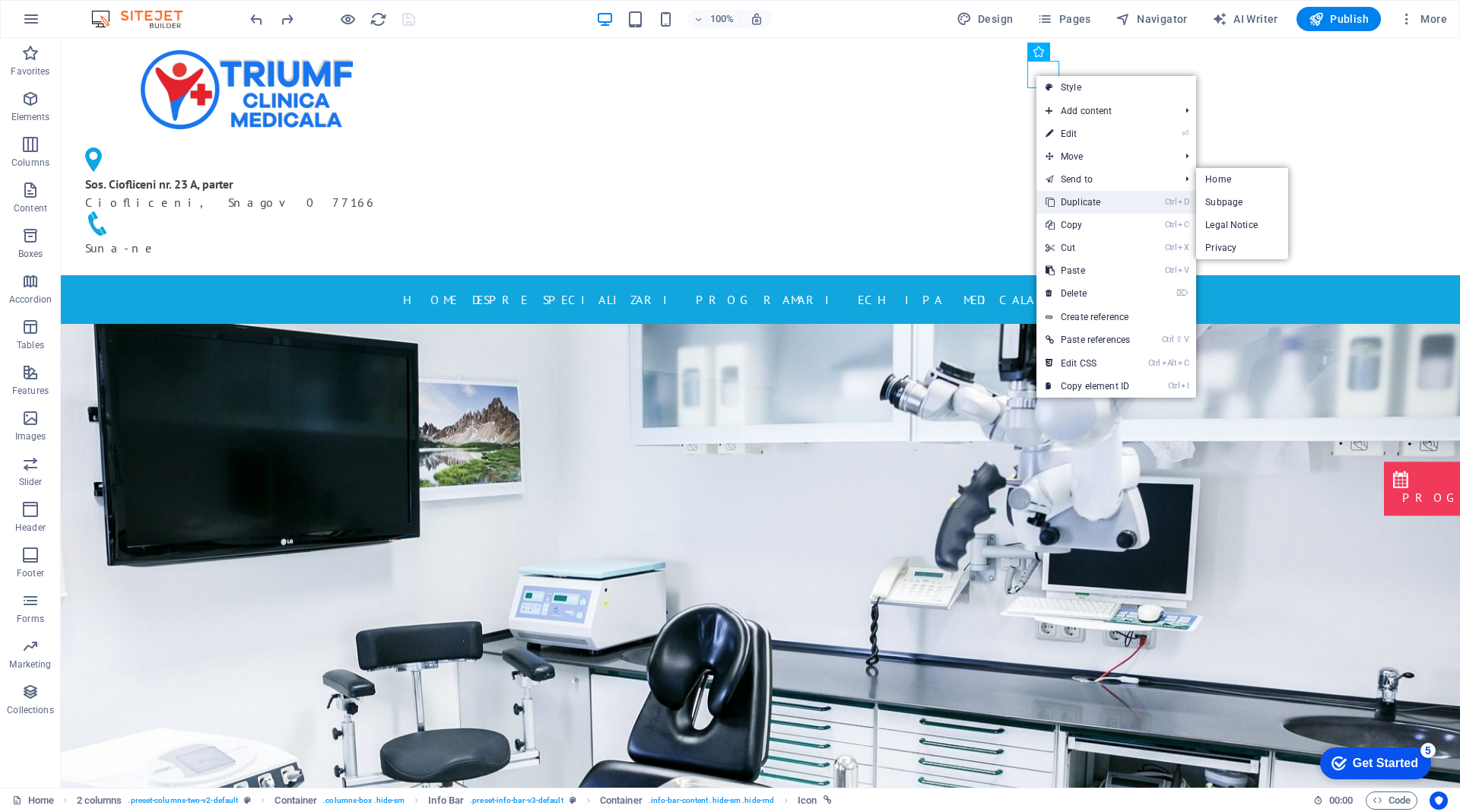
click at [1075, 202] on link "Ctrl D Duplicate" at bounding box center [1087, 202] width 102 height 23
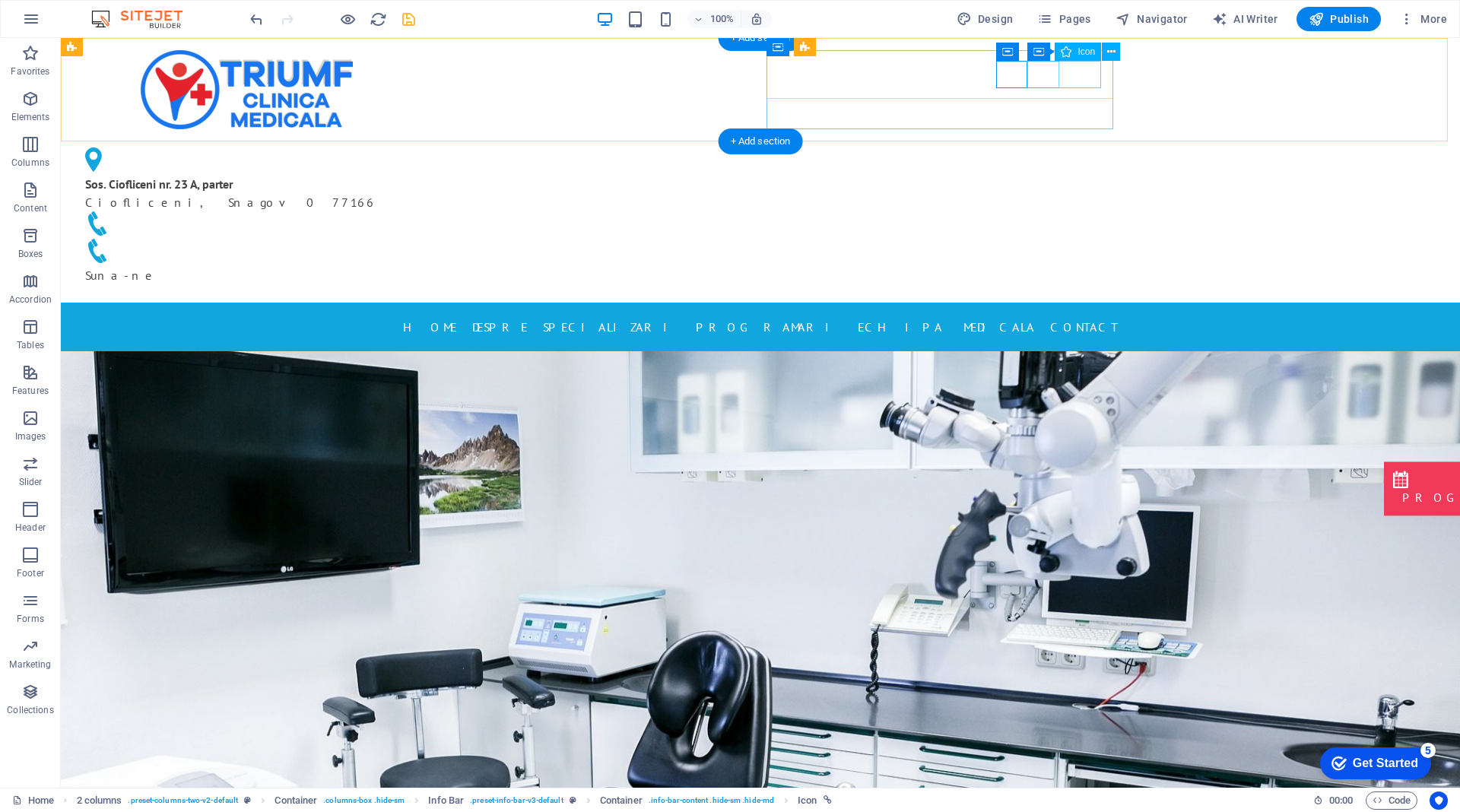
drag, startPoint x: 1001, startPoint y: 84, endPoint x: 1054, endPoint y: 79, distance: 53.2
click at [408, 212] on div "Suna-ne" at bounding box center [246, 248] width 323 height 73
drag, startPoint x: 1047, startPoint y: 79, endPoint x: 1098, endPoint y: 79, distance: 51.0
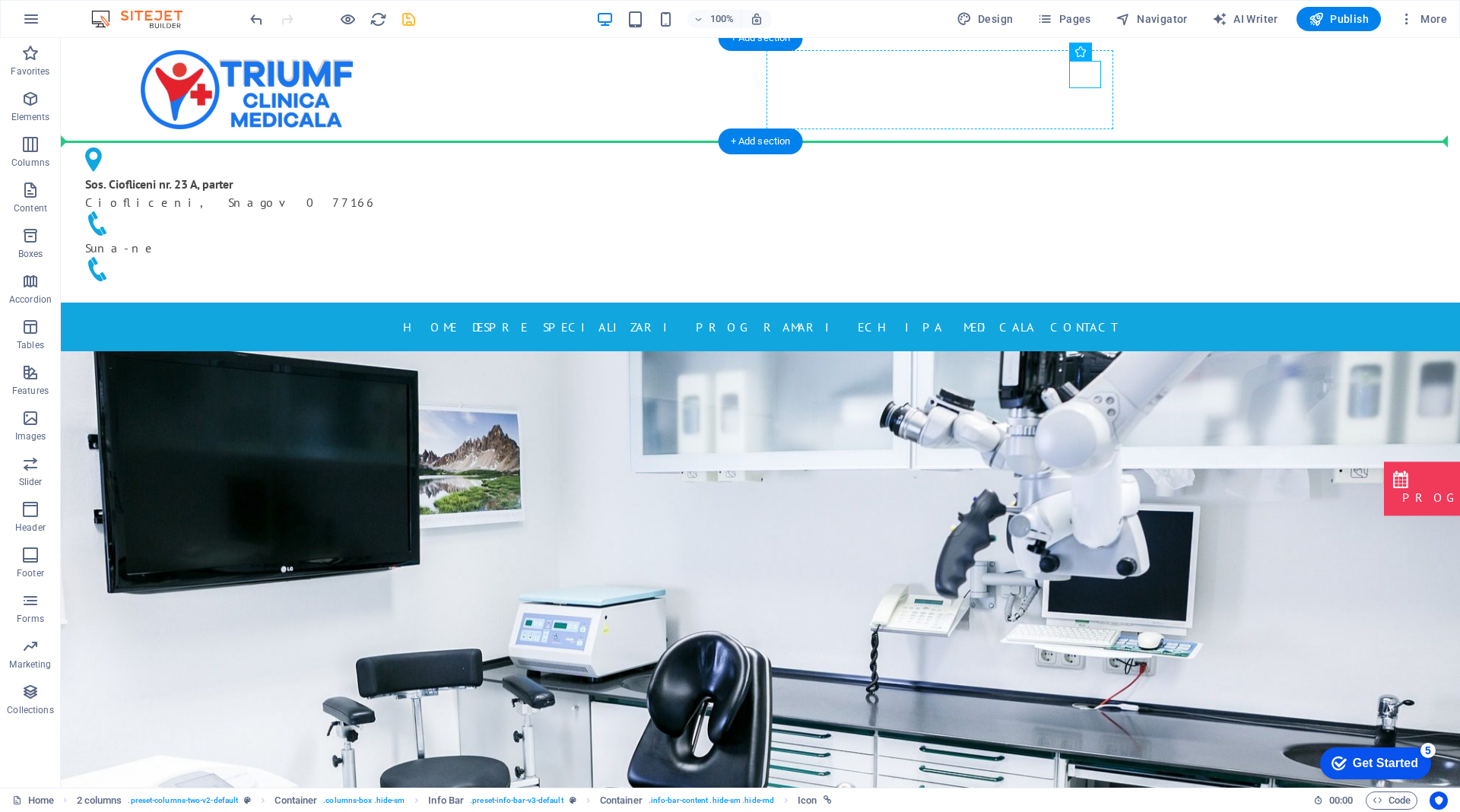
drag, startPoint x: 1079, startPoint y: 73, endPoint x: 1079, endPoint y: 94, distance: 21.0
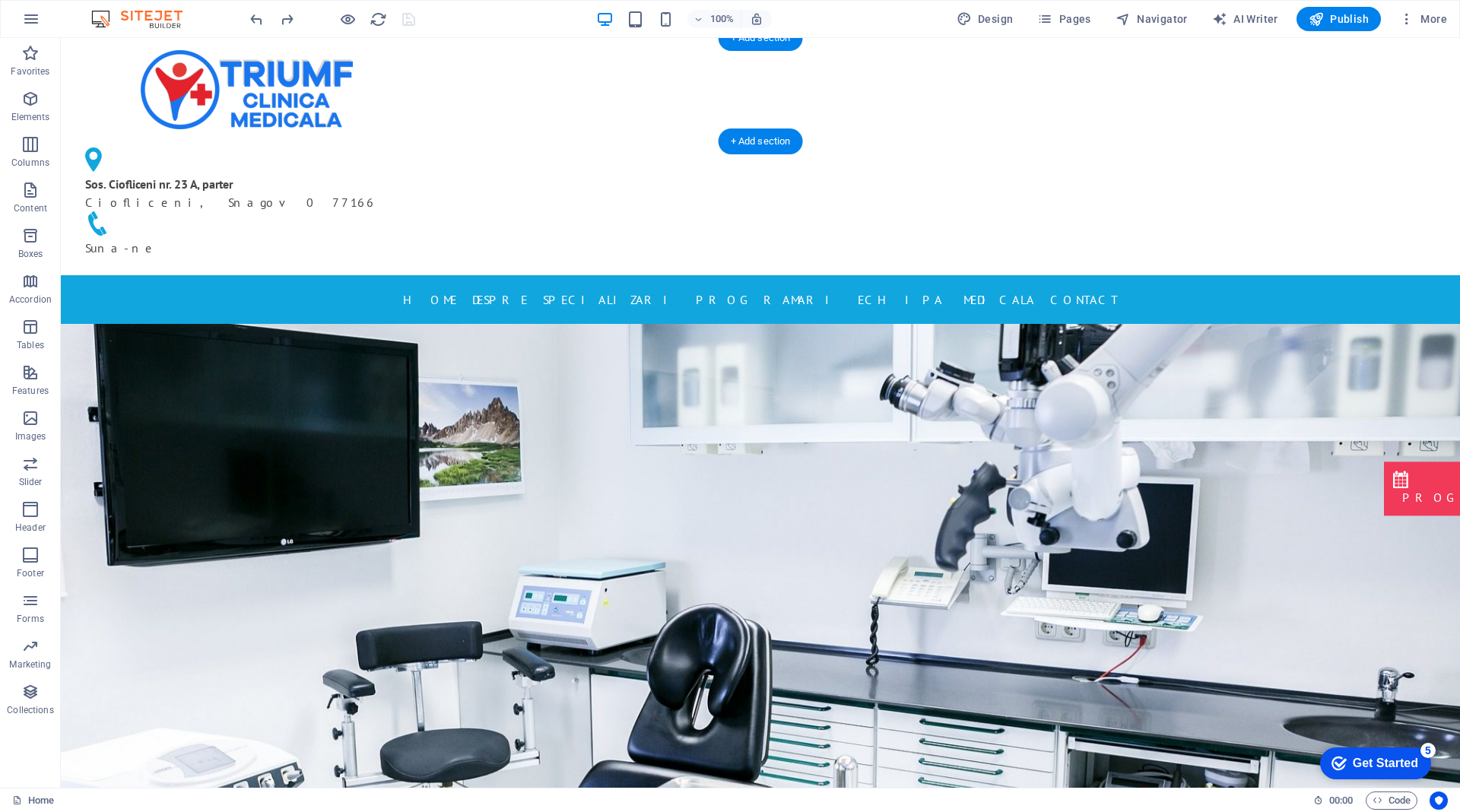
click at [1135, 104] on div "Sos. Ciofliceni nr. 23 A, parter Ciofliceni, Snagov 077166 Suna-ne" at bounding box center [761, 157] width 1399 height 237
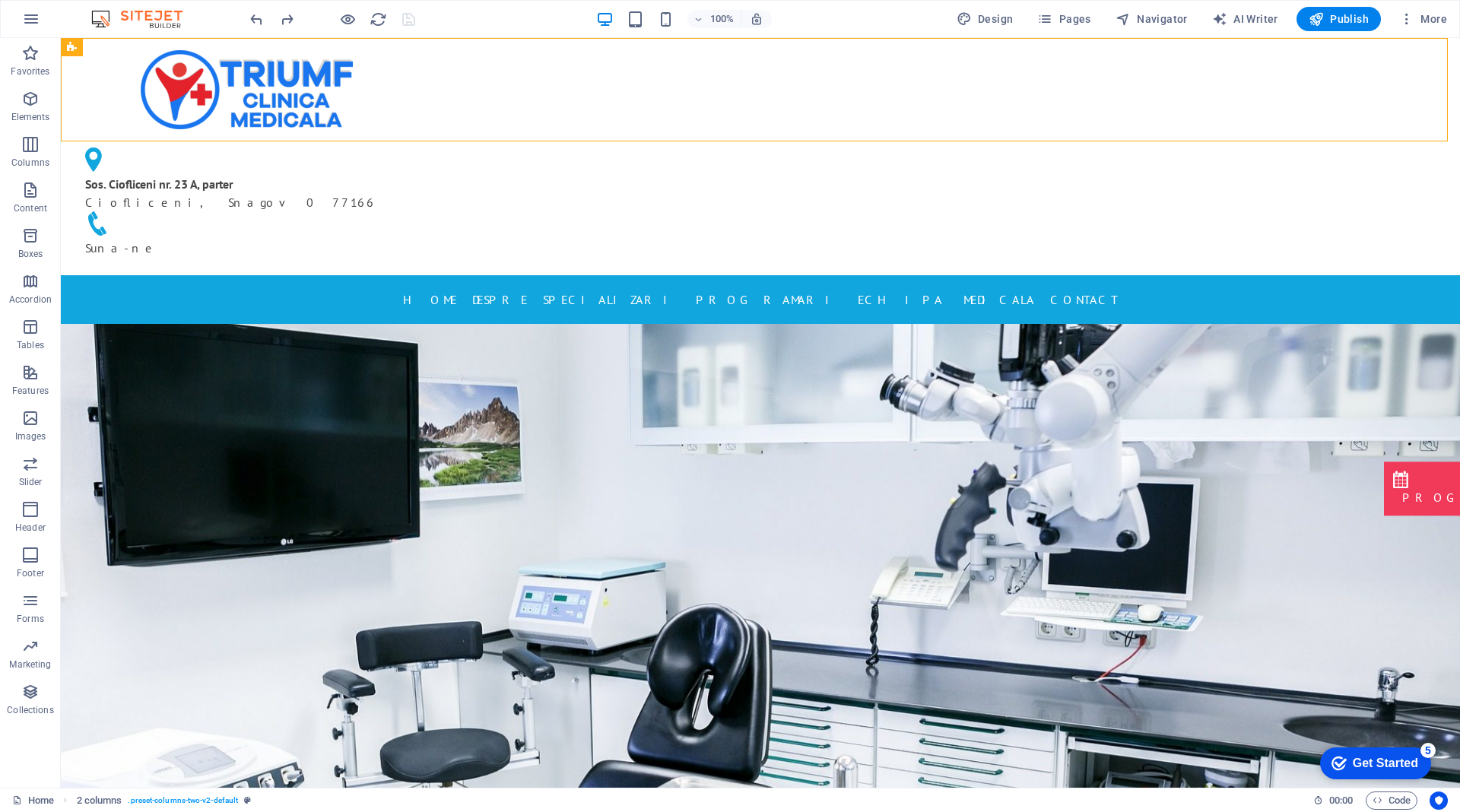
click at [408, 16] on div at bounding box center [332, 19] width 170 height 24
click at [1124, 102] on div "Sos. Ciofliceni nr. 23 A, parter Ciofliceni, Snagov 077166 Suna-ne" at bounding box center [761, 157] width 1399 height 237
click at [408, 212] on figure at bounding box center [246, 225] width 323 height 28
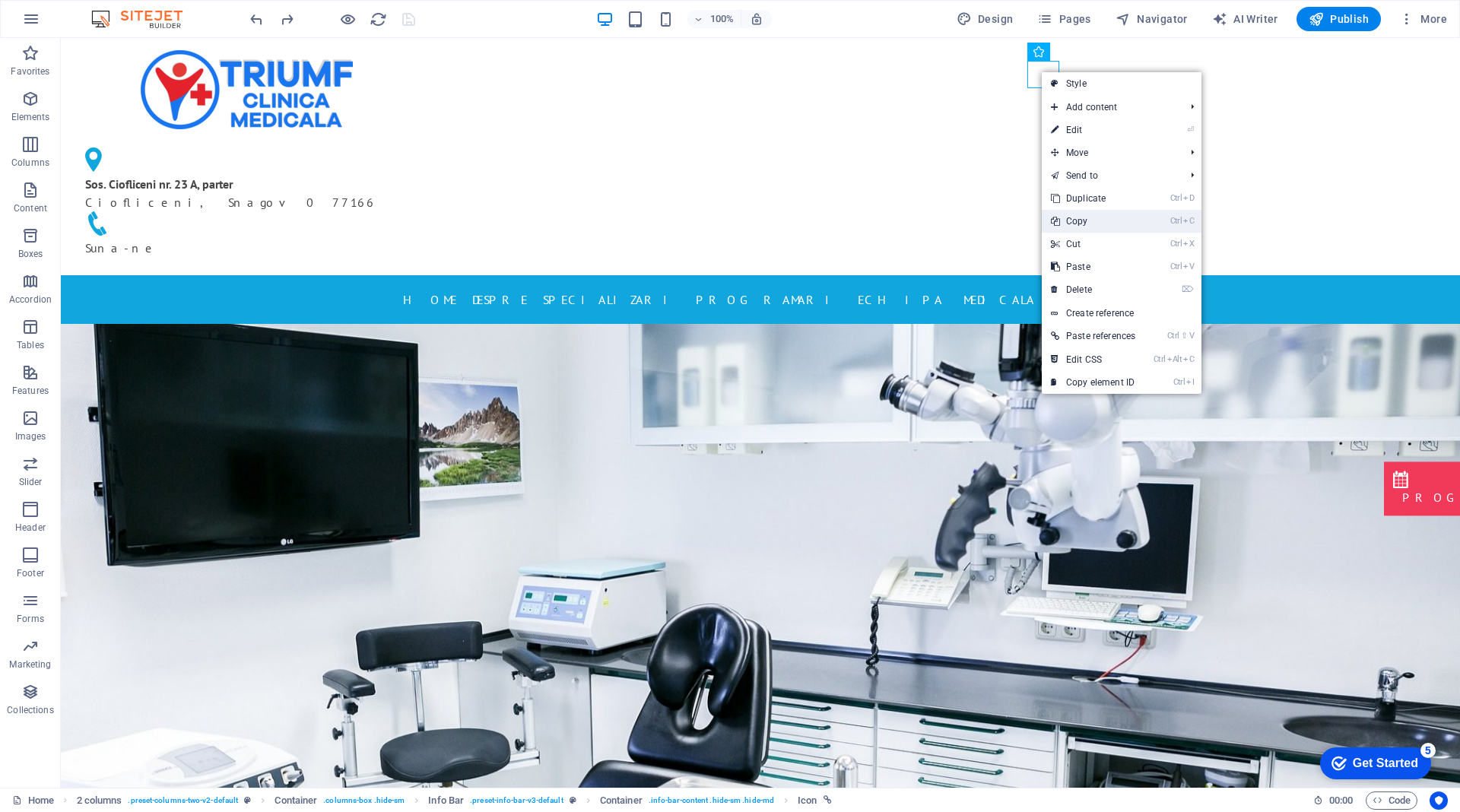
click at [1093, 223] on link "Ctrl C Copy" at bounding box center [1093, 221] width 102 height 23
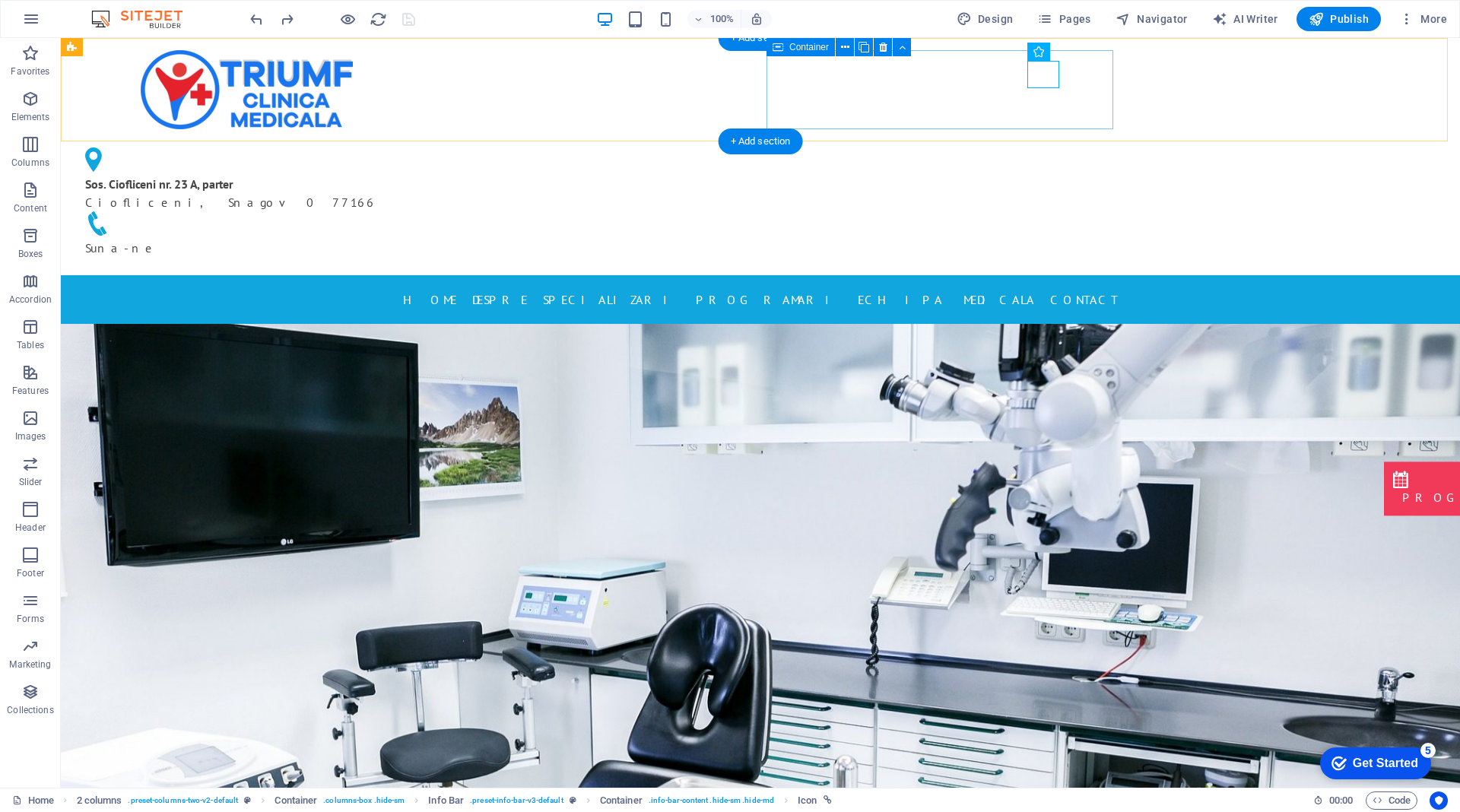
click at [420, 141] on div "Sos. Ciofliceni nr. 23 A, parter Ciofliceni, Snagov 077166 Suna-ne" at bounding box center [246, 201] width 347 height 121
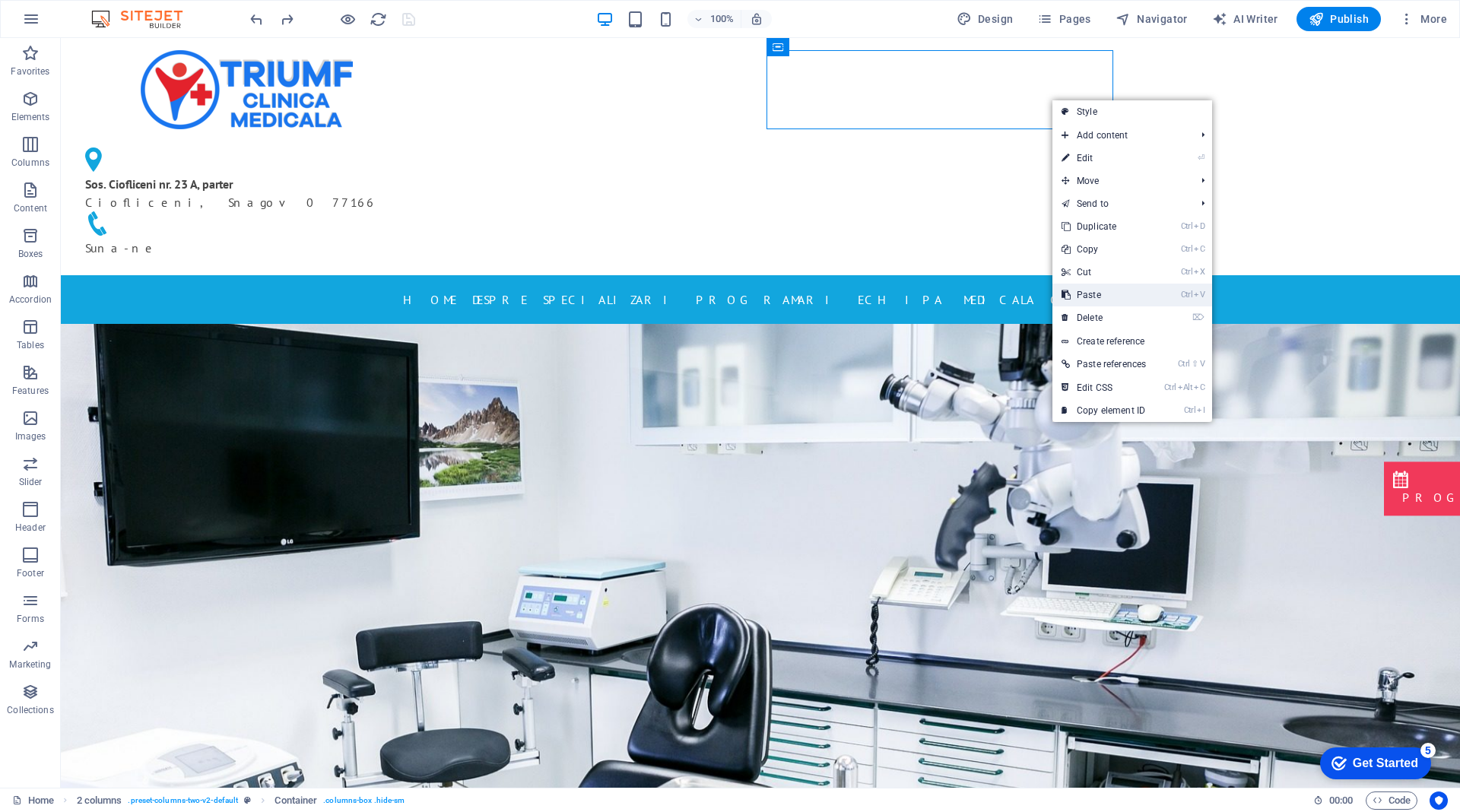
click at [1113, 303] on link "Ctrl V Paste" at bounding box center [1103, 295] width 102 height 23
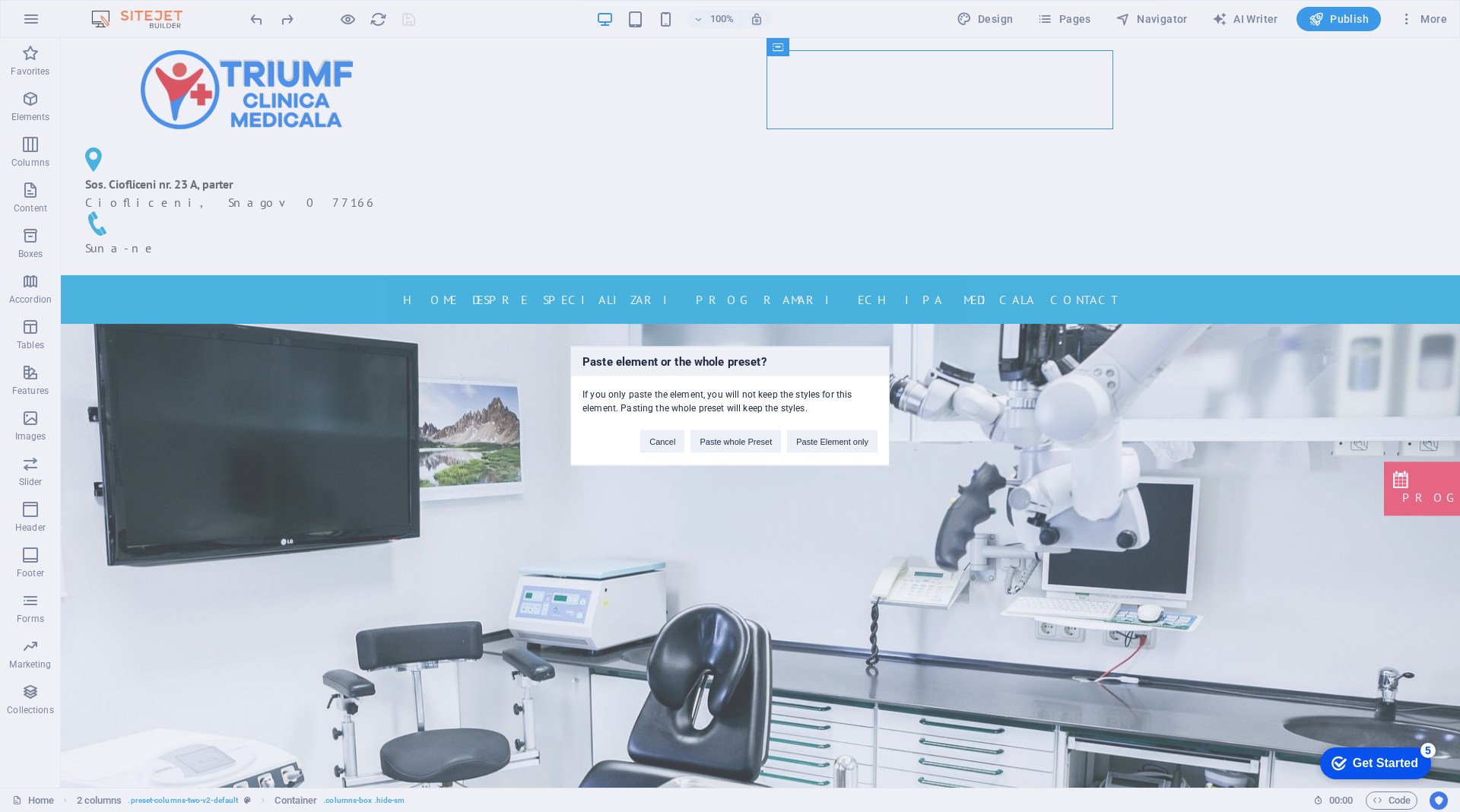
click at [834, 89] on div "Paste element or the whole preset? If you only paste the element, you will not …" at bounding box center [730, 406] width 1460 height 812
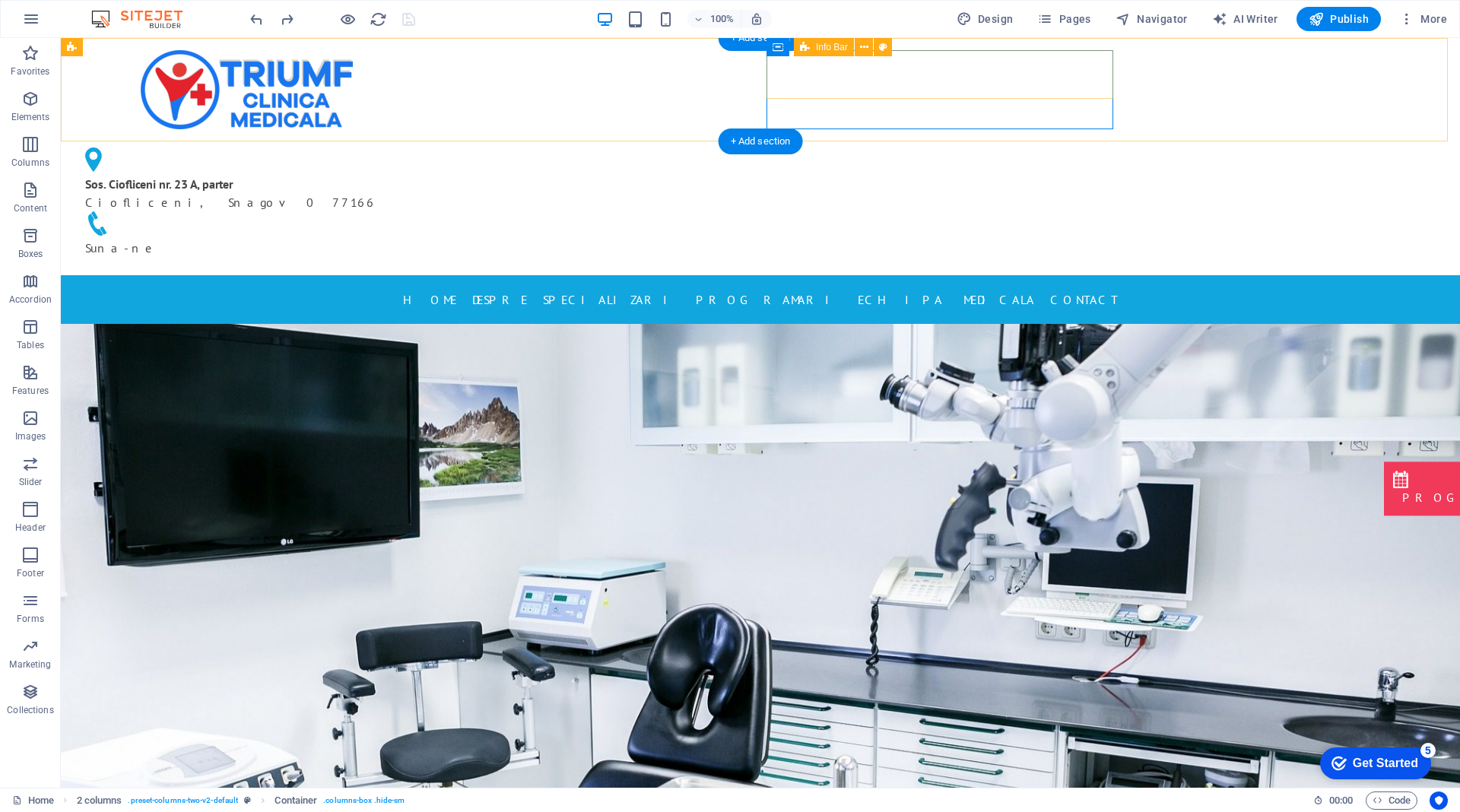
click at [420, 141] on div "Sos. Ciofliceni nr. 23 A, parter Ciofliceni, Snagov 077166 Suna-ne" at bounding box center [246, 201] width 347 height 121
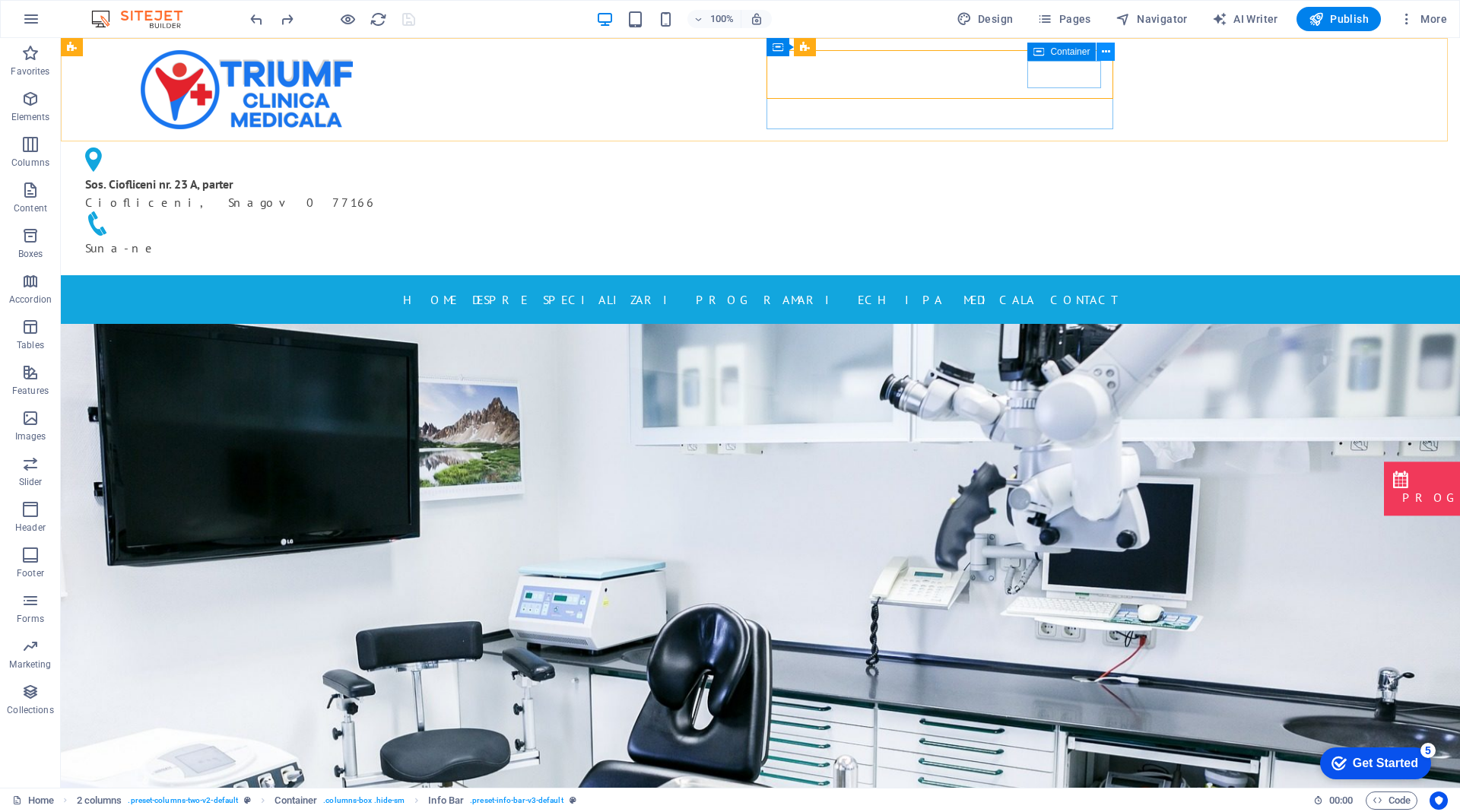
click at [1105, 52] on icon at bounding box center [1106, 52] width 9 height 16
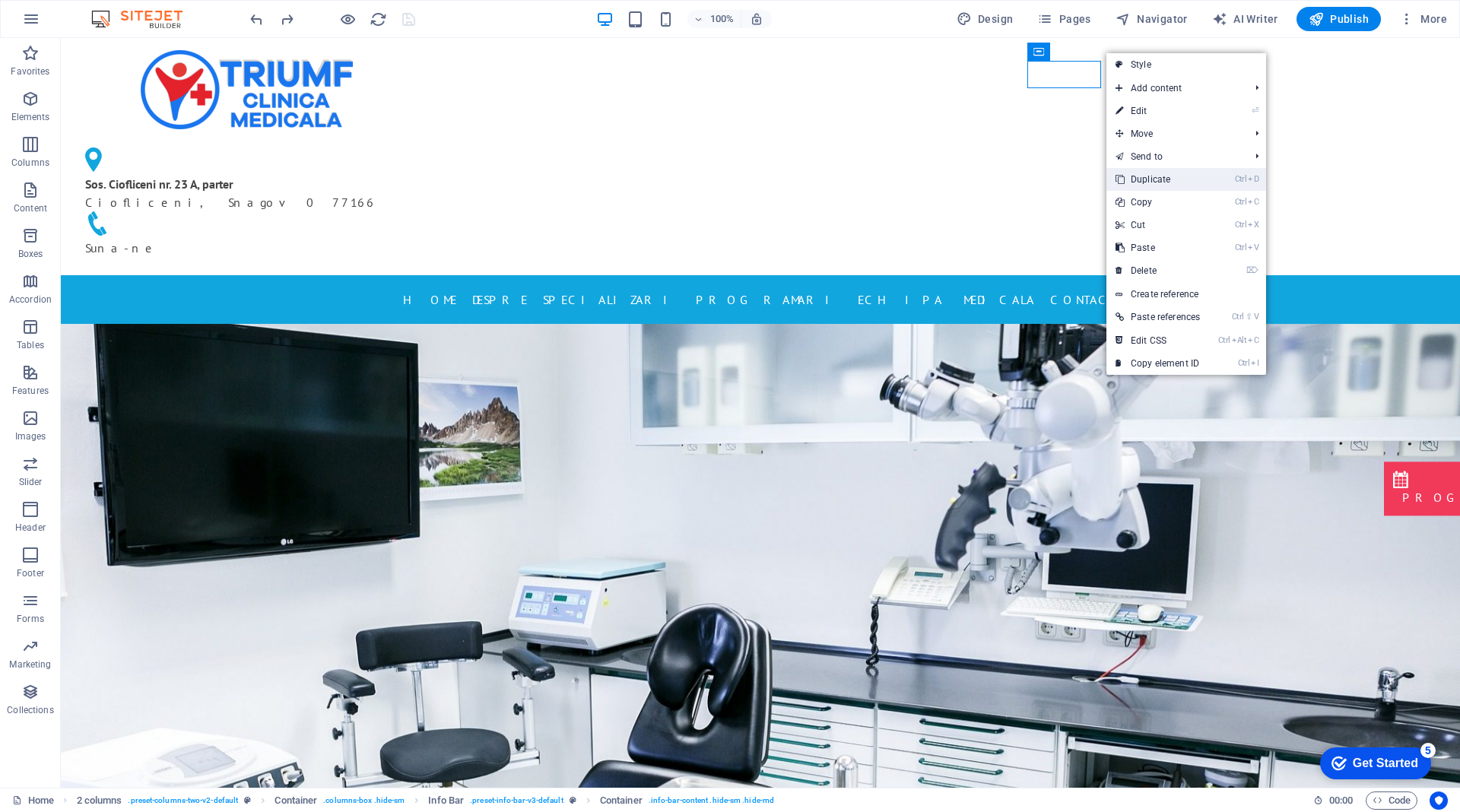
click at [1134, 180] on link "Ctrl D Duplicate" at bounding box center [1157, 179] width 102 height 23
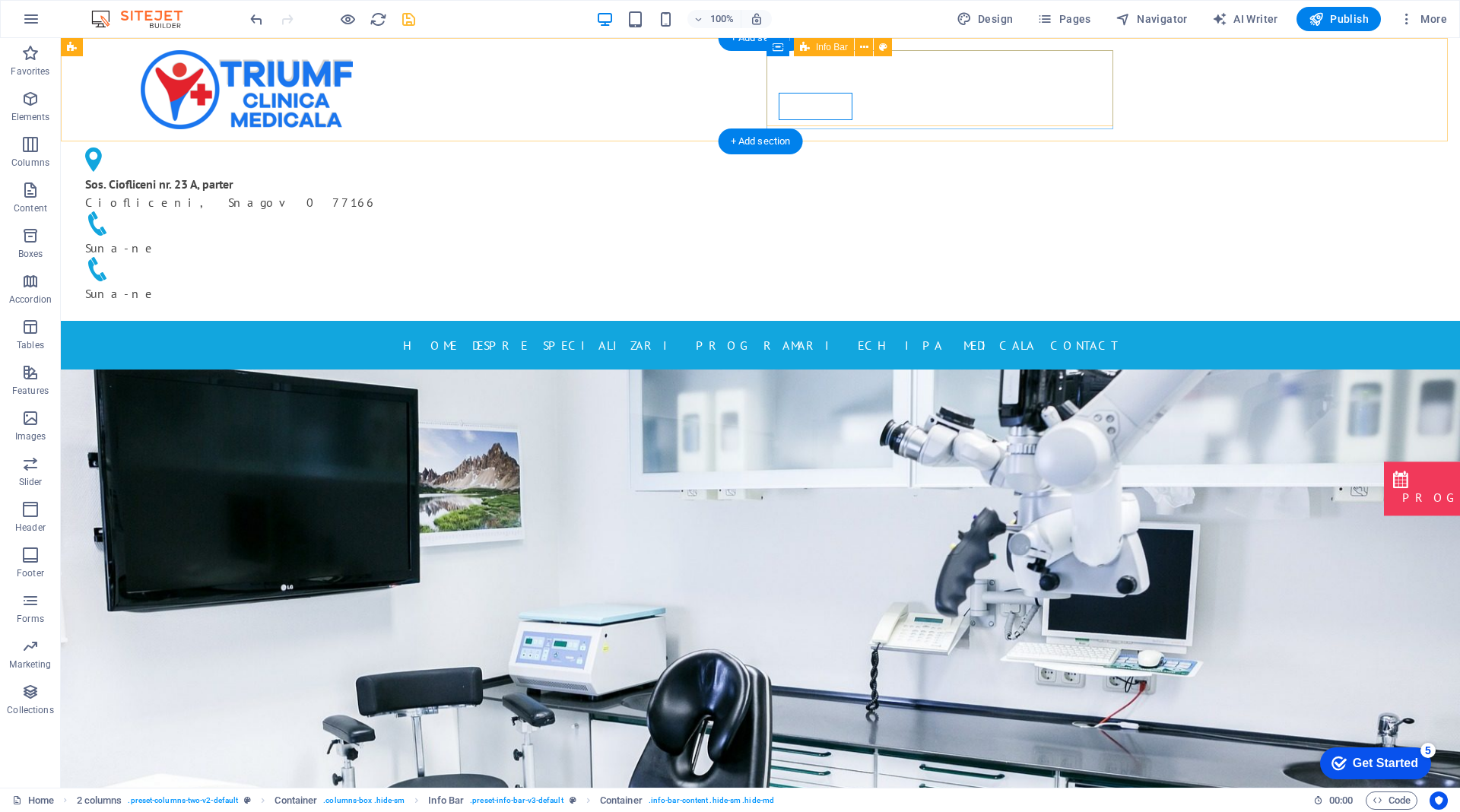
drag, startPoint x: 809, startPoint y: 105, endPoint x: 962, endPoint y: 102, distance: 153.0
click at [420, 141] on div "Sos. Ciofliceni nr. 23 A, parter Ciofliceni, Snagov 077166 Suna-ne Suna-ne" at bounding box center [246, 225] width 347 height 167
click at [408, 257] on figure at bounding box center [246, 271] width 323 height 28
click at [420, 141] on div "Sos. Ciofliceni nr. 23 A, parter Ciofliceni, Snagov 077166 Suna-ne Suna-ne" at bounding box center [246, 225] width 347 height 167
click at [408, 257] on figure at bounding box center [246, 271] width 323 height 28
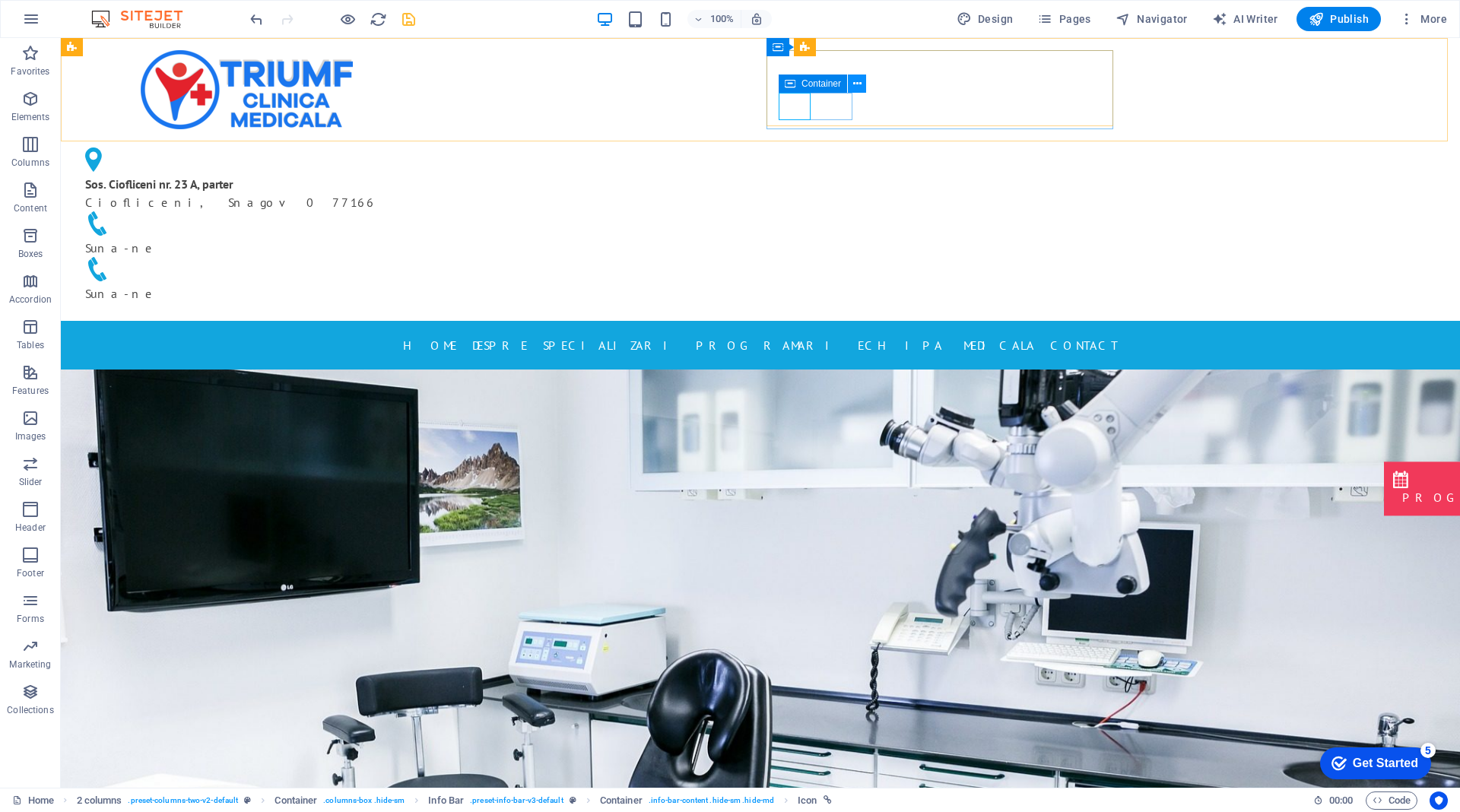
click at [857, 83] on icon at bounding box center [858, 83] width 9 height 16
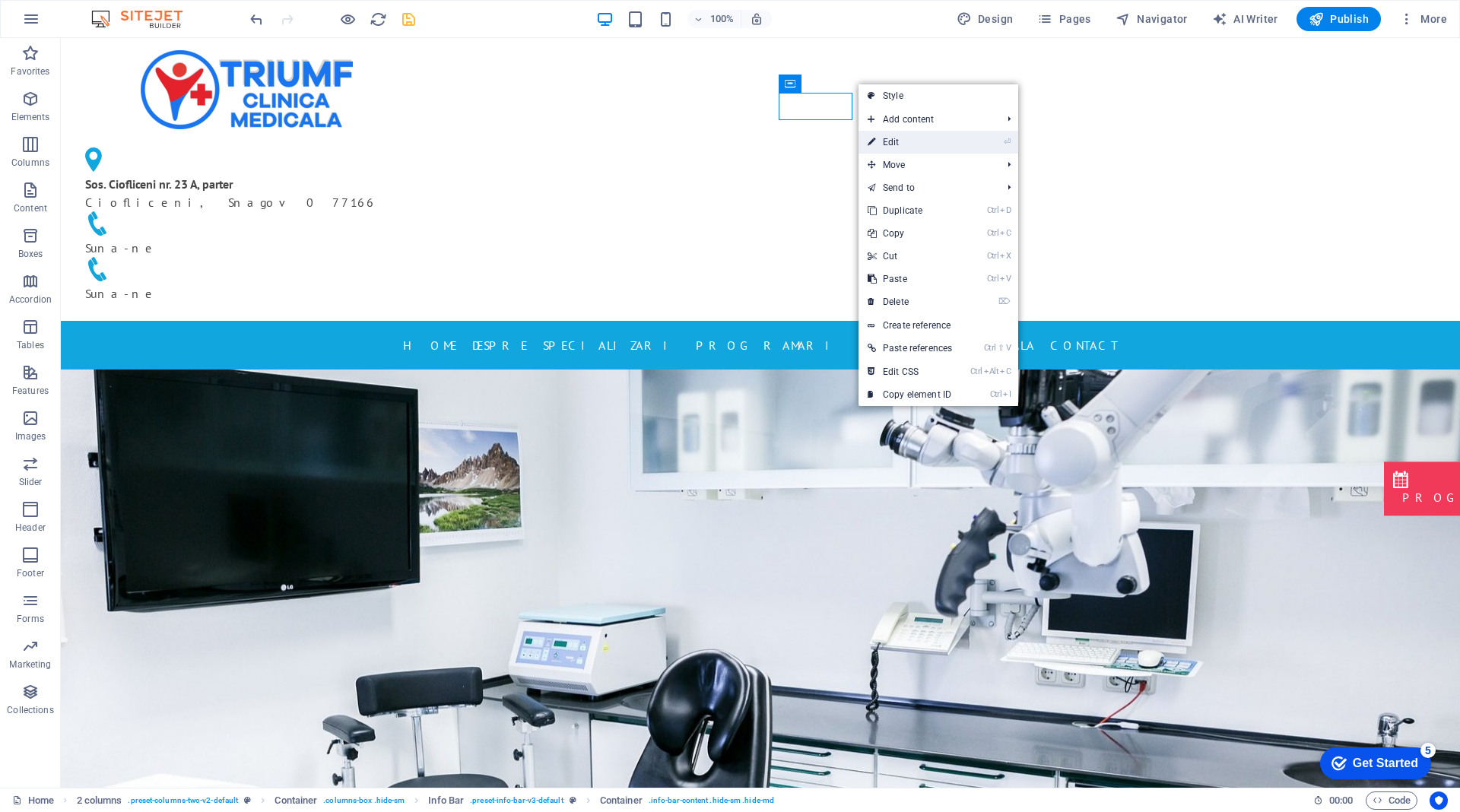
drag, startPoint x: 897, startPoint y: 139, endPoint x: 520, endPoint y: 108, distance: 378.3
click at [897, 139] on link "⏎ Edit" at bounding box center [909, 142] width 102 height 23
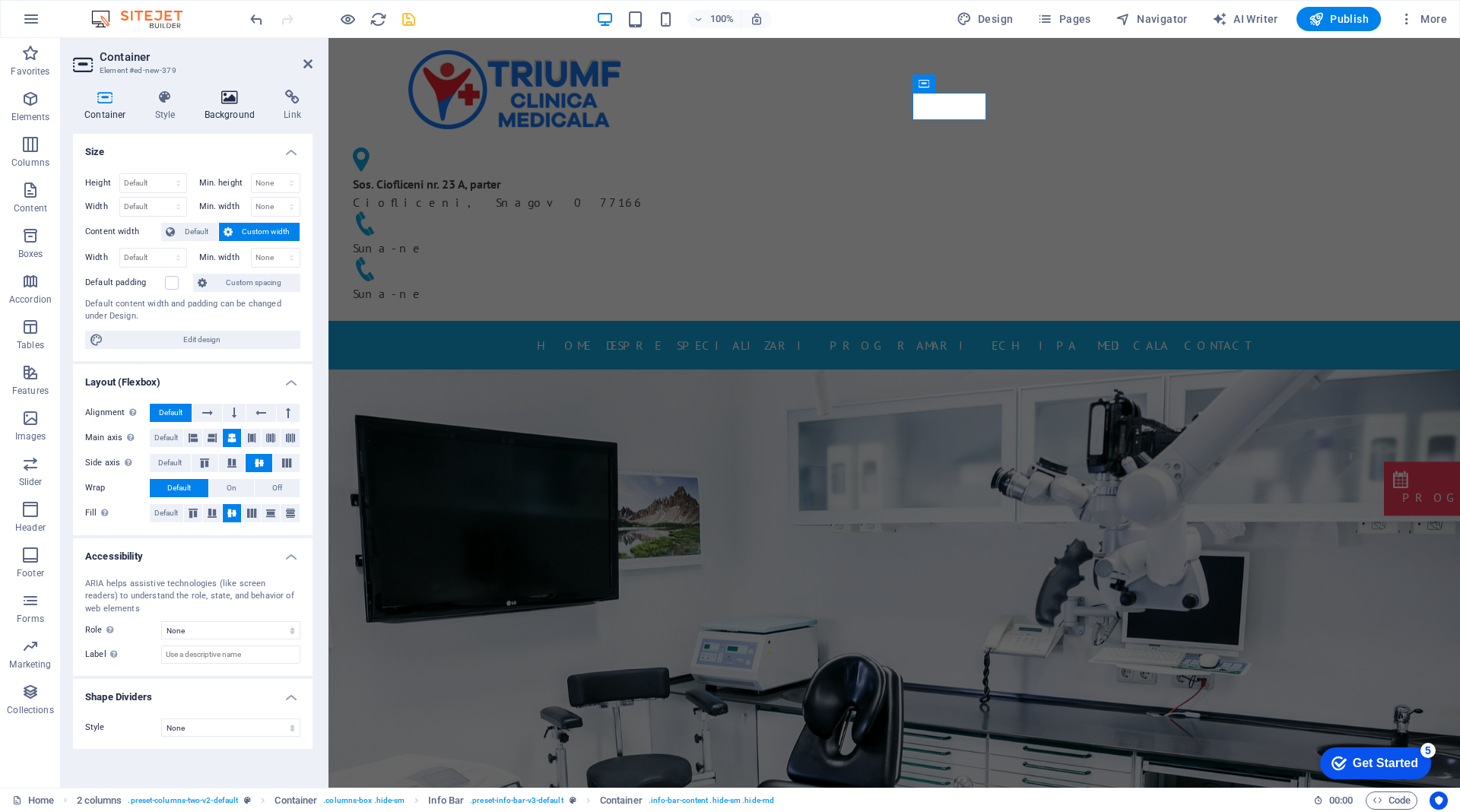
click at [234, 103] on icon at bounding box center [230, 97] width 74 height 15
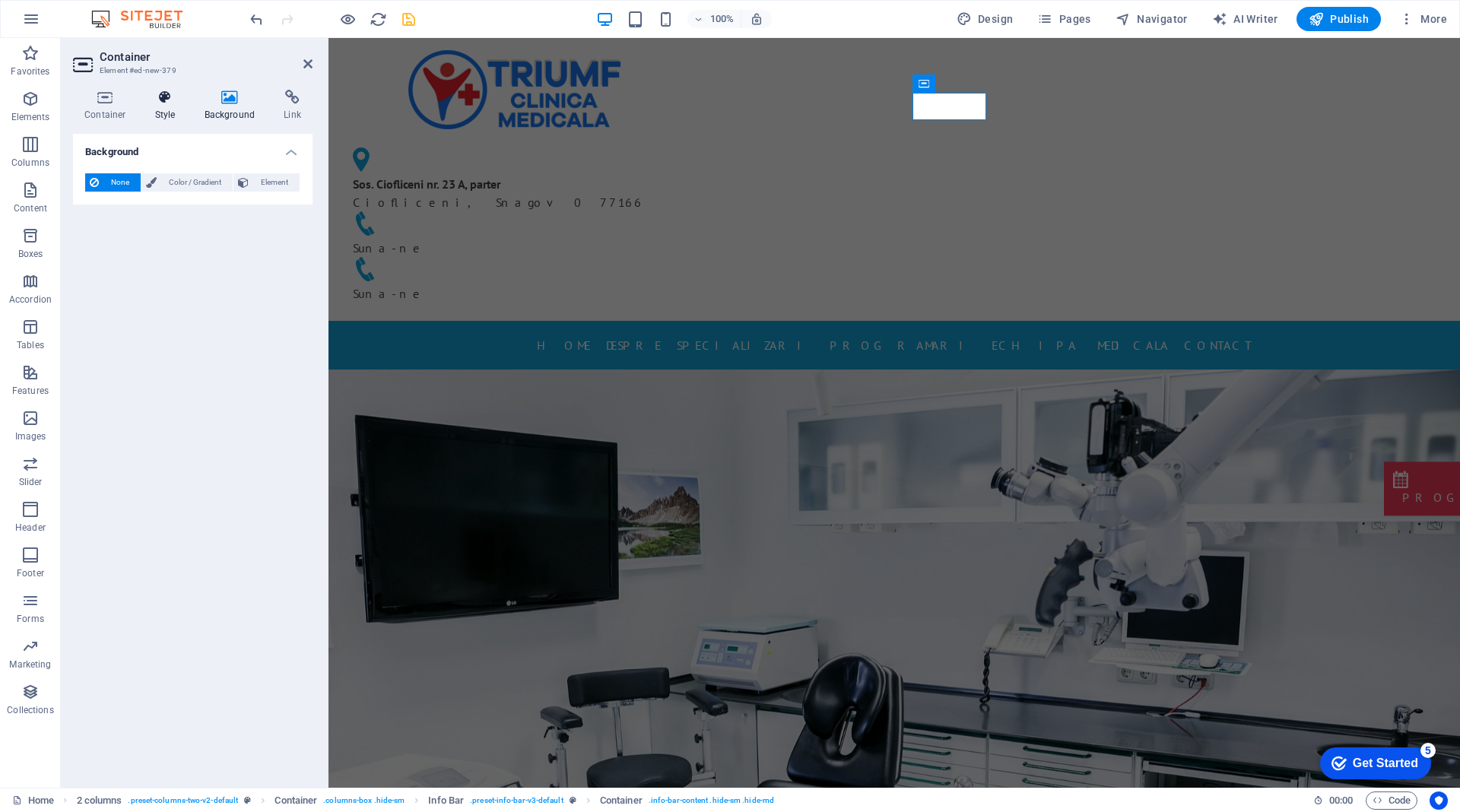
click at [163, 103] on icon at bounding box center [165, 97] width 43 height 15
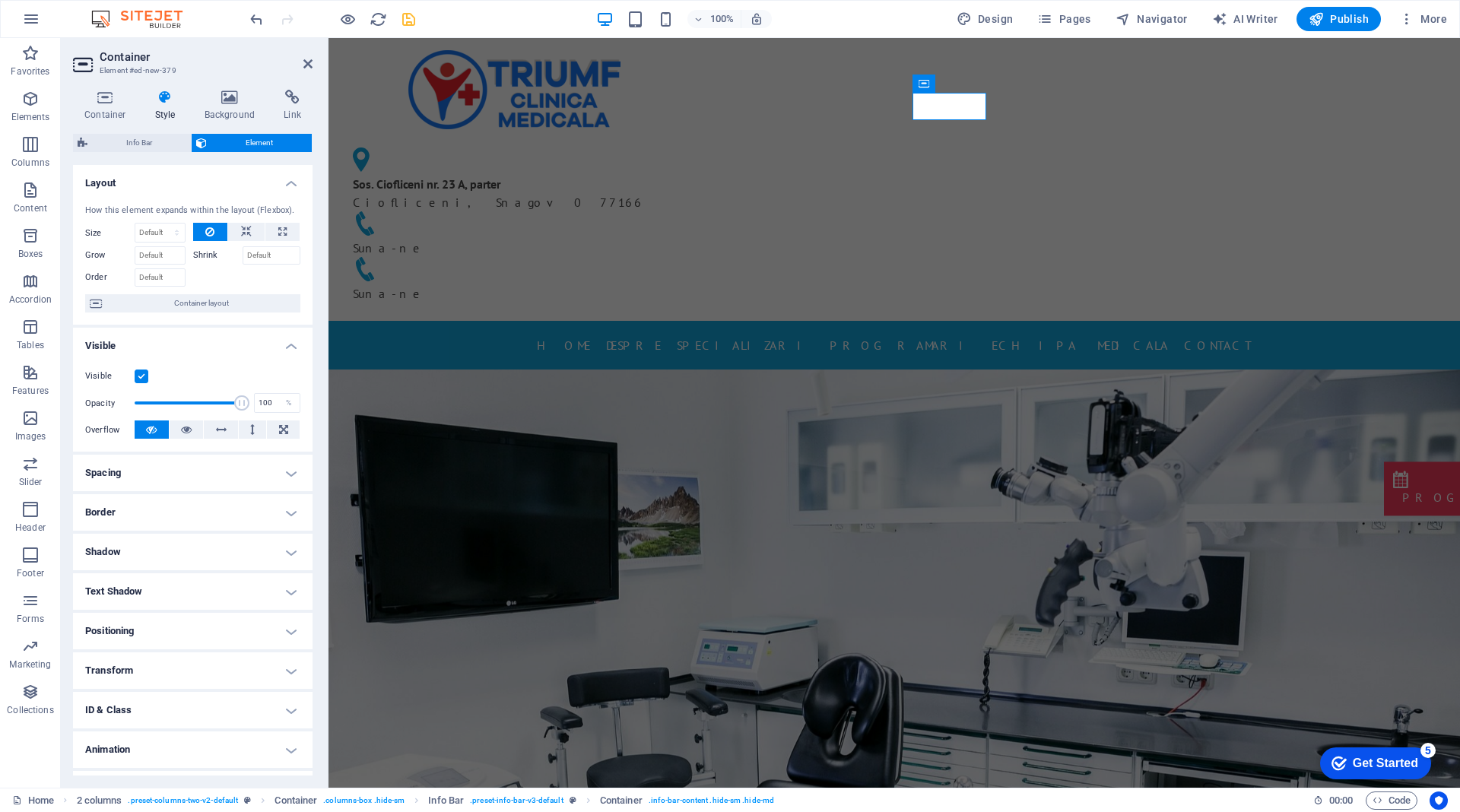
scroll to position [32, 0]
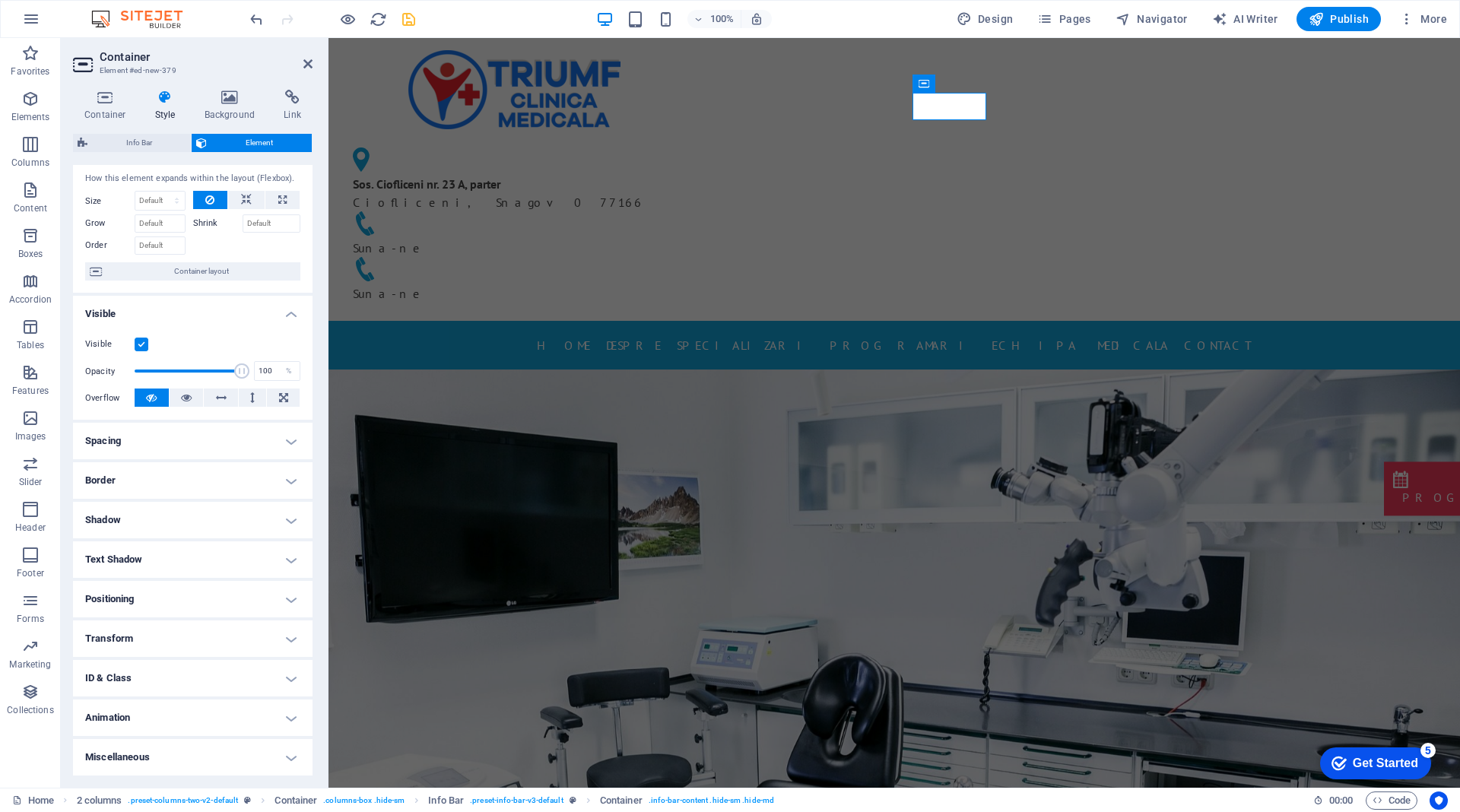
click at [217, 634] on h4 "Transform" at bounding box center [193, 638] width 239 height 36
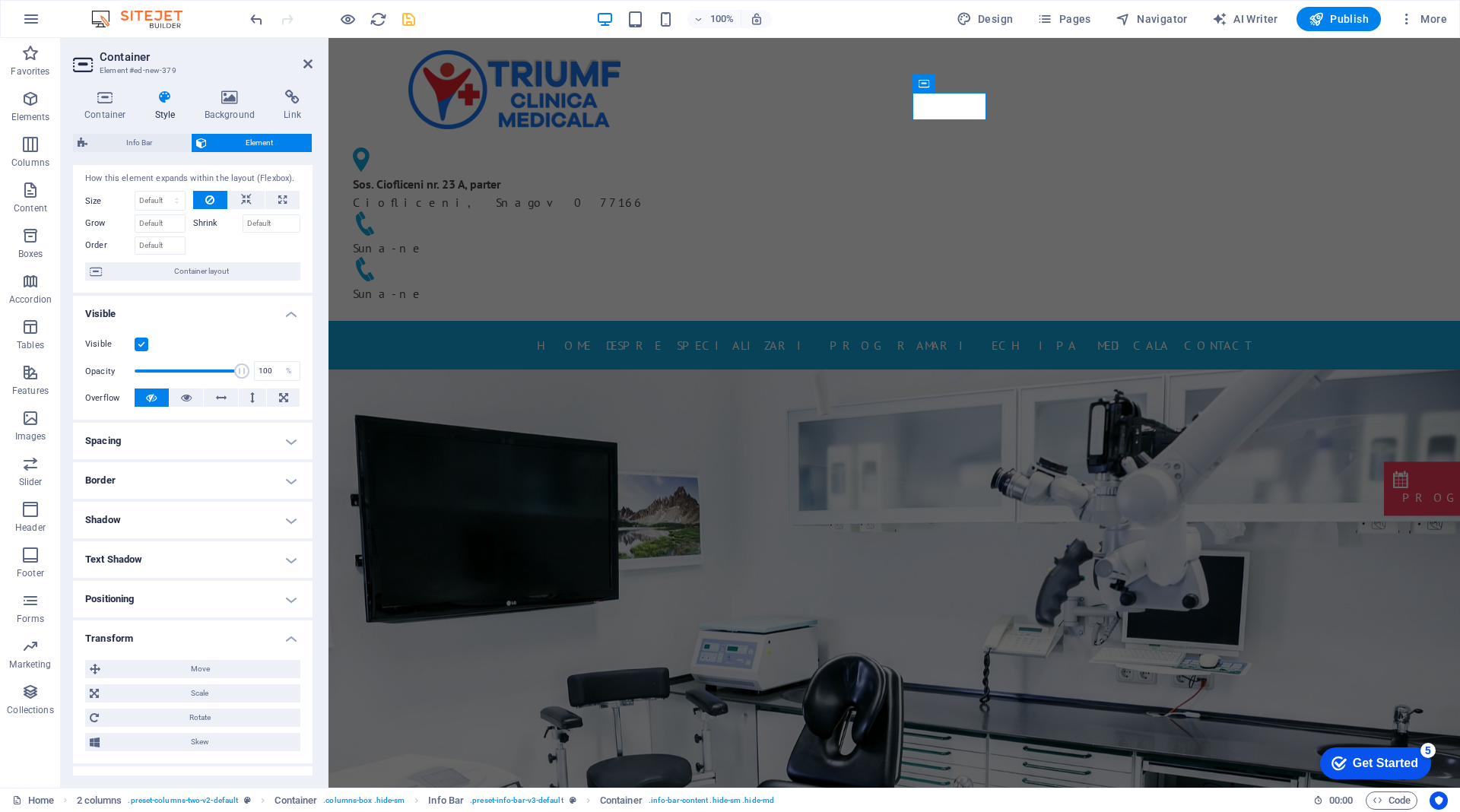
scroll to position [138, 0]
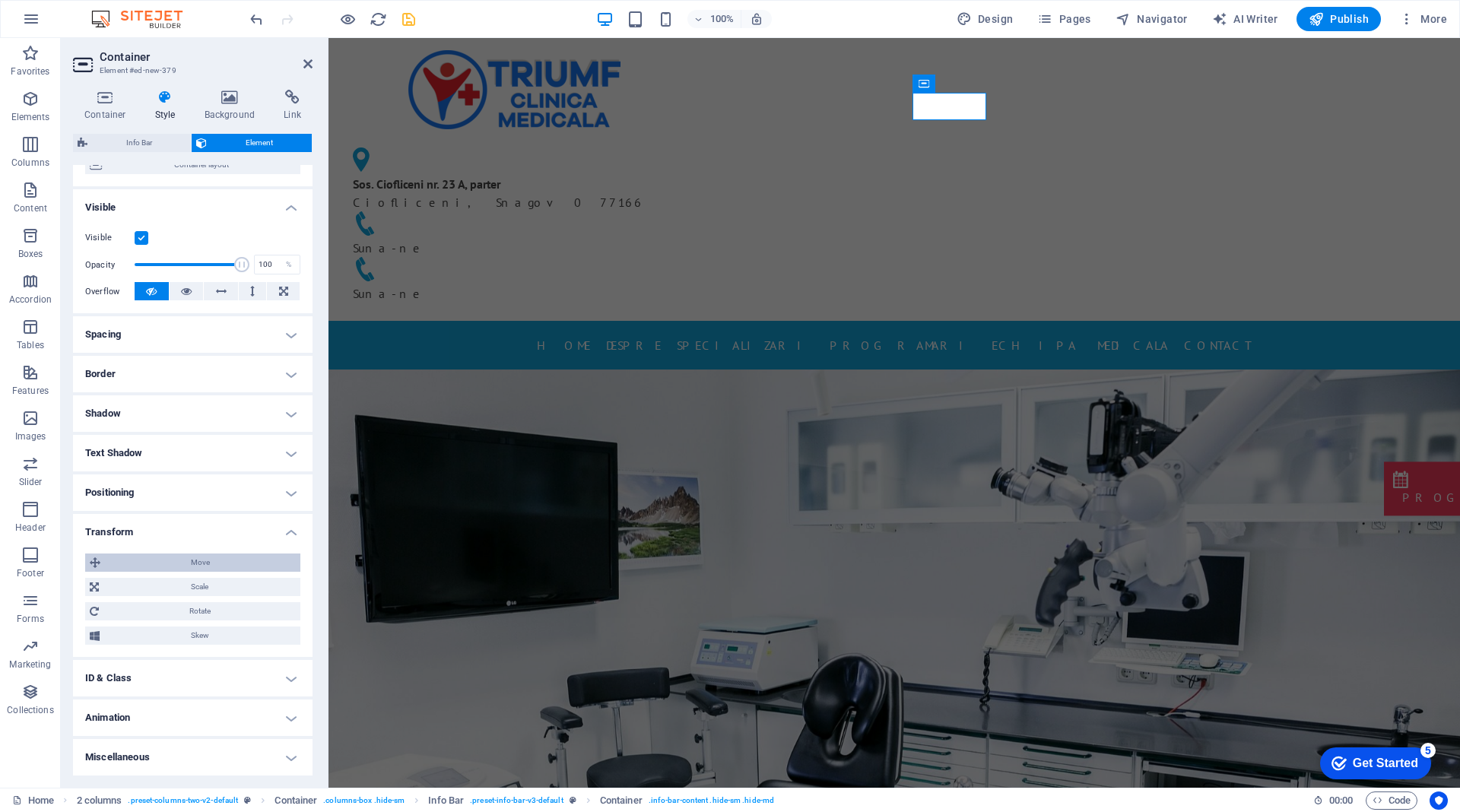
click at [198, 562] on span "Move" at bounding box center [200, 562] width 191 height 18
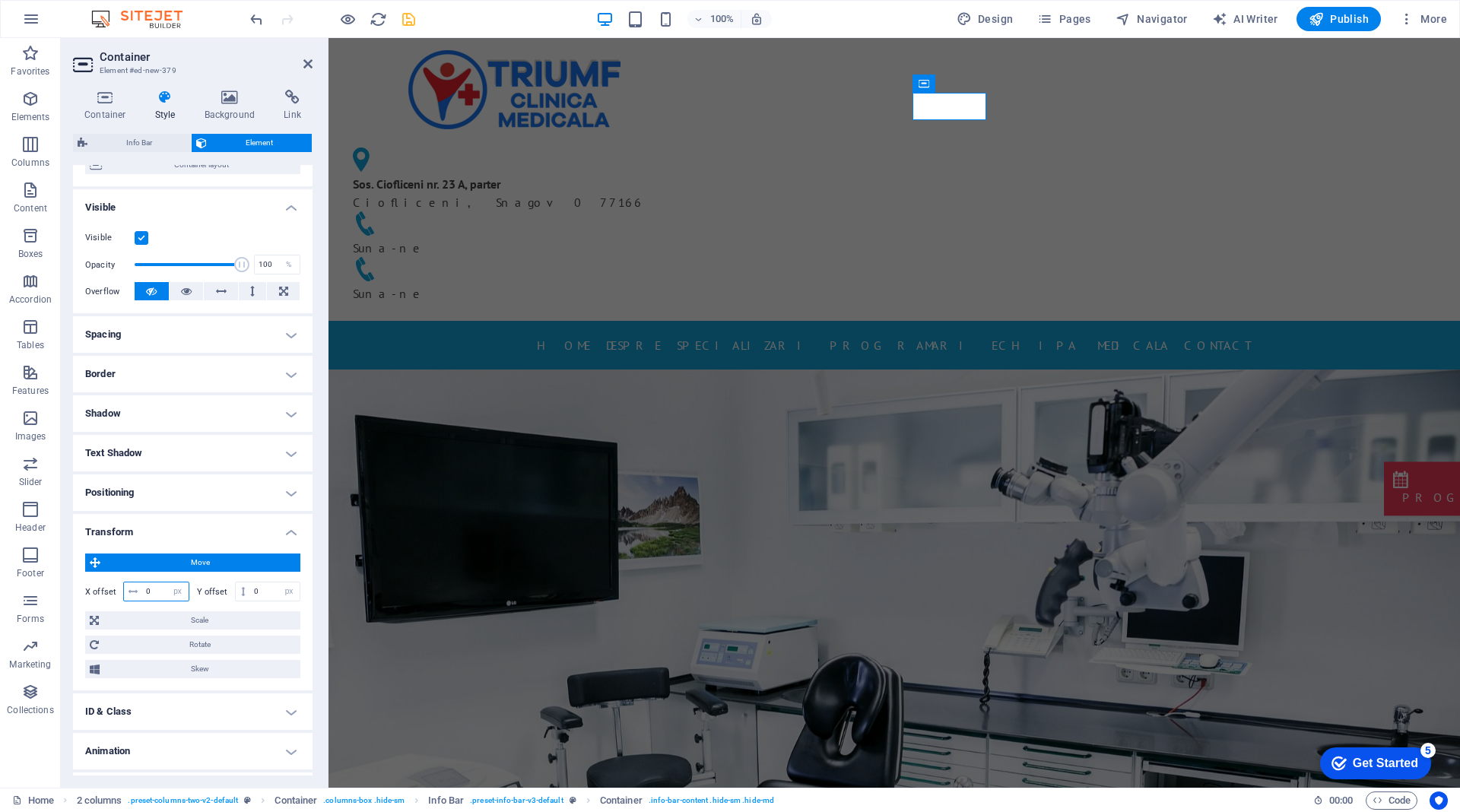
drag, startPoint x: 158, startPoint y: 586, endPoint x: 104, endPoint y: 591, distance: 54.2
click at [104, 591] on div "X offset 0 px rem % em vh vw" at bounding box center [137, 591] width 104 height 20
drag, startPoint x: 160, startPoint y: 589, endPoint x: 3, endPoint y: 581, distance: 157.2
click at [0, 581] on section "Favorites Elements Columns Content Boxes Accordion Tables Features Images Slide…" at bounding box center [730, 412] width 1460 height 749
drag, startPoint x: 158, startPoint y: 587, endPoint x: 0, endPoint y: 625, distance: 162.5
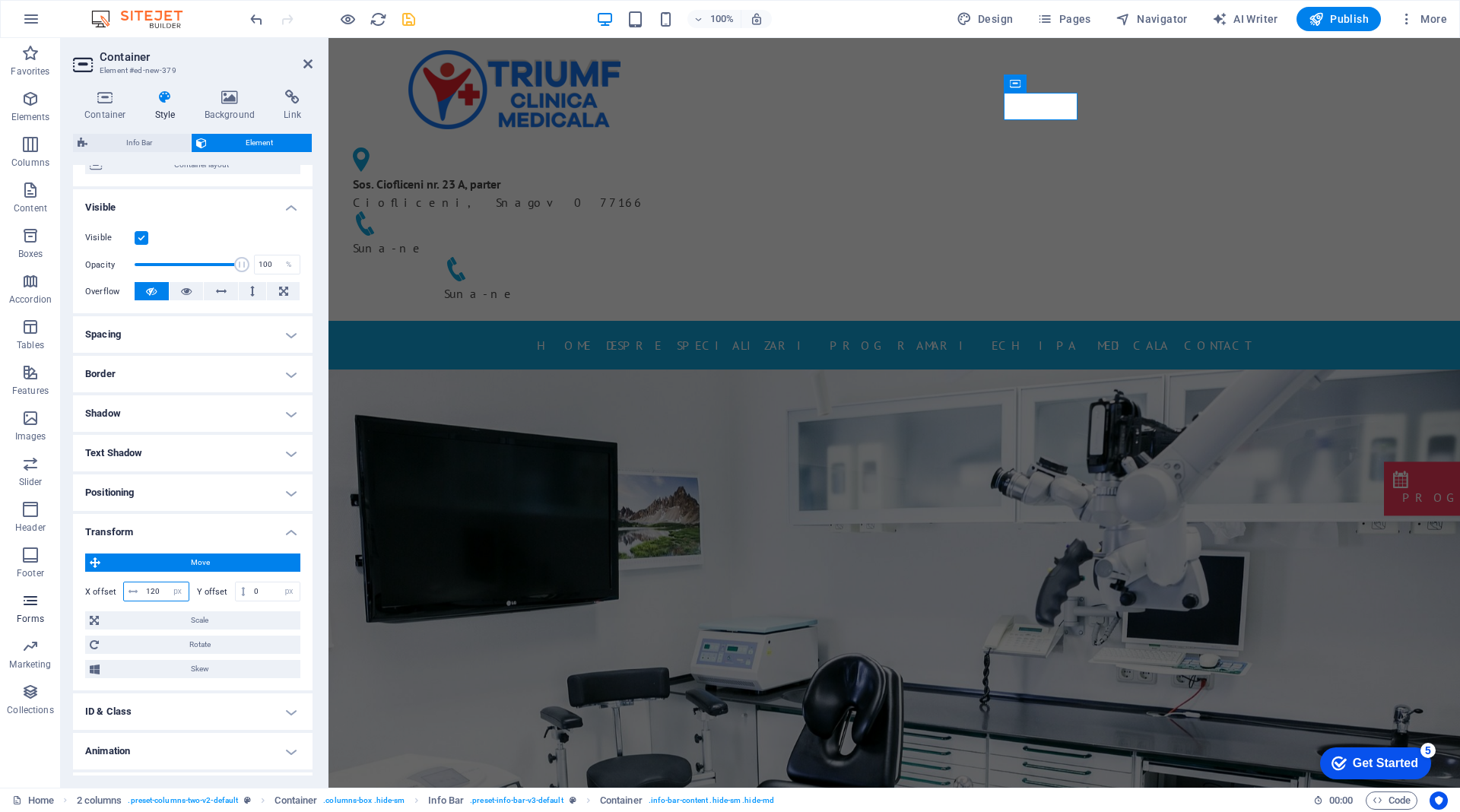
click at [0, 625] on section "Favorites Elements Columns Content Boxes Accordion Tables Features Images Slide…" at bounding box center [730, 412] width 1460 height 749
drag, startPoint x: 161, startPoint y: 593, endPoint x: 0, endPoint y: 593, distance: 161.0
click at [0, 593] on section "Favorites Elements Columns Content Boxes Accordion Tables Features Images Slide…" at bounding box center [730, 412] width 1460 height 749
click at [162, 589] on input "300" at bounding box center [165, 591] width 46 height 18
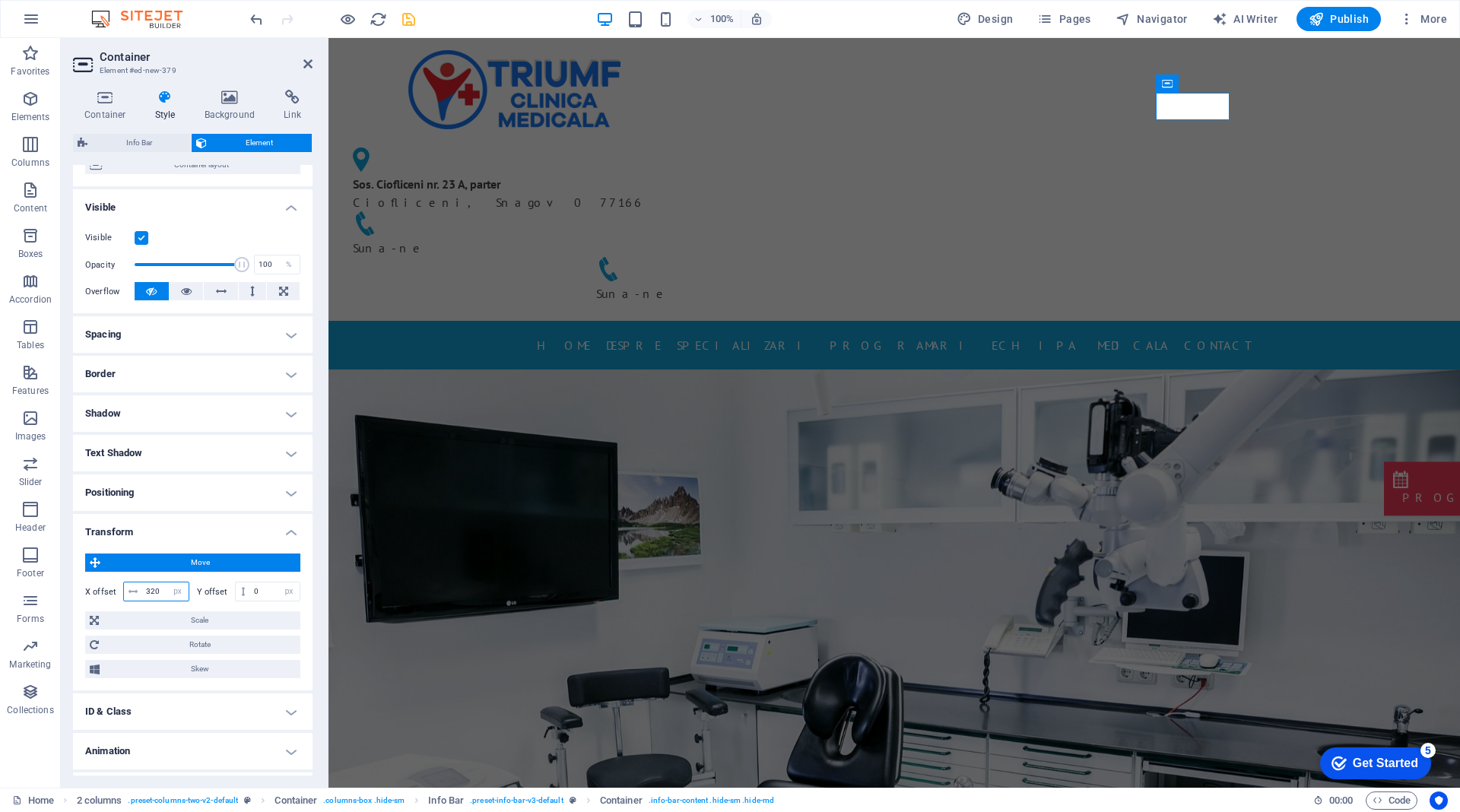
drag, startPoint x: 162, startPoint y: 590, endPoint x: 120, endPoint y: 590, distance: 42.0
click at [120, 590] on div "X offset 320 px rem % em vh vw" at bounding box center [137, 591] width 104 height 20
type input "310"
click at [1273, 113] on div "Sos. Ciofliceni nr. 23 A, parter Ciofliceni, Snagov 077166 Suna-ne Suna-ne" at bounding box center [894, 179] width 1131 height 283
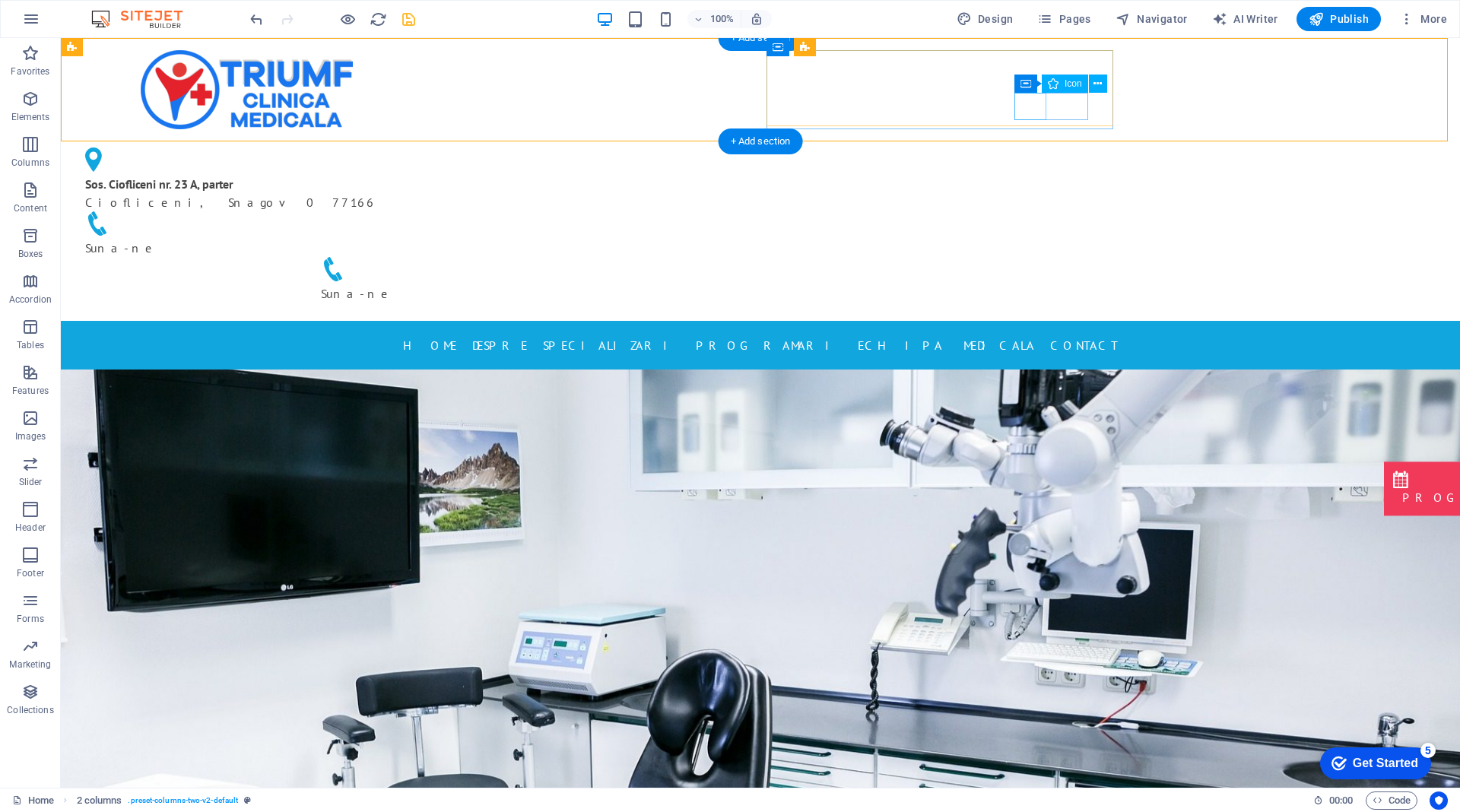
click at [644, 257] on figure at bounding box center [482, 271] width 323 height 28
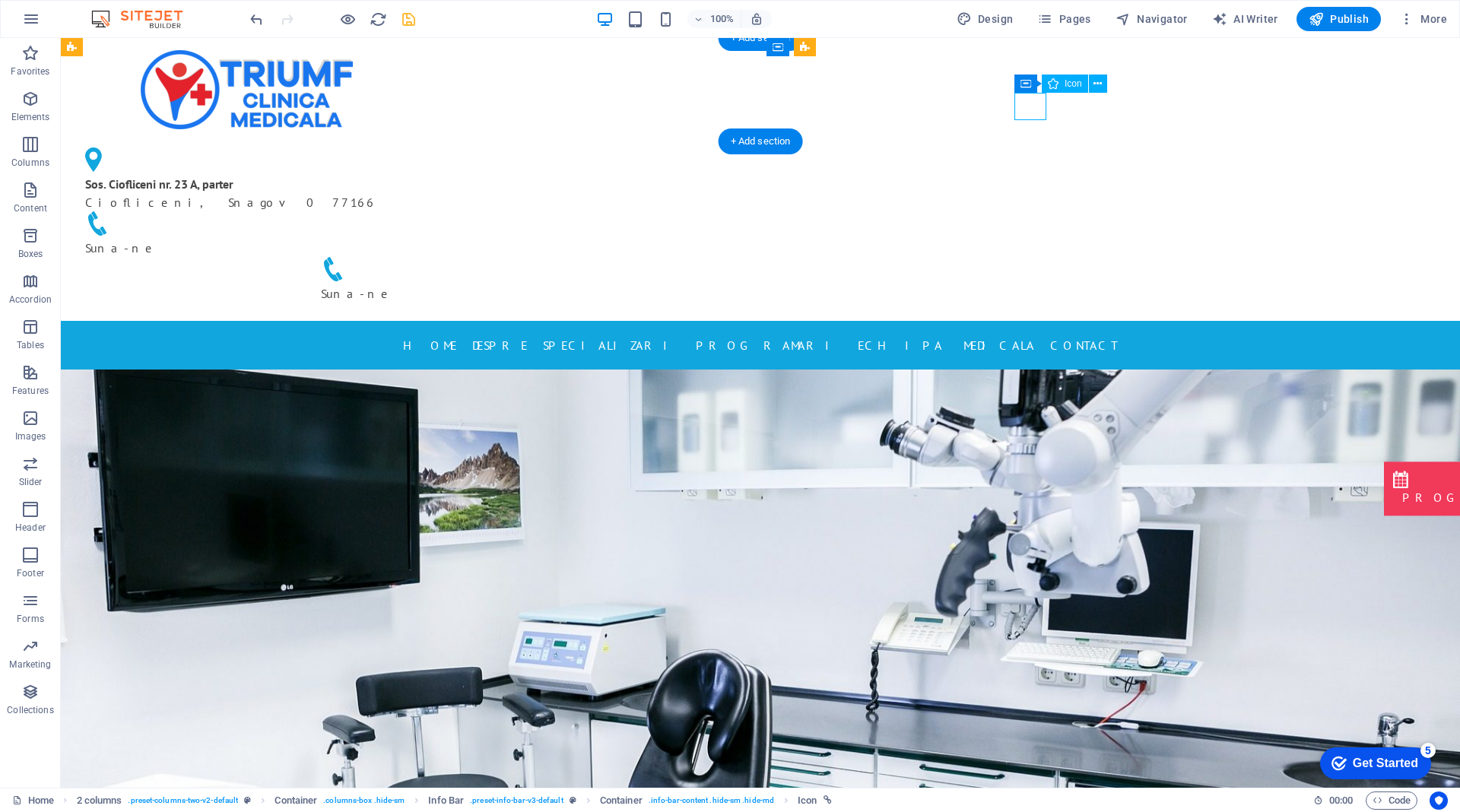
click at [644, 257] on figure at bounding box center [482, 271] width 323 height 28
select select "xMidYMid"
select select "px"
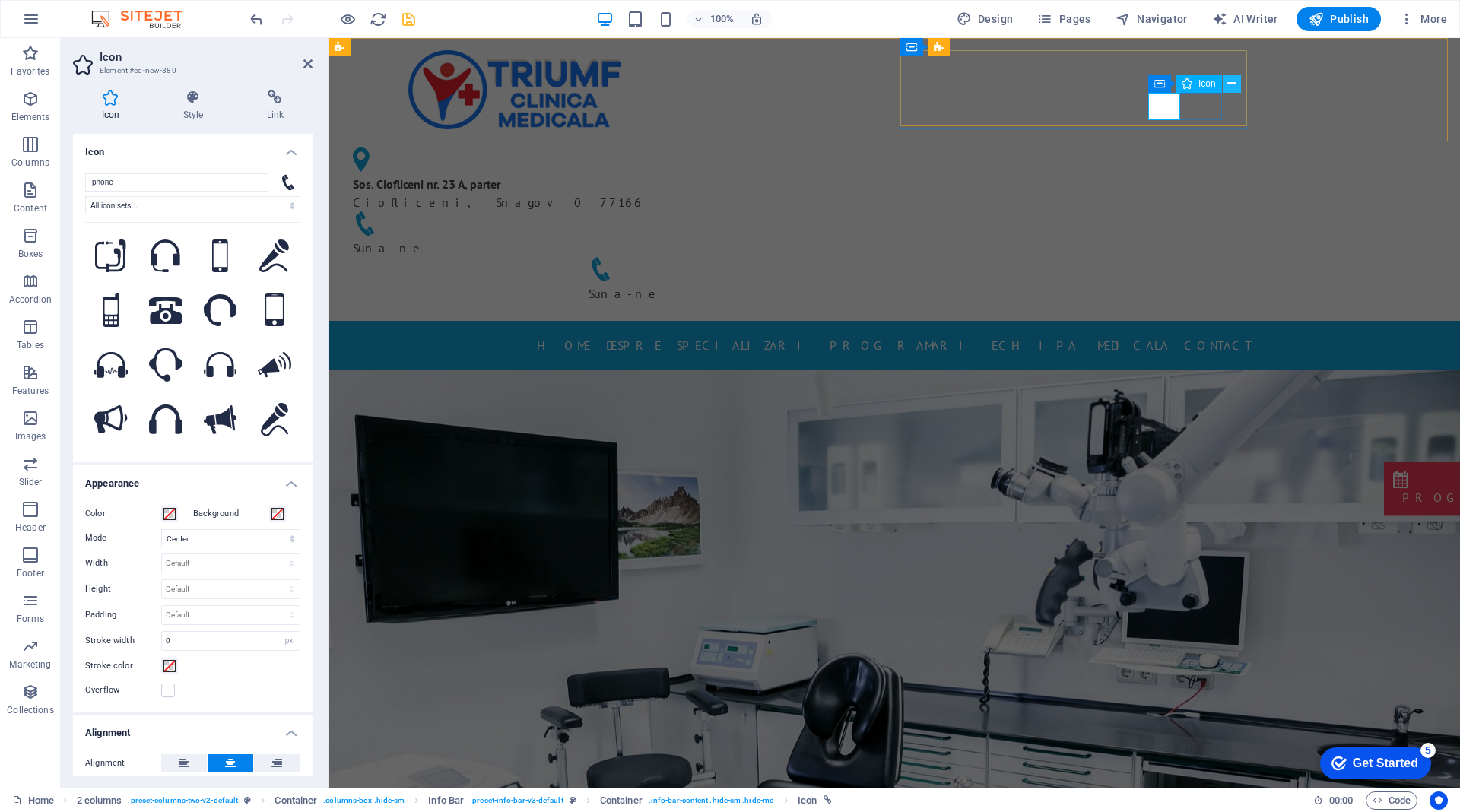
click at [1232, 82] on icon at bounding box center [1231, 83] width 9 height 16
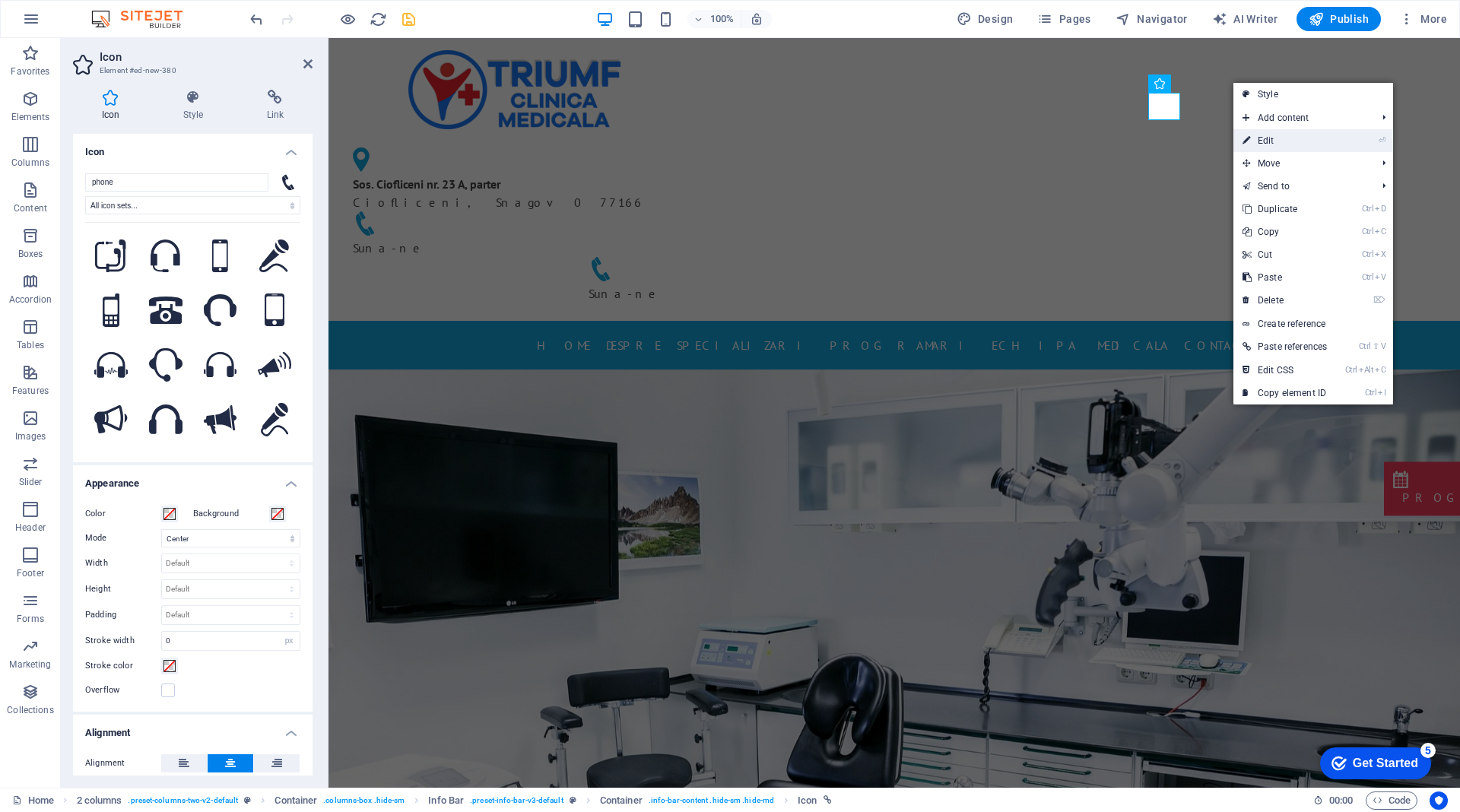
click at [1300, 138] on link "⏎ Edit" at bounding box center [1284, 140] width 102 height 23
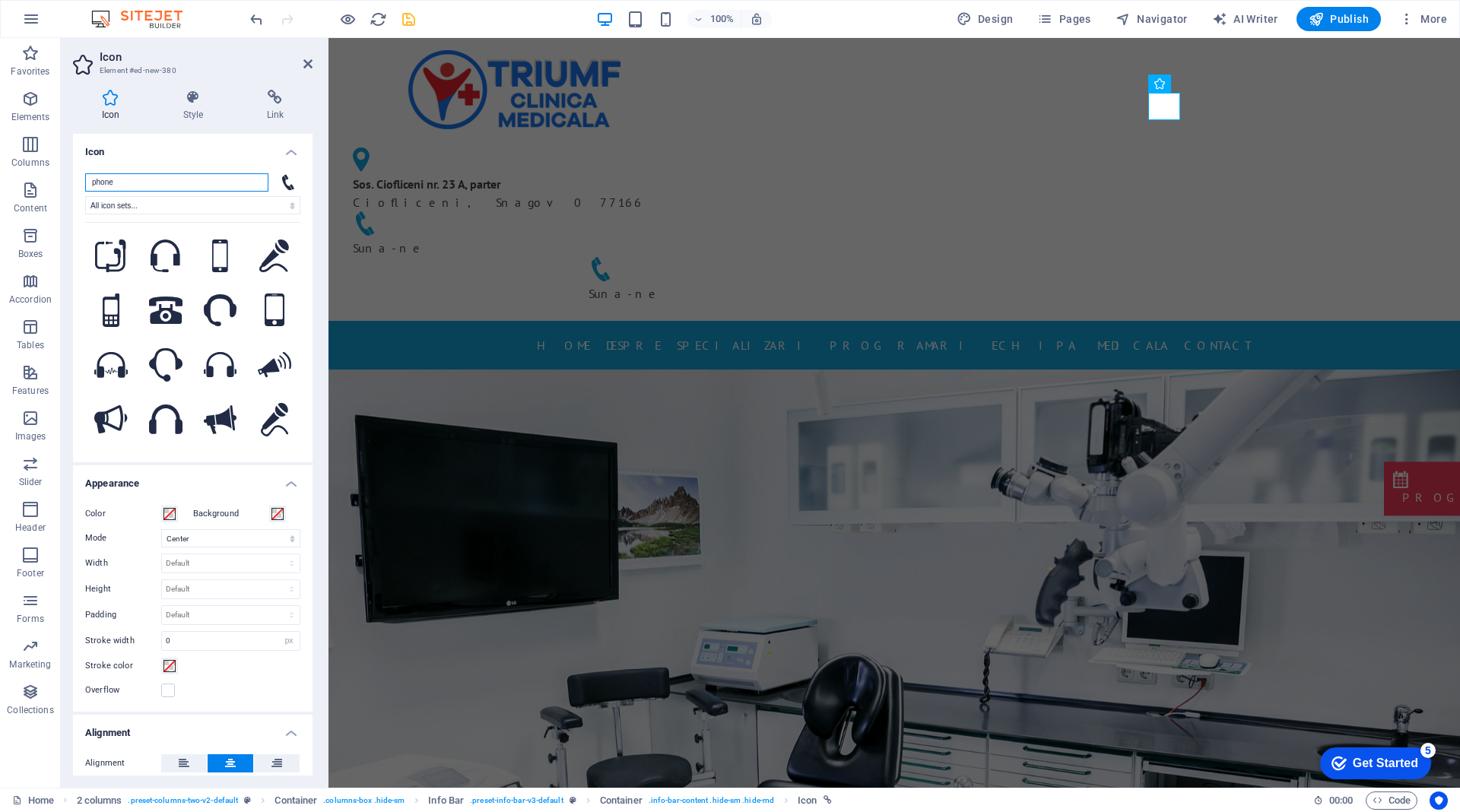
click at [159, 188] on input "phone" at bounding box center [176, 182] width 183 height 18
drag, startPoint x: 159, startPoint y: 188, endPoint x: 33, endPoint y: 175, distance: 126.7
click at [33, 175] on section "Favorites Elements Columns Content Boxes Accordion Tables Features Images Slide…" at bounding box center [730, 412] width 1460 height 749
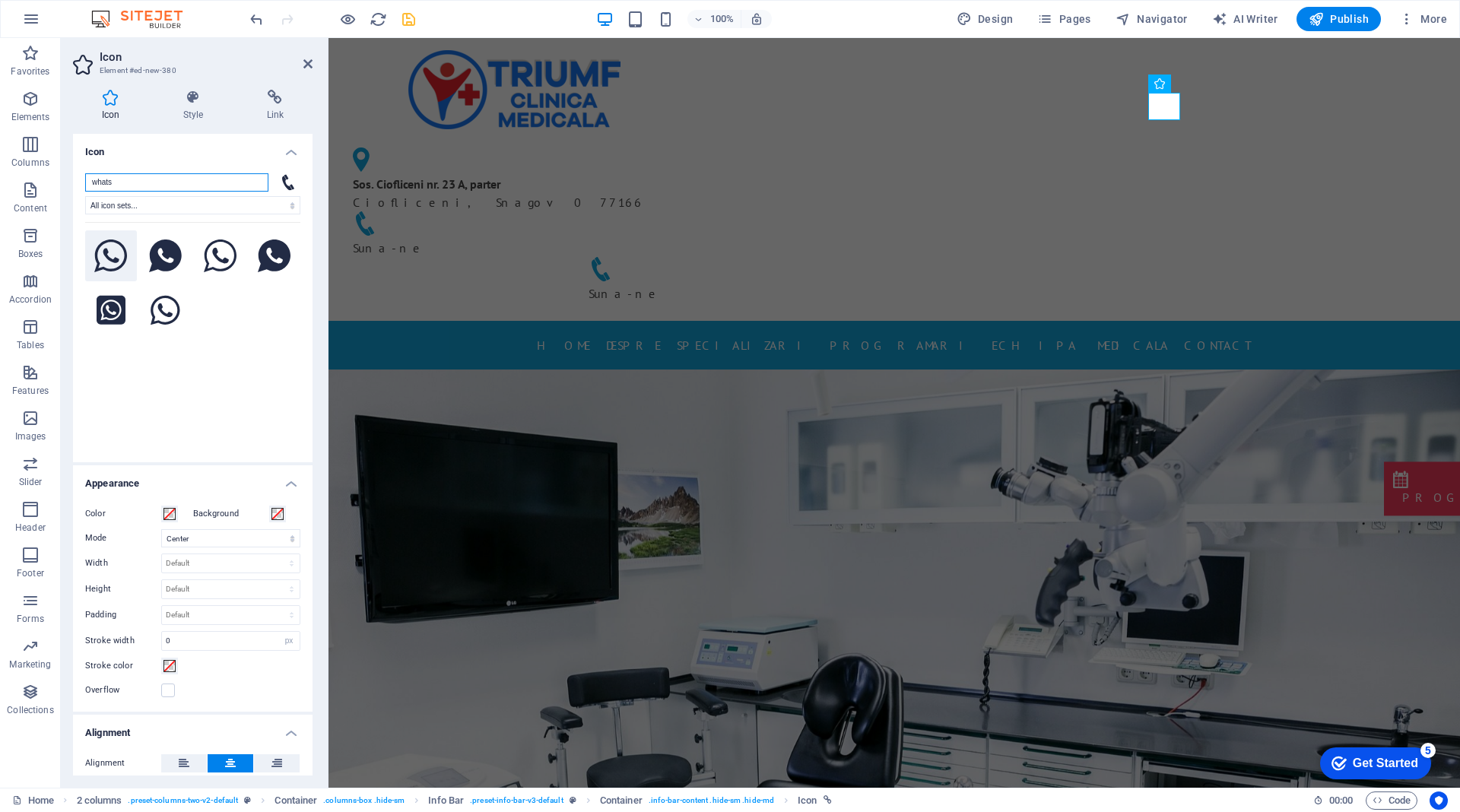
type input "whats"
click at [108, 248] on icon at bounding box center [111, 255] width 34 height 34
click at [306, 62] on icon at bounding box center [308, 64] width 9 height 12
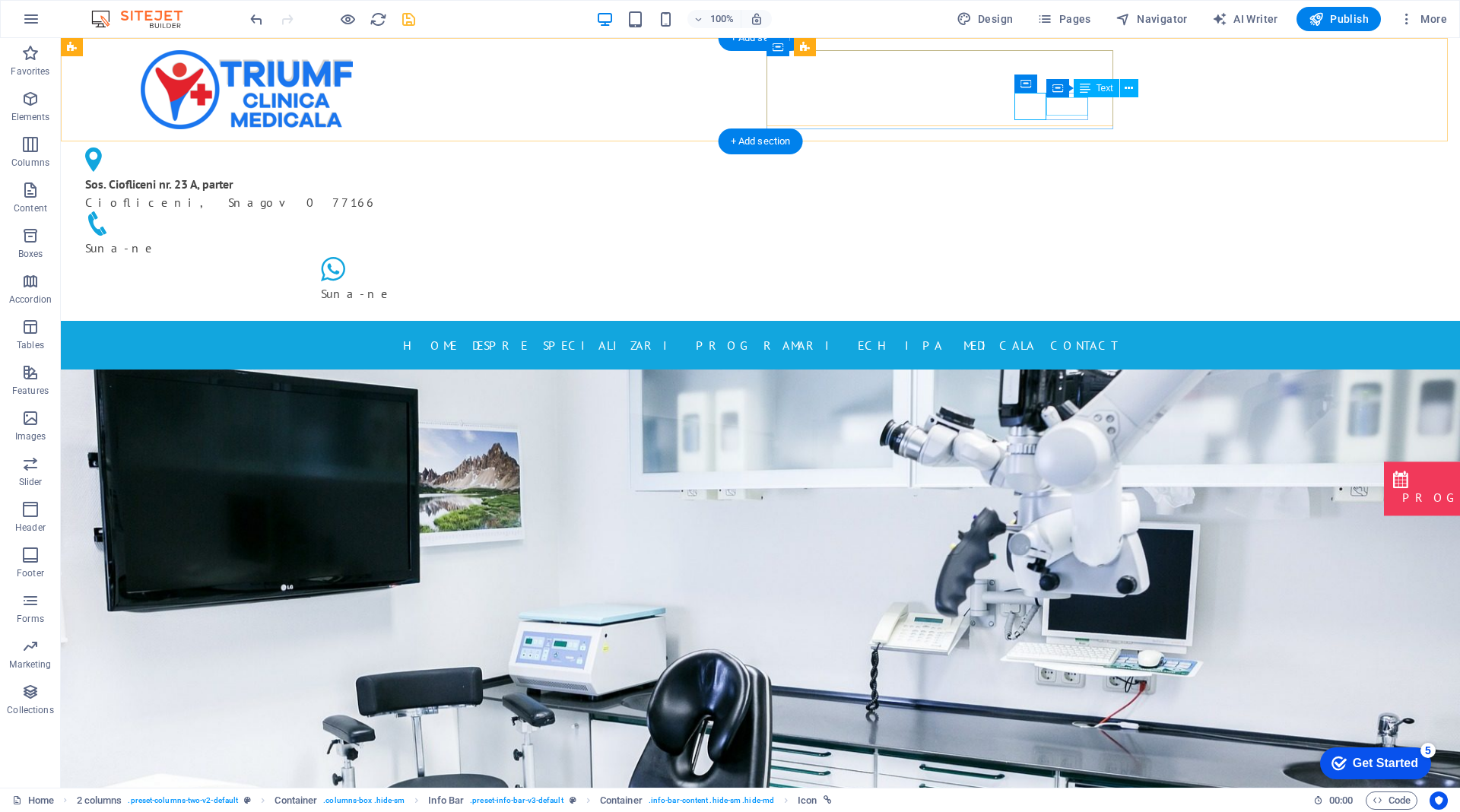
click at [644, 285] on div "Suna-ne" at bounding box center [482, 293] width 323 height 18
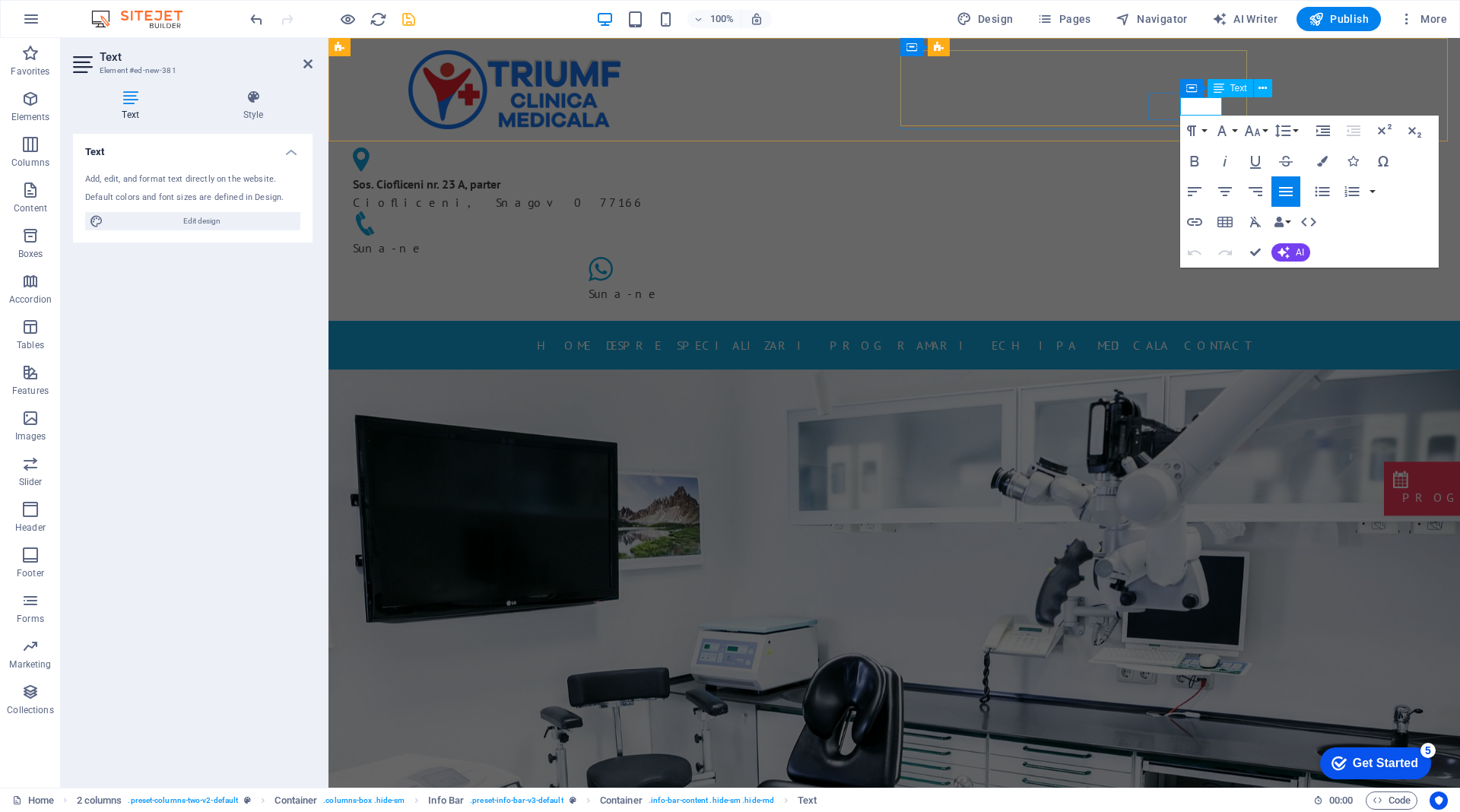
click at [911, 285] on p "Suna-ne" at bounding box center [749, 293] width 323 height 18
drag, startPoint x: 1205, startPoint y: 109, endPoint x: 1126, endPoint y: 102, distance: 79.3
click at [687, 141] on div "Sos. Ciofliceni nr. 23 A, parter Ciofliceni, Snagov 077166 Suna-ne Suna-ne" at bounding box center [514, 225] width 347 height 167
click at [911, 285] on p "Suna-ne" at bounding box center [749, 293] width 323 height 18
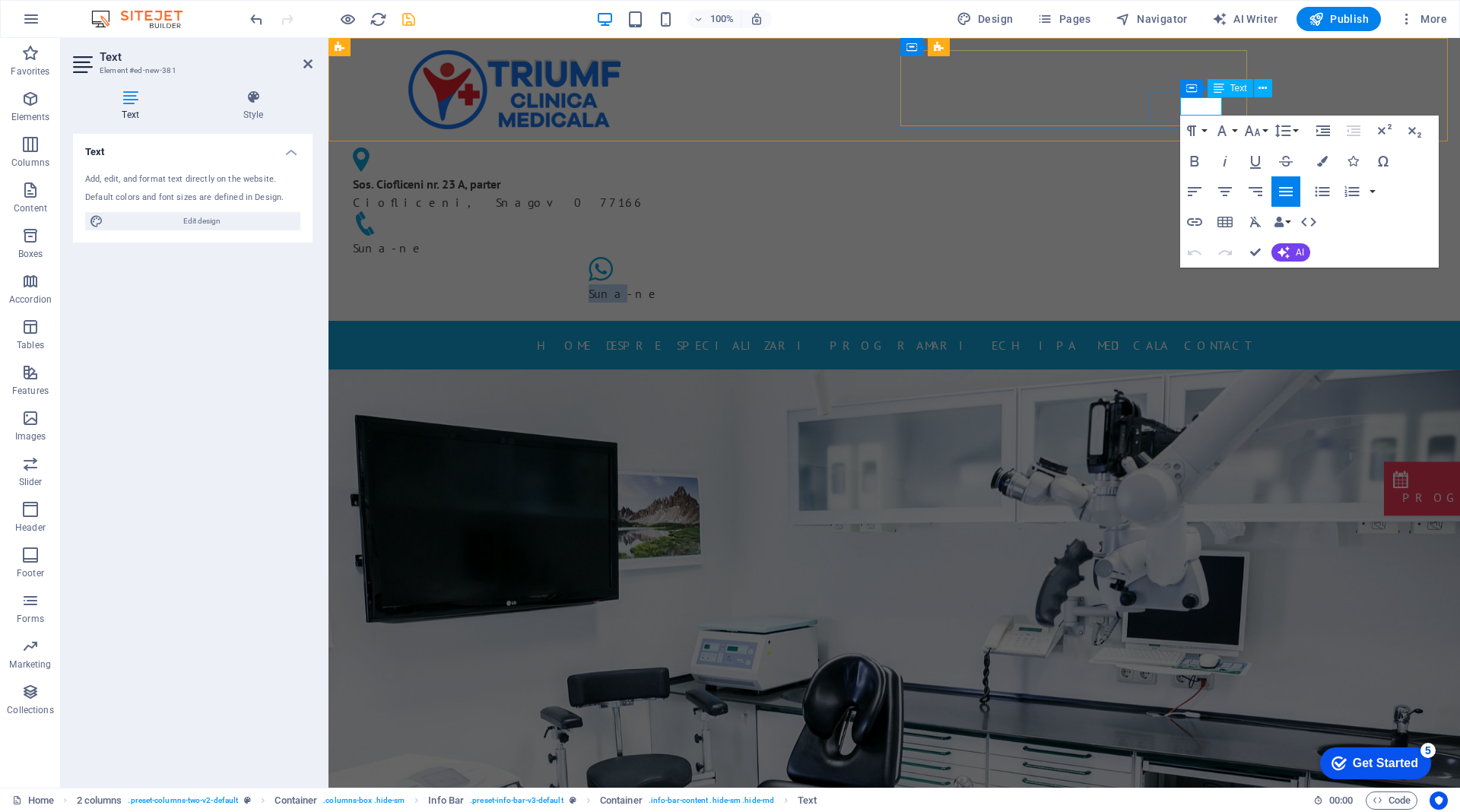
click at [911, 285] on p "Suna-ne" at bounding box center [749, 293] width 323 height 18
drag, startPoint x: 308, startPoint y: 65, endPoint x: 678, endPoint y: 203, distance: 394.9
click at [308, 65] on icon at bounding box center [308, 64] width 9 height 12
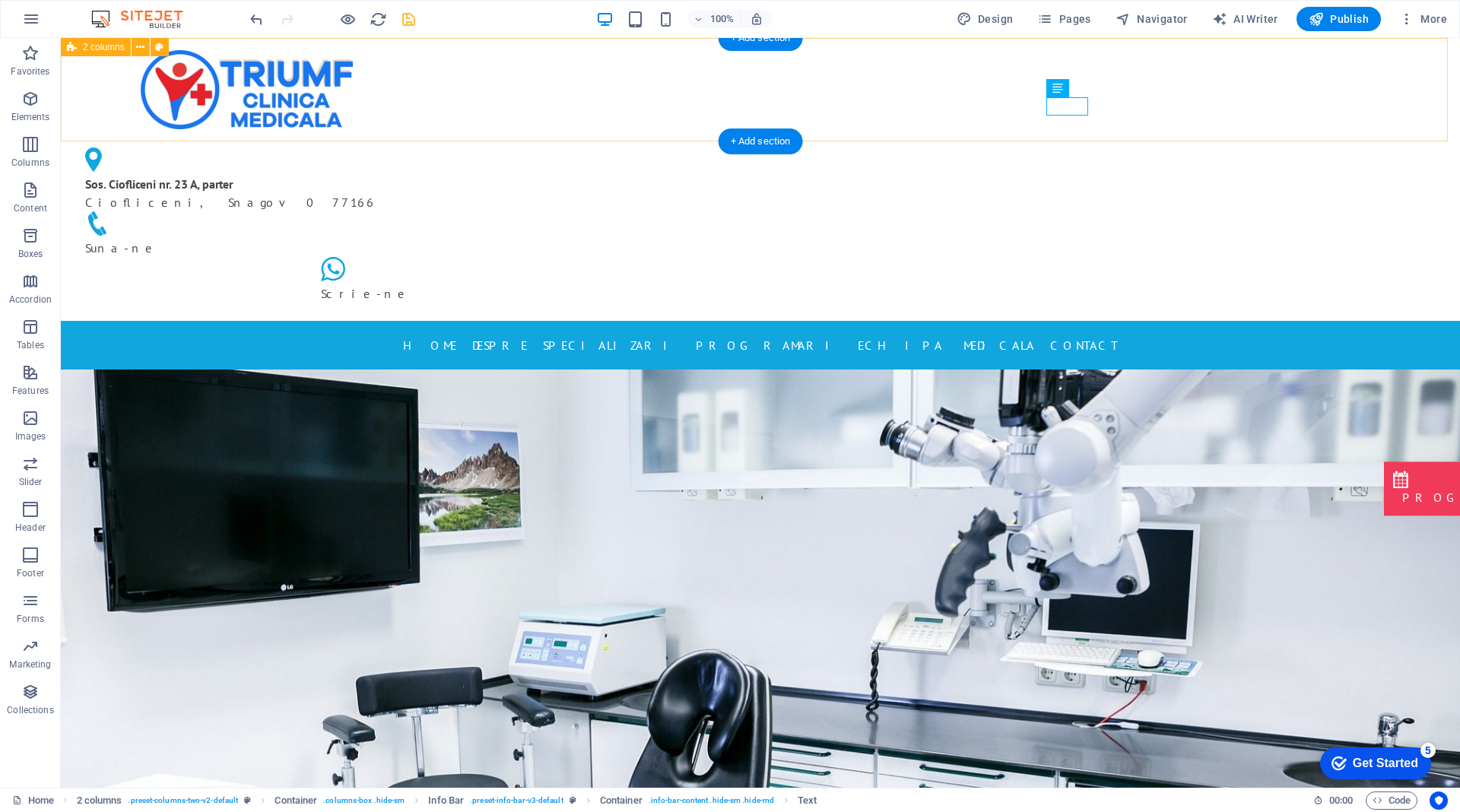
click at [1303, 86] on div "Sos. Ciofliceni nr. 23 A, parter Ciofliceni, Snagov 077166 Suna-ne Scrie-ne" at bounding box center [761, 179] width 1399 height 283
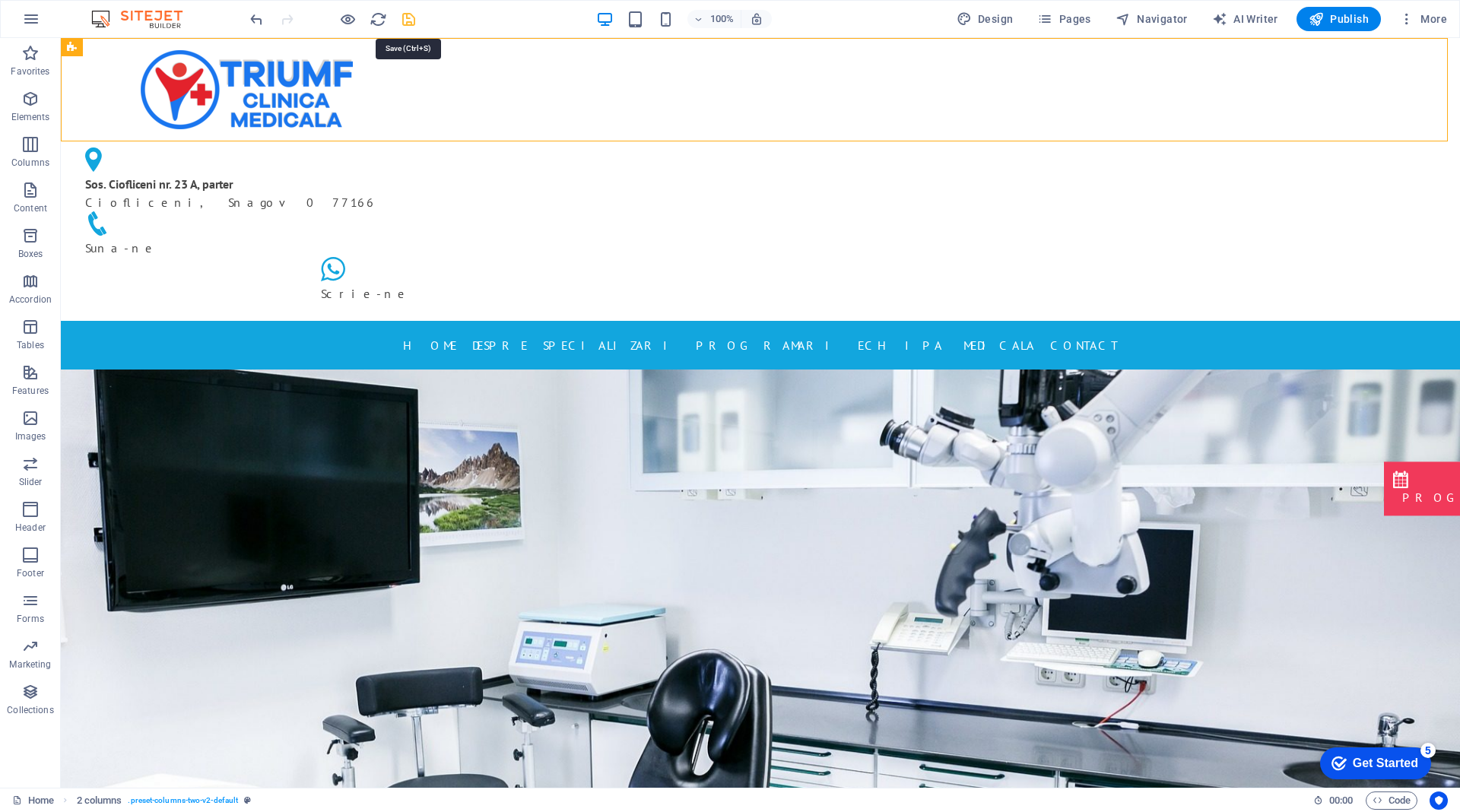
click at [406, 14] on icon "save" at bounding box center [409, 19] width 17 height 17
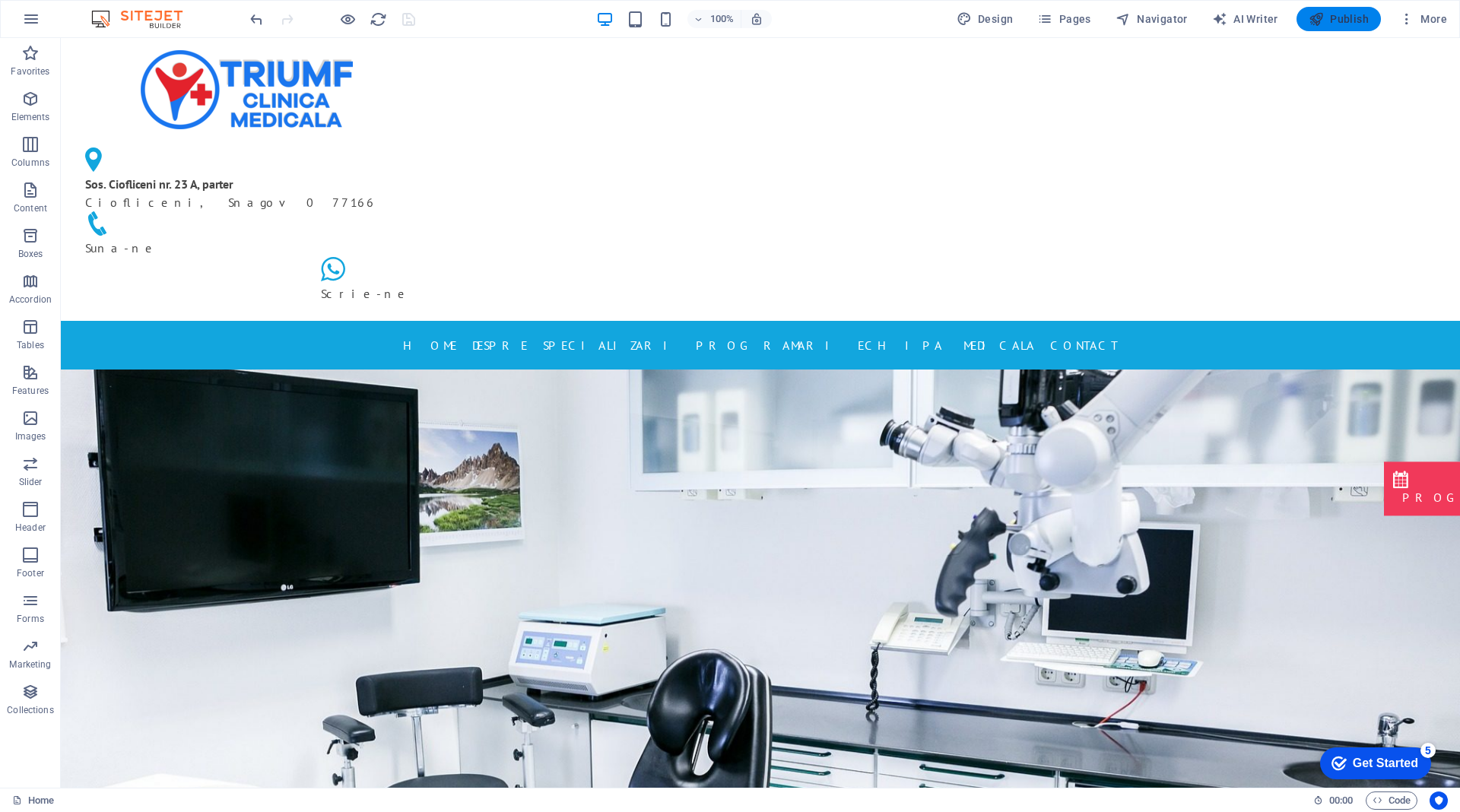
click at [1337, 15] on span "Publish" at bounding box center [1339, 19] width 60 height 15
